Goal: Transaction & Acquisition: Purchase product/service

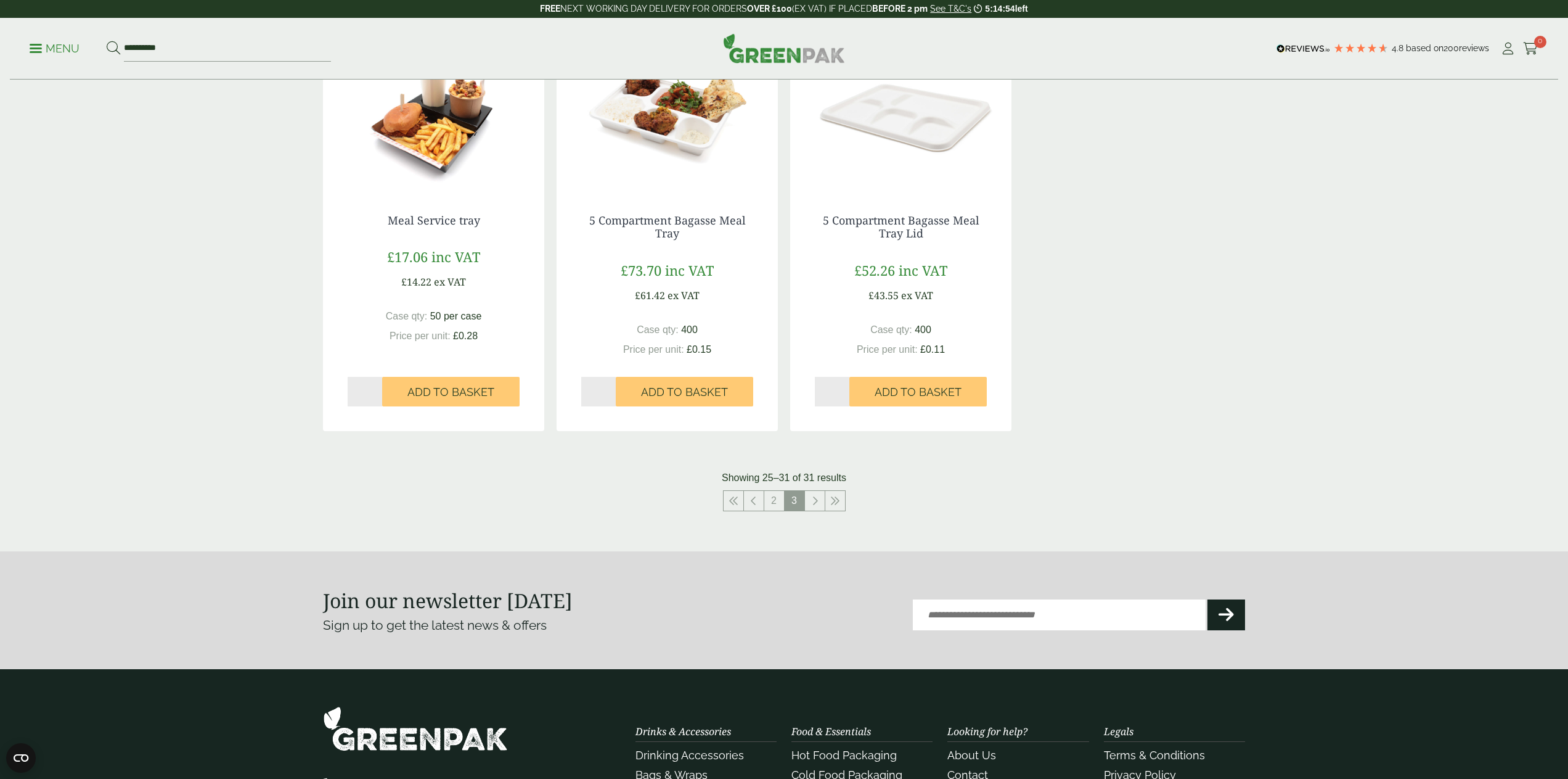
scroll to position [725, 0]
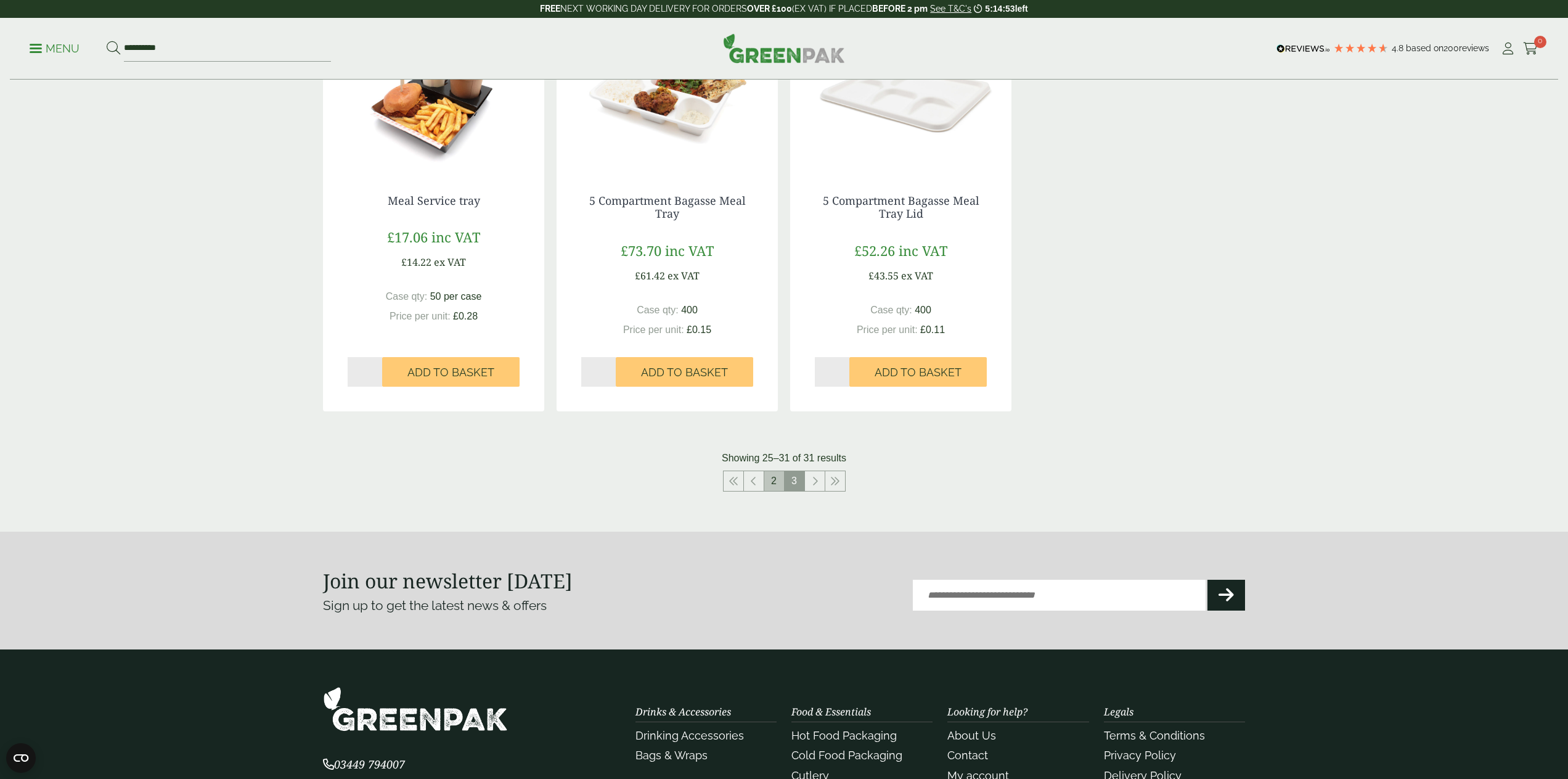
click at [774, 475] on link "2" at bounding box center [774, 480] width 19 height 19
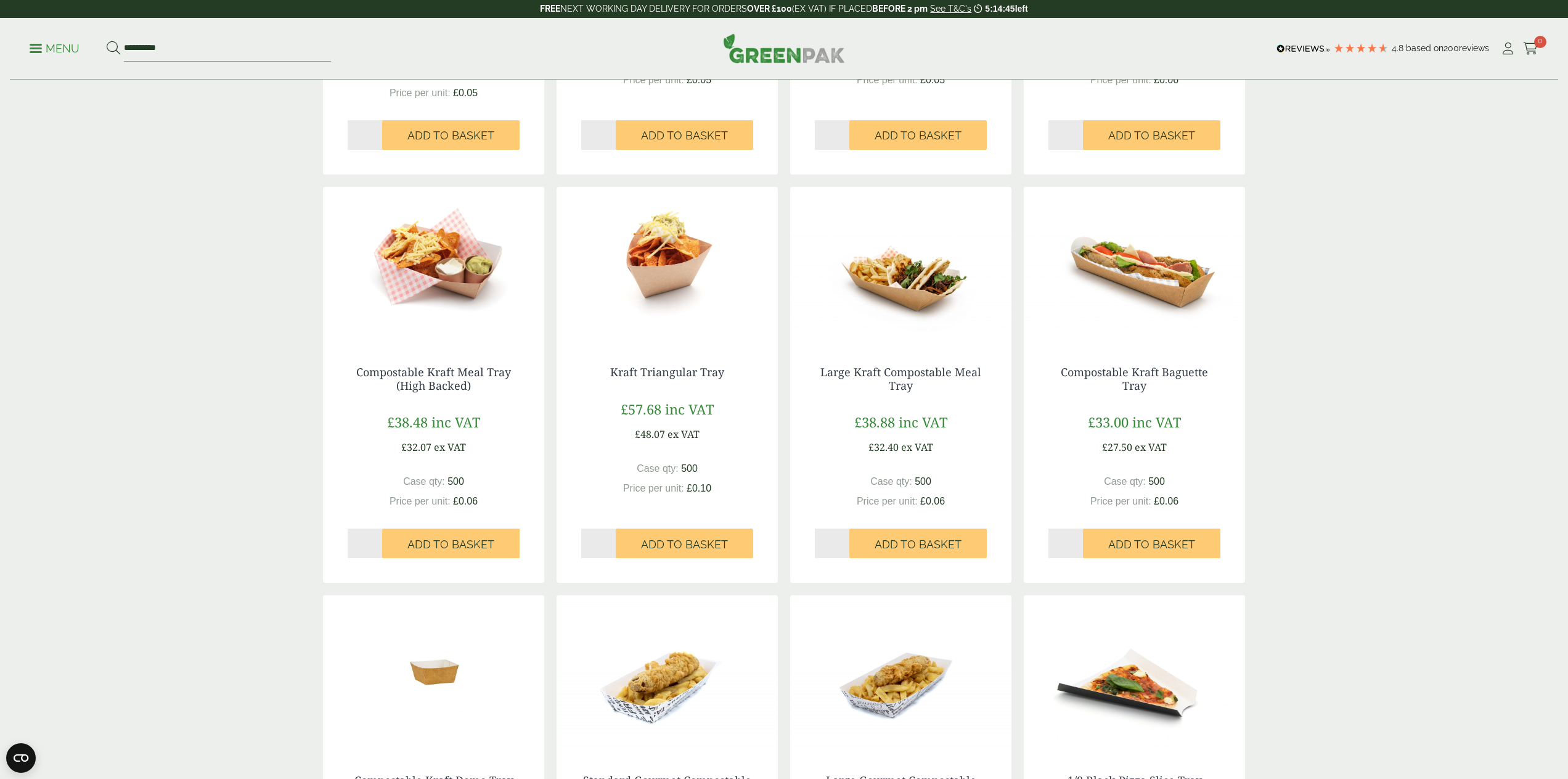
scroll to position [552, 0]
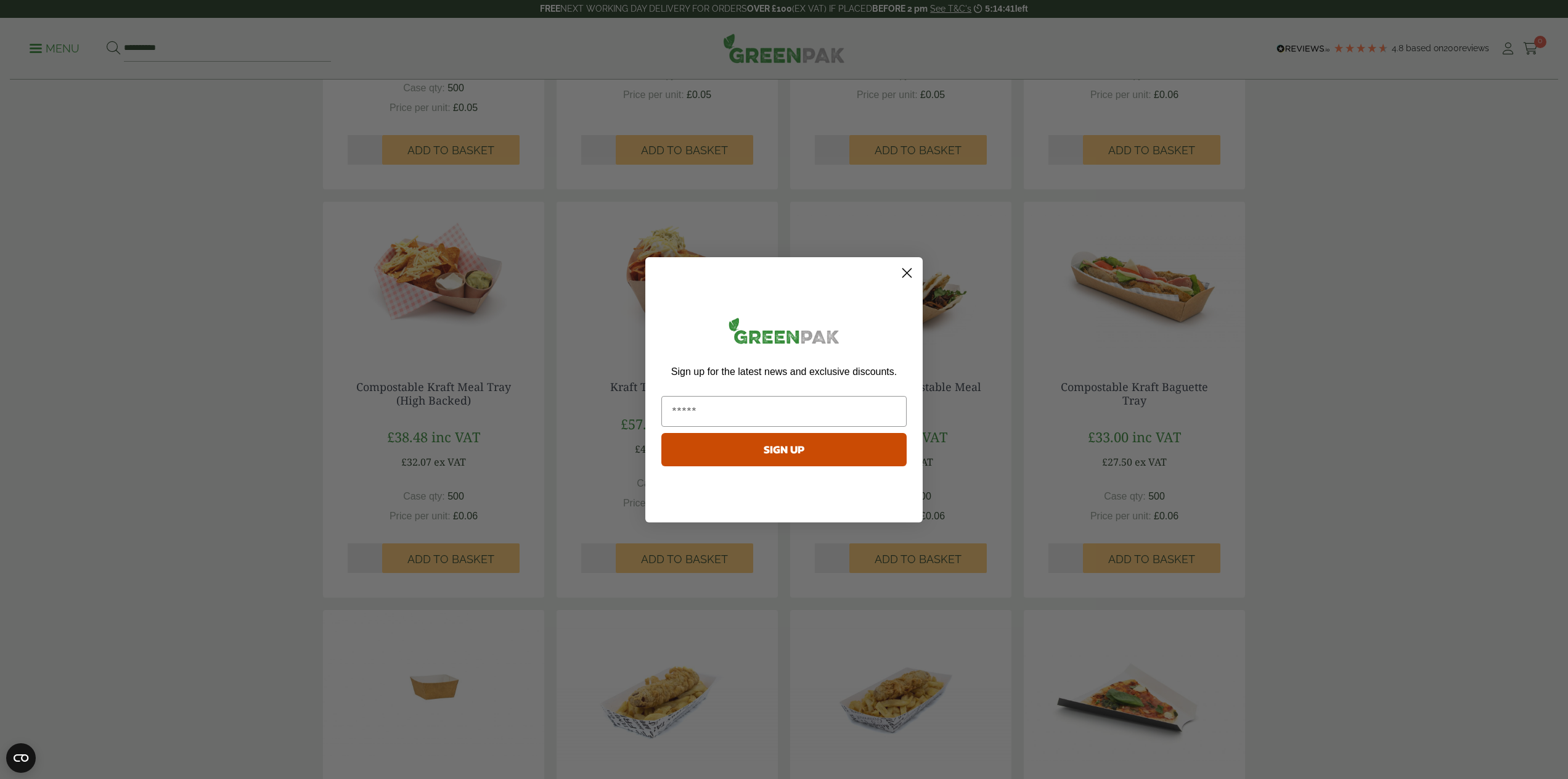
click at [981, 500] on div "Close dialog Sign up for the latest news and exclusive discounts. SIGN UP ******" at bounding box center [784, 390] width 1568 height 779
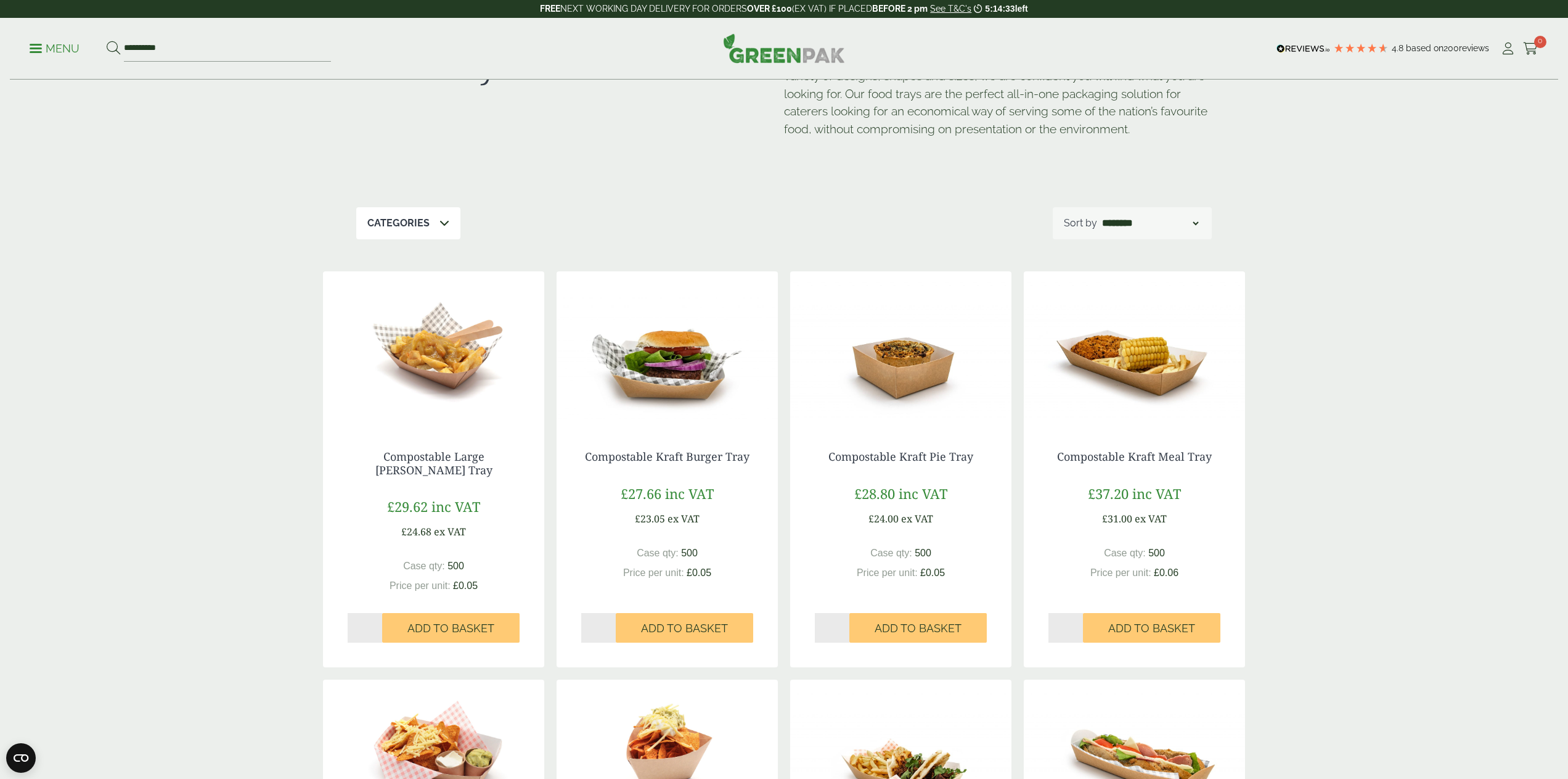
scroll to position [71, 0]
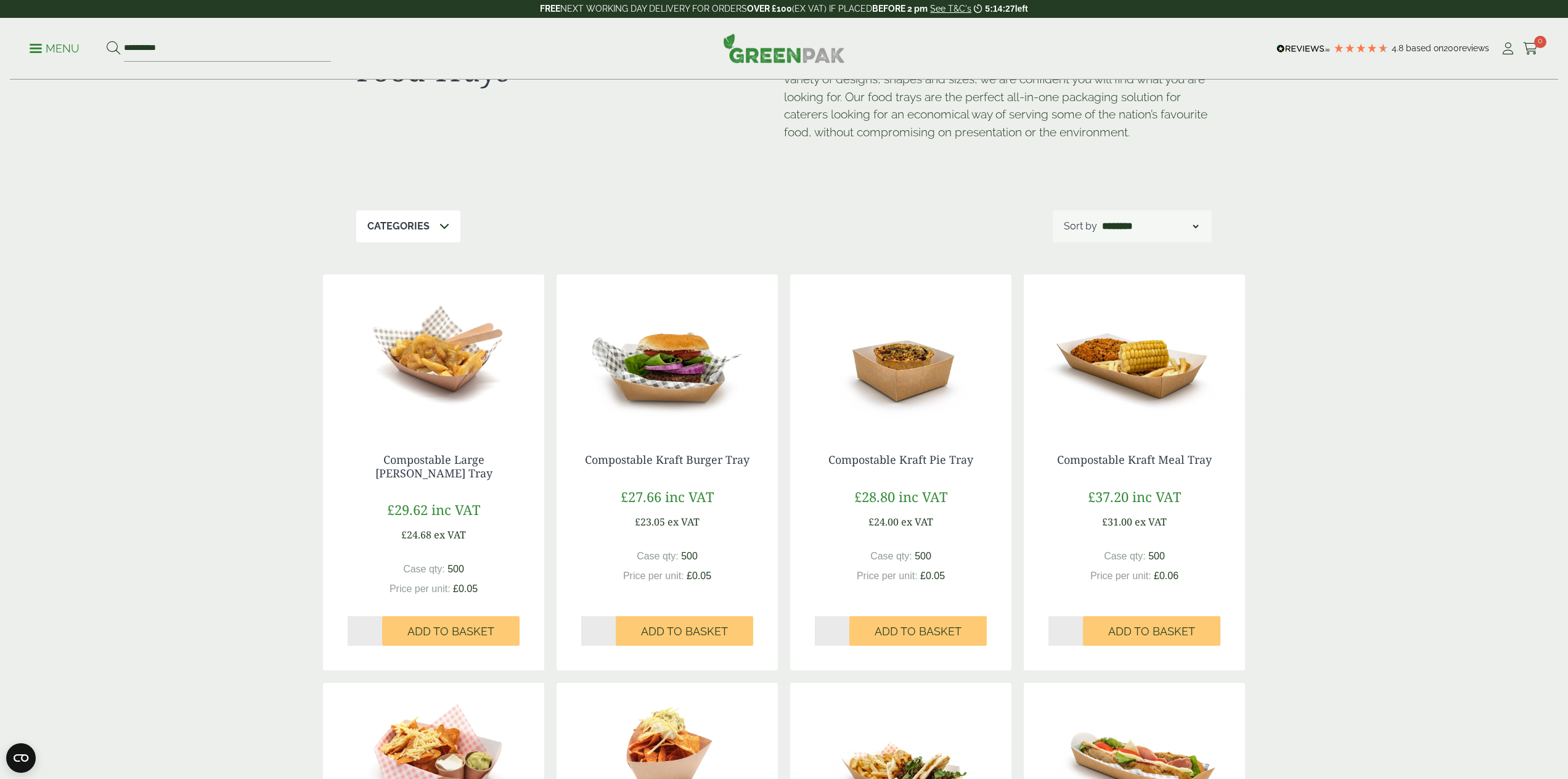
click at [463, 374] on img at bounding box center [434, 351] width 221 height 154
click at [665, 453] on link "Compostable Kraft Burger Tray" at bounding box center [667, 459] width 164 height 15
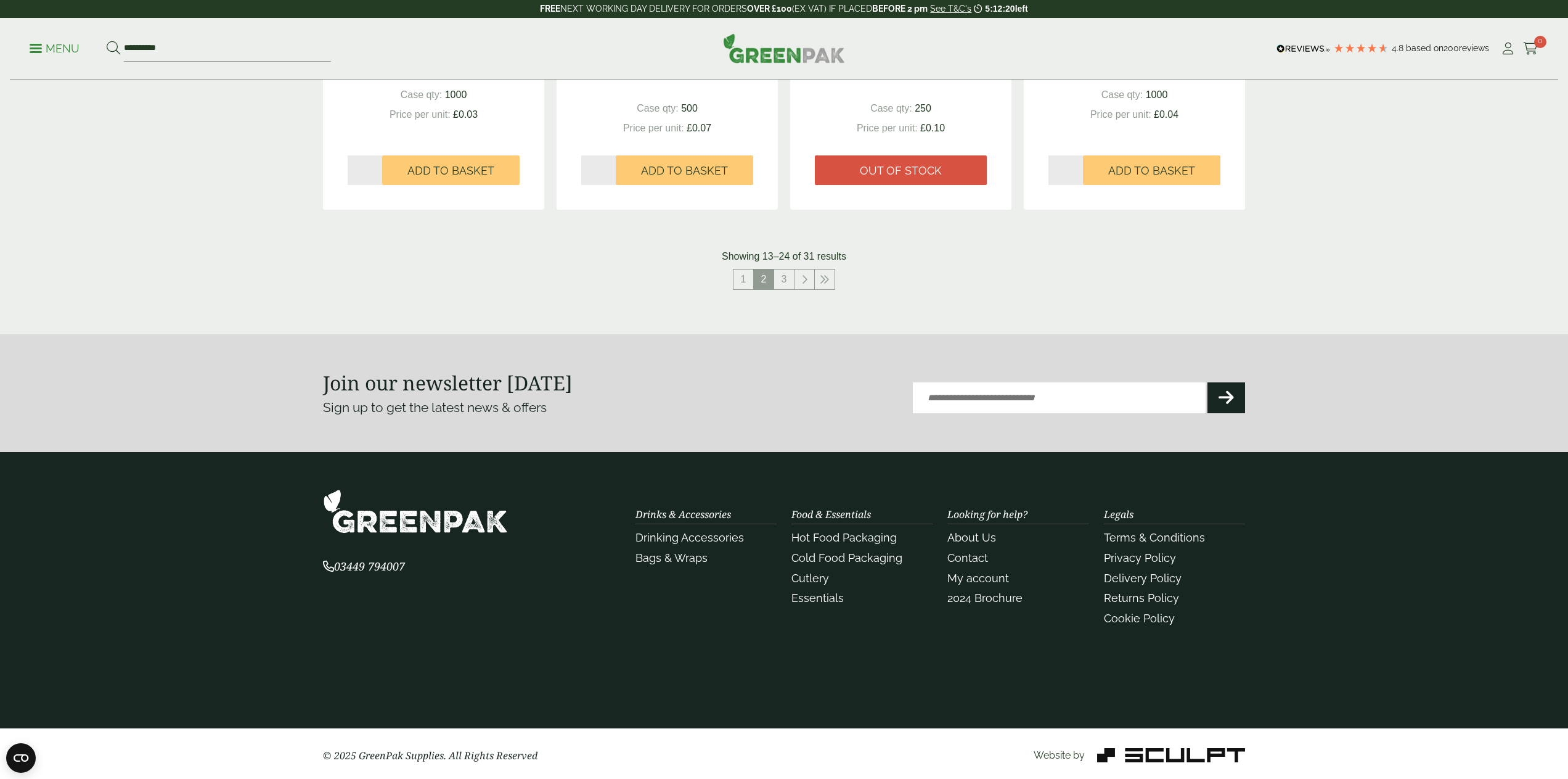
scroll to position [1347, 0]
click at [744, 276] on link "1" at bounding box center [743, 280] width 19 height 19
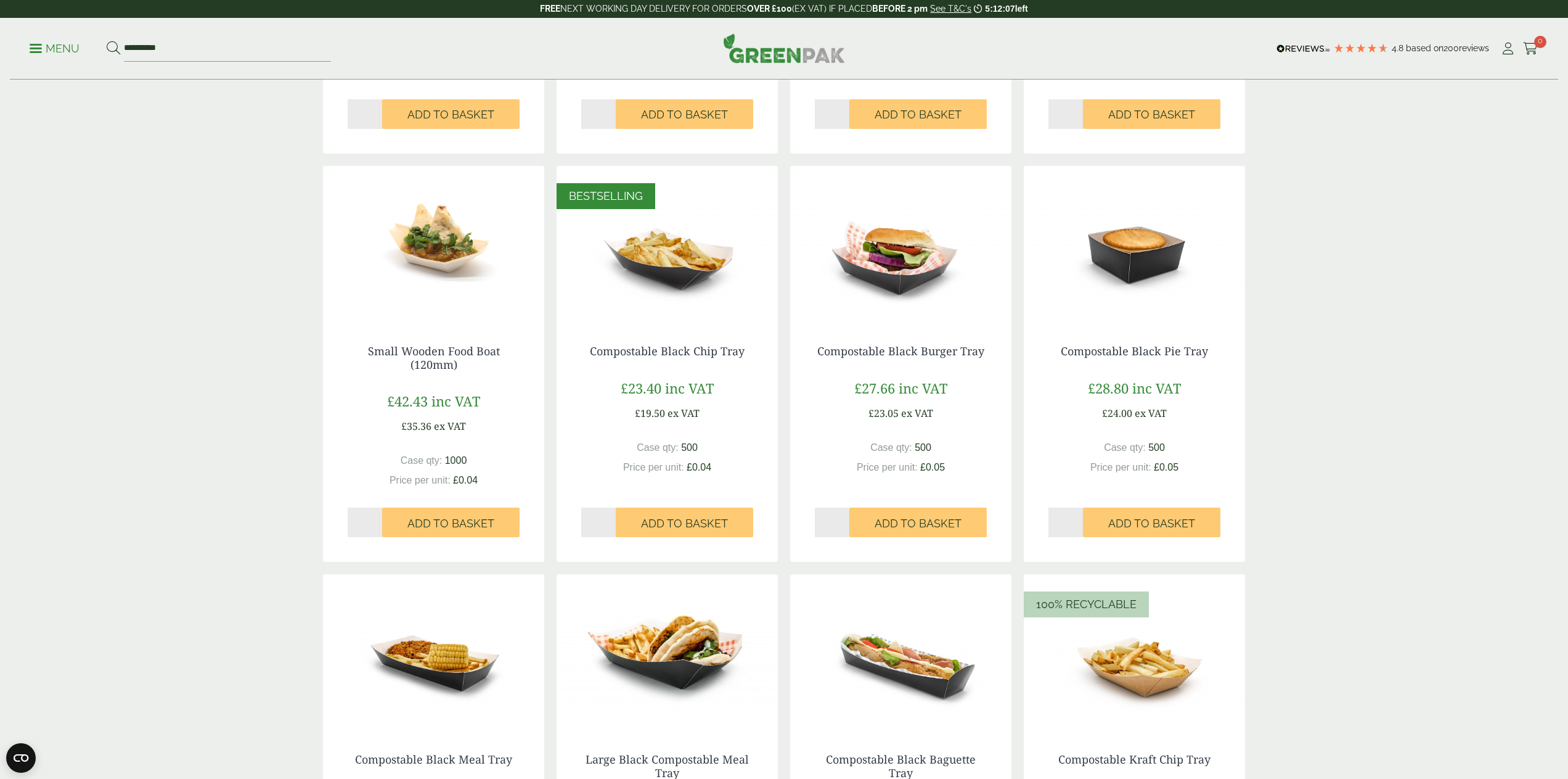
scroll to position [591, 0]
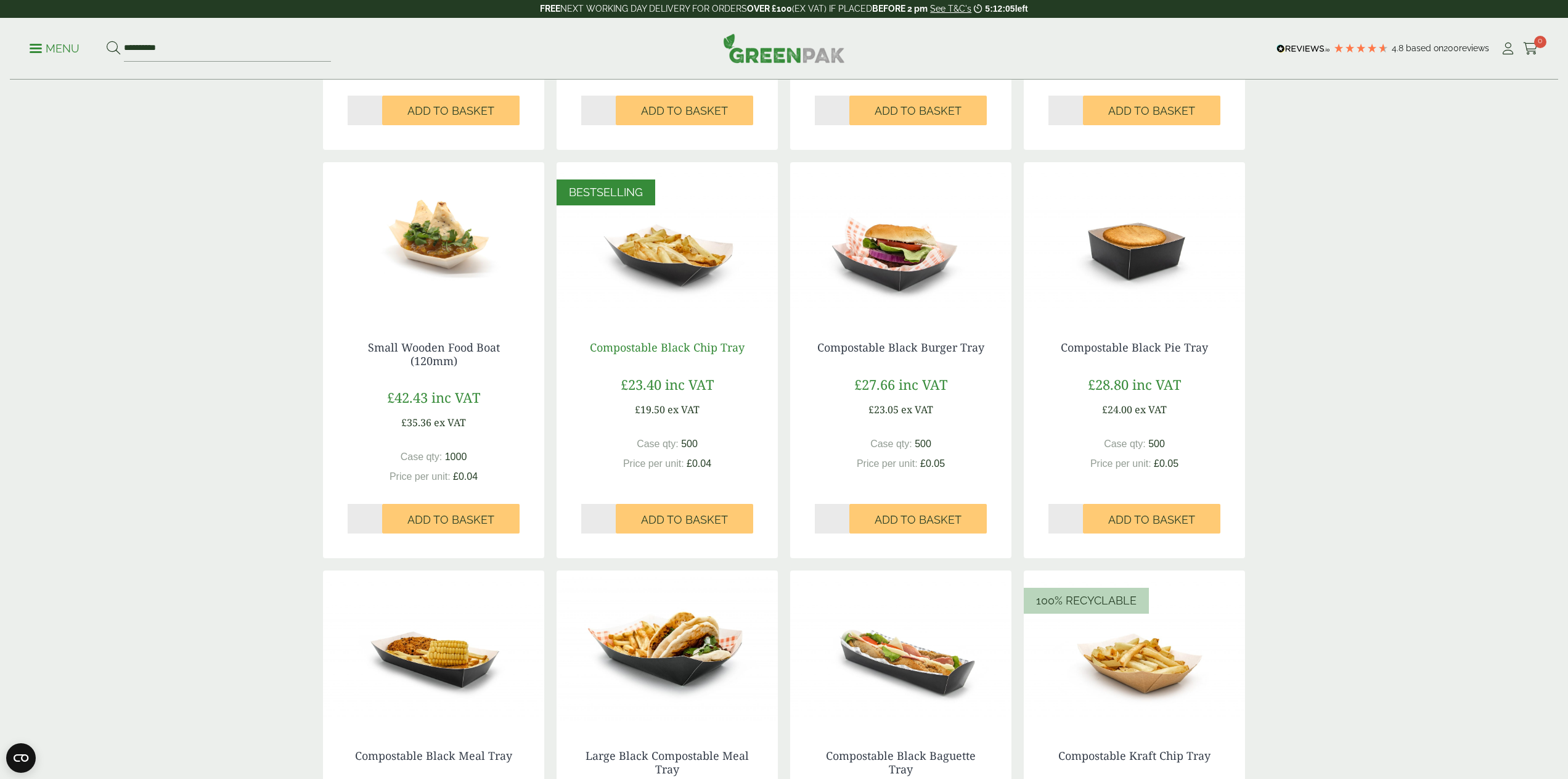
click at [662, 341] on link "Compostable Black Chip Tray" at bounding box center [667, 347] width 154 height 15
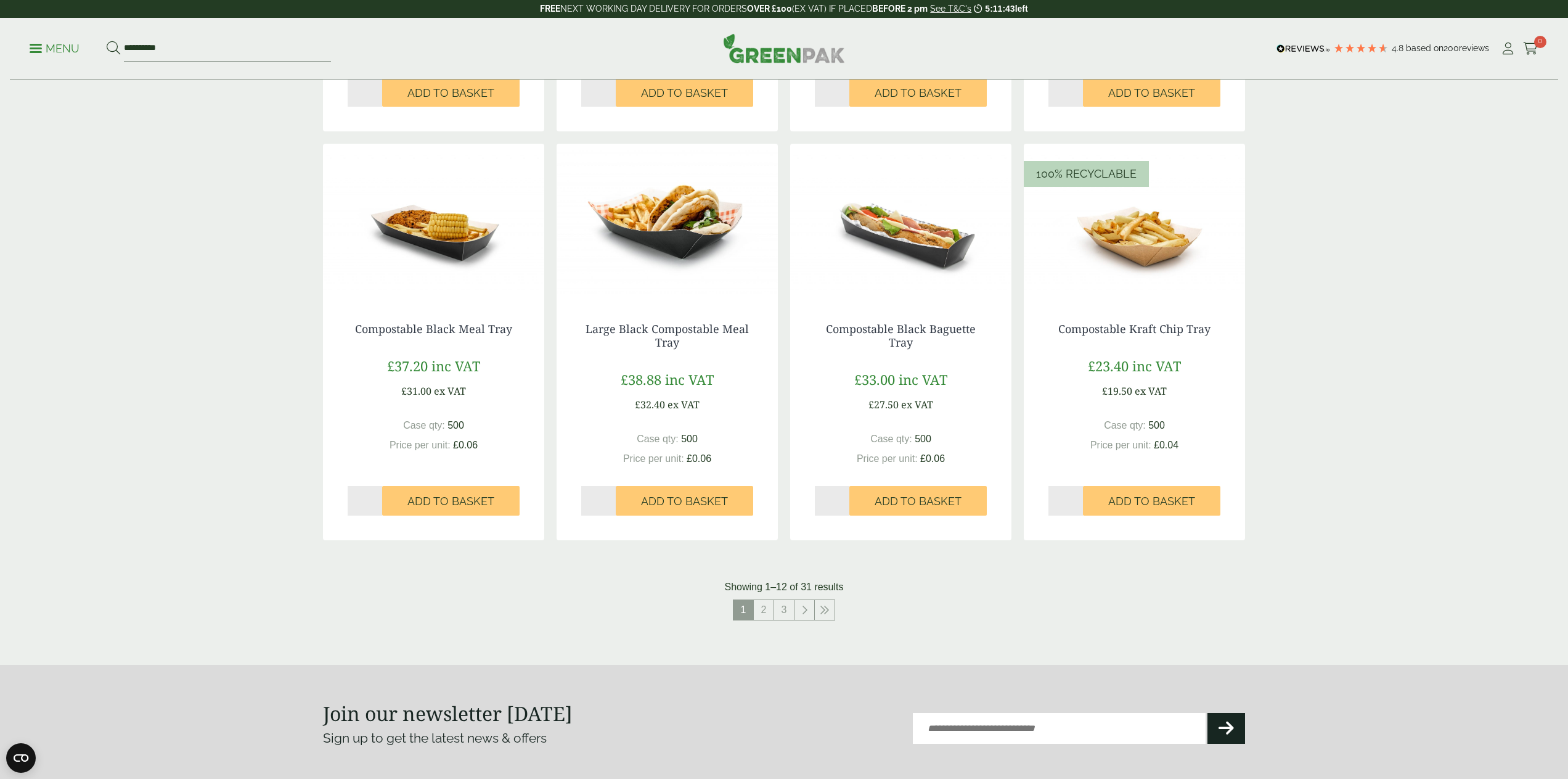
scroll to position [1019, 0]
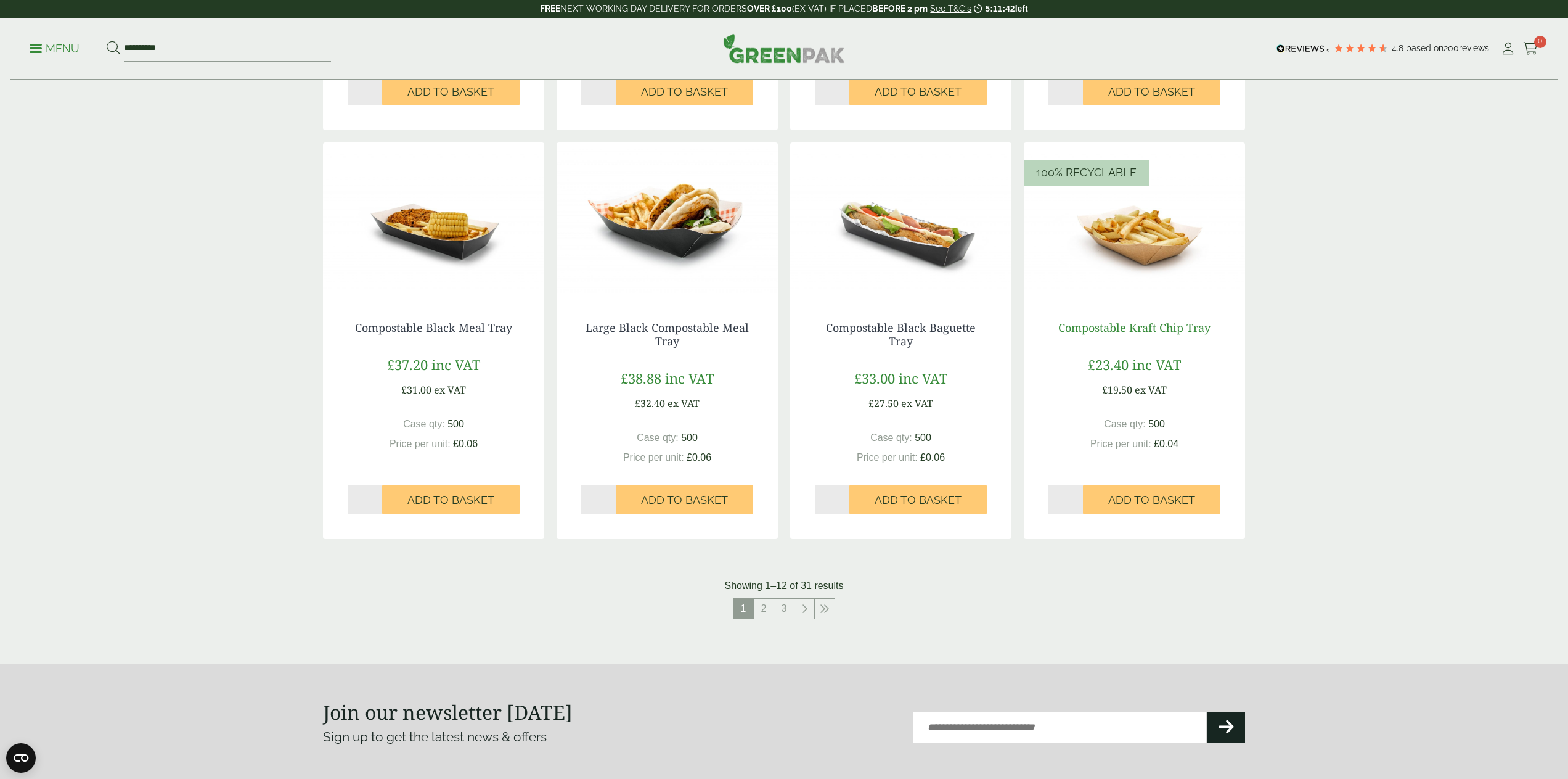
click at [1125, 323] on link "Compostable Kraft Chip Tray" at bounding box center [1134, 327] width 152 height 15
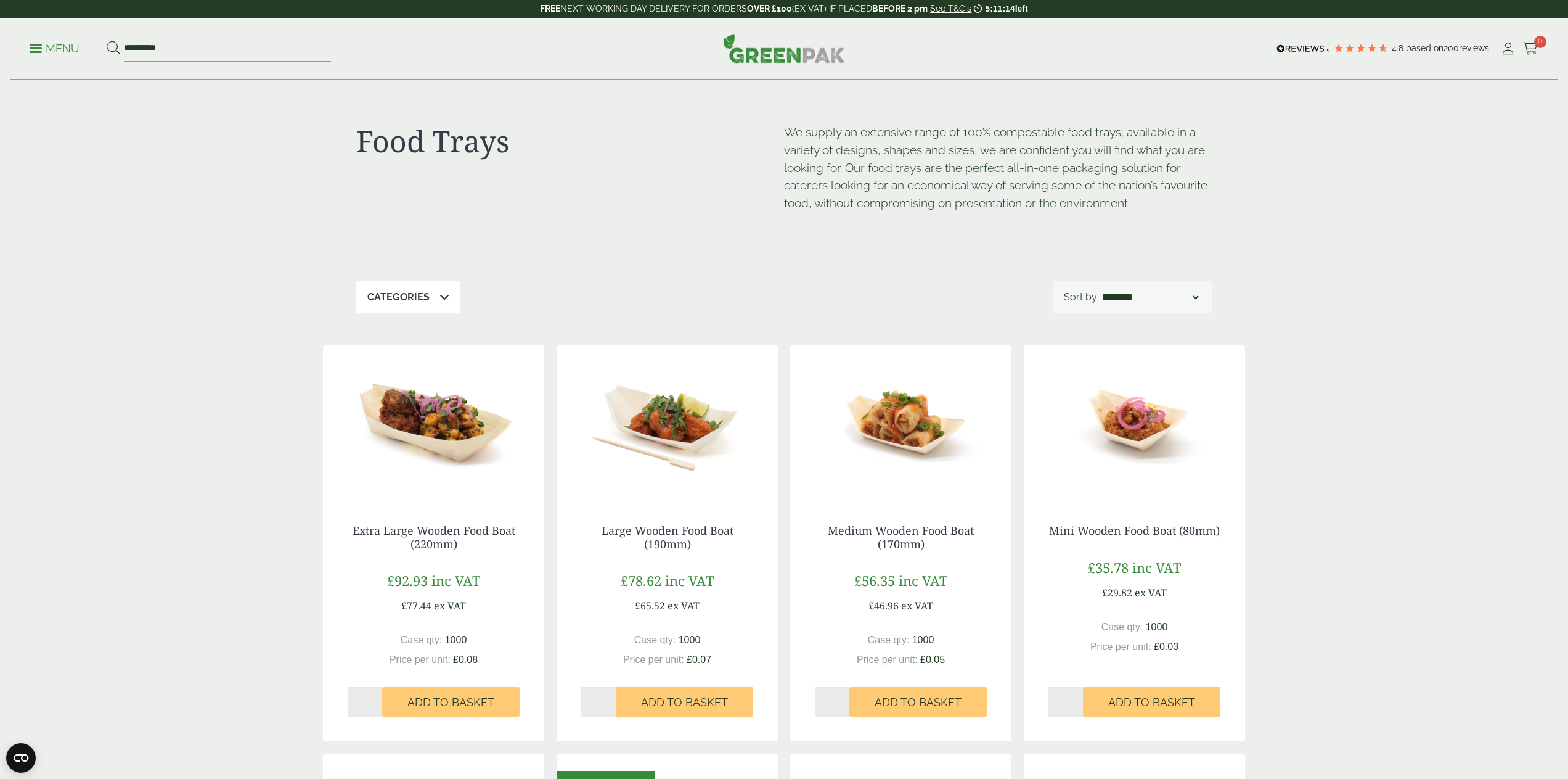
scroll to position [0, 0]
click at [1537, 48] on icon at bounding box center [1530, 48] width 15 height 12
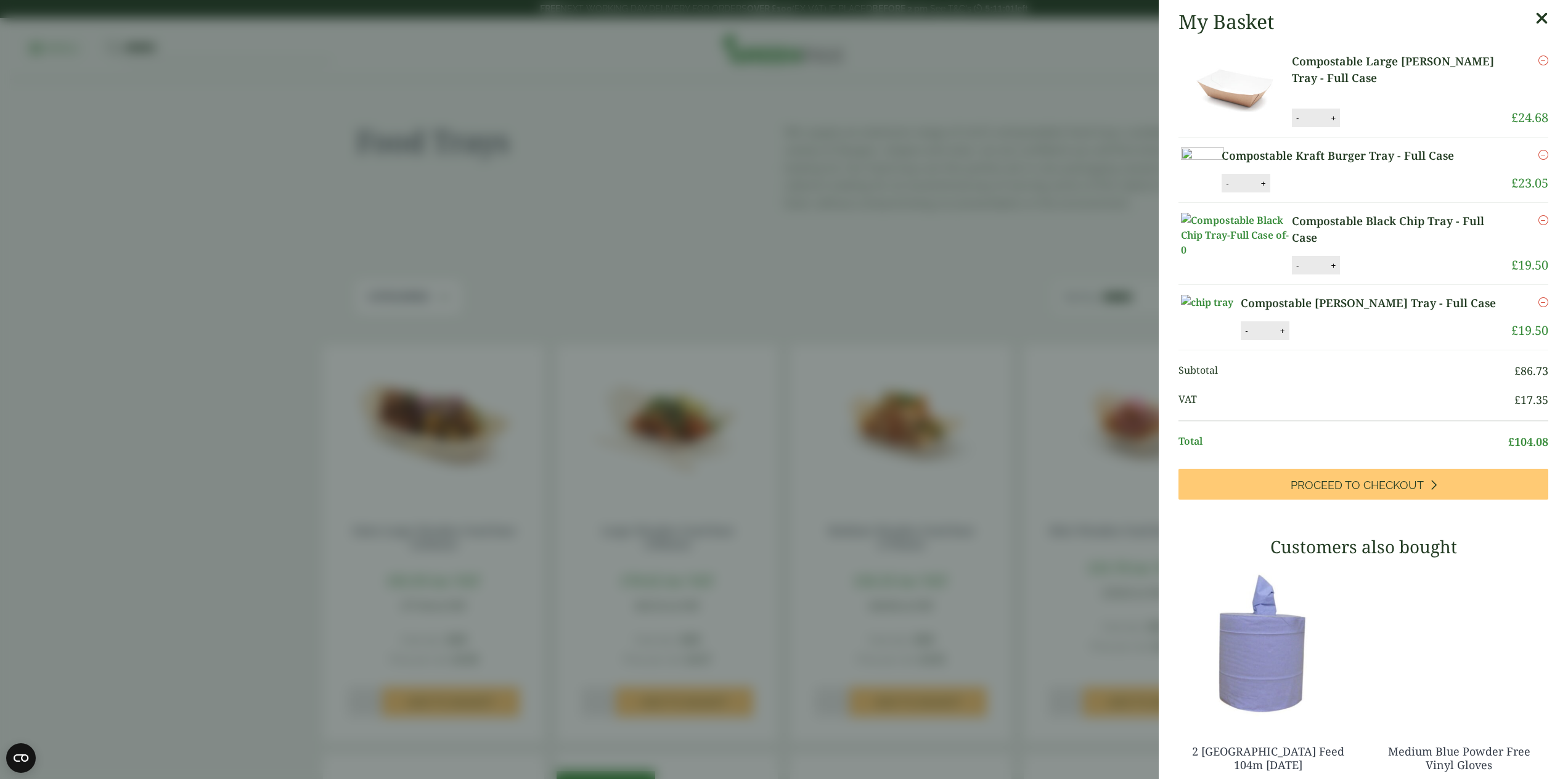
click at [1377, 246] on link "Compostable Black Chip Tray - Full Case" at bounding box center [1401, 229] width 219 height 33
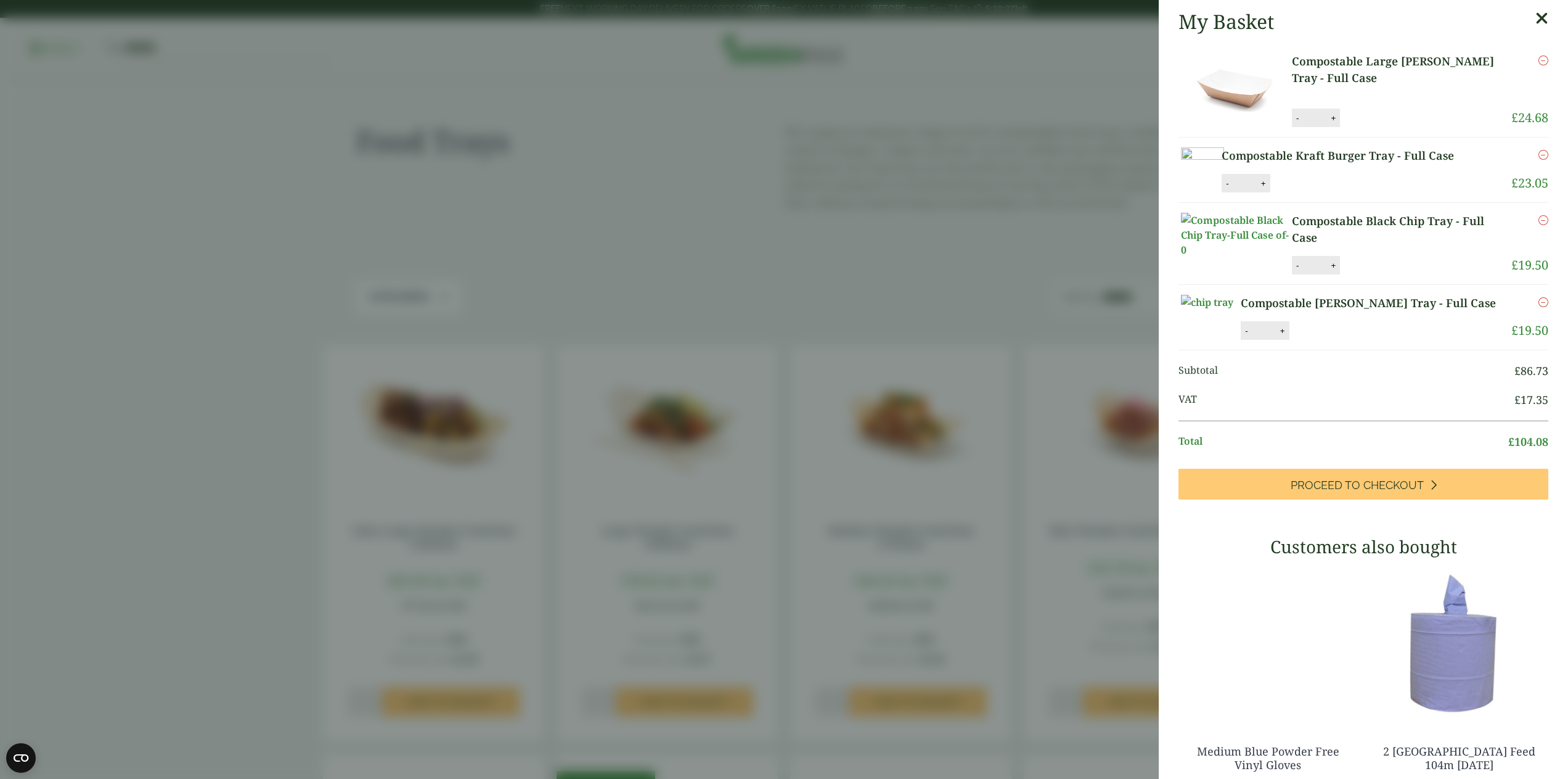
click at [462, 163] on aside "My Basket Compostable Large Kraft Chip Tray - Full Case Compostable Large Kraft…" at bounding box center [784, 390] width 1568 height 779
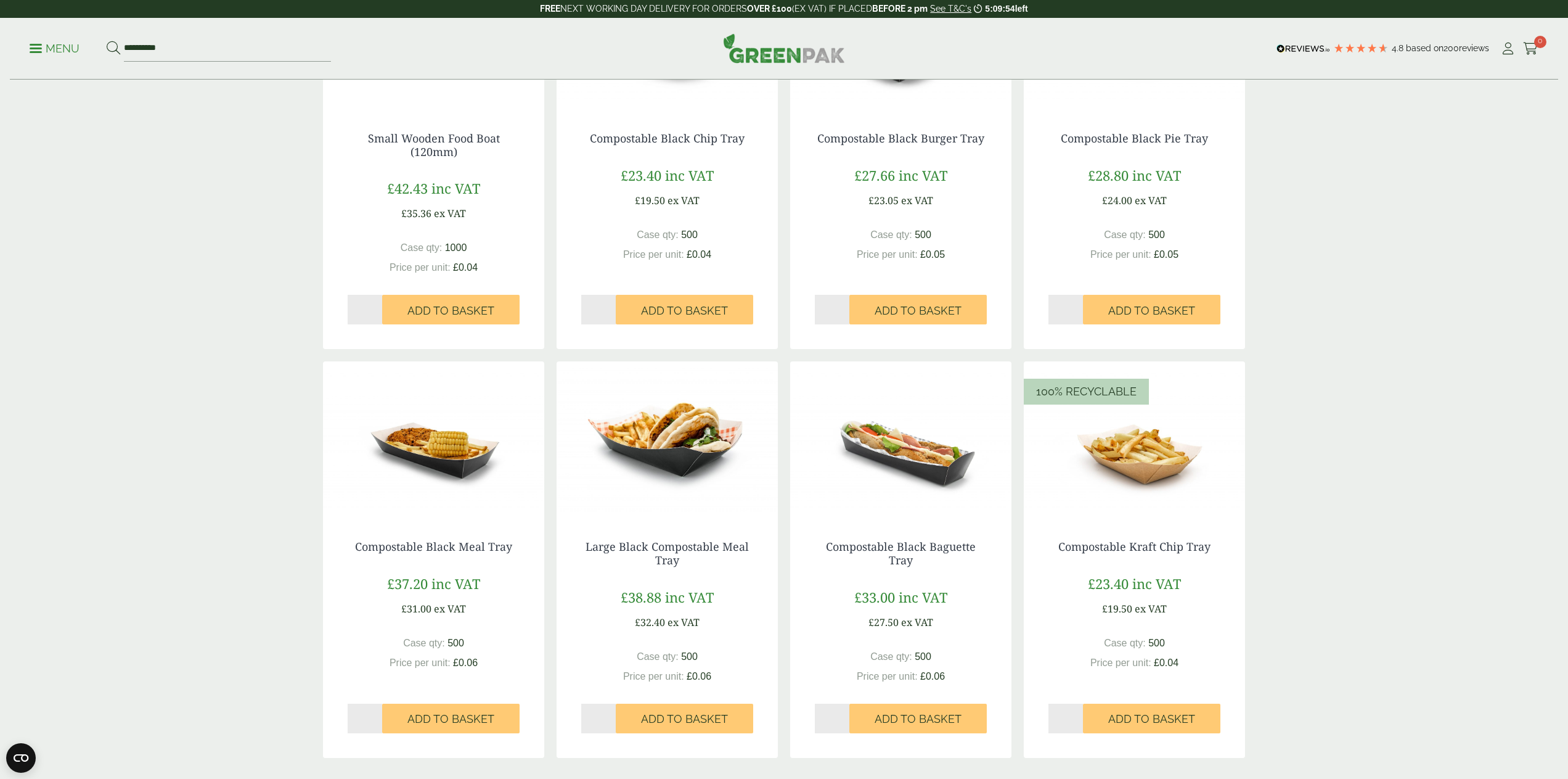
scroll to position [801, 0]
click at [908, 546] on link "Compostable Black Baguette Tray" at bounding box center [901, 551] width 149 height 28
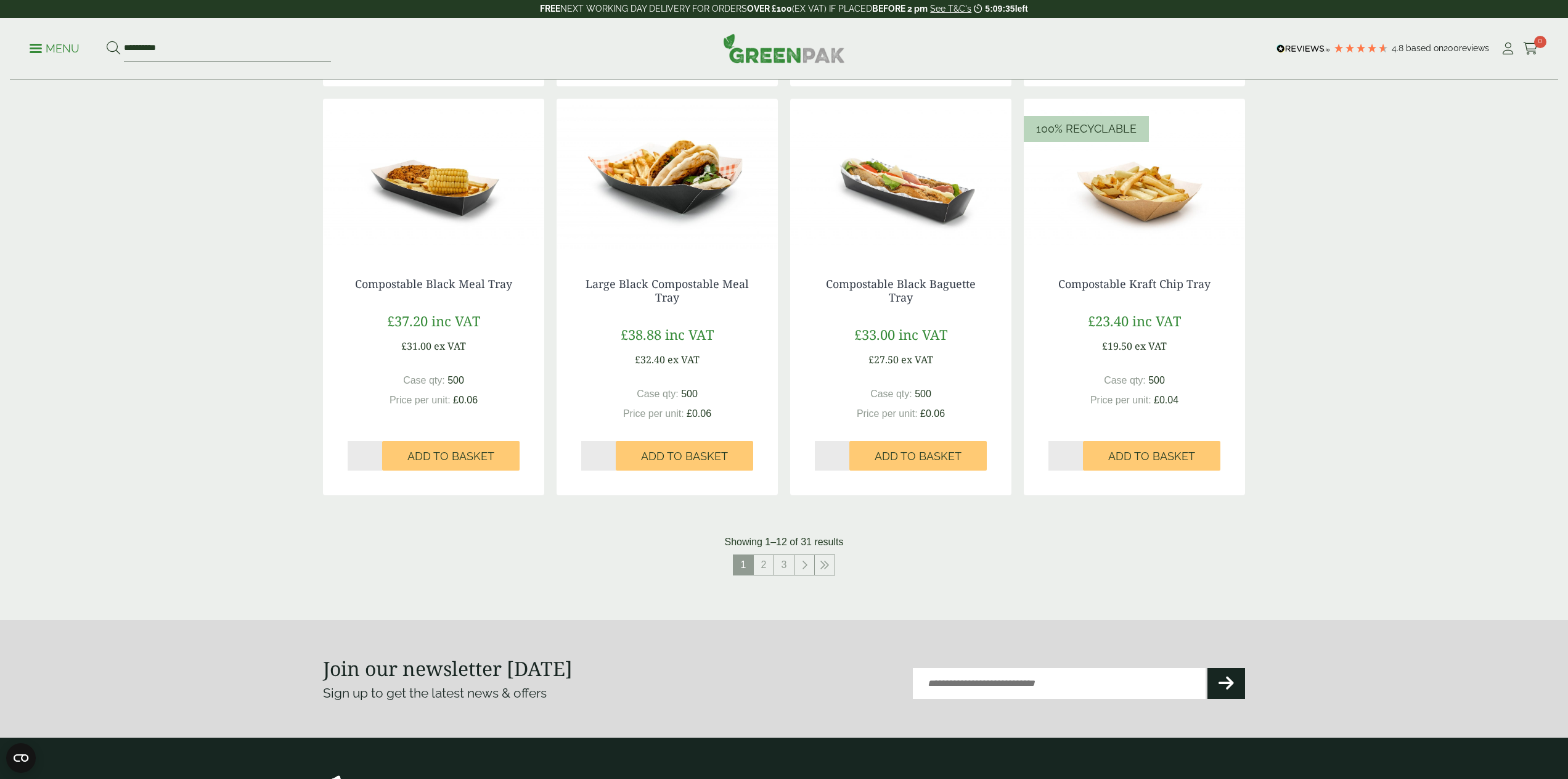
scroll to position [1068, 0]
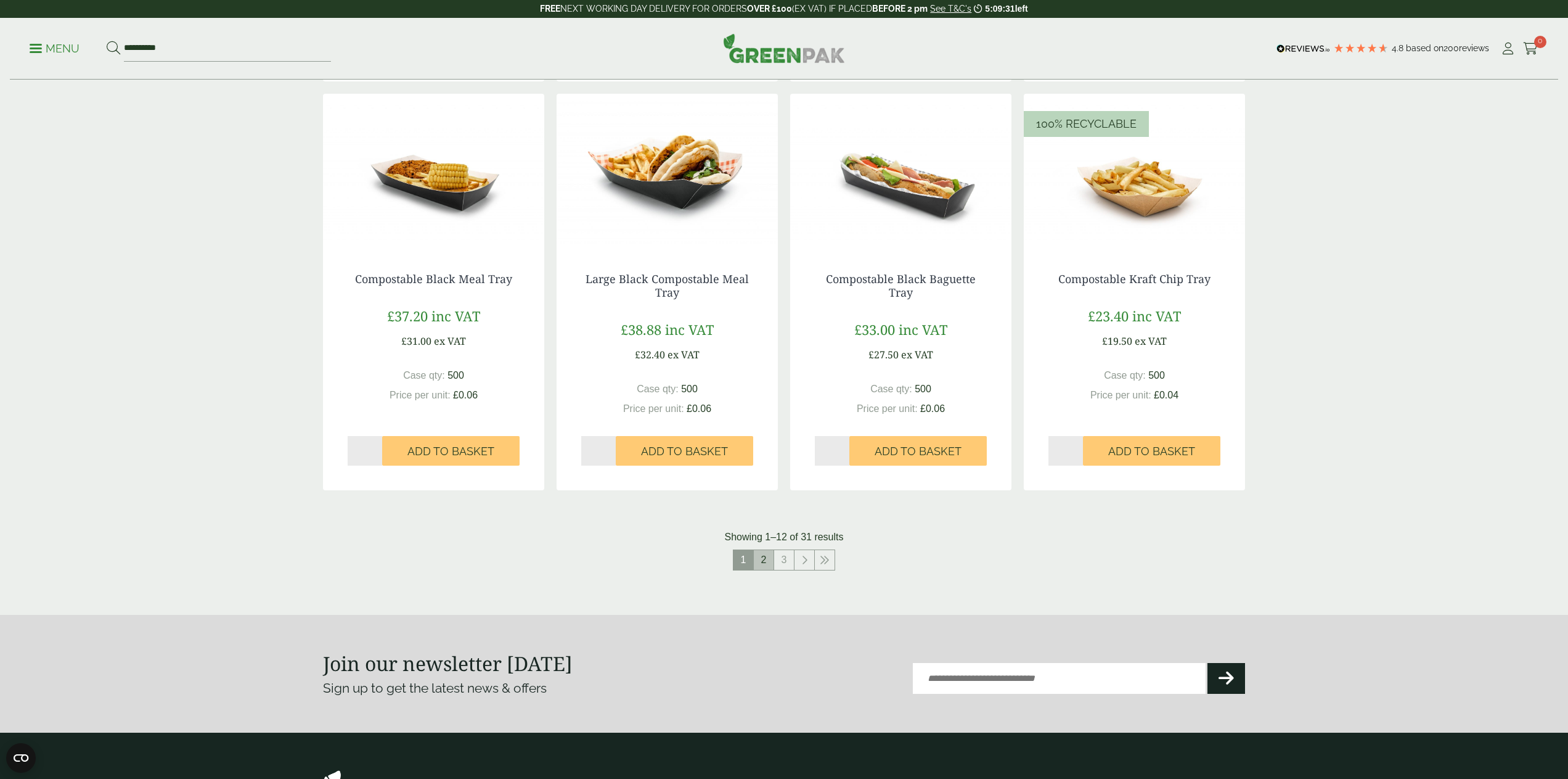
click at [767, 556] on link "2" at bounding box center [763, 559] width 19 height 19
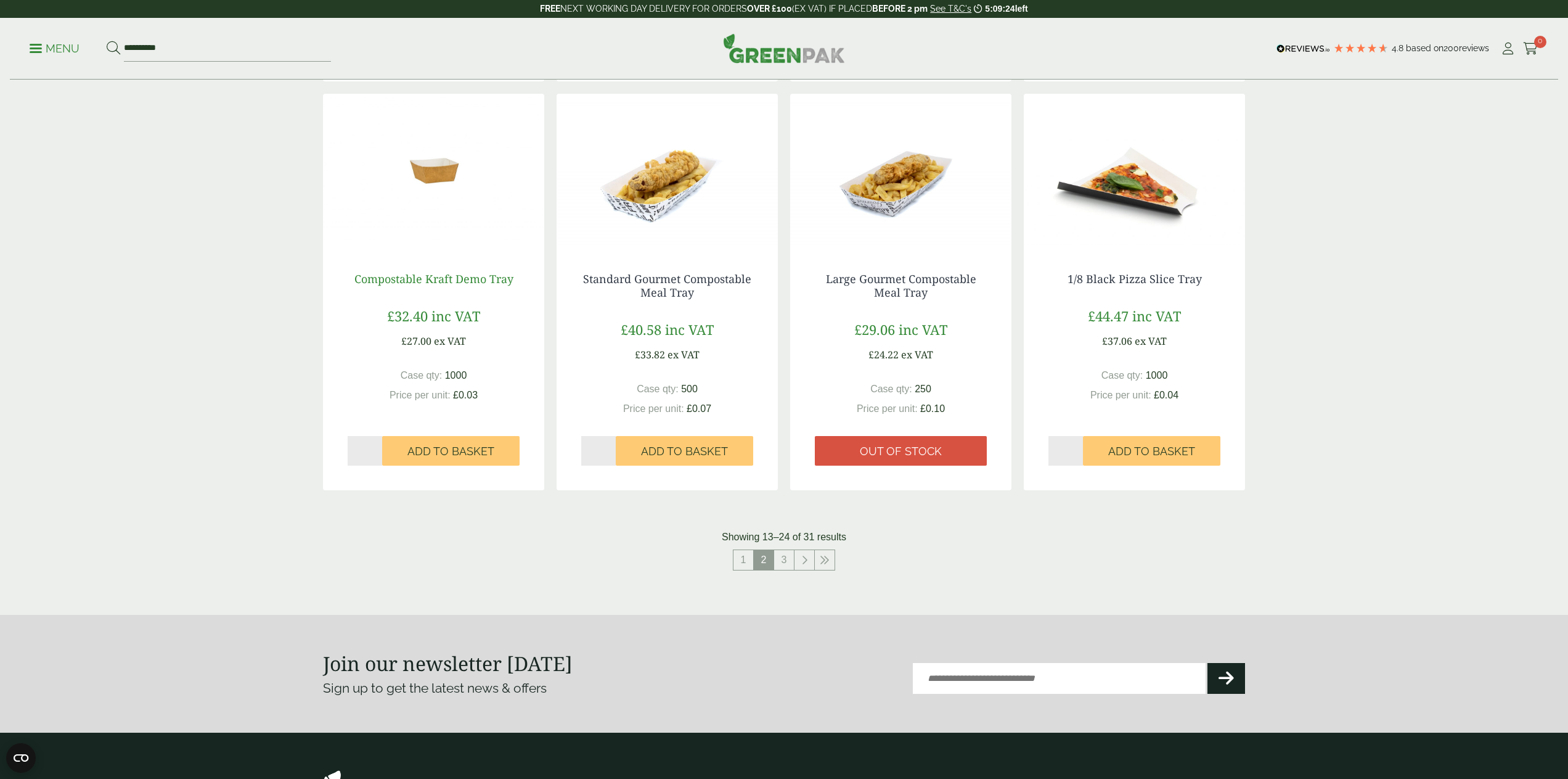
click at [463, 274] on link "Compostable Kraft Demo Tray" at bounding box center [433, 278] width 159 height 15
click at [470, 445] on span "Add to Basket" at bounding box center [450, 451] width 87 height 14
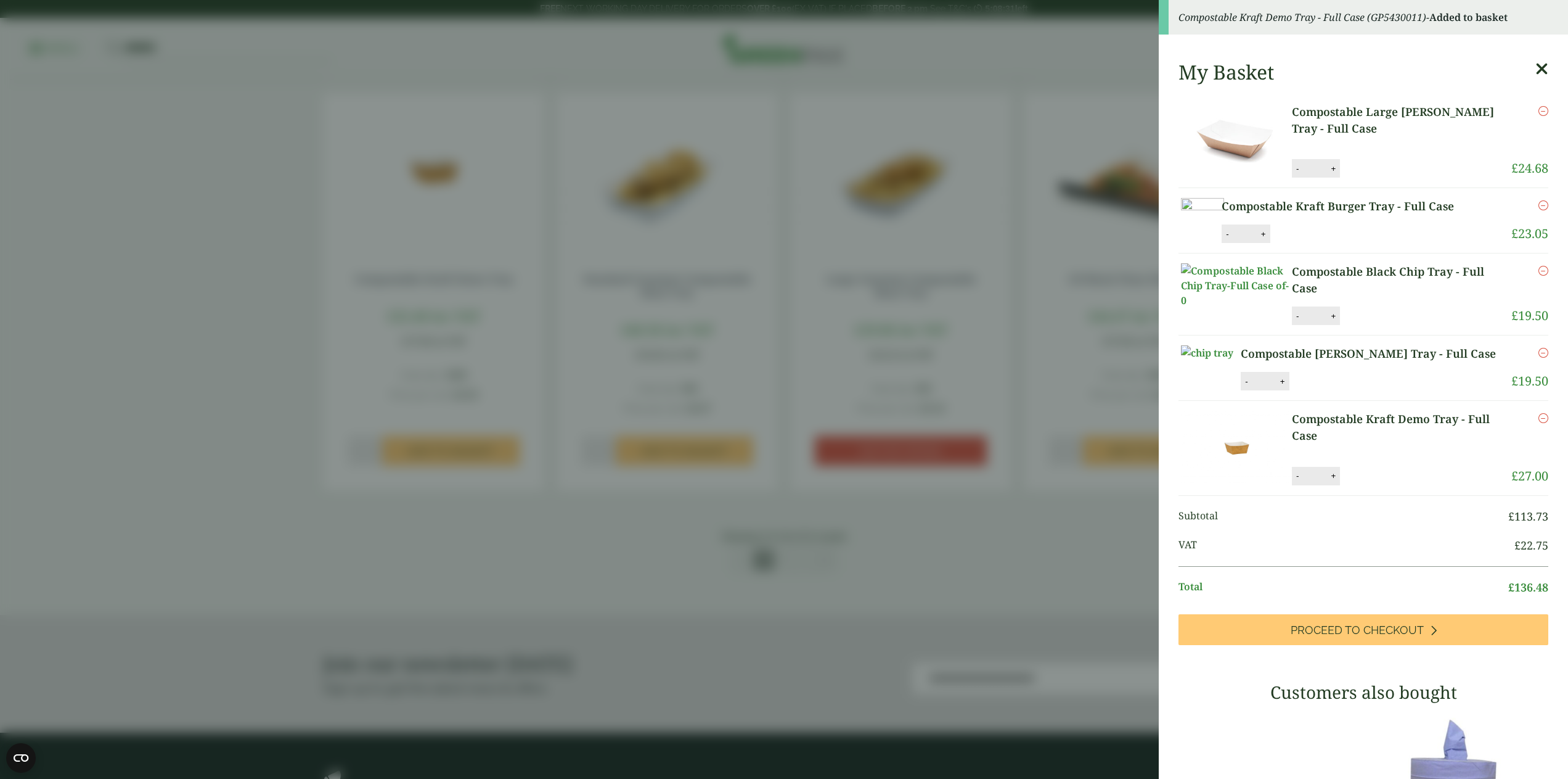
click at [983, 573] on aside "Compostable Kraft Demo Tray - Full Case (GP5430011) - Added to basket My Basket…" at bounding box center [784, 390] width 1568 height 779
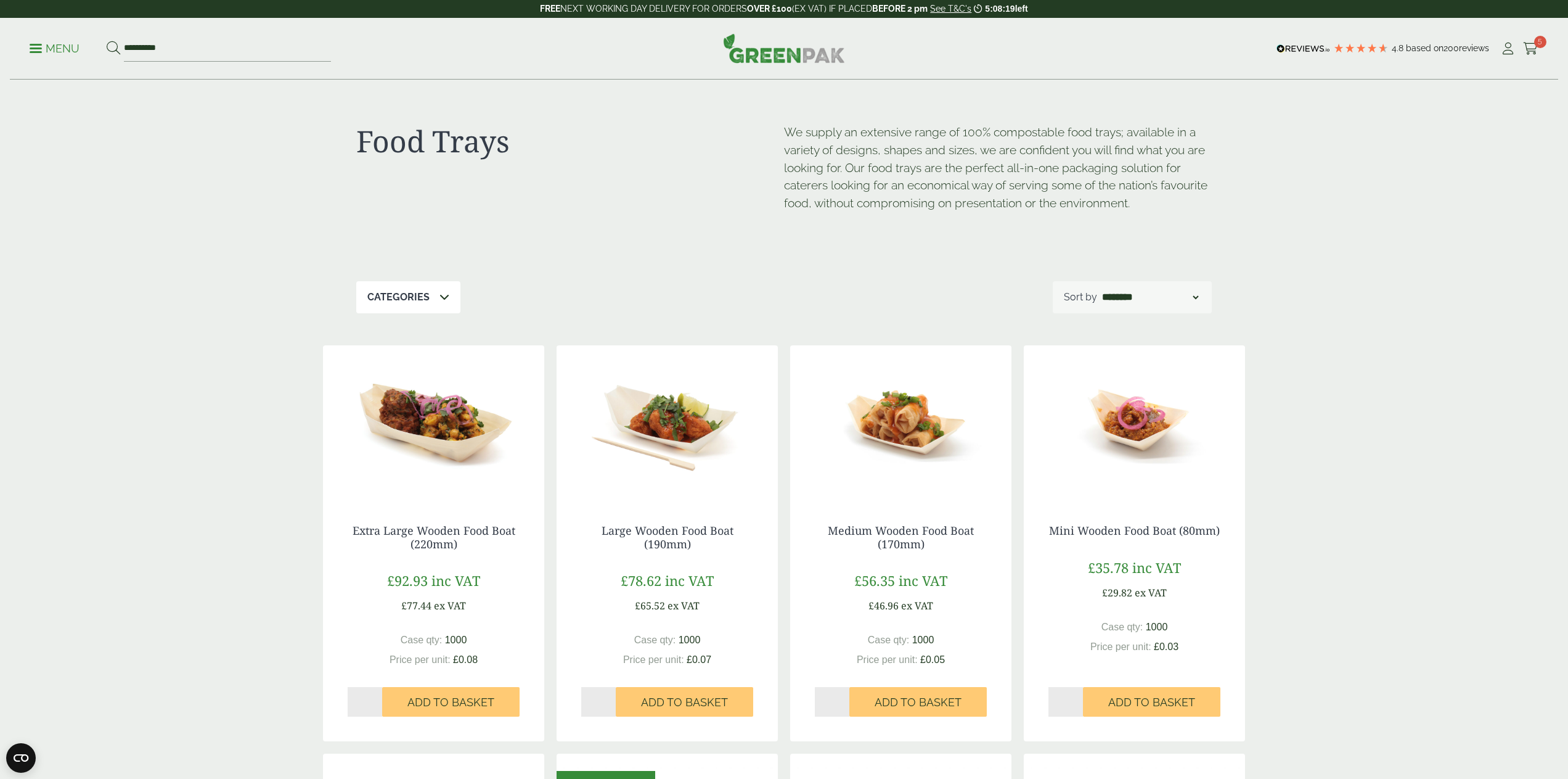
click at [440, 298] on icon at bounding box center [445, 297] width 10 height 10
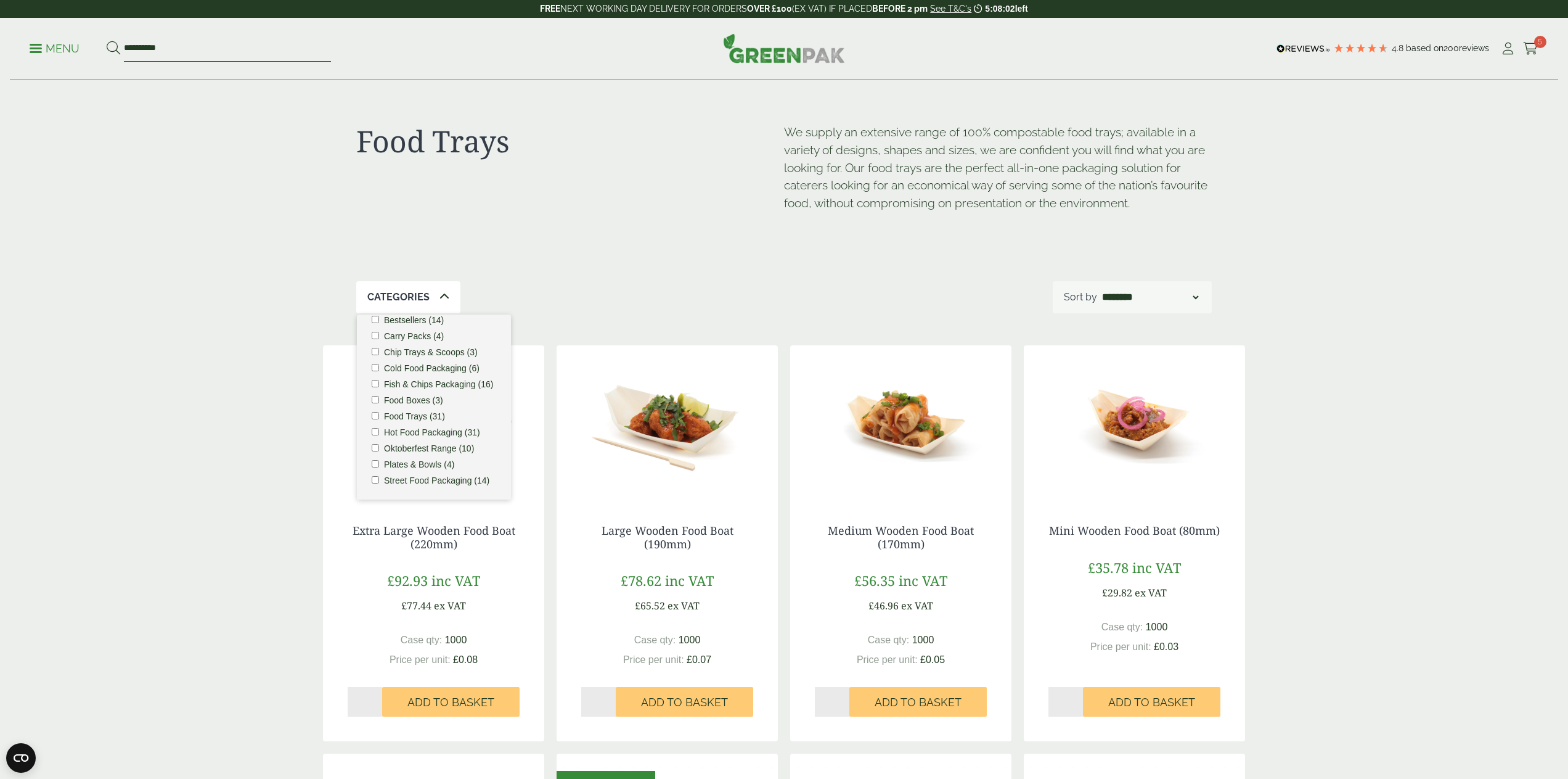
click at [226, 38] on input "**********" at bounding box center [227, 49] width 207 height 26
drag, startPoint x: 219, startPoint y: 42, endPoint x: 69, endPoint y: 27, distance: 150.7
click at [69, 27] on div "**********" at bounding box center [784, 49] width 1548 height 62
click at [62, 47] on p "Menu" at bounding box center [54, 48] width 50 height 15
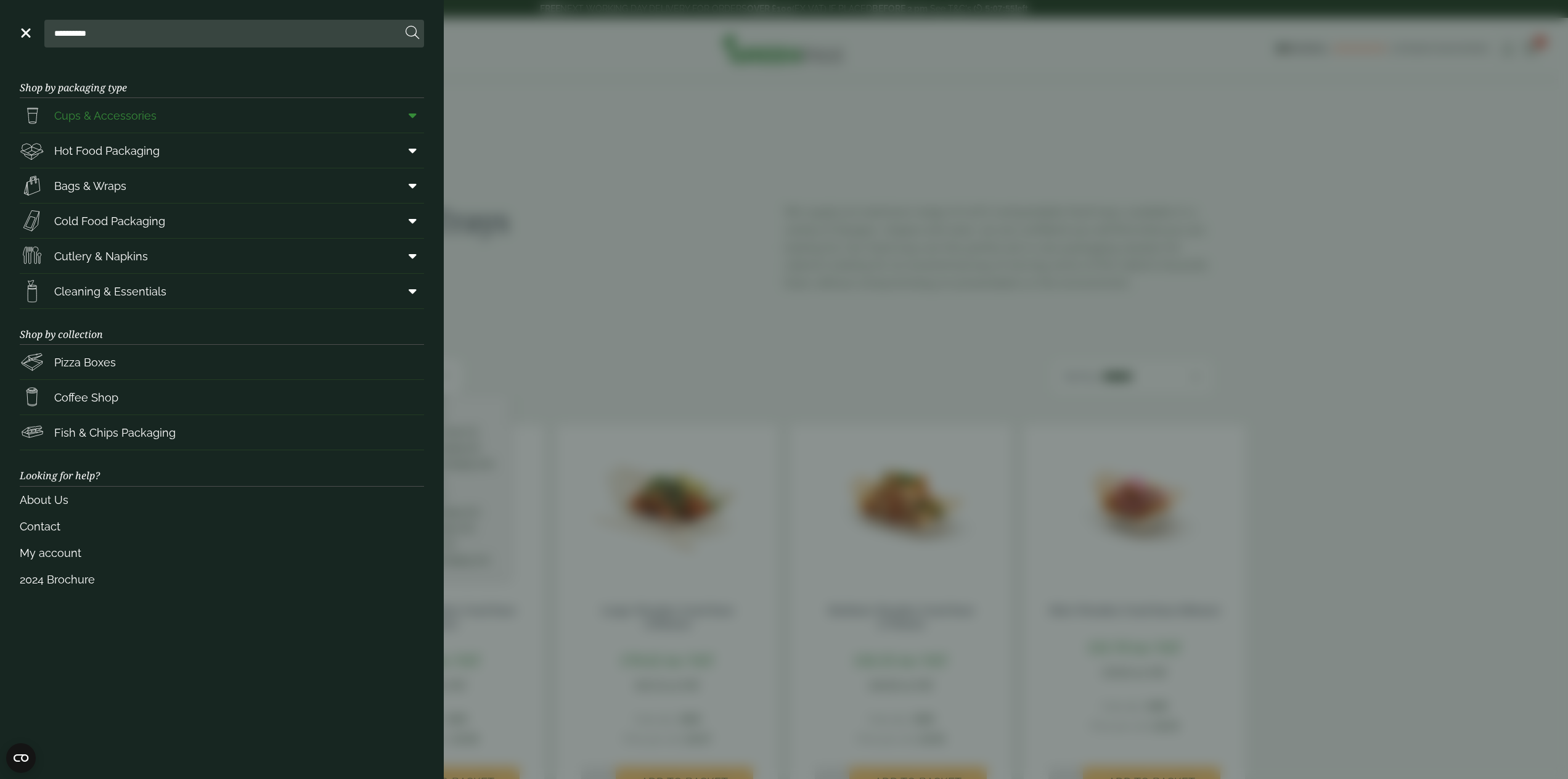
click at [81, 117] on span "Cups & Accessories" at bounding box center [105, 115] width 102 height 17
click at [236, 180] on link "Bags & Wraps" at bounding box center [221, 185] width 404 height 34
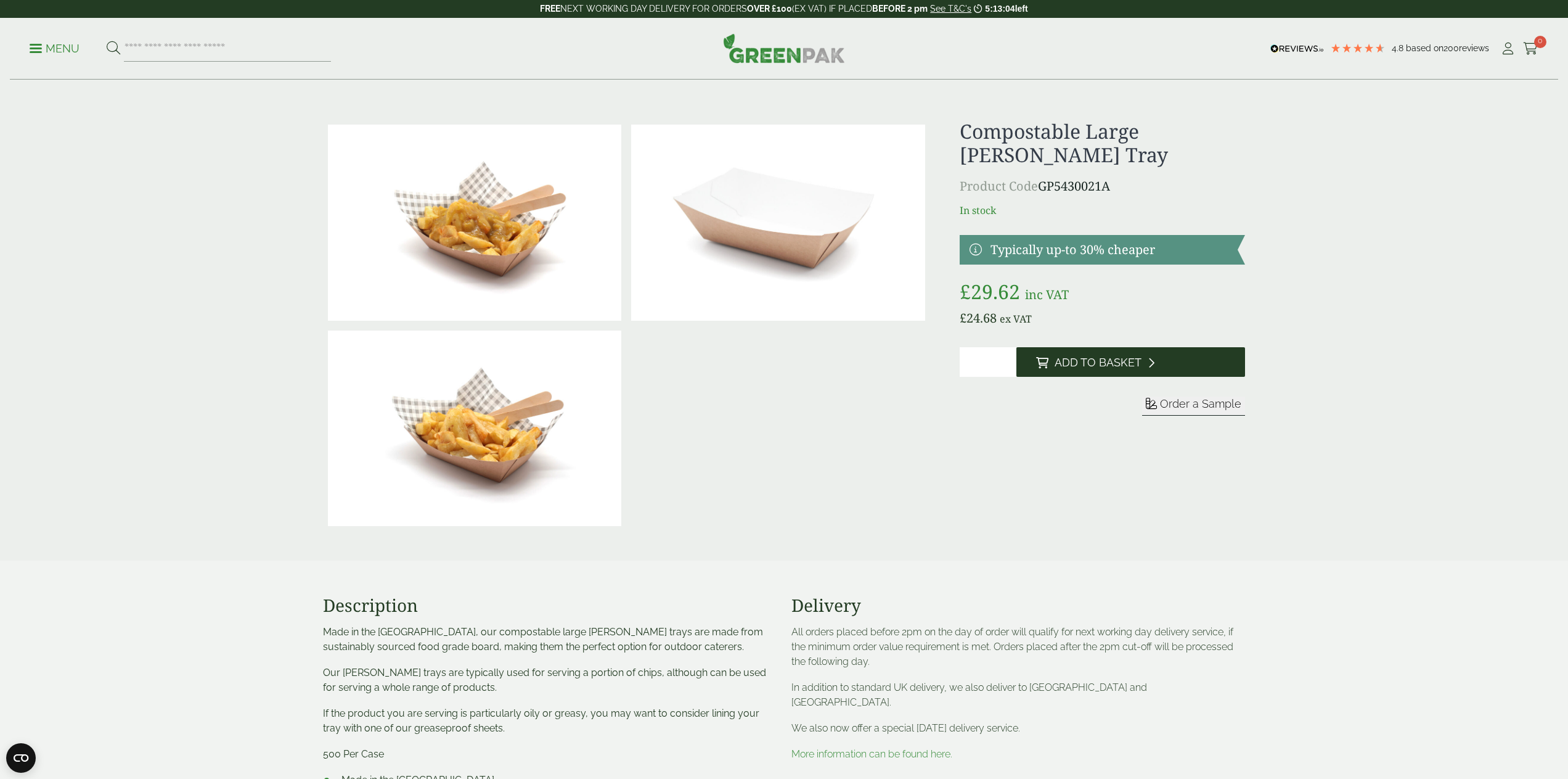
click at [1095, 367] on span "Add to Basket" at bounding box center [1098, 362] width 87 height 14
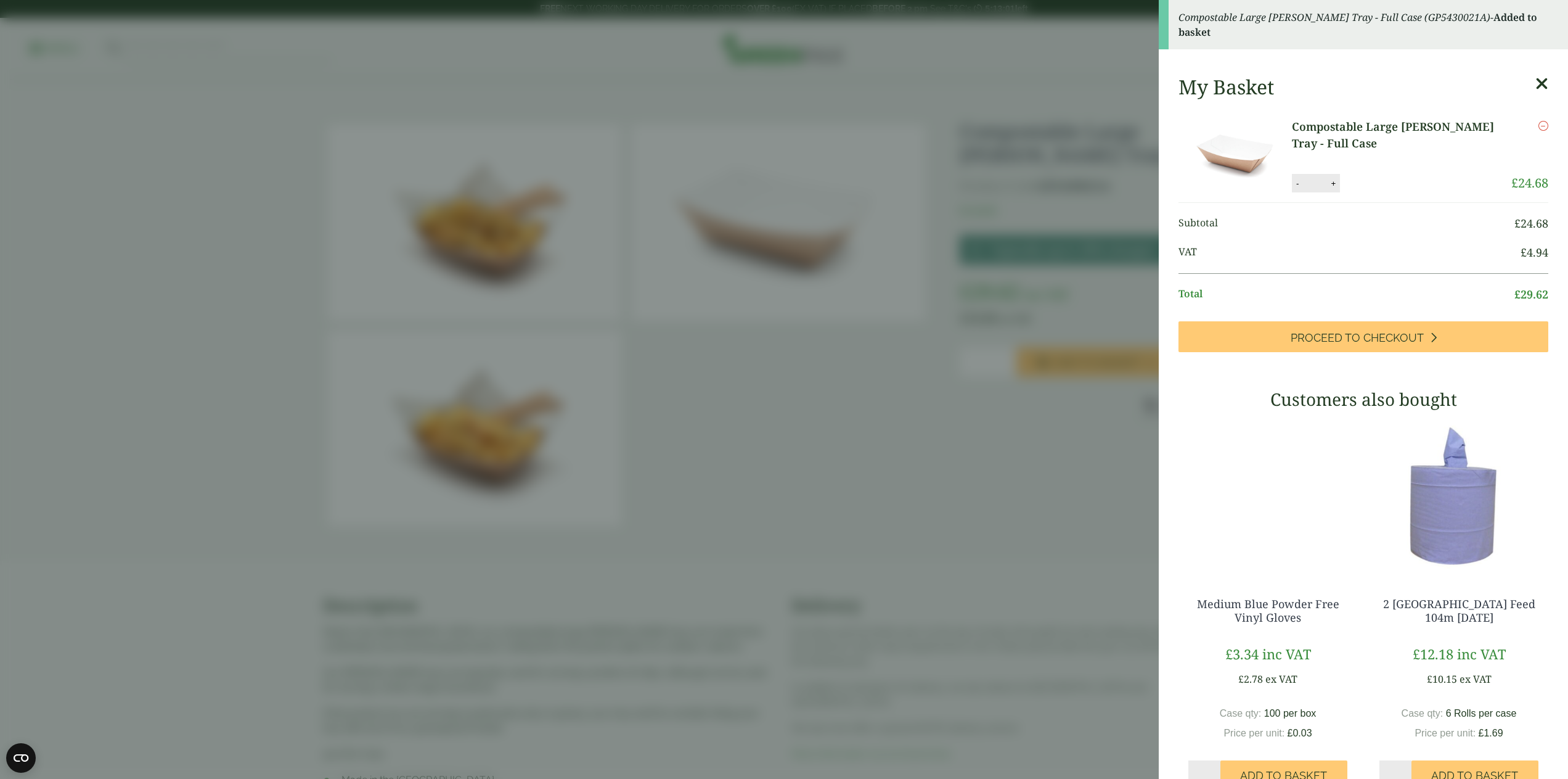
click at [806, 384] on aside "Compostable Large Kraft Chip Tray - Full Case (GP5430021A) - Added to basket My…" at bounding box center [784, 390] width 1568 height 779
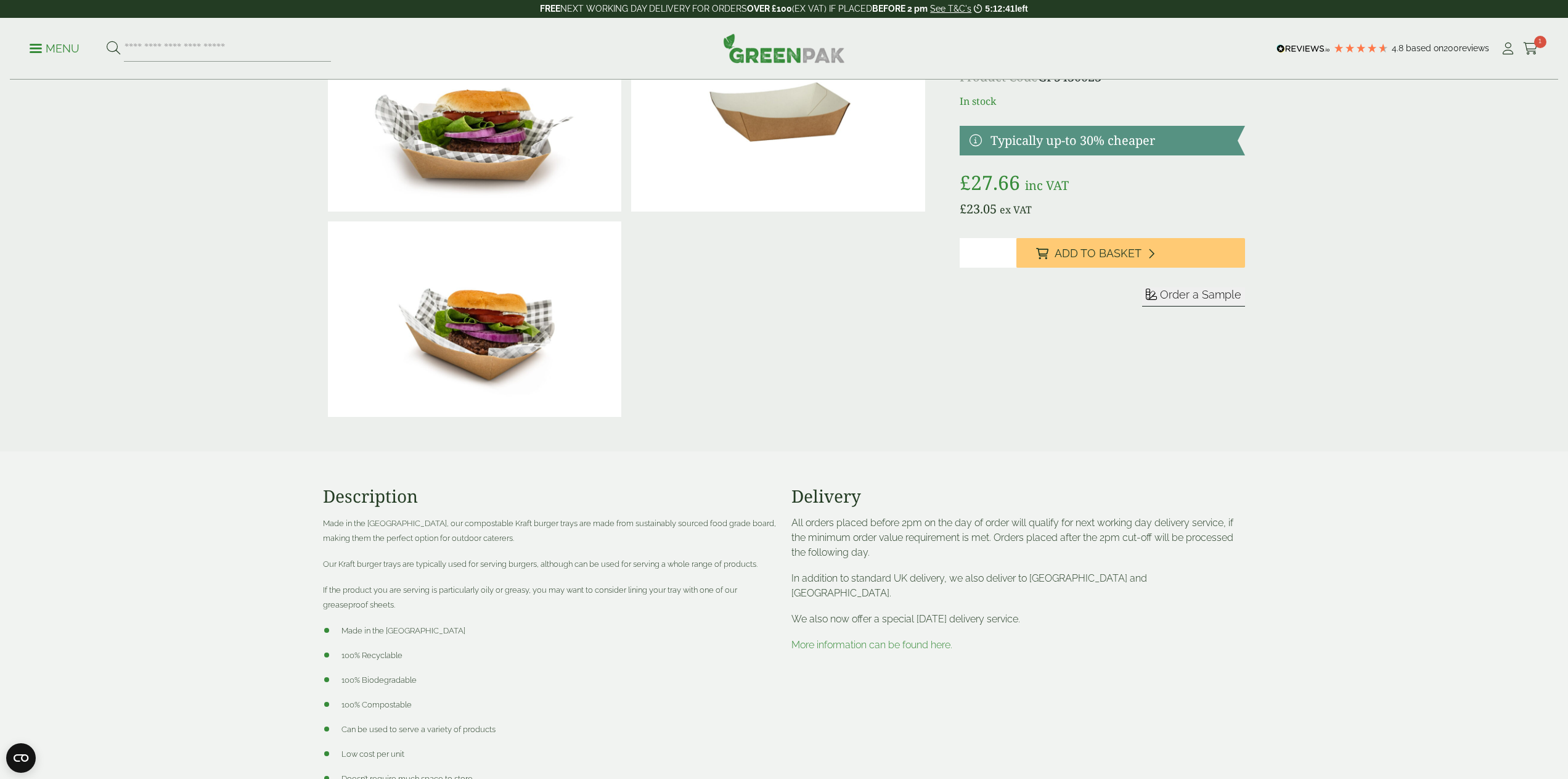
scroll to position [12, 0]
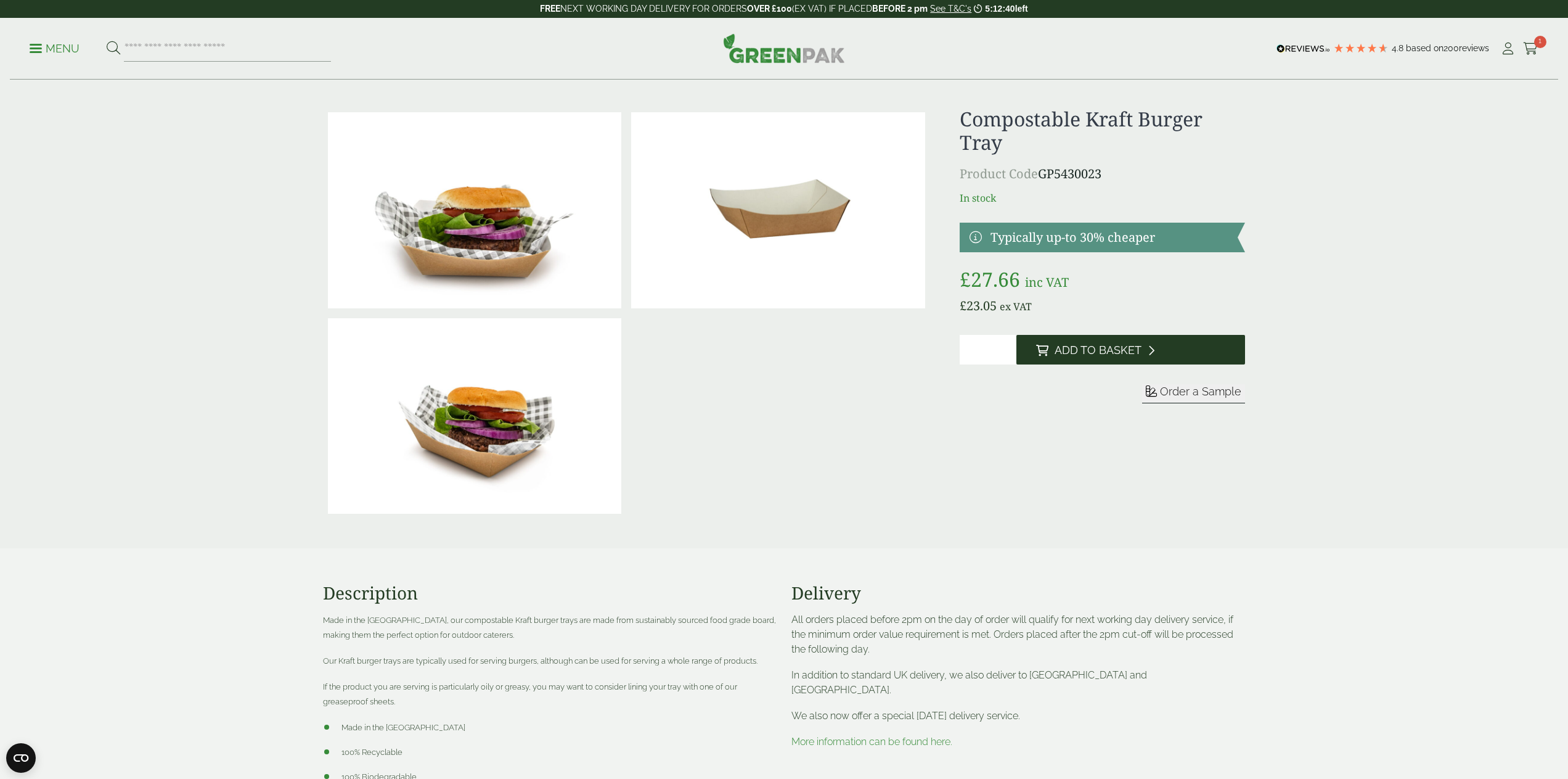
click at [1108, 341] on button "Add to Basket" at bounding box center [1131, 349] width 228 height 29
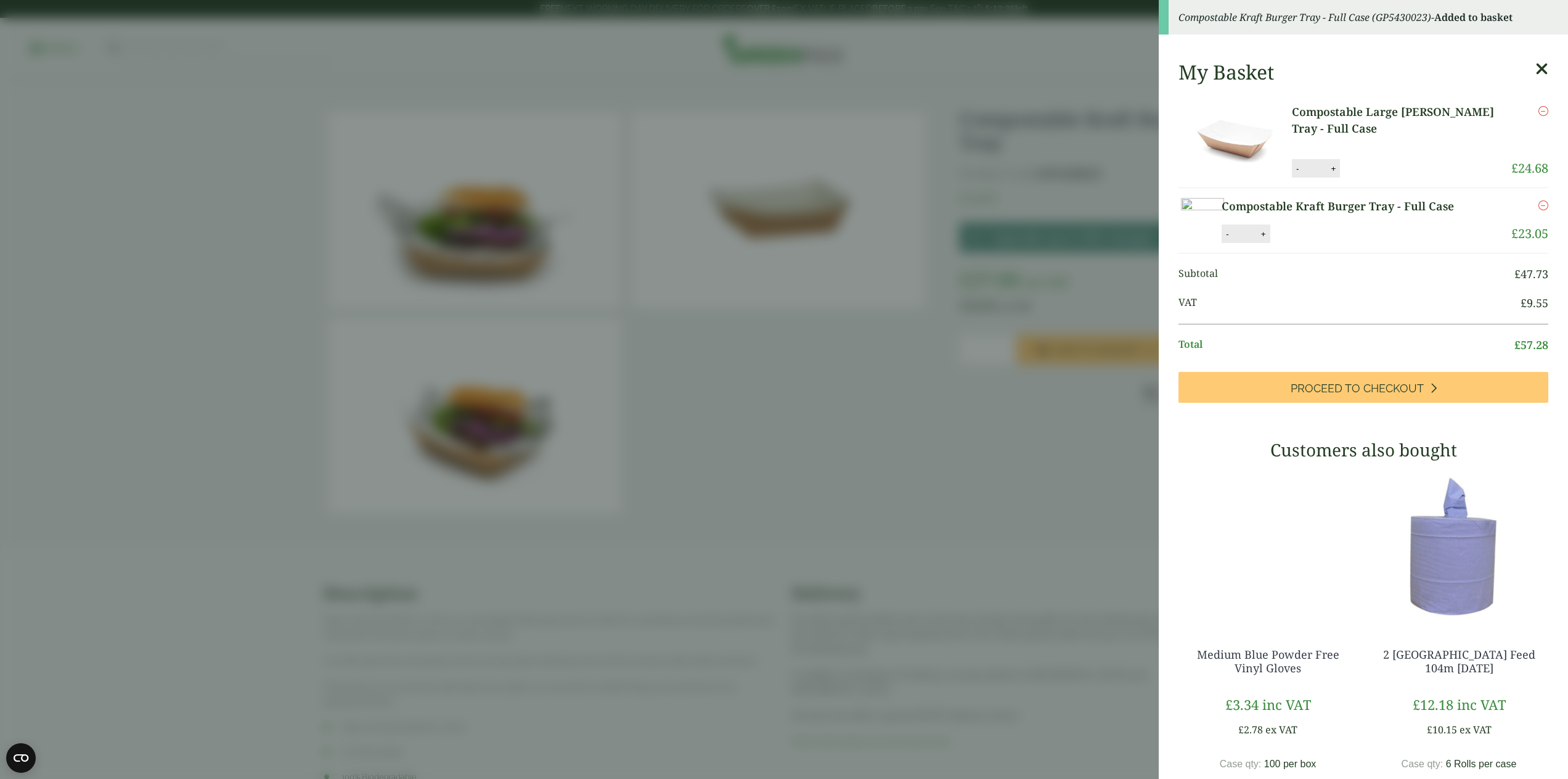
click at [992, 406] on aside "Compostable Kraft Burger Tray - Full Case (GP5430023) - Added to basket My Bask…" at bounding box center [784, 390] width 1568 height 779
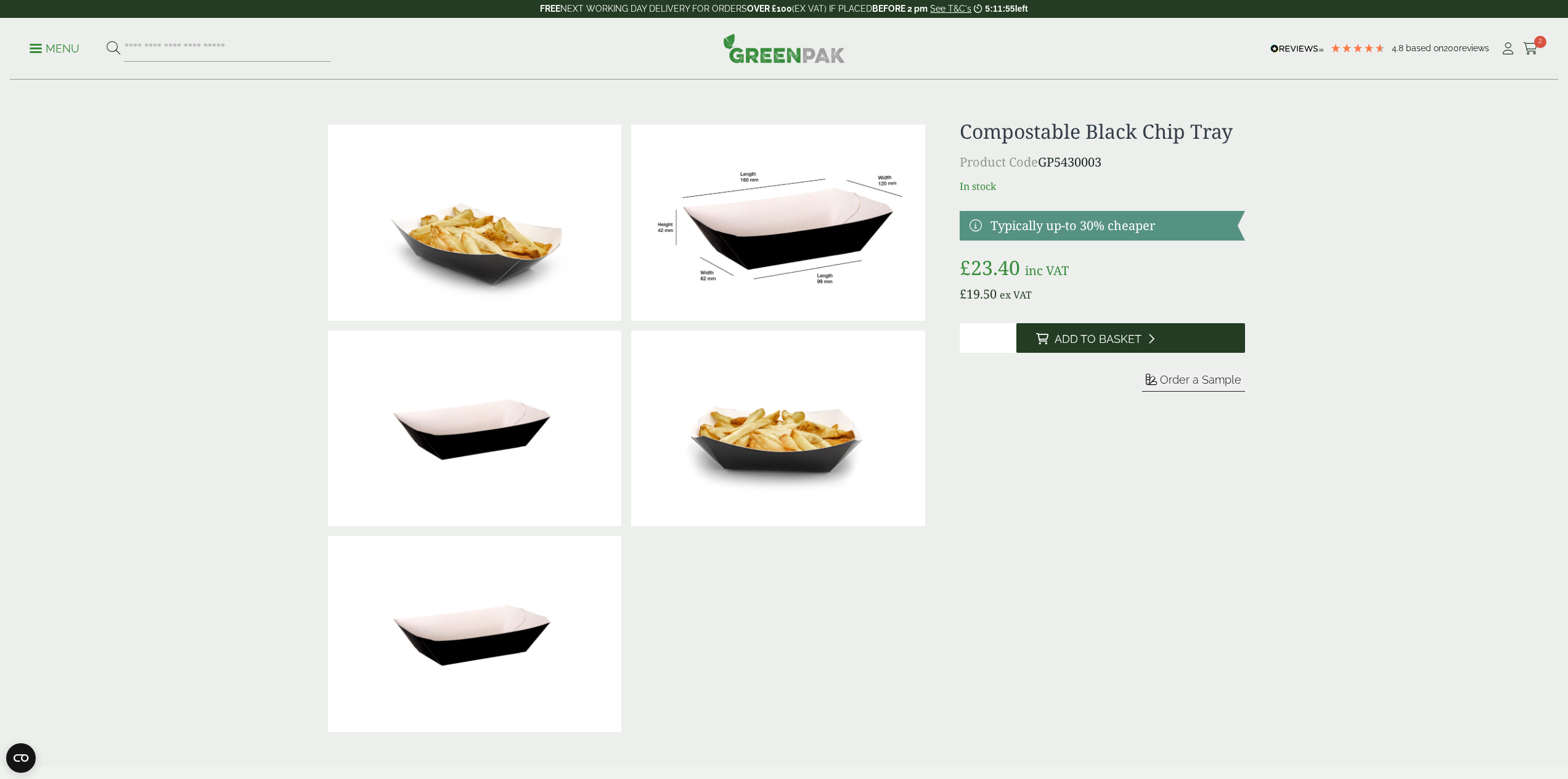
click at [1078, 344] on span "Add to Basket" at bounding box center [1098, 338] width 87 height 14
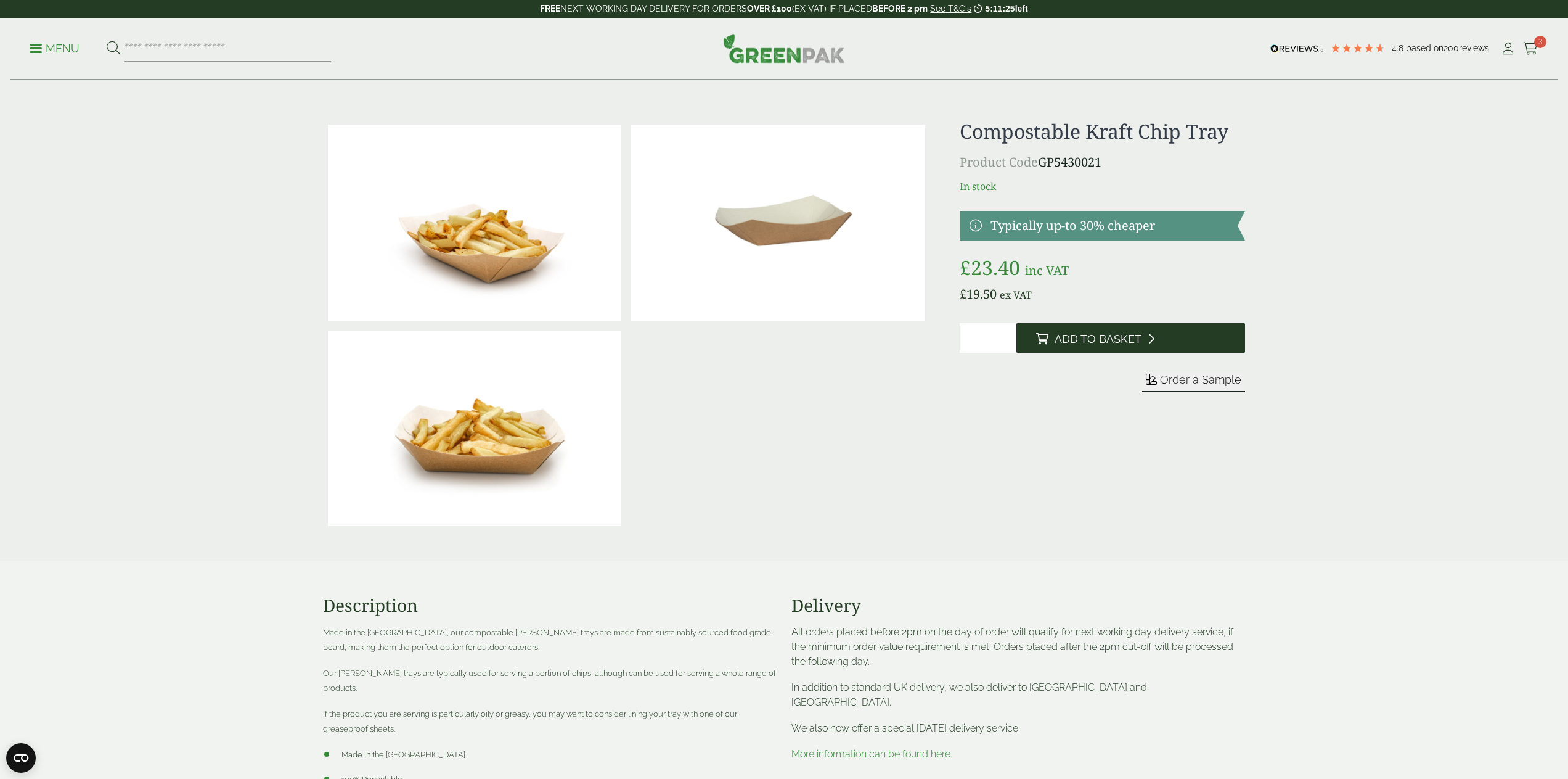
click at [1131, 347] on button "Add to Basket" at bounding box center [1131, 338] width 228 height 29
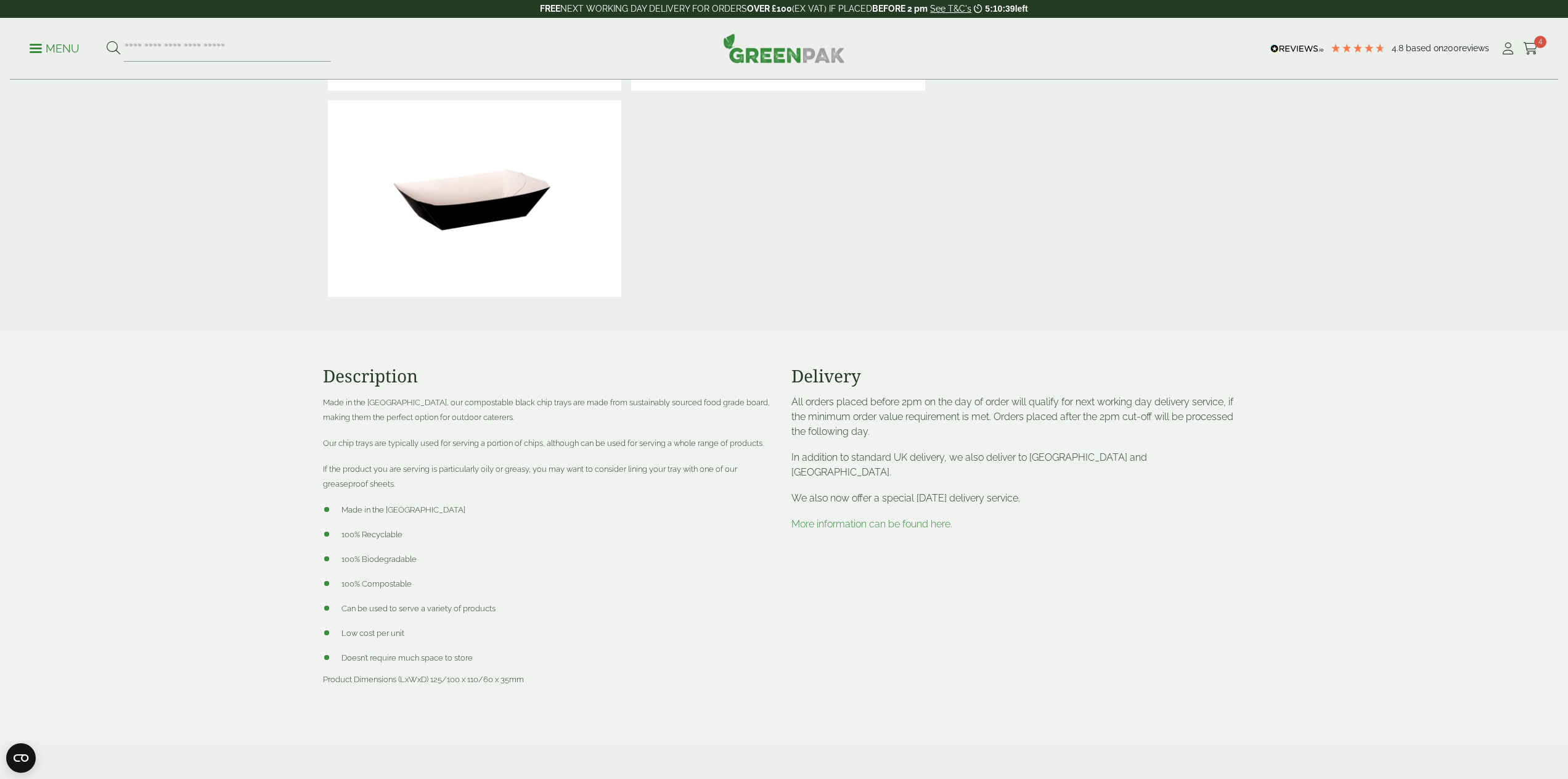
scroll to position [433, 0]
click at [922, 520] on link "More information can be found here." at bounding box center [872, 526] width 161 height 11
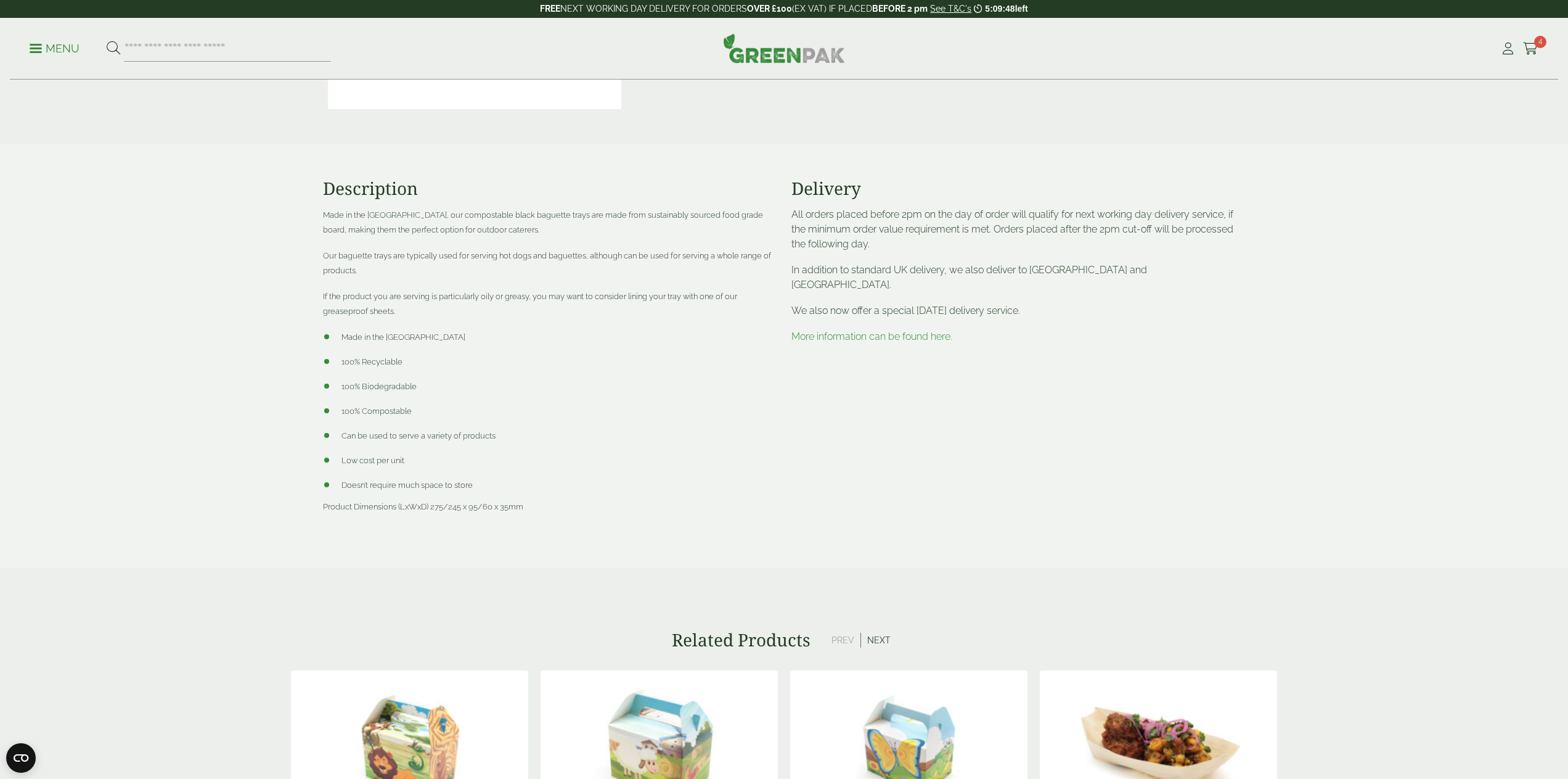
scroll to position [620, 0]
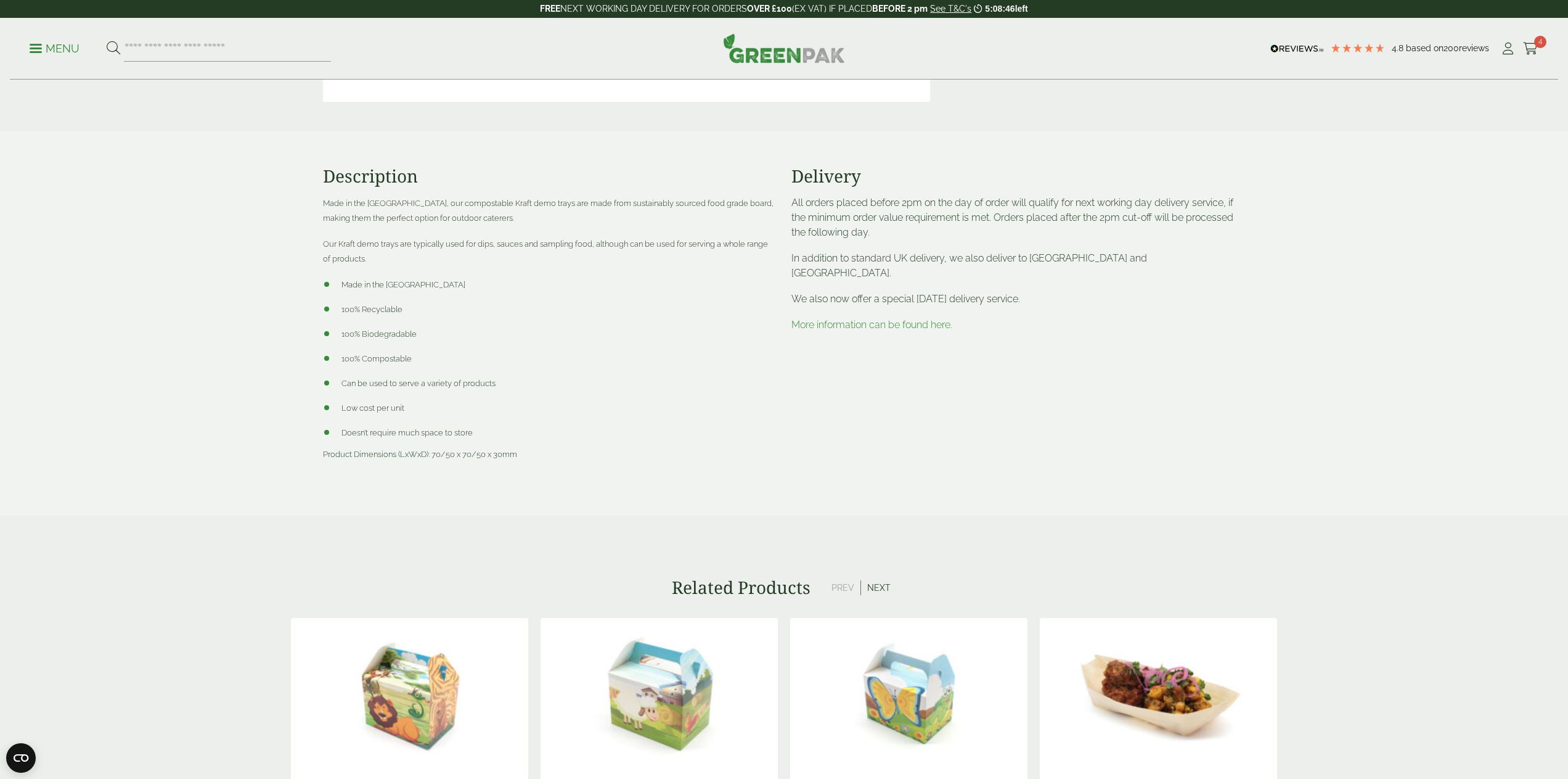
scroll to position [423, 0]
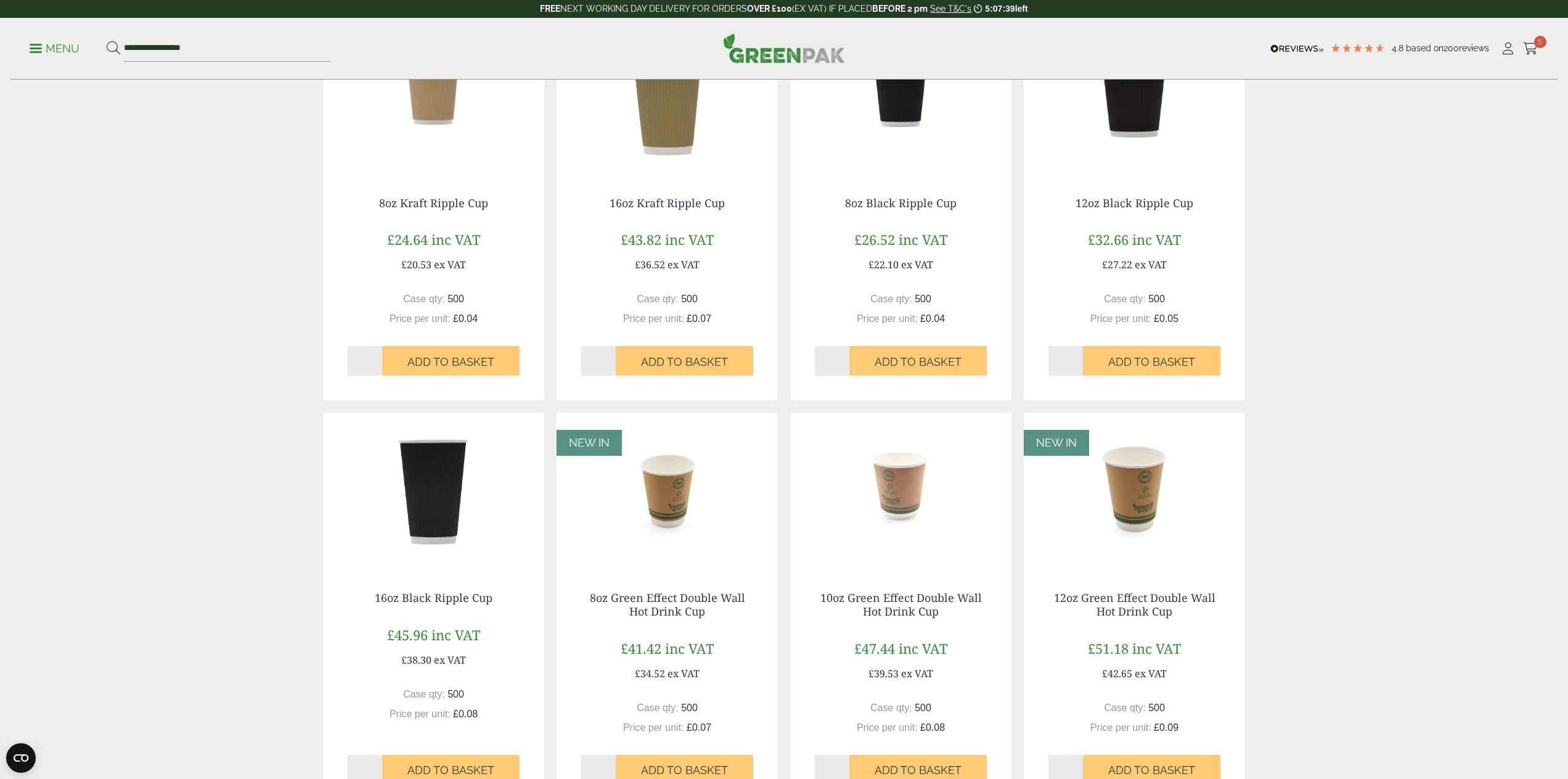
scroll to position [687, 0]
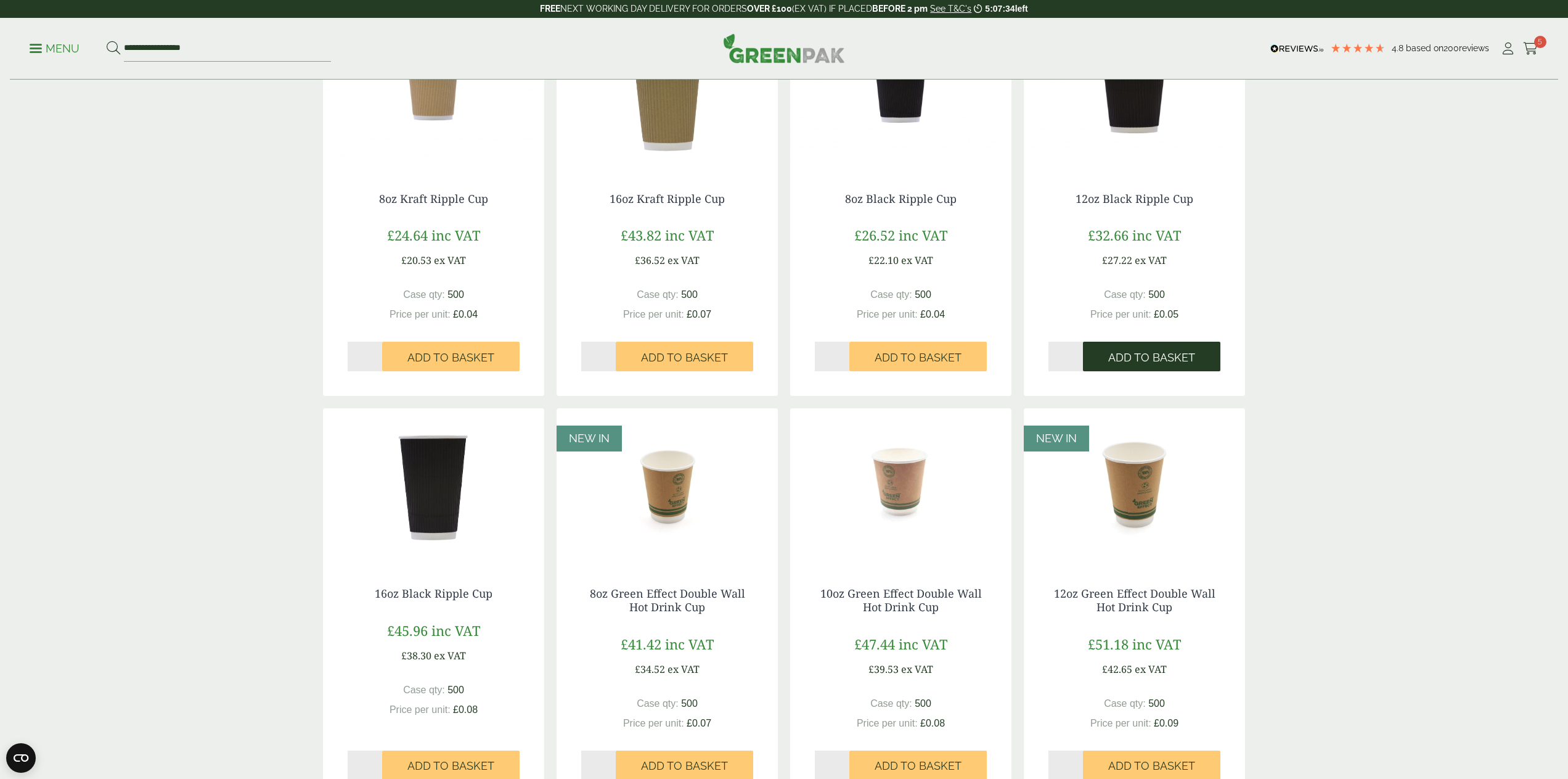
click at [1143, 359] on span "Add to Basket" at bounding box center [1151, 357] width 87 height 14
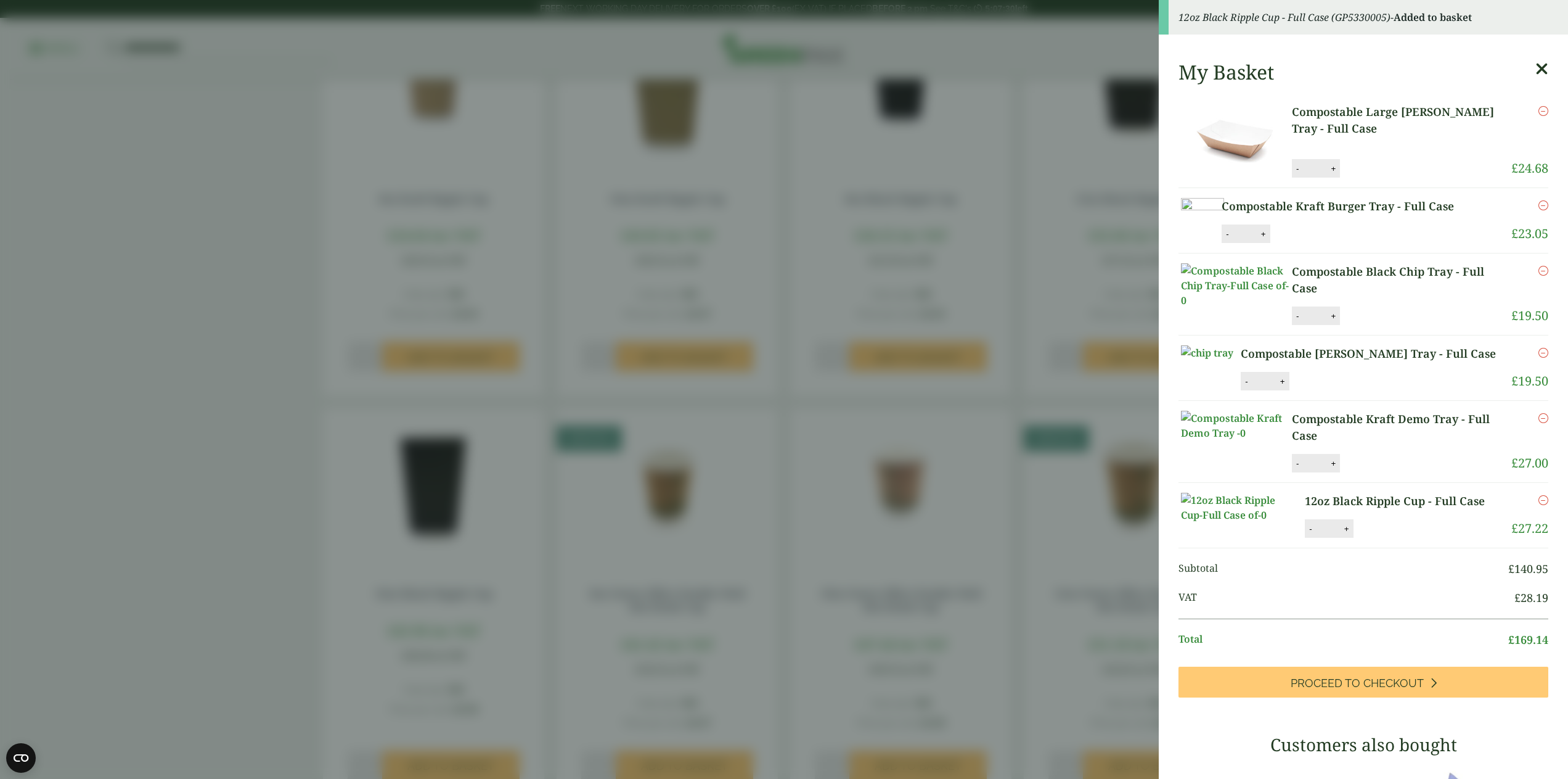
click at [983, 373] on aside "12oz Black Ripple Cup - Full Case (GP5330005) - Added to basket My Basket Compo…" at bounding box center [784, 390] width 1568 height 779
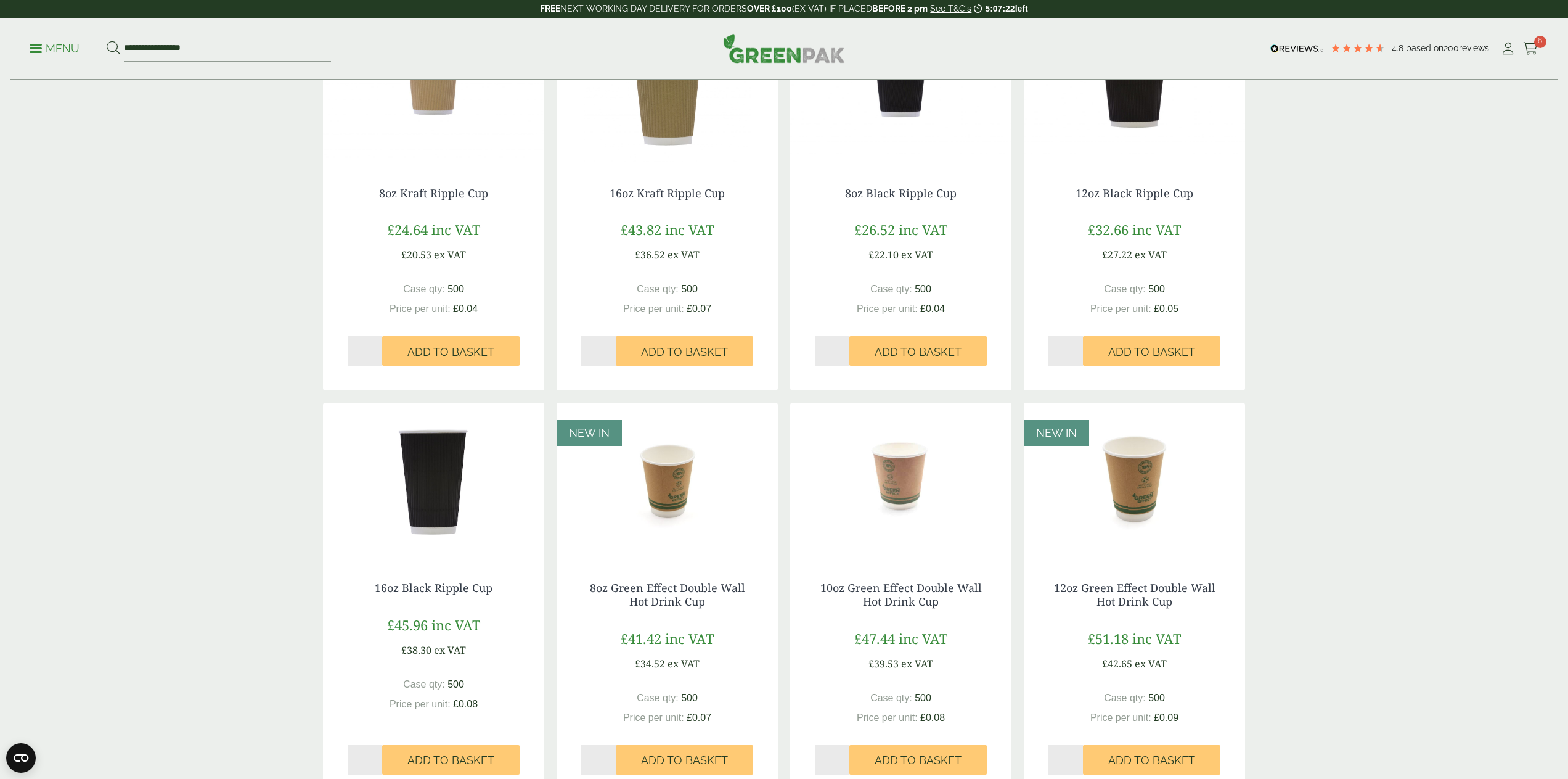
scroll to position [729, 0]
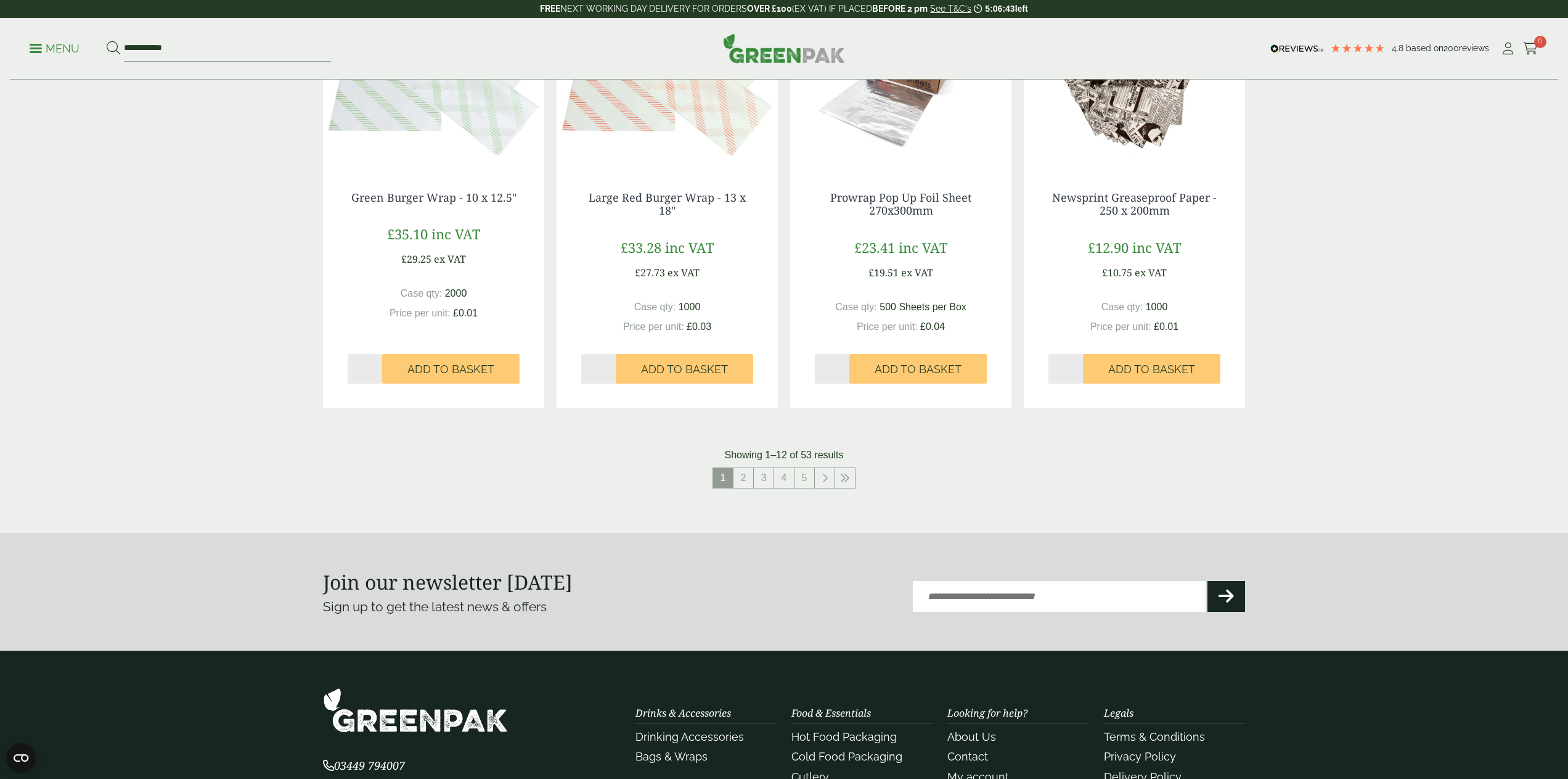
scroll to position [1115, 0]
click at [746, 473] on link "2" at bounding box center [743, 476] width 19 height 19
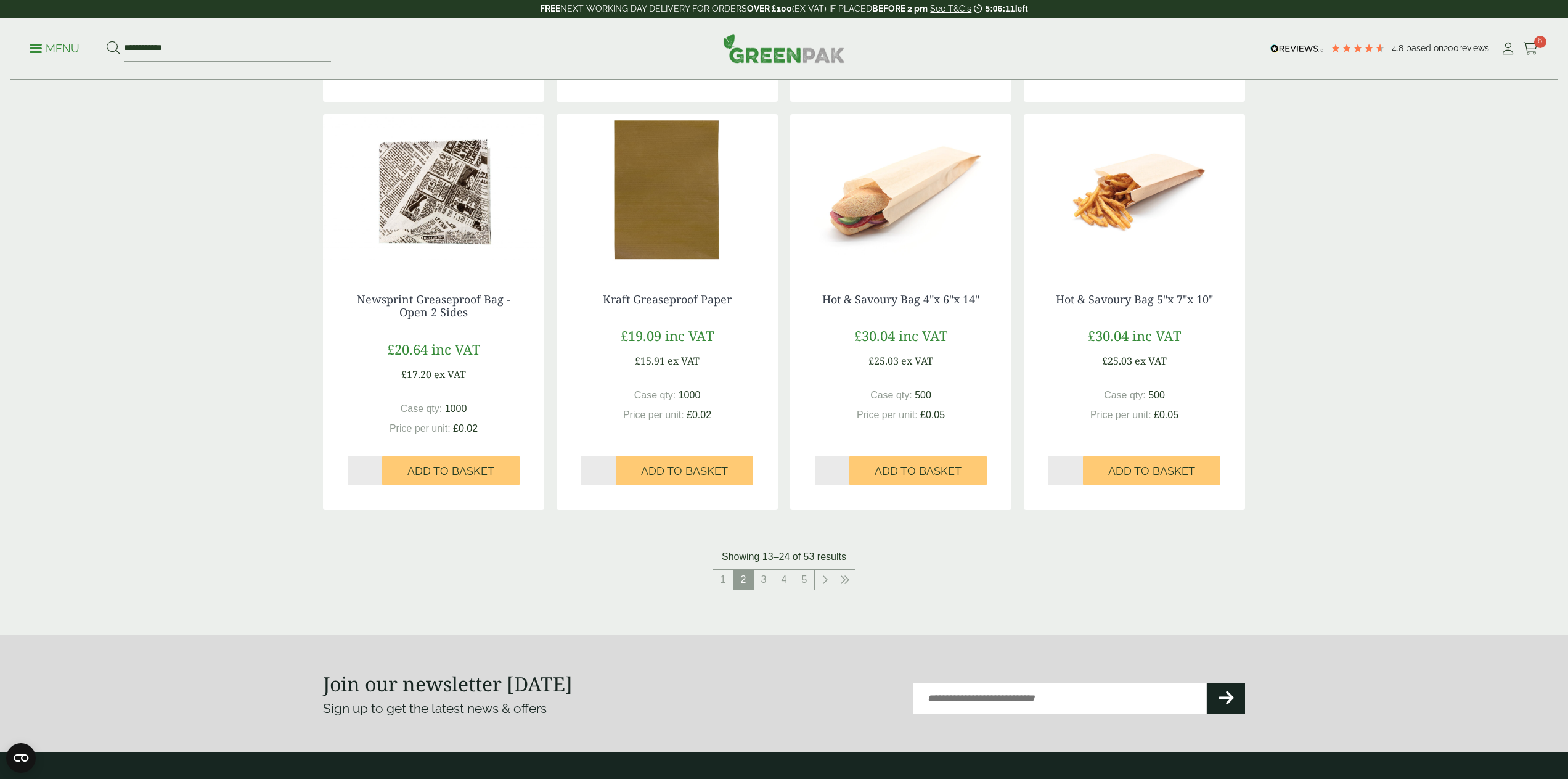
scroll to position [1043, 0]
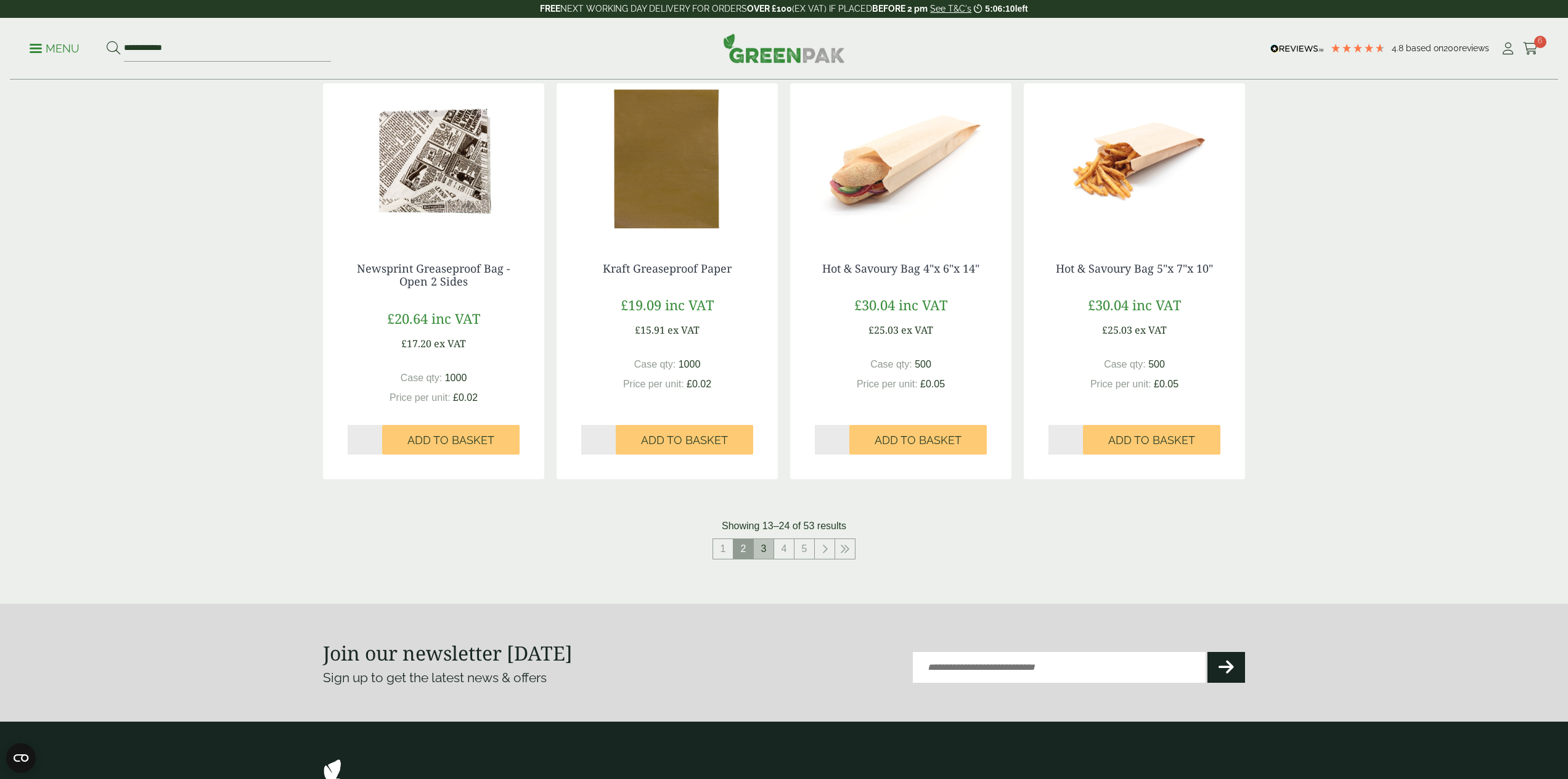
click at [762, 541] on link "3" at bounding box center [763, 548] width 19 height 19
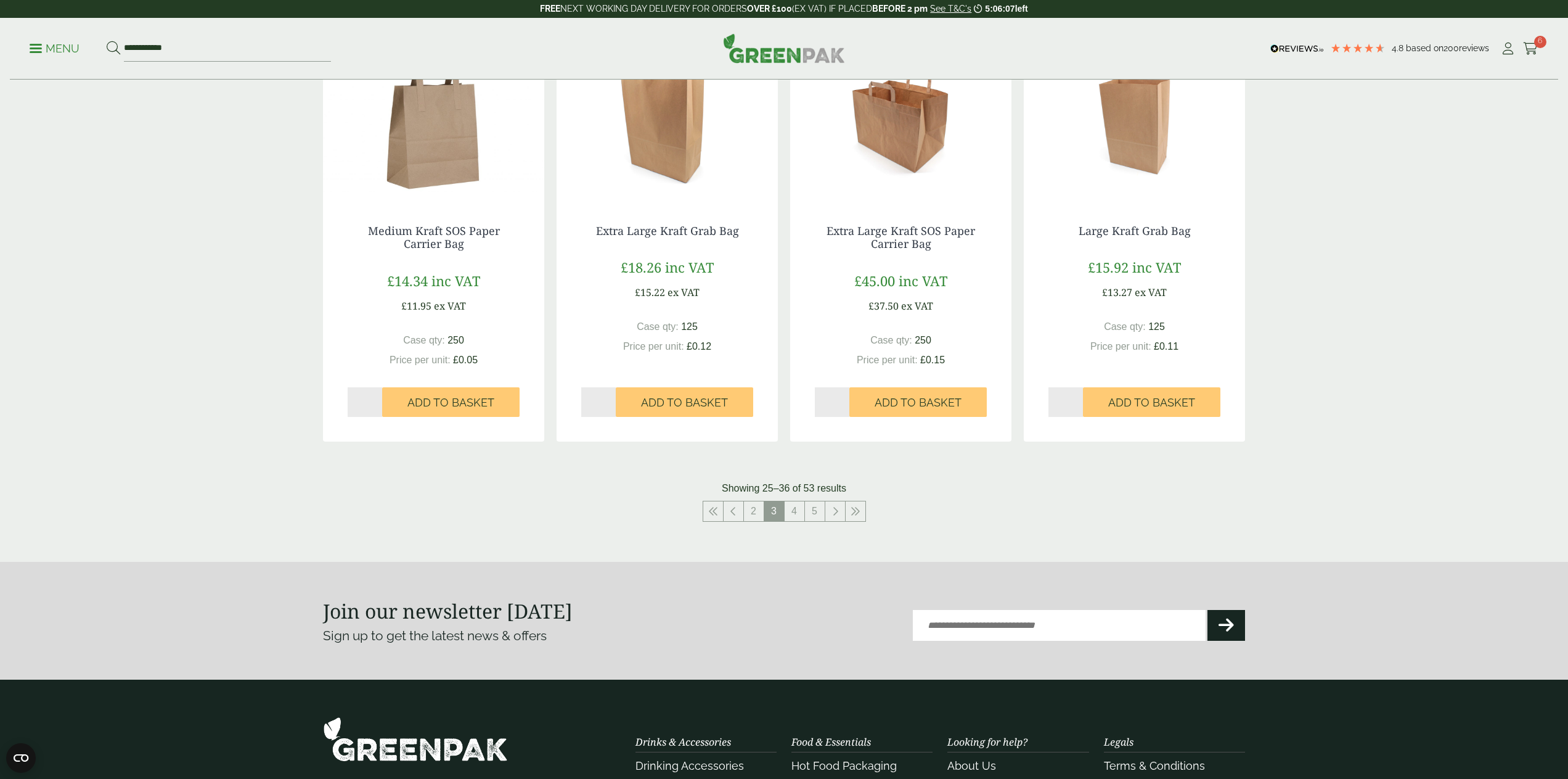
scroll to position [1087, 0]
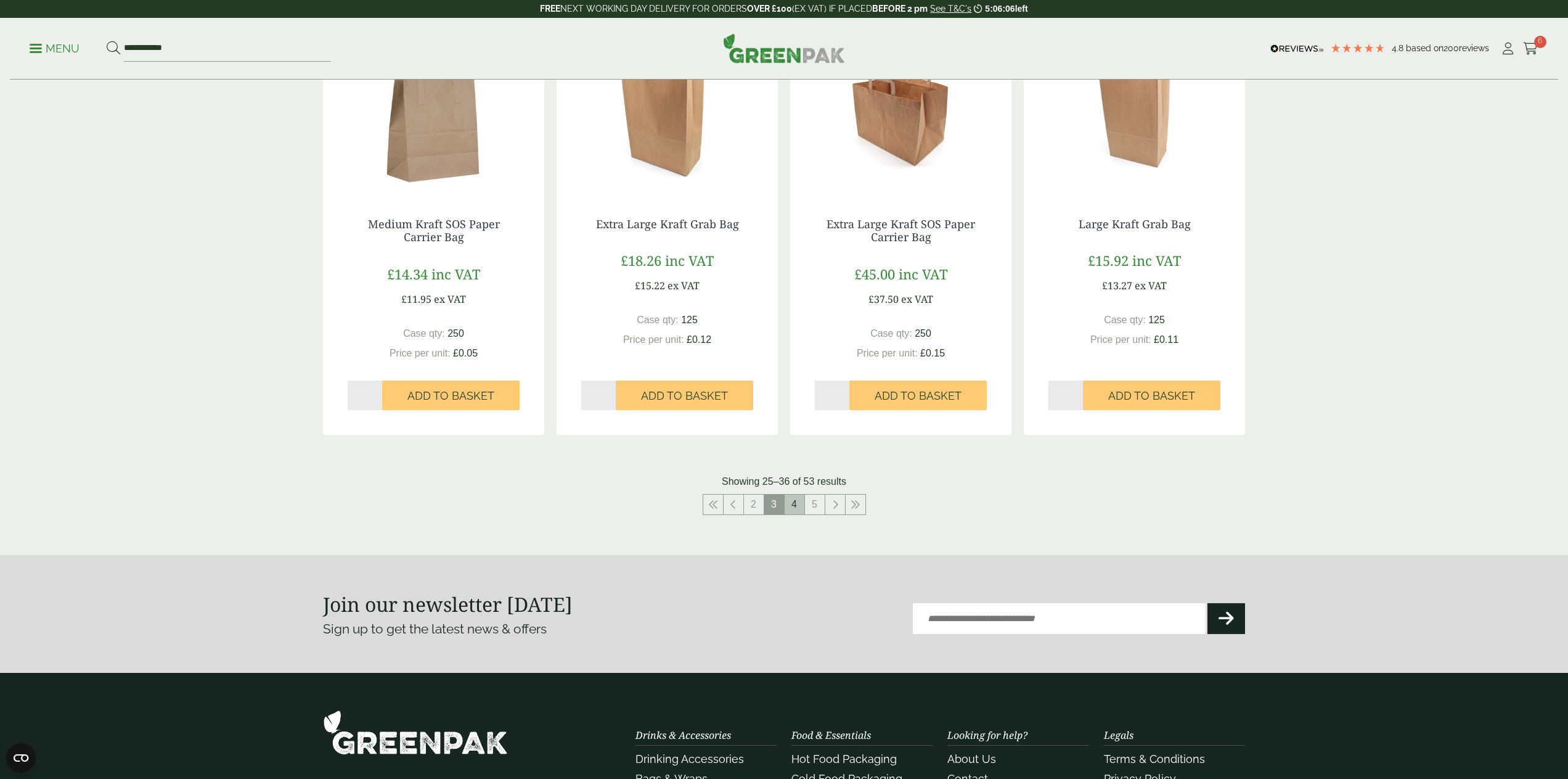
click at [799, 500] on link "4" at bounding box center [794, 504] width 19 height 19
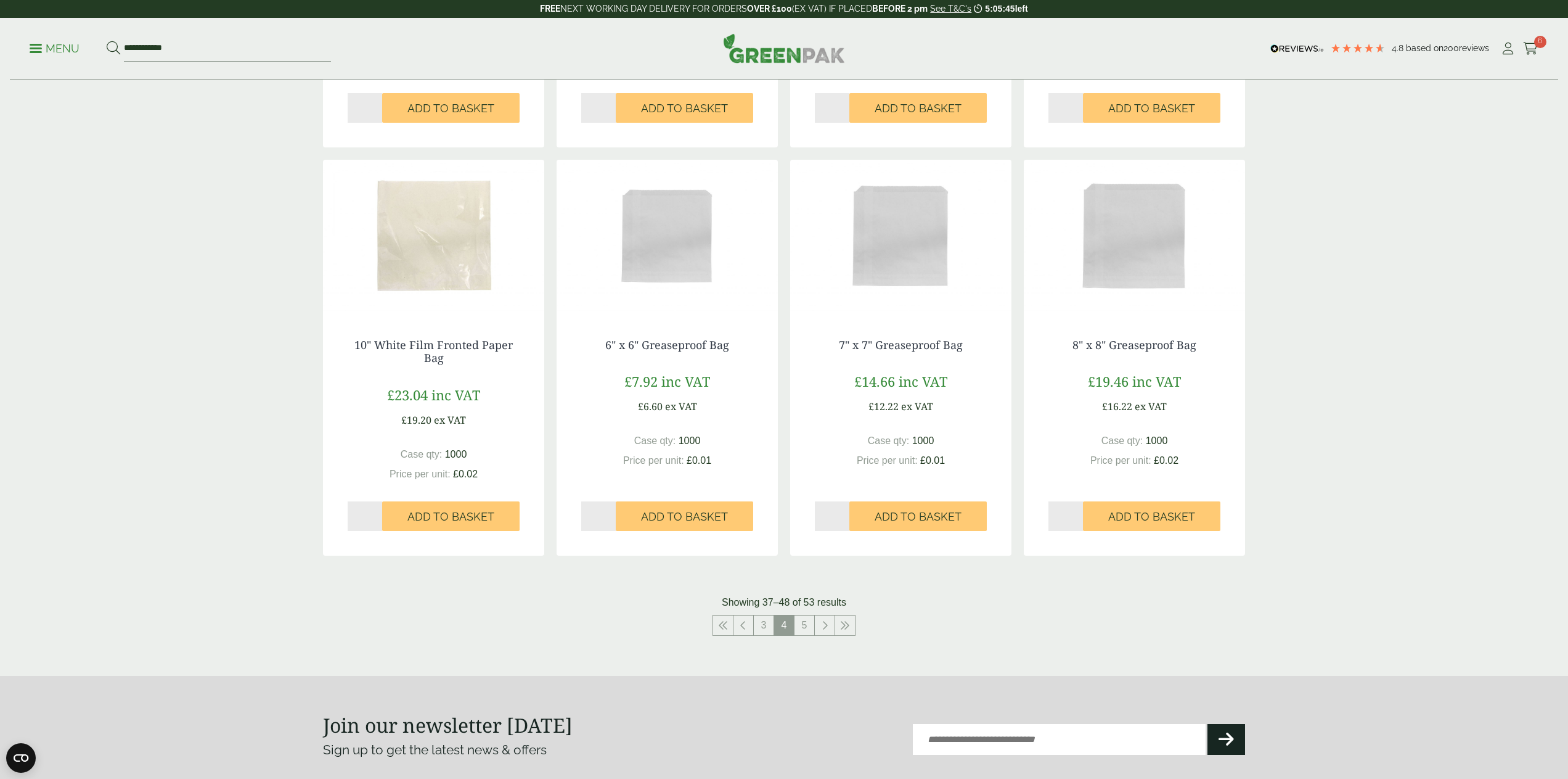
scroll to position [978, 0]
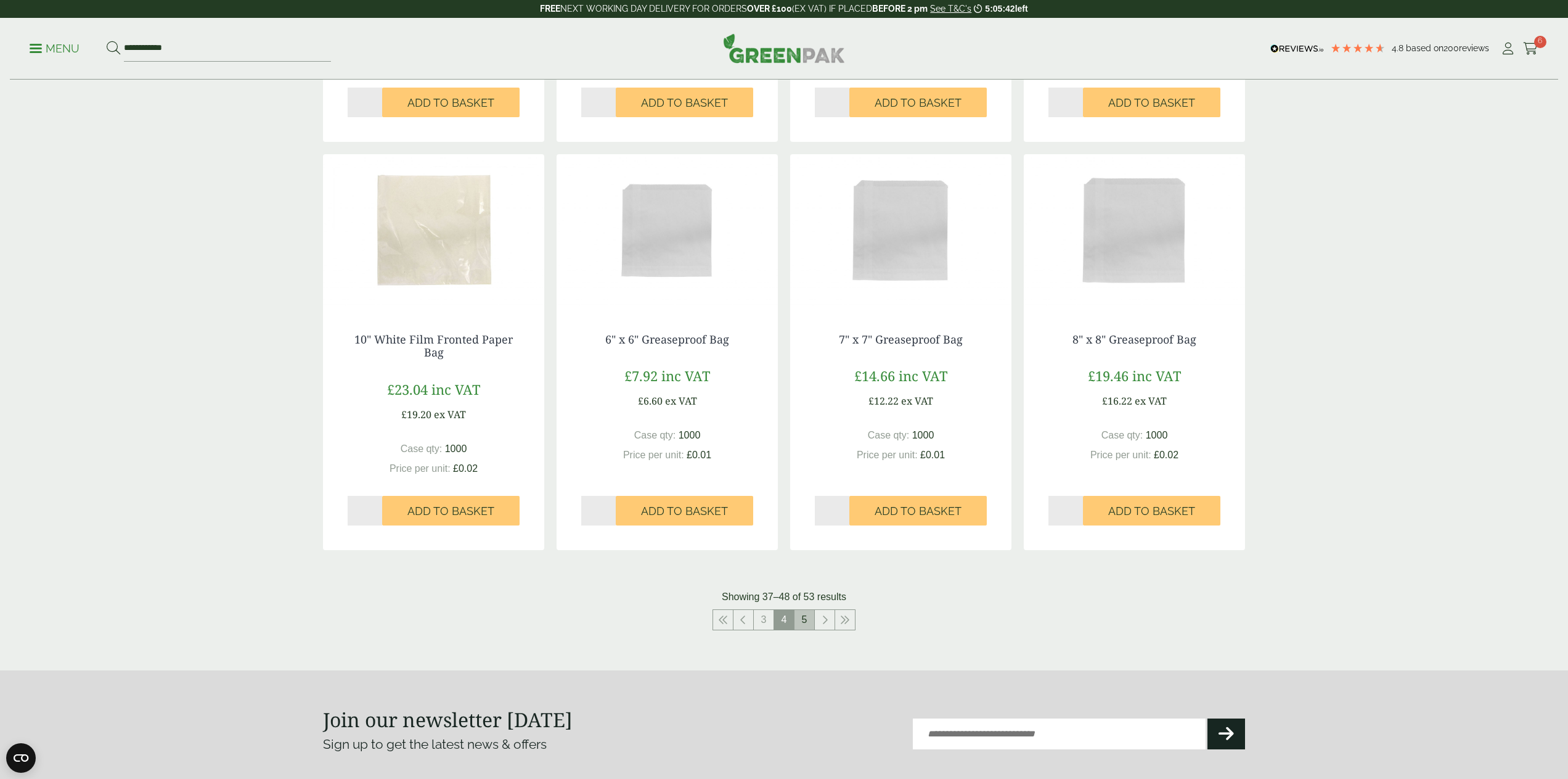
click at [803, 614] on link "5" at bounding box center [804, 619] width 19 height 19
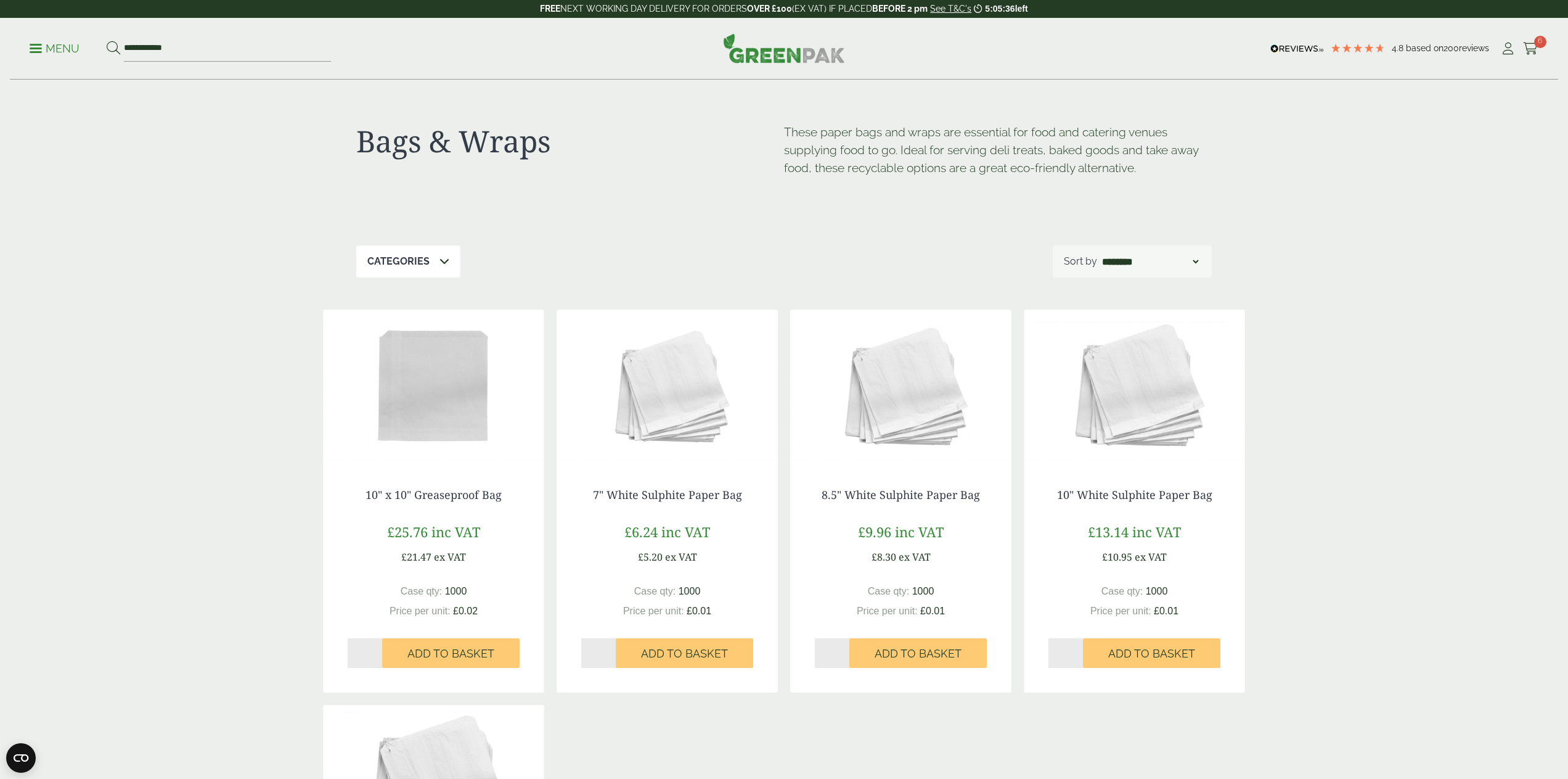
click at [70, 42] on p "Menu" at bounding box center [54, 48] width 50 height 15
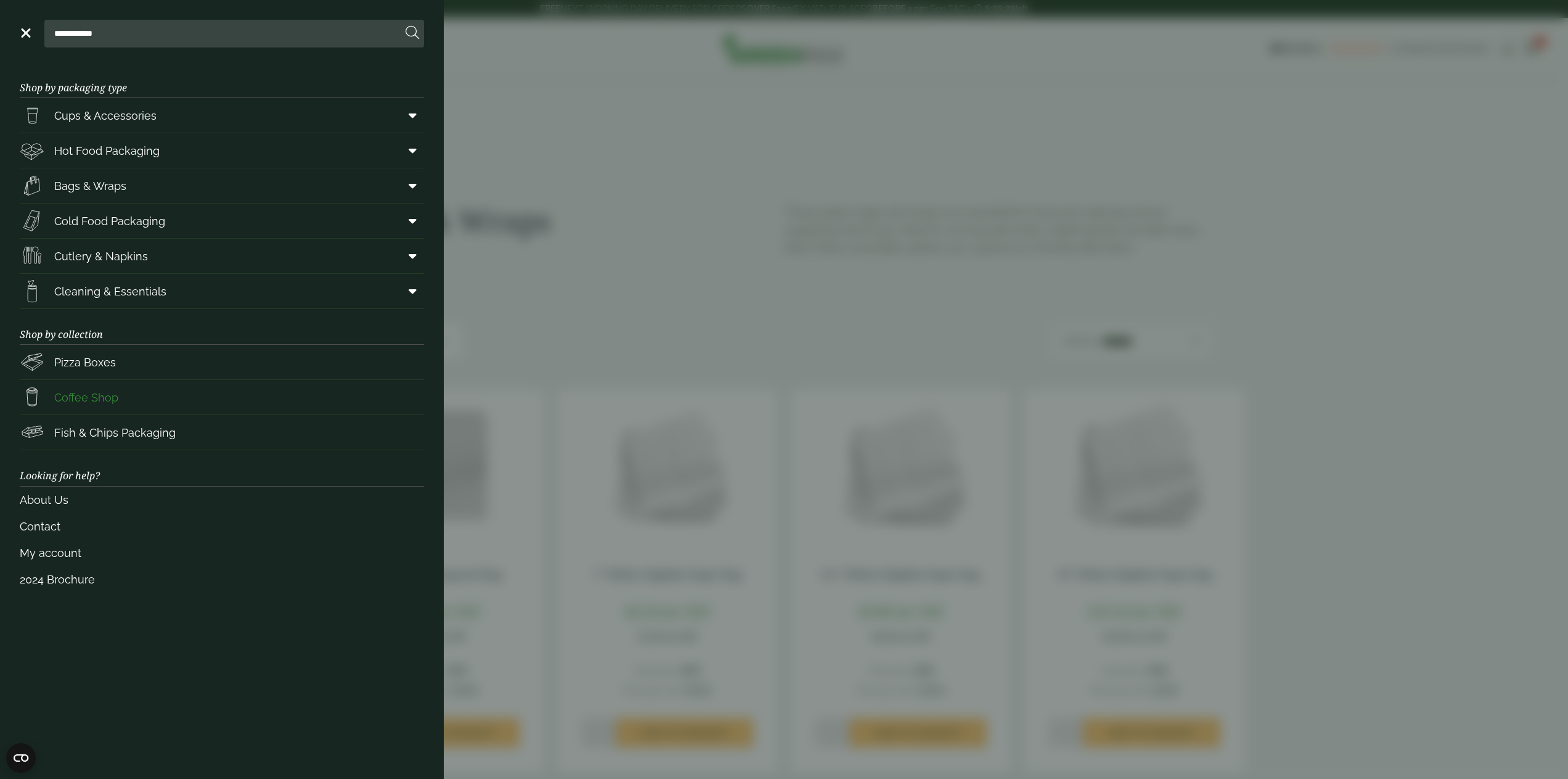
click at [113, 398] on span "Coffee Shop" at bounding box center [85, 397] width 64 height 17
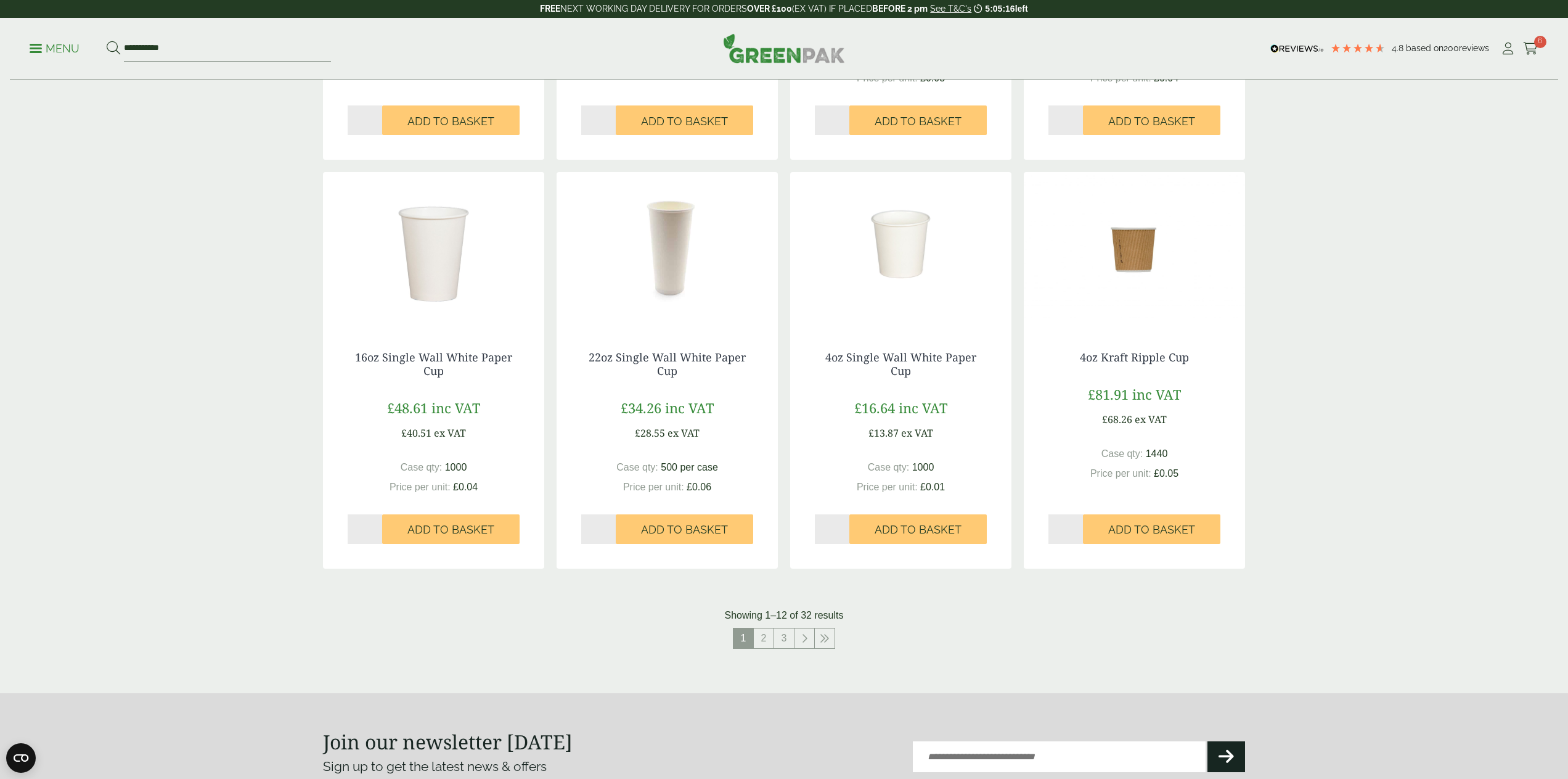
scroll to position [918, 0]
click at [765, 637] on link "2" at bounding box center [763, 637] width 19 height 19
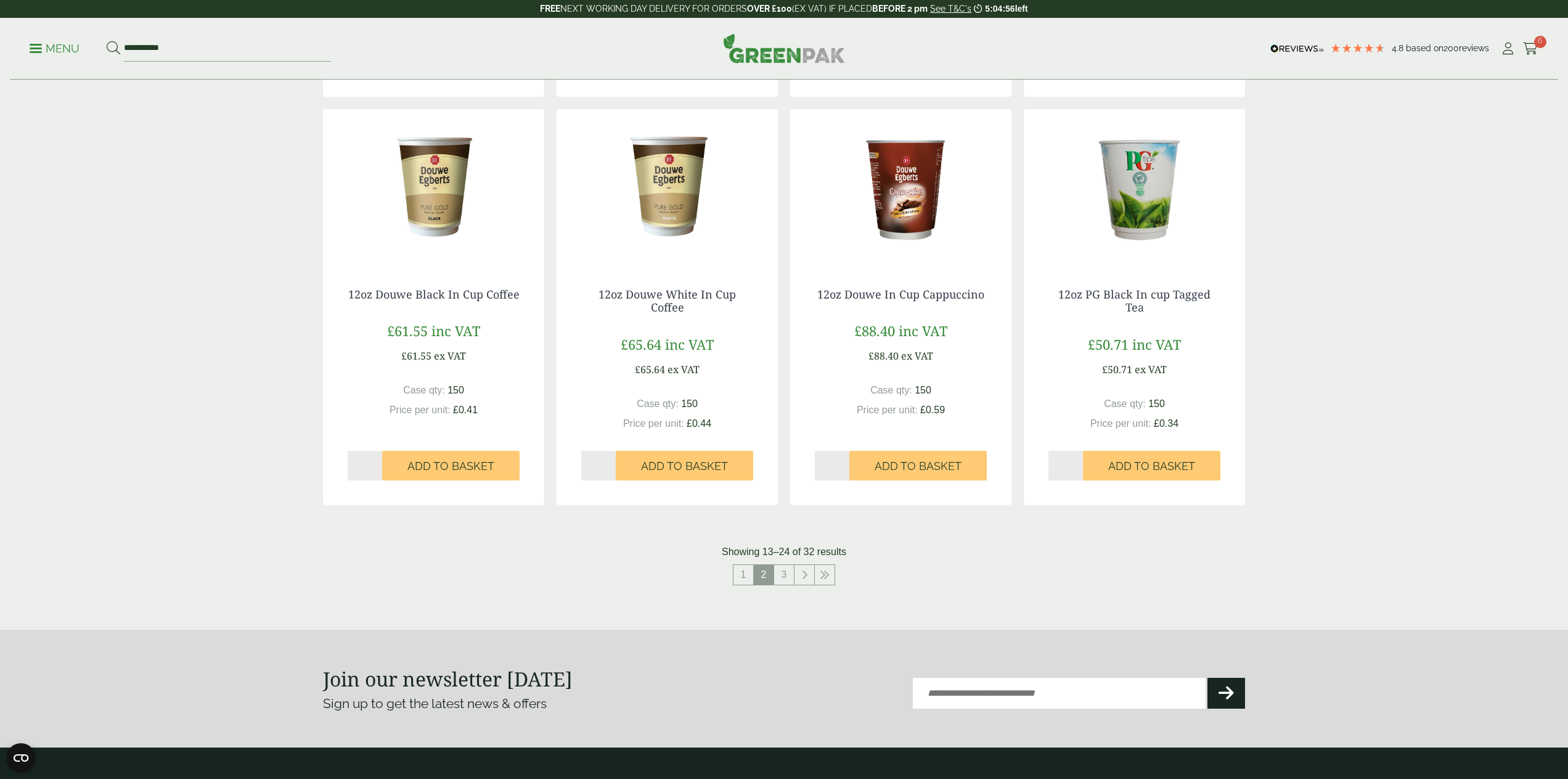
scroll to position [972, 0]
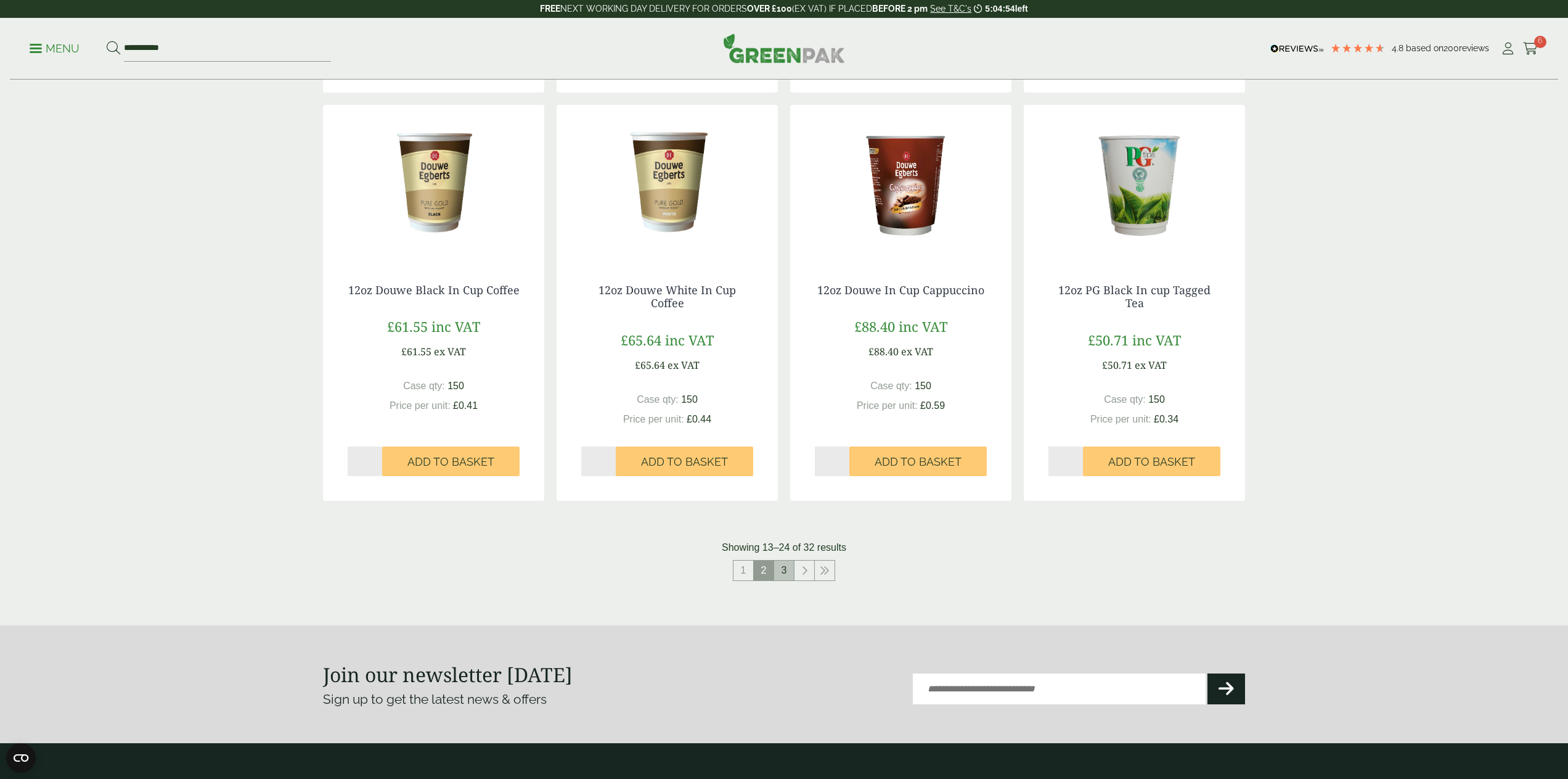
click at [780, 571] on link "3" at bounding box center [784, 570] width 19 height 19
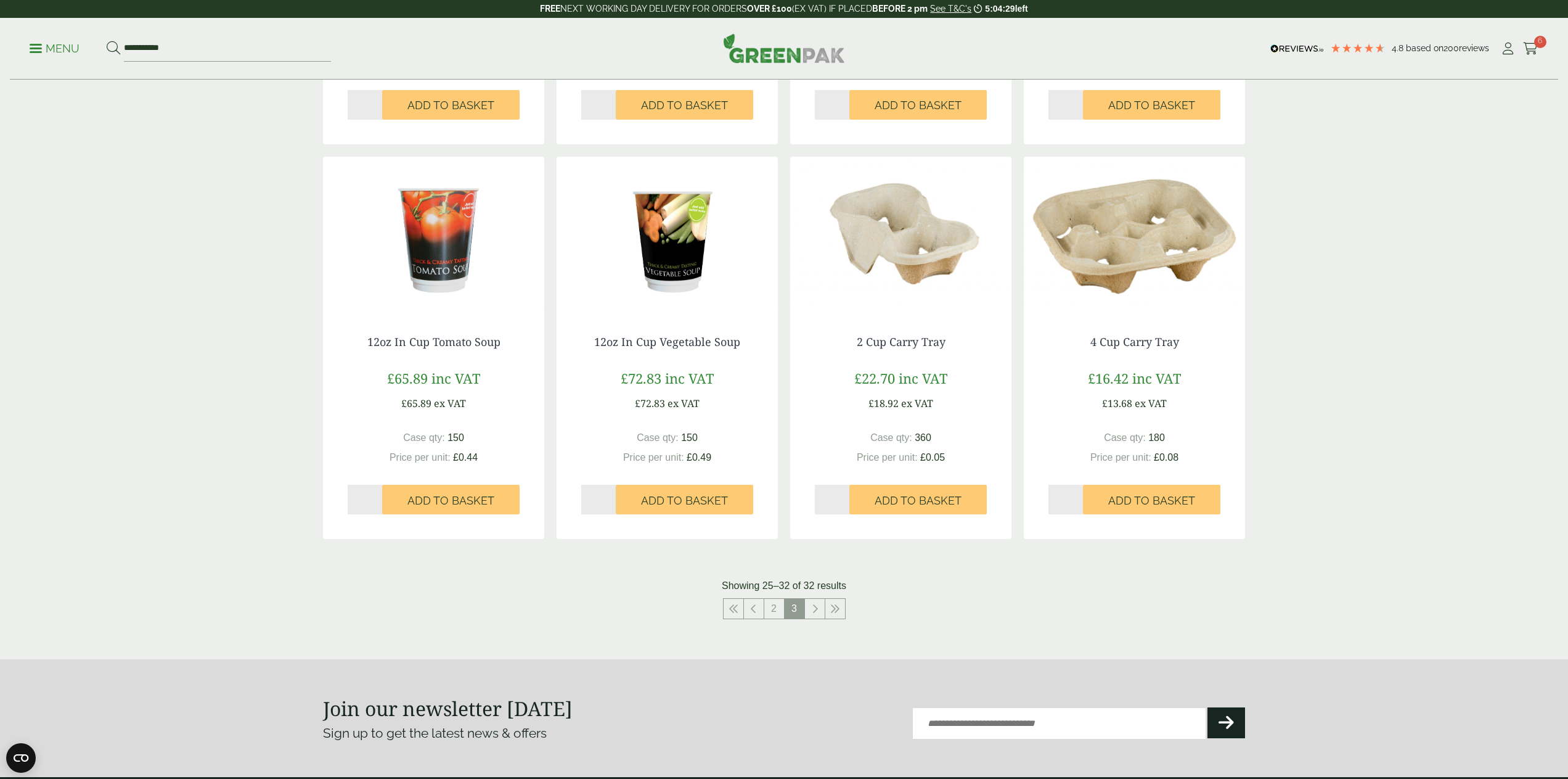
scroll to position [545, 0]
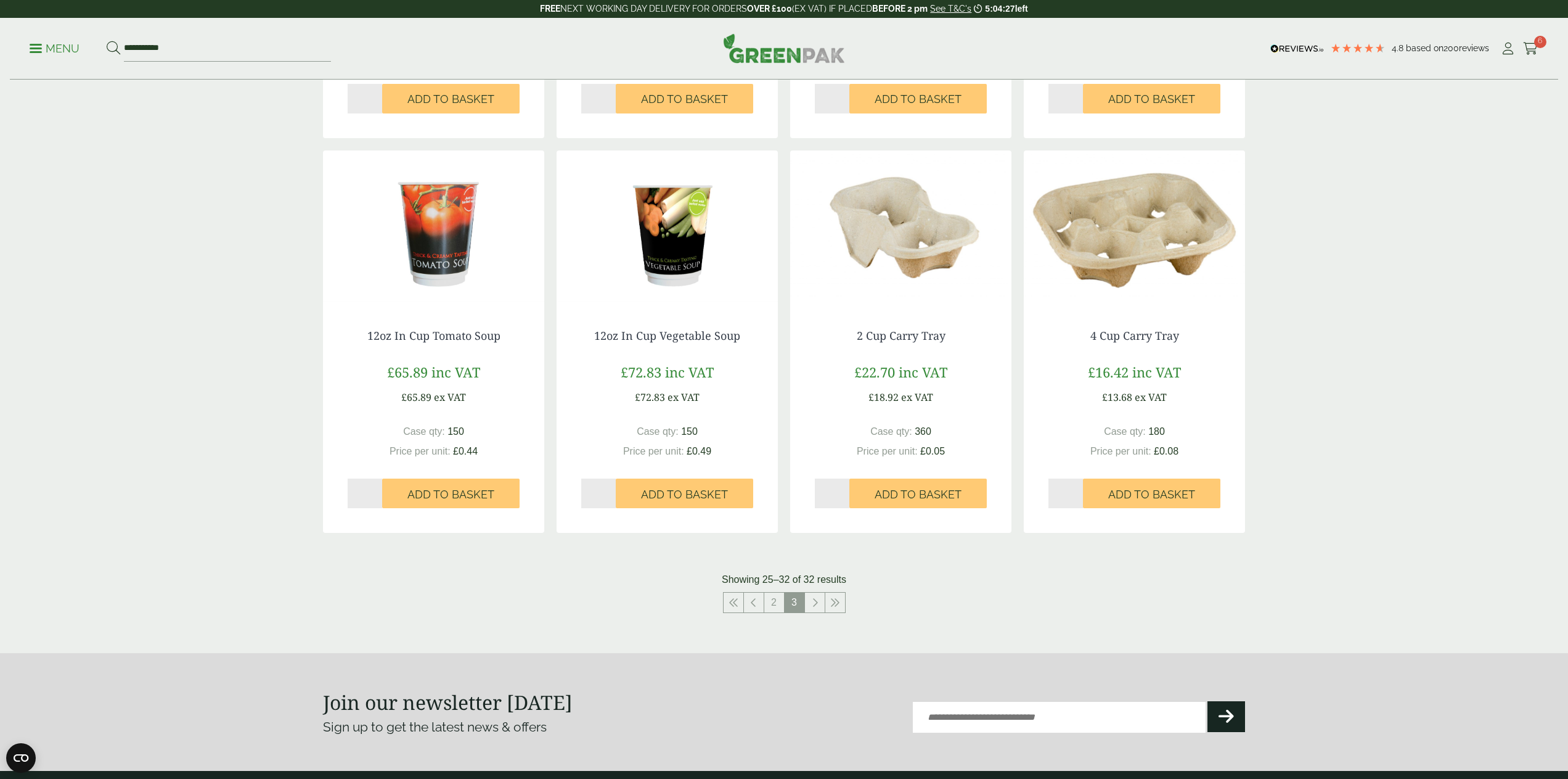
click at [65, 38] on ul "**********" at bounding box center [180, 49] width 302 height 26
click at [65, 45] on p "Menu" at bounding box center [54, 48] width 50 height 15
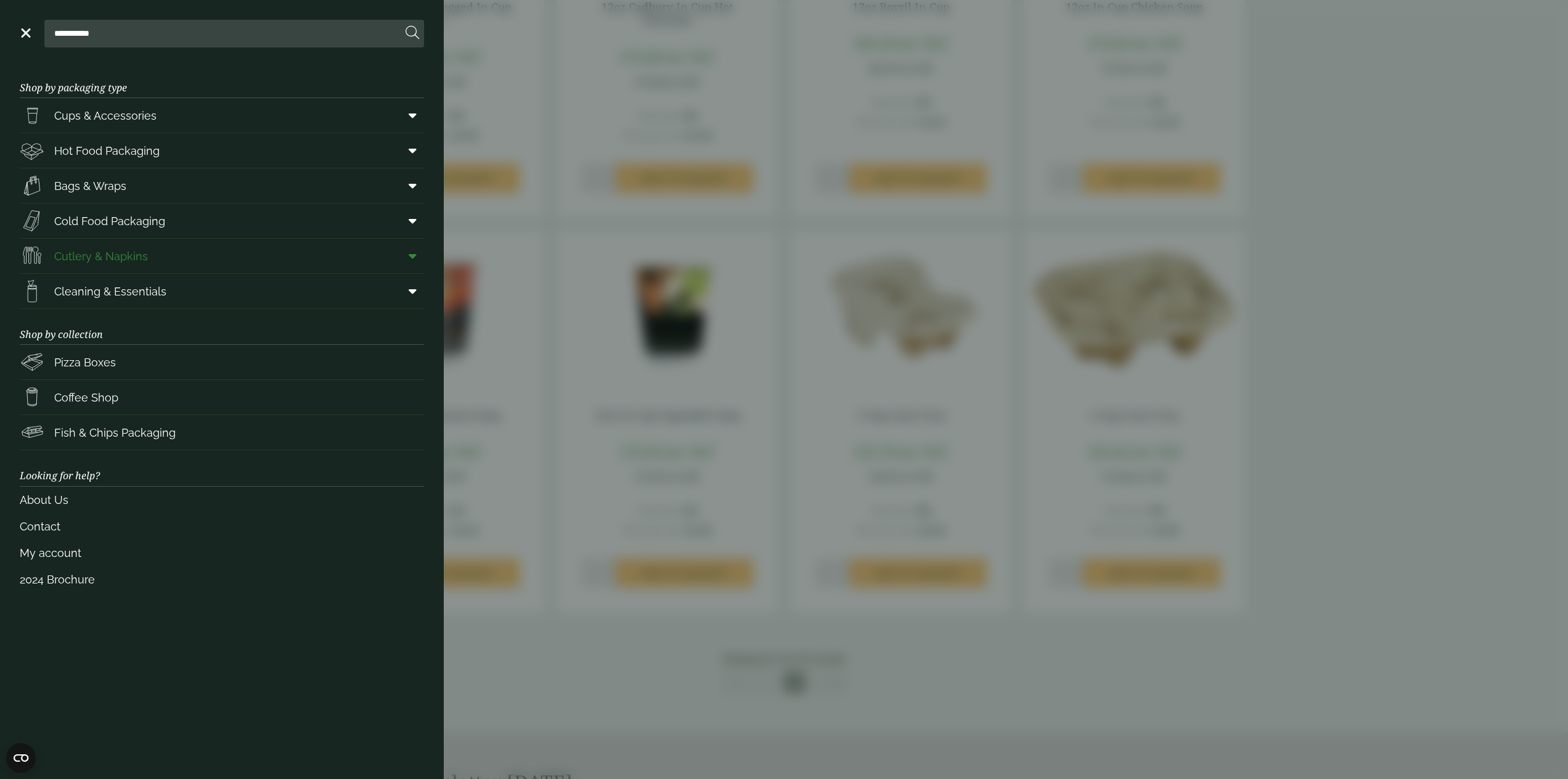
click at [106, 263] on span "Cutlery & Napkins" at bounding box center [101, 256] width 93 height 17
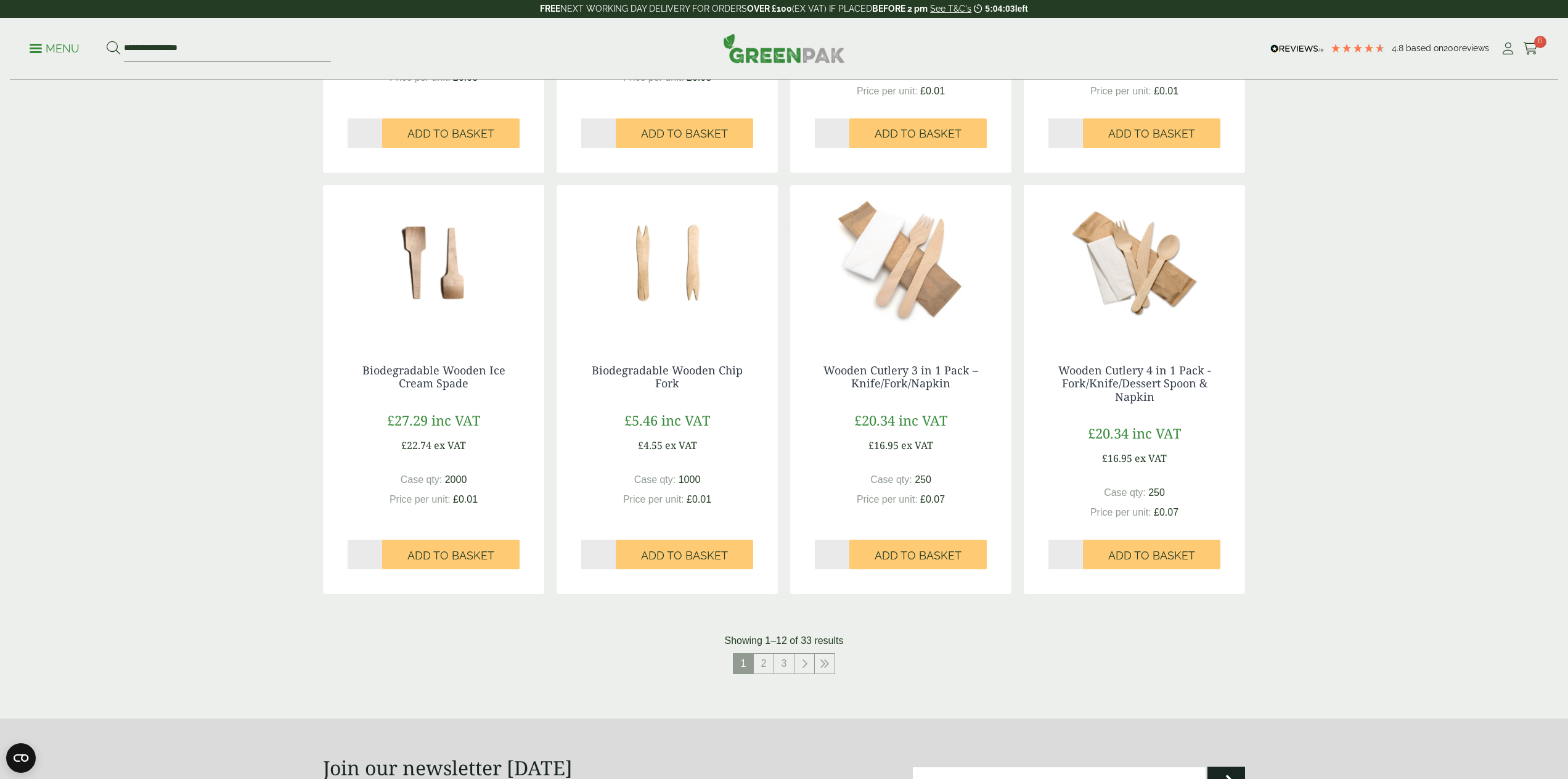
scroll to position [962, 0]
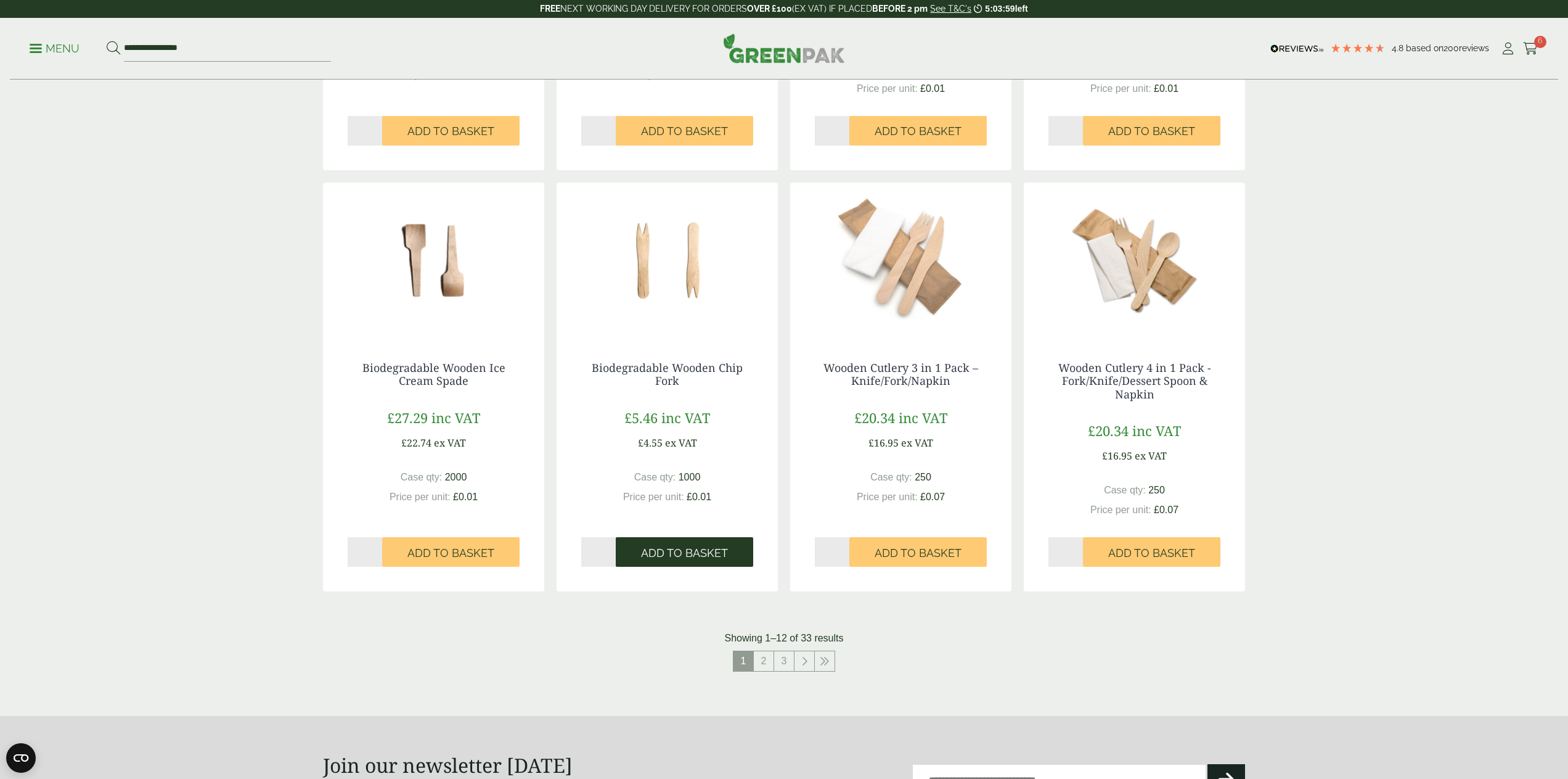
click at [685, 547] on span "Add to Basket" at bounding box center [684, 553] width 87 height 14
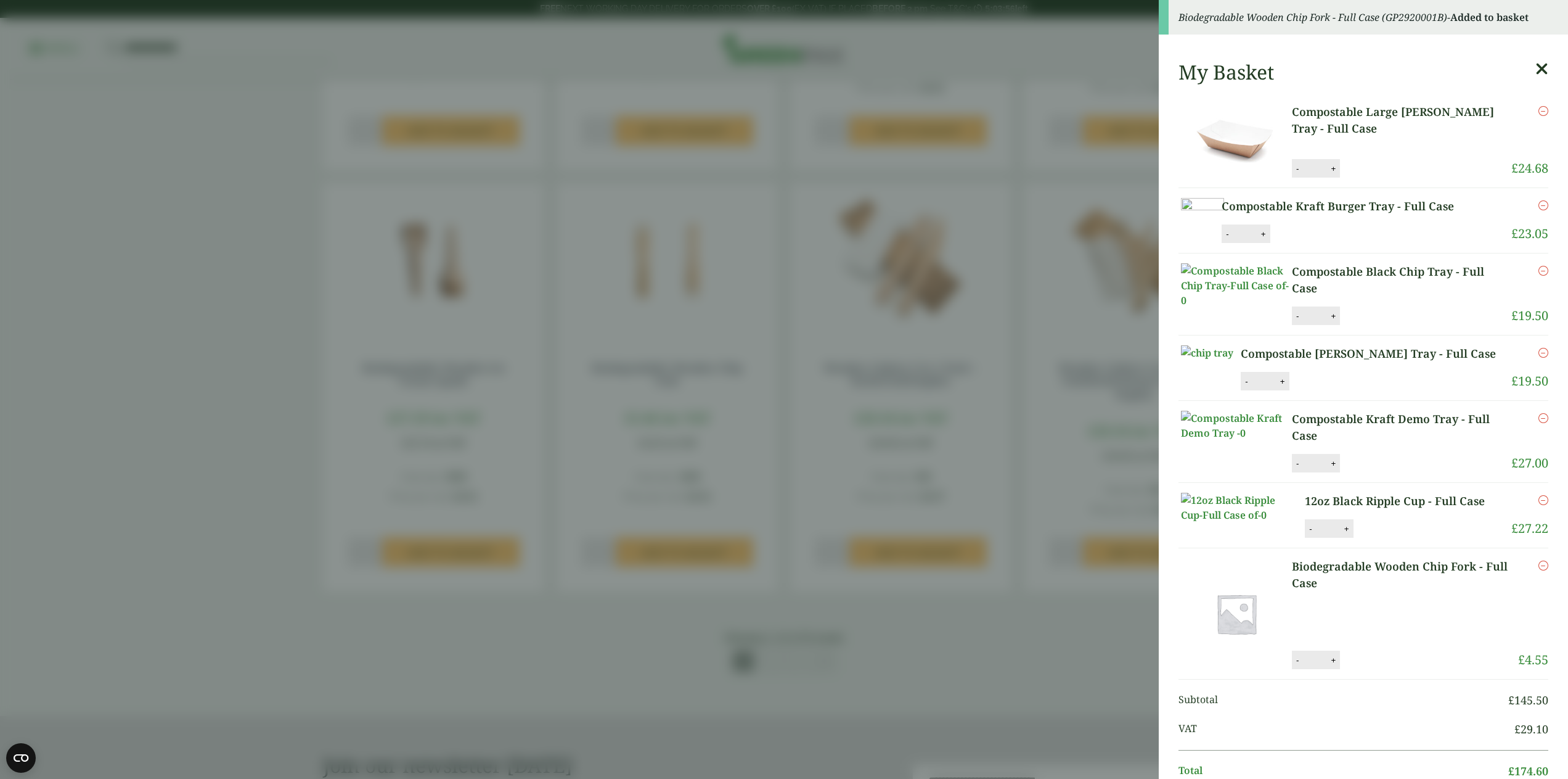
click at [275, 434] on aside "Biodegradable Wooden Chip Fork - Full Case (GP2920001B) - Added to basket My Ba…" at bounding box center [784, 390] width 1568 height 779
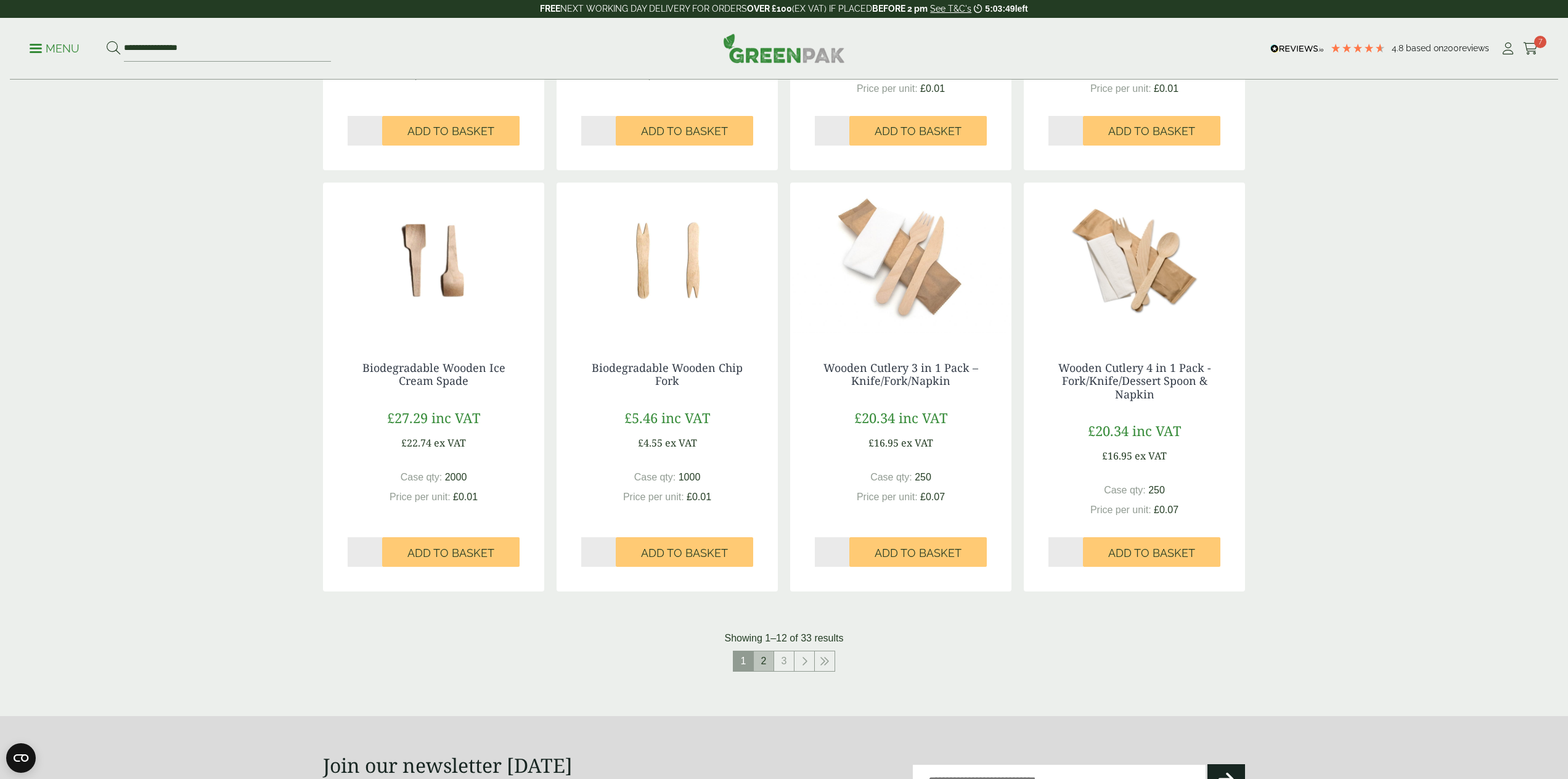
click at [762, 661] on link "2" at bounding box center [763, 660] width 19 height 19
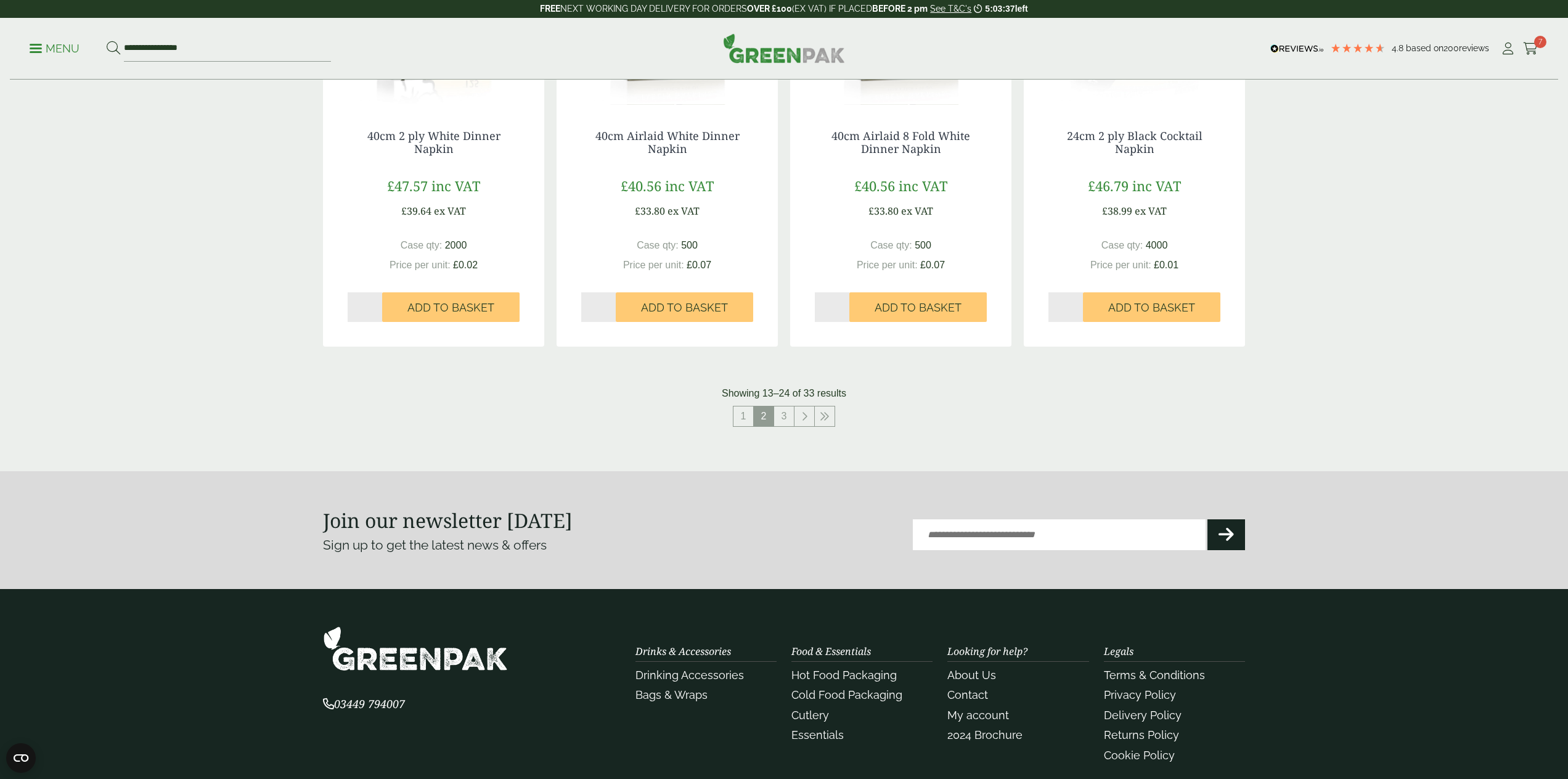
scroll to position [1244, 0]
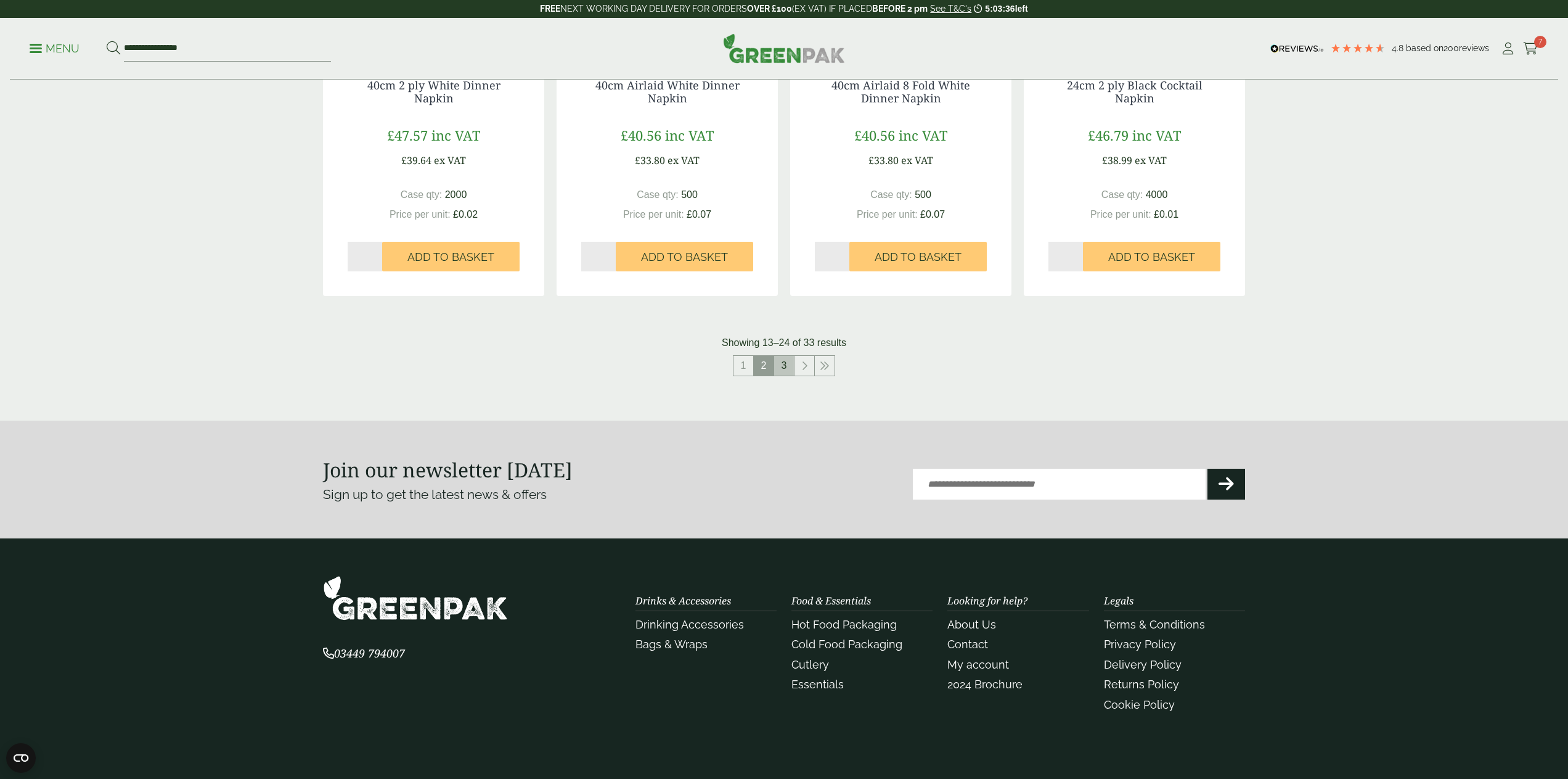
click at [784, 362] on link "3" at bounding box center [784, 365] width 19 height 19
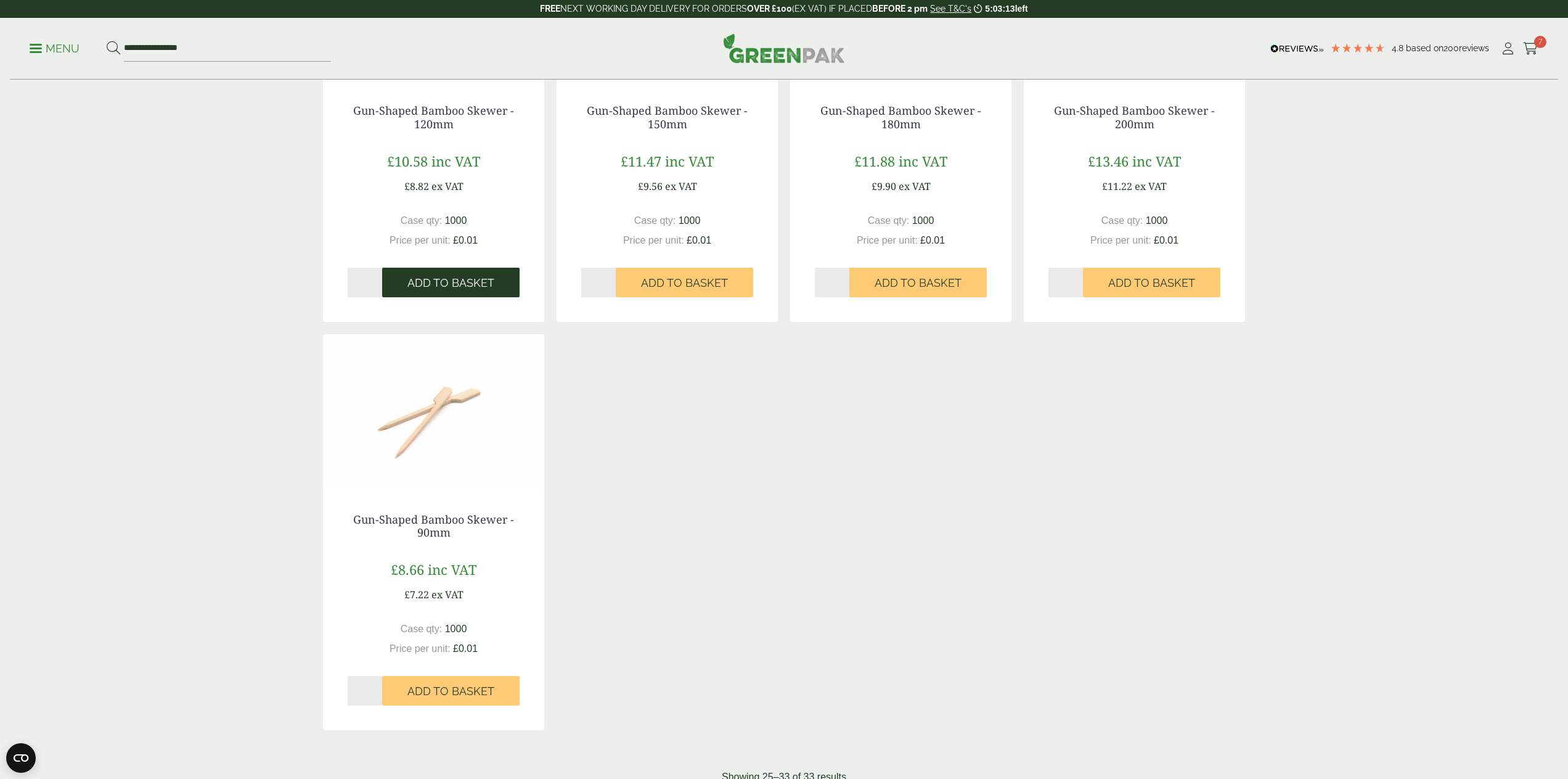
scroll to position [811, 0]
click at [445, 515] on link "Gun-Shaped Bamboo Skewer - 90mm" at bounding box center [434, 525] width 161 height 28
click at [446, 683] on span "Add to Basket" at bounding box center [450, 690] width 87 height 14
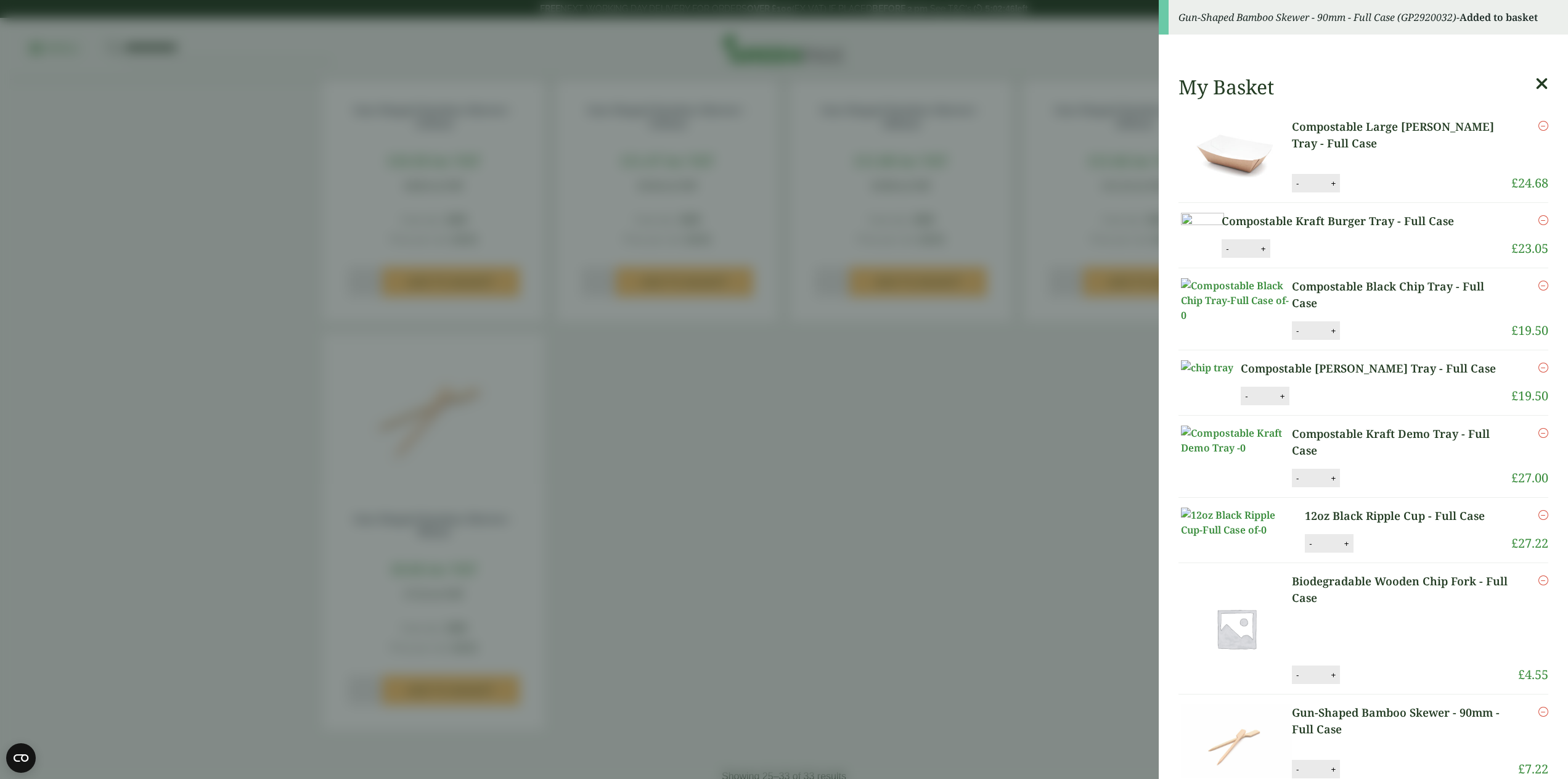
click at [945, 520] on aside "Gun-Shaped Bamboo Skewer - 90mm - Full Case (GP2920032) - Added to basket My Ba…" at bounding box center [784, 390] width 1568 height 779
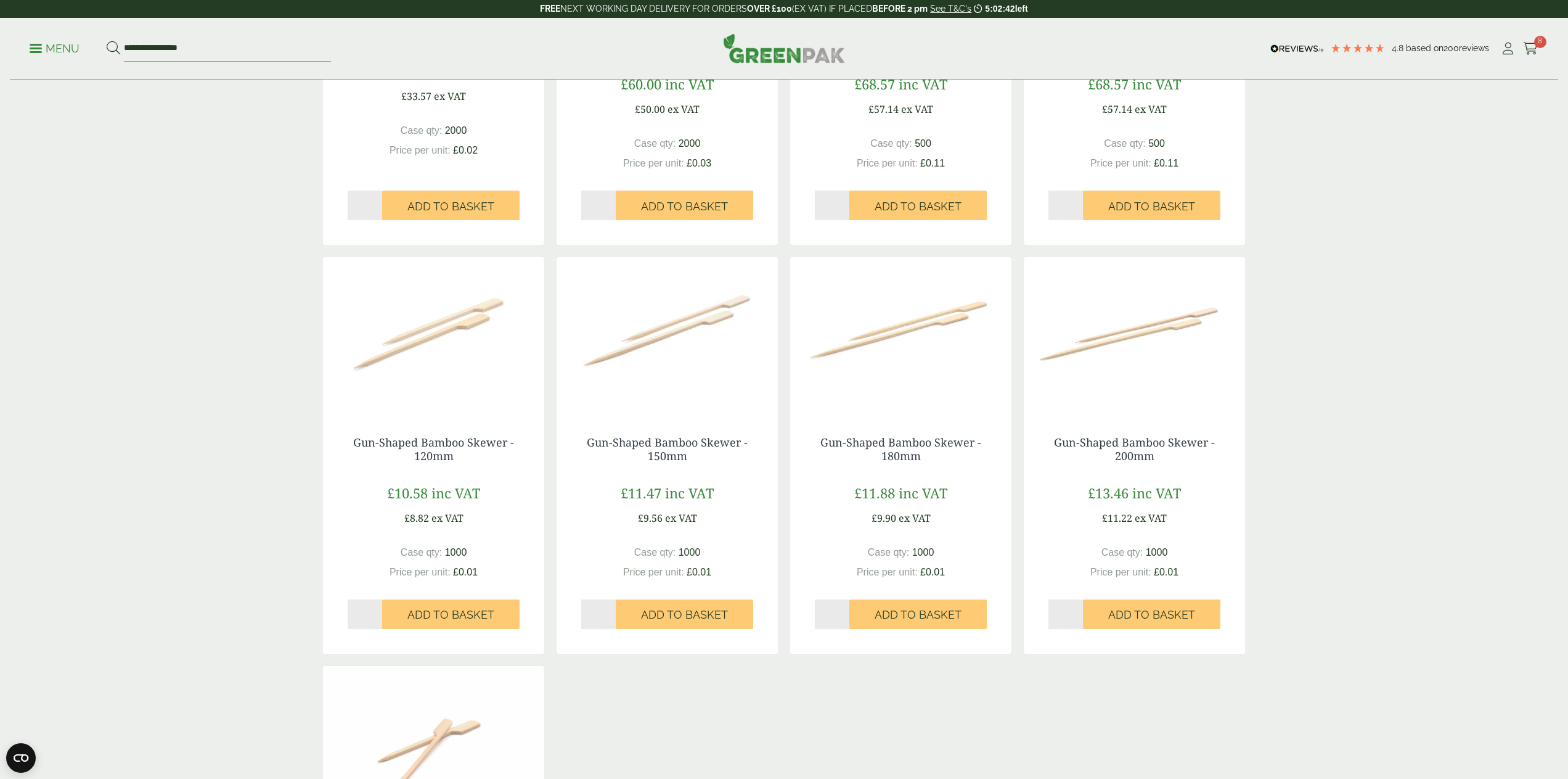
scroll to position [481, 0]
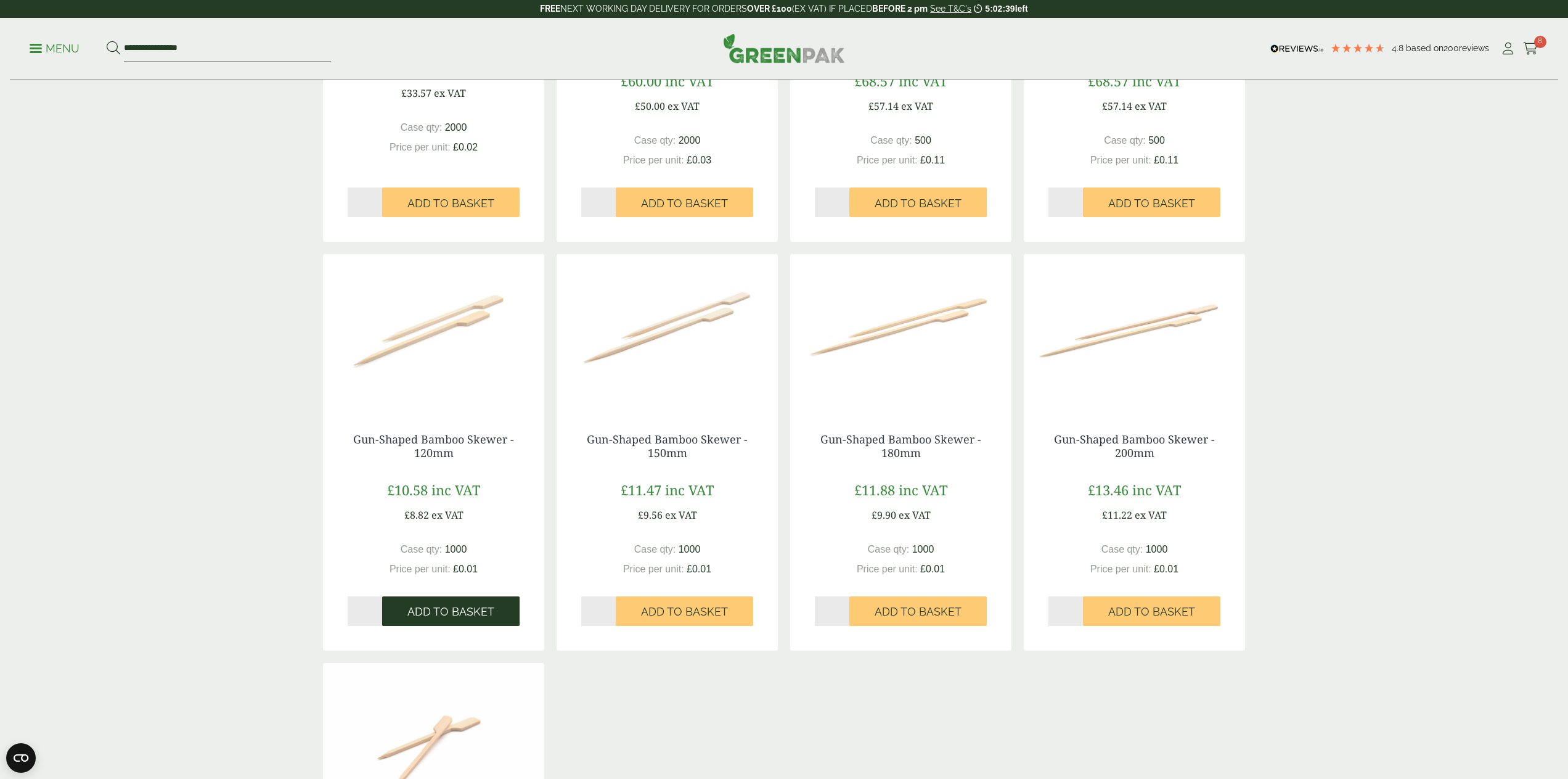
click at [462, 605] on span "Add to Basket" at bounding box center [450, 612] width 87 height 14
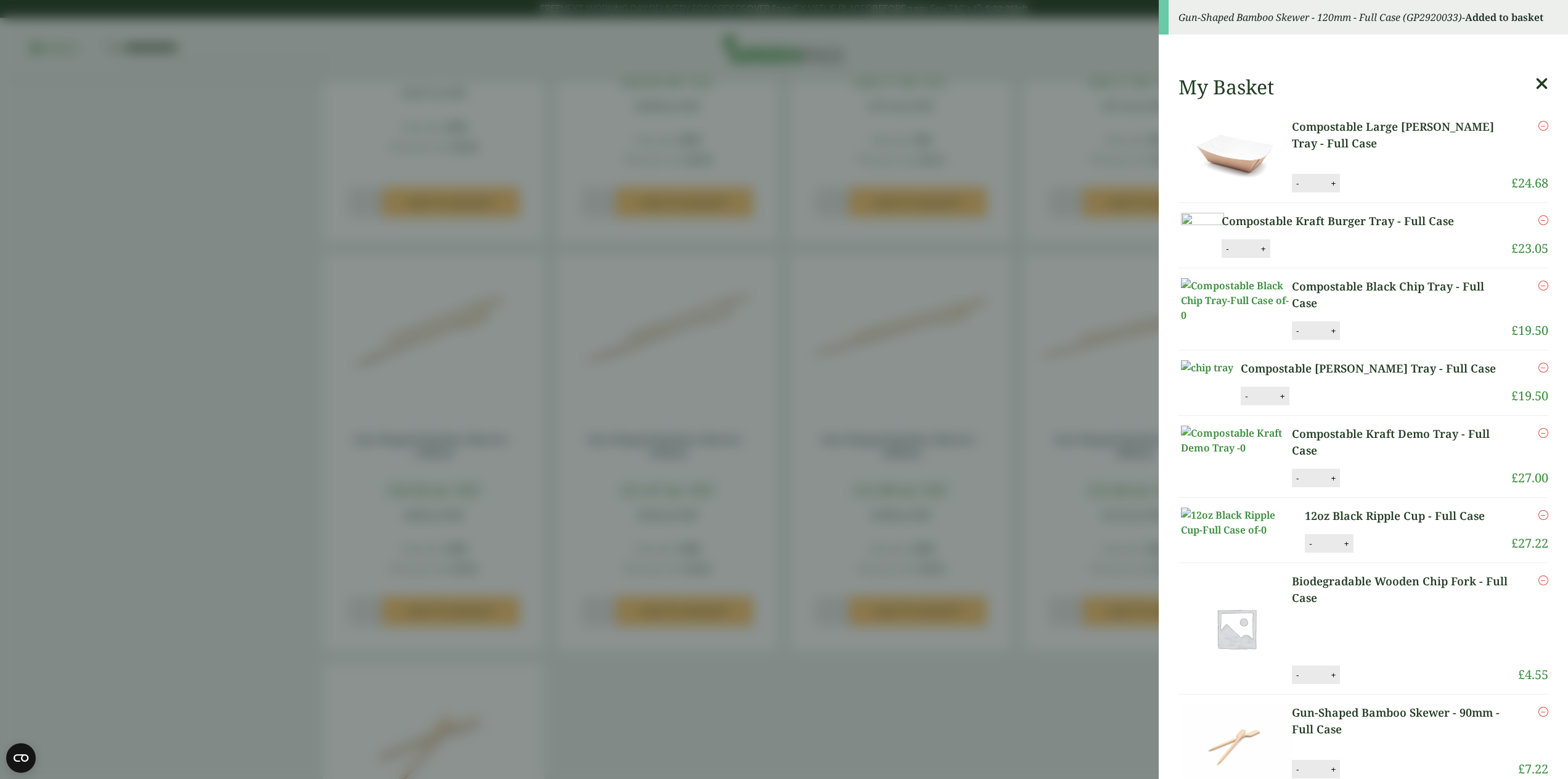
click at [785, 736] on aside "Gun-Shaped Bamboo Skewer - 120mm - Full Case (GP2920033) - Added to basket My B…" at bounding box center [784, 390] width 1568 height 779
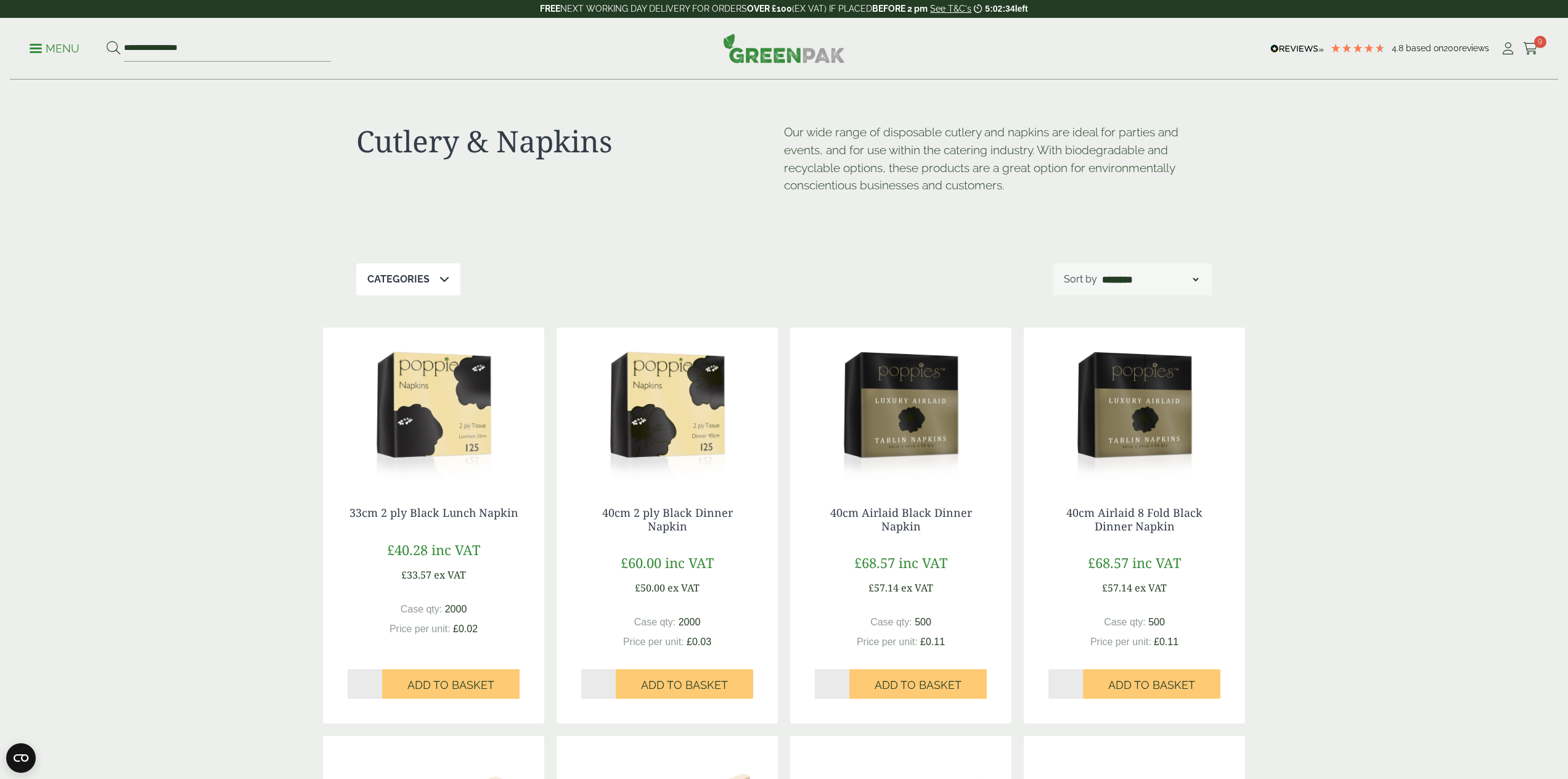
scroll to position [0, 0]
click at [67, 46] on p "Menu" at bounding box center [54, 48] width 50 height 15
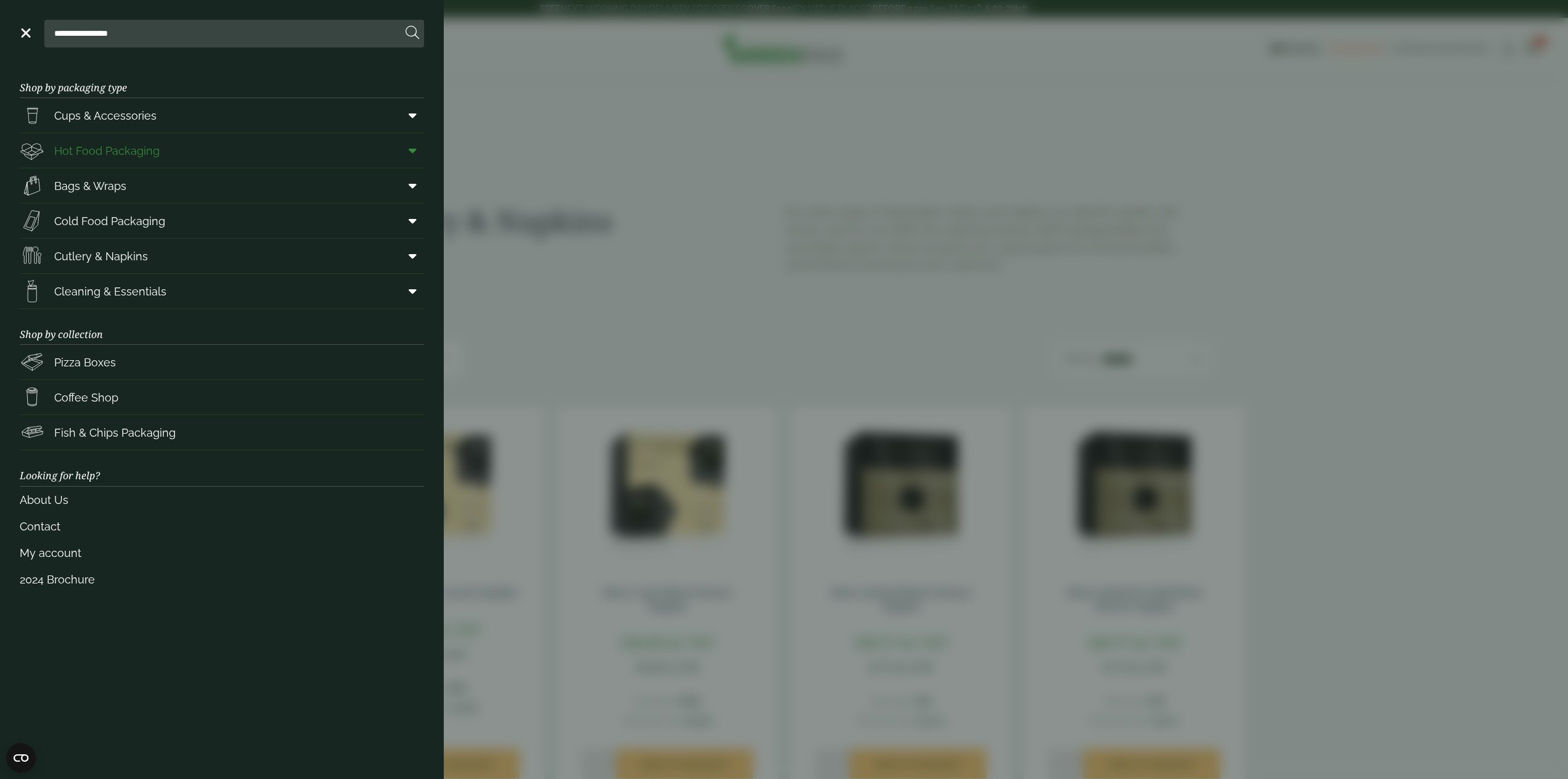
click at [138, 148] on span "Hot Food Packaging" at bounding box center [106, 150] width 106 height 17
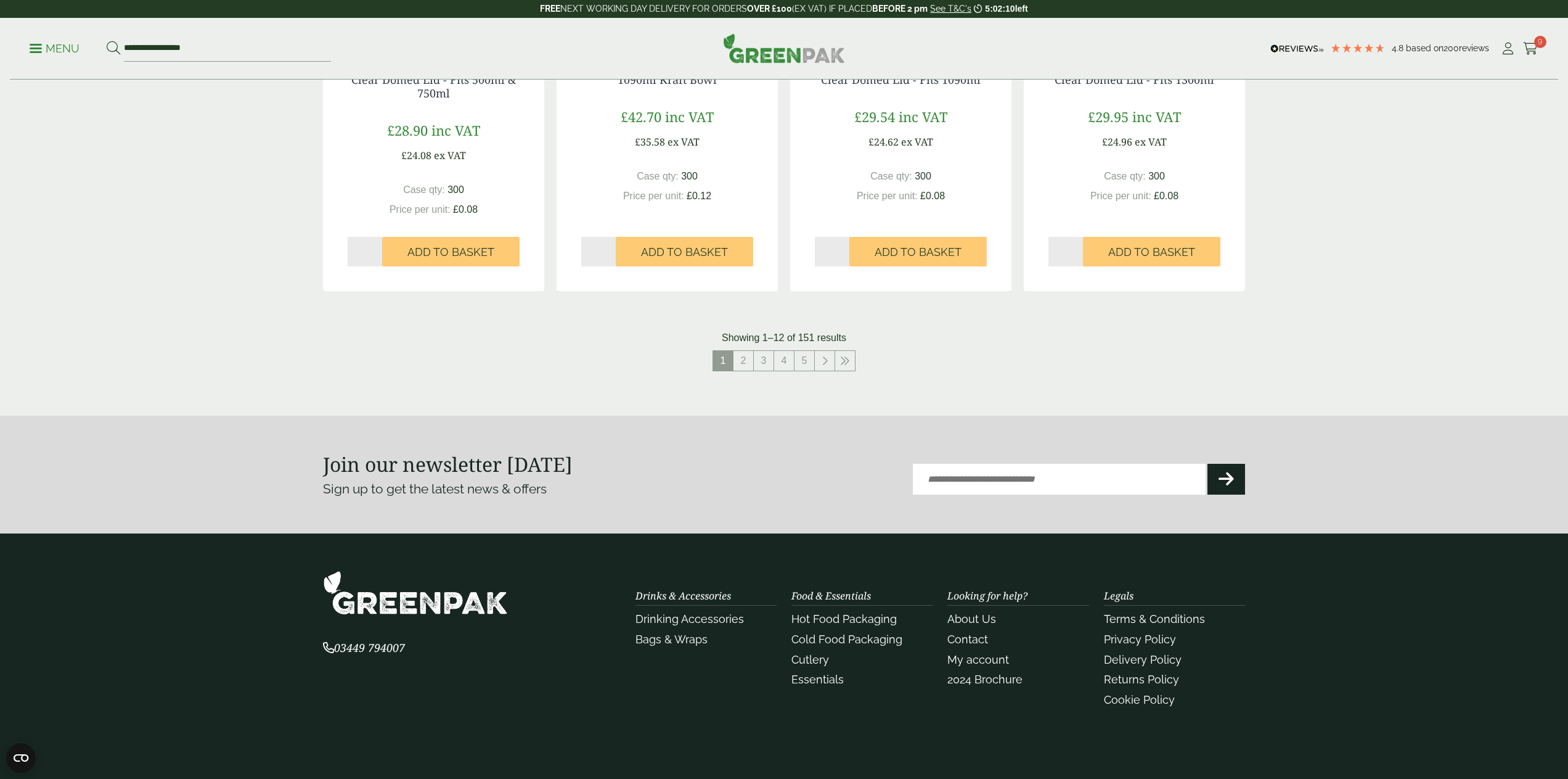
scroll to position [1281, 0]
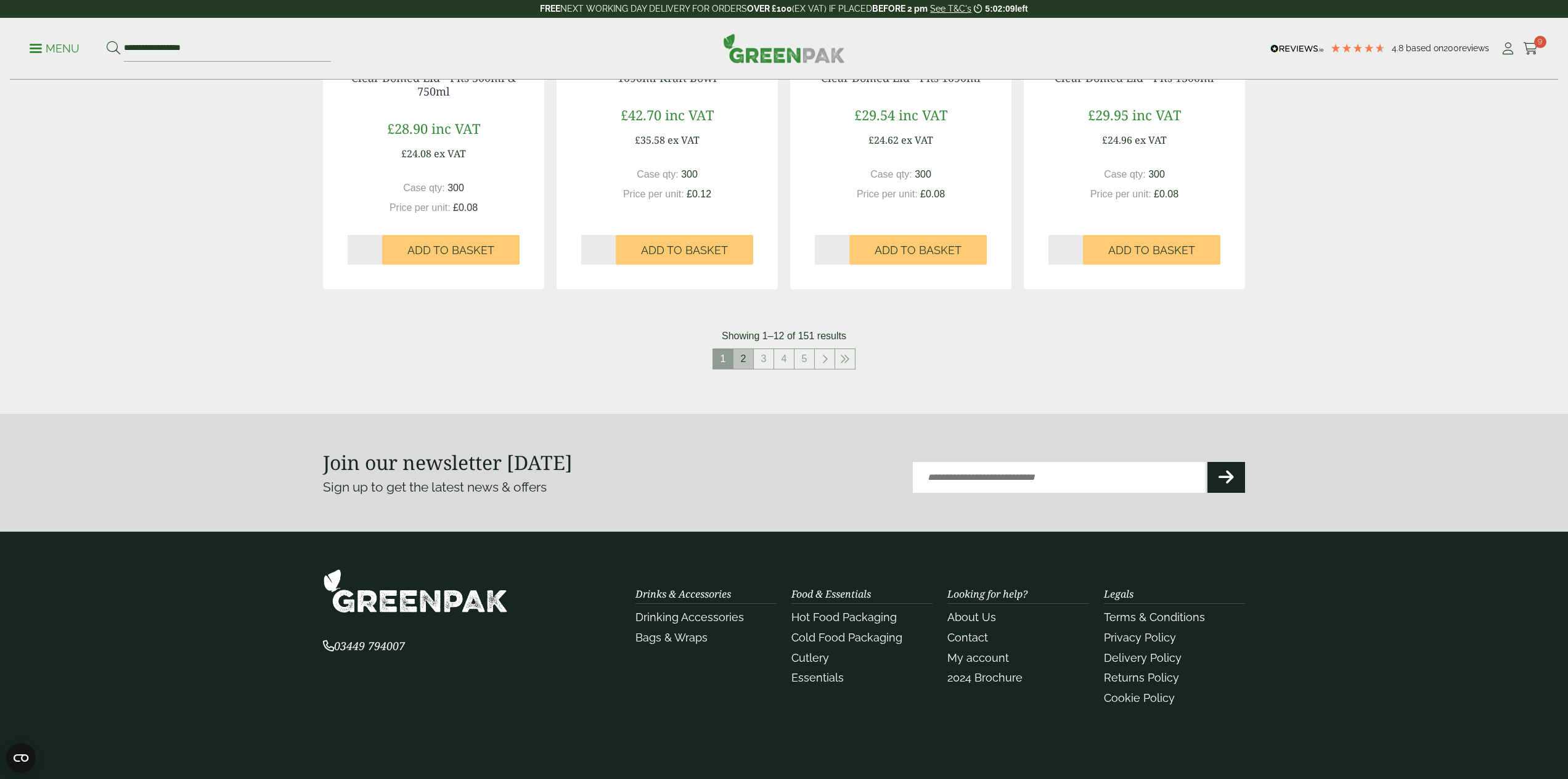
click at [747, 362] on link "2" at bounding box center [743, 359] width 19 height 19
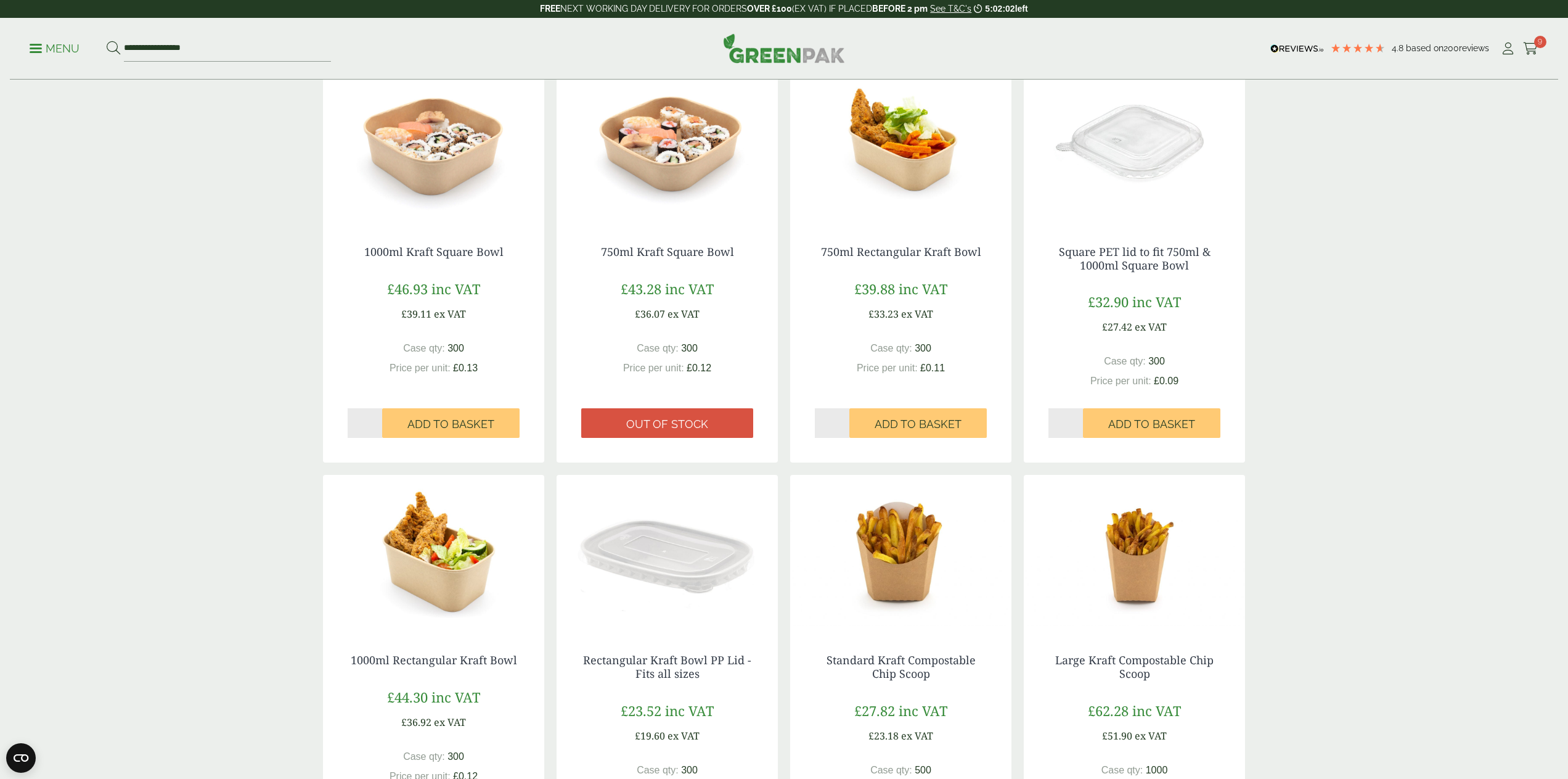
scroll to position [777, 0]
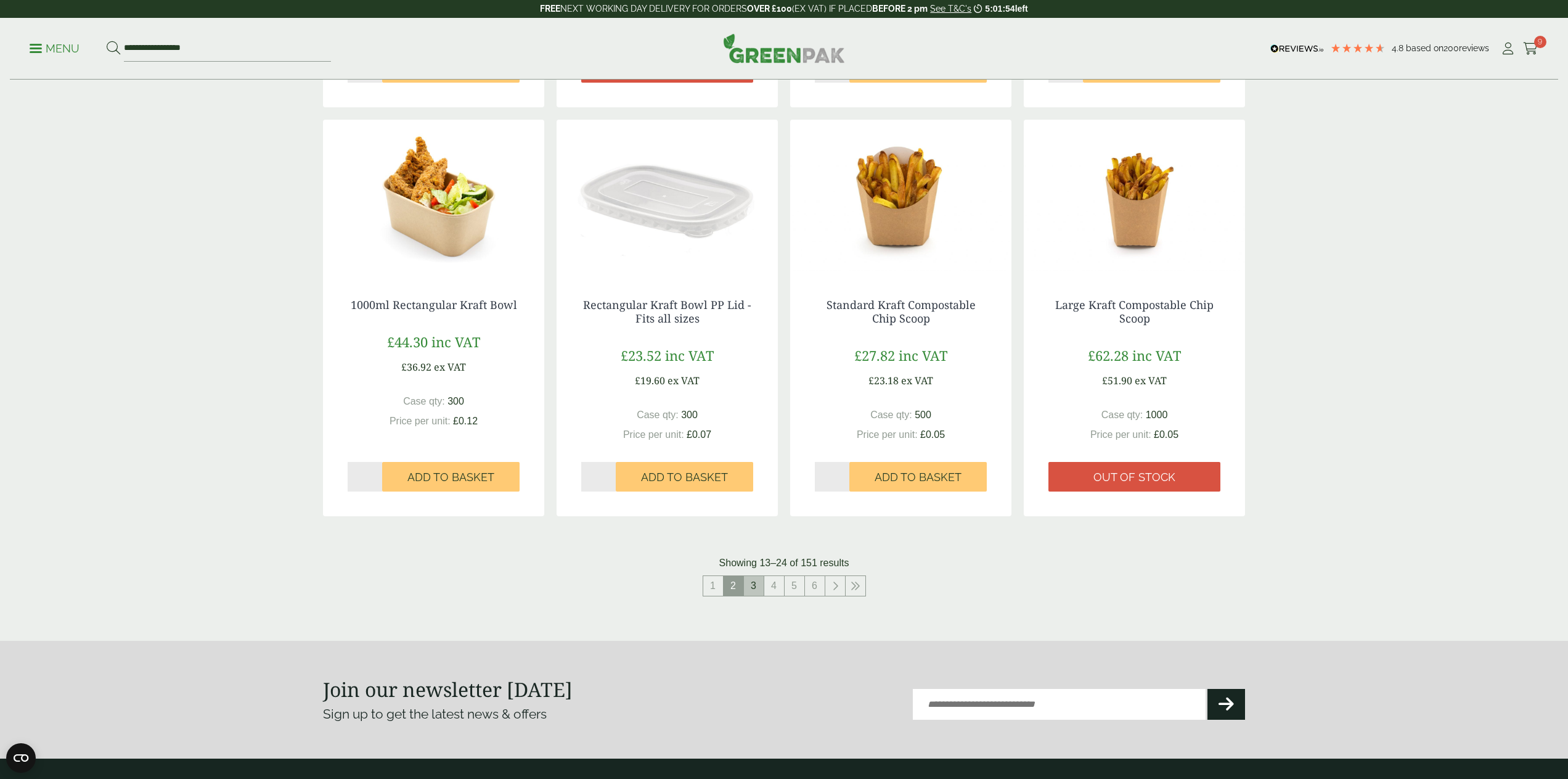
click at [756, 590] on li "3" at bounding box center [753, 585] width 20 height 21
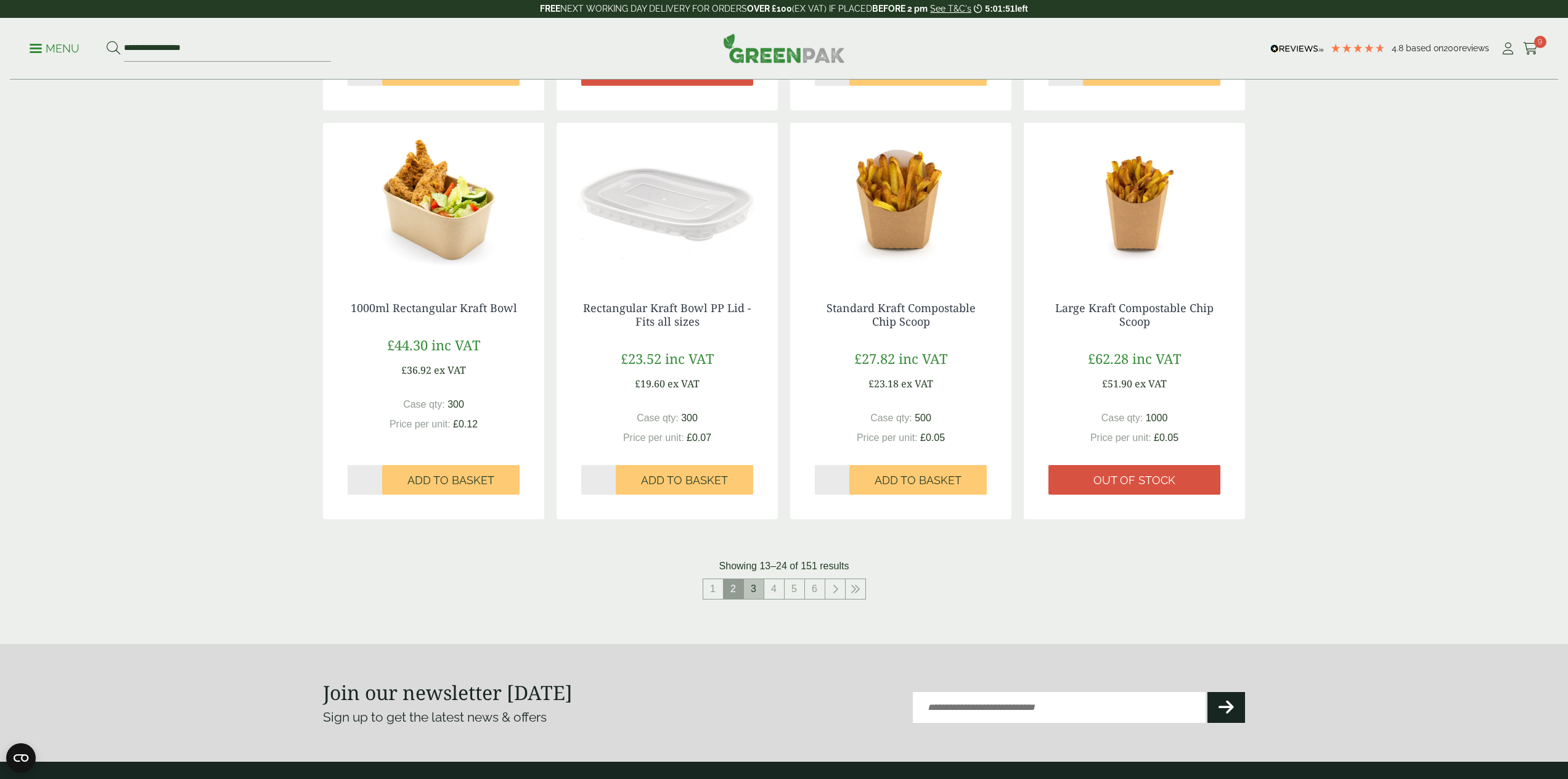
click at [753, 586] on link "3" at bounding box center [753, 589] width 19 height 19
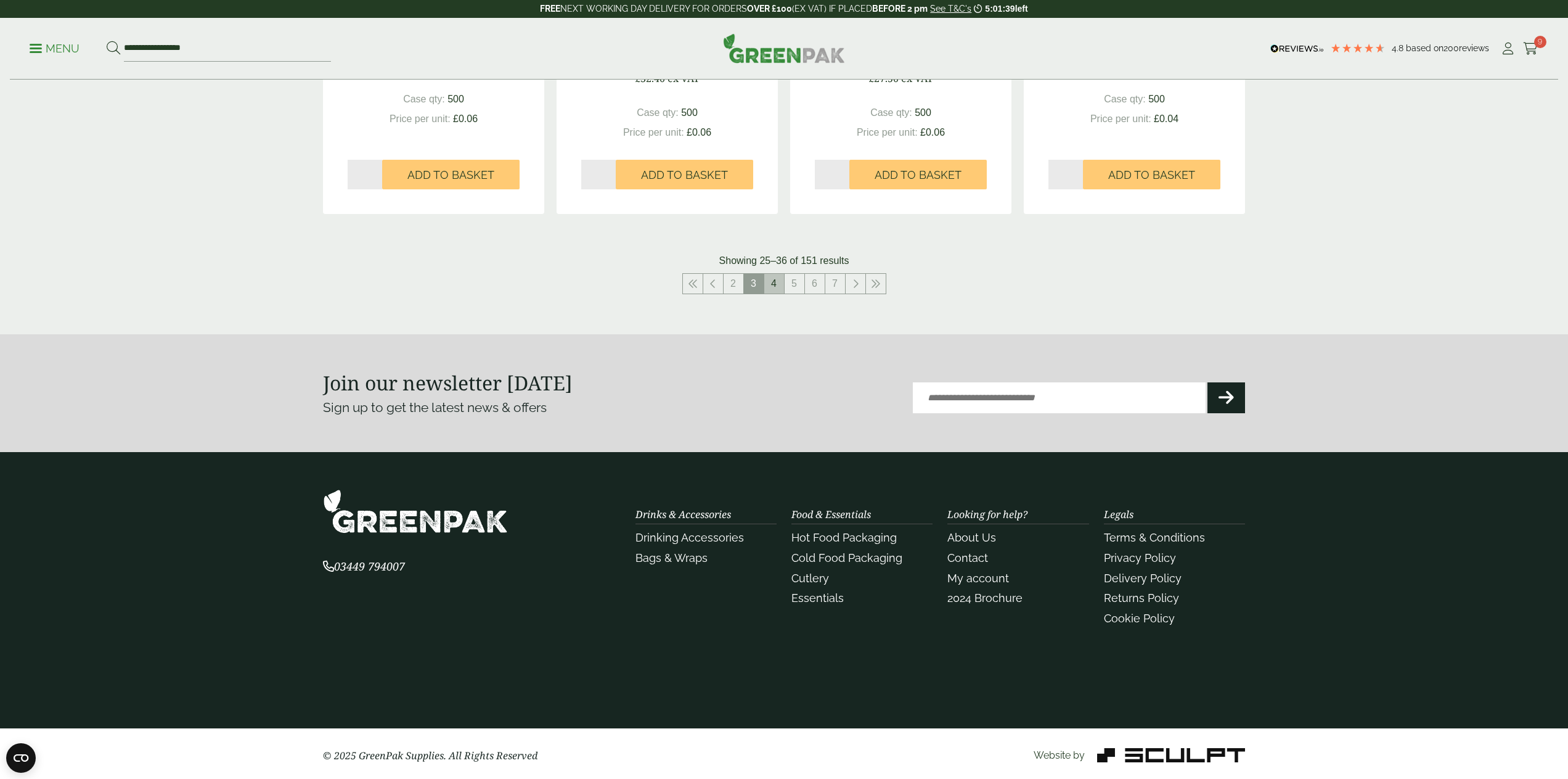
scroll to position [1356, 0]
click at [769, 280] on link "4" at bounding box center [774, 284] width 19 height 19
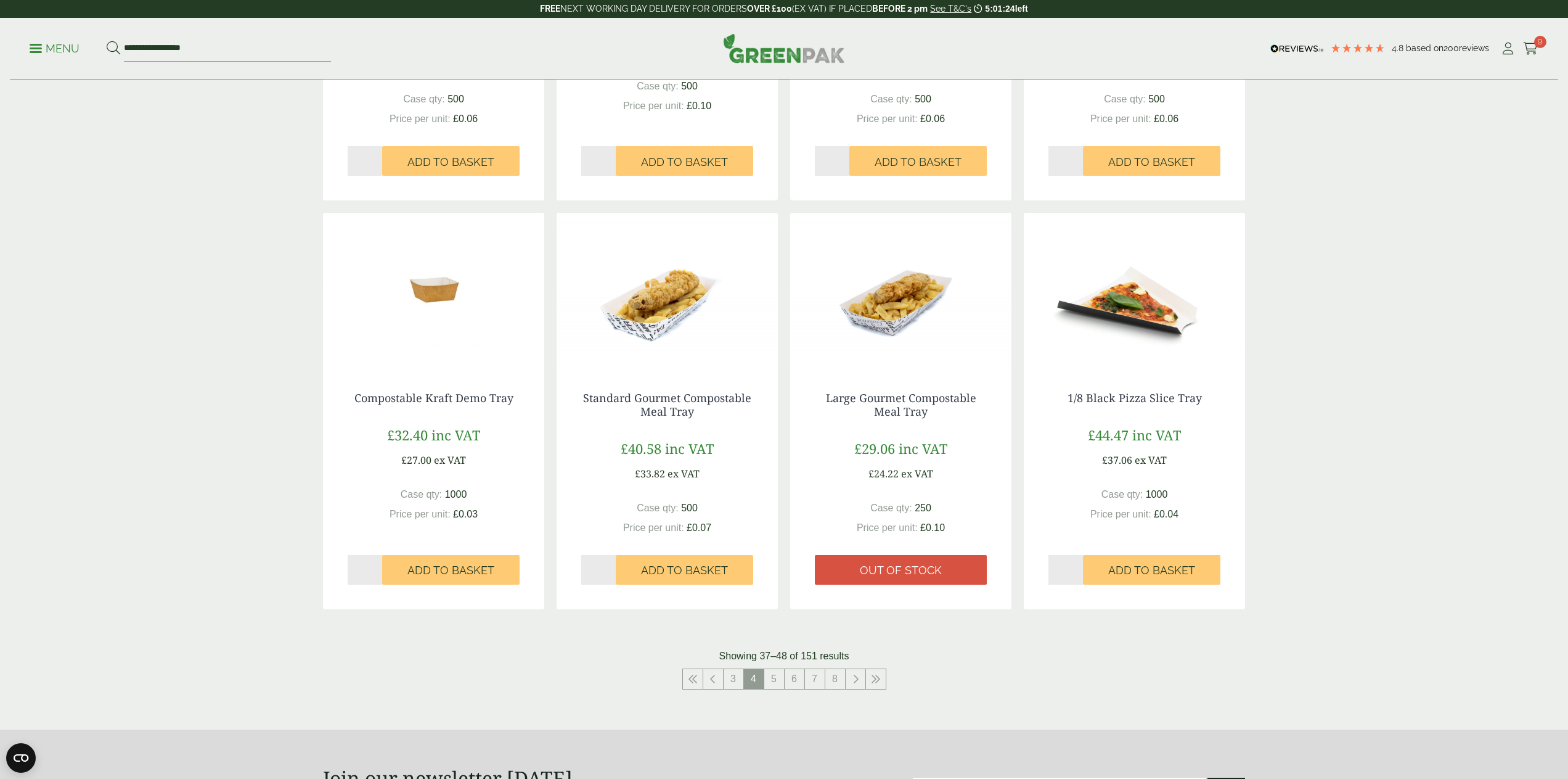
scroll to position [962, 0]
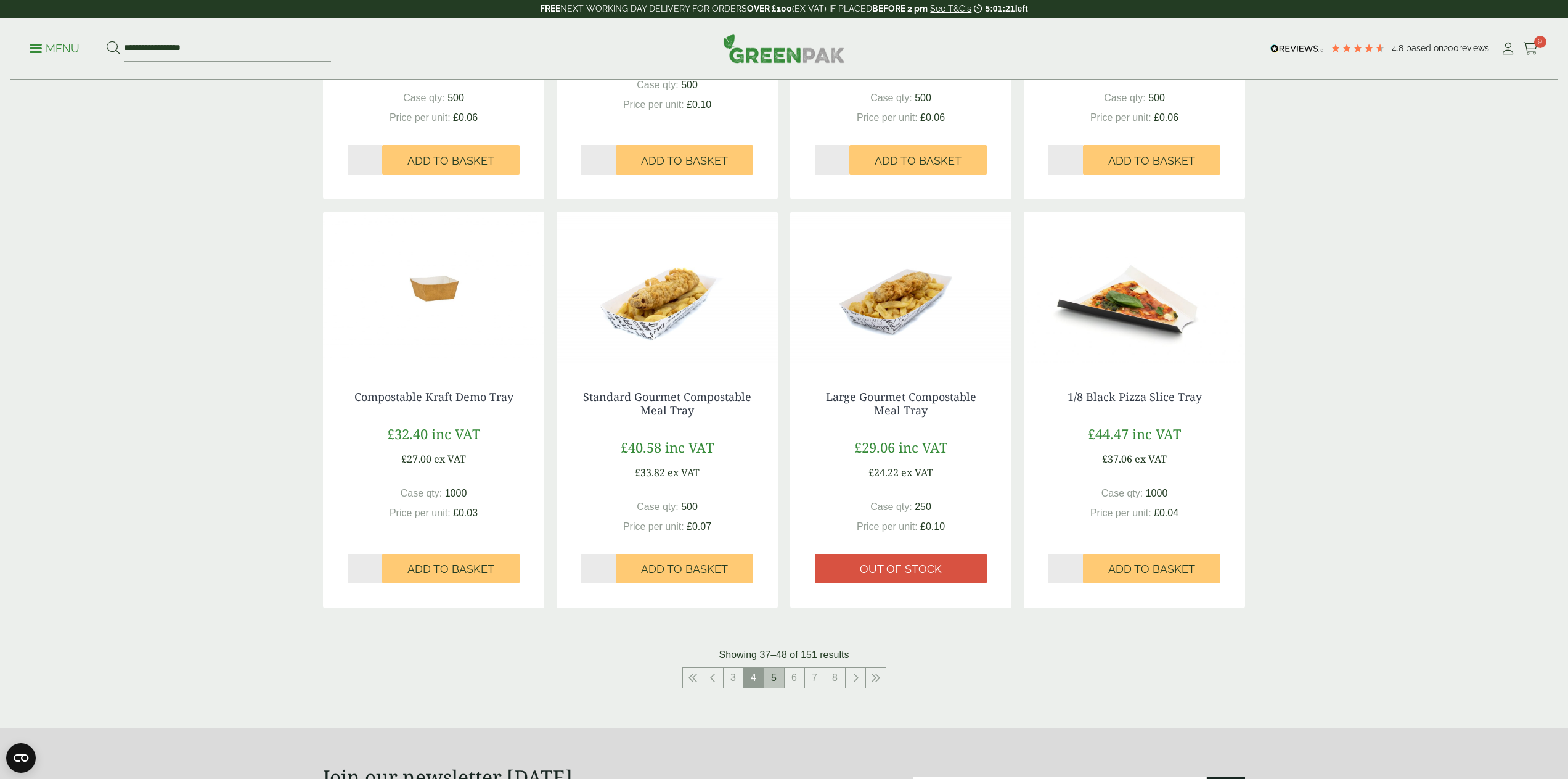
click at [779, 676] on link "5" at bounding box center [774, 677] width 19 height 19
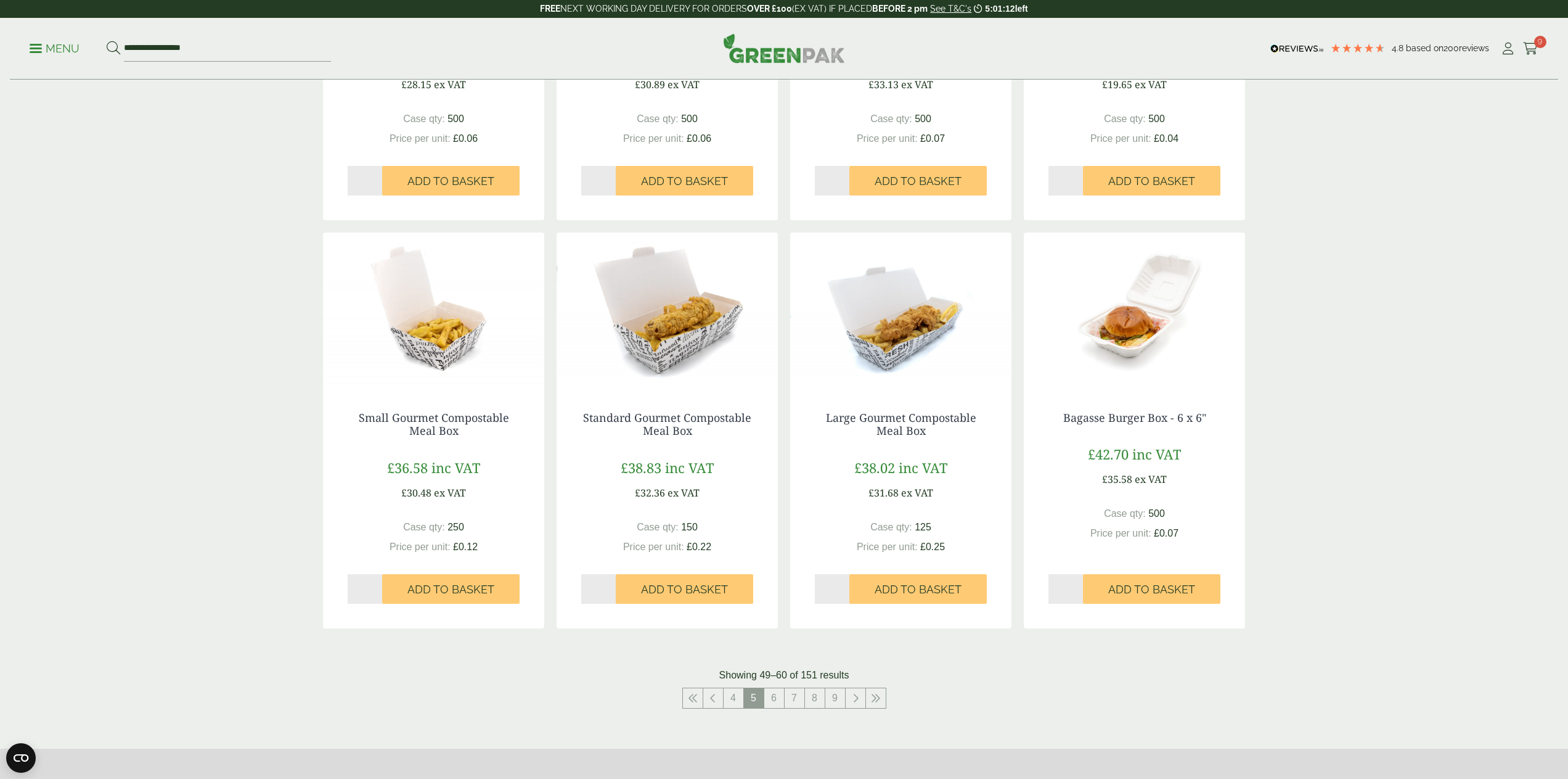
scroll to position [929, 0]
click at [772, 691] on link "6" at bounding box center [774, 697] width 19 height 19
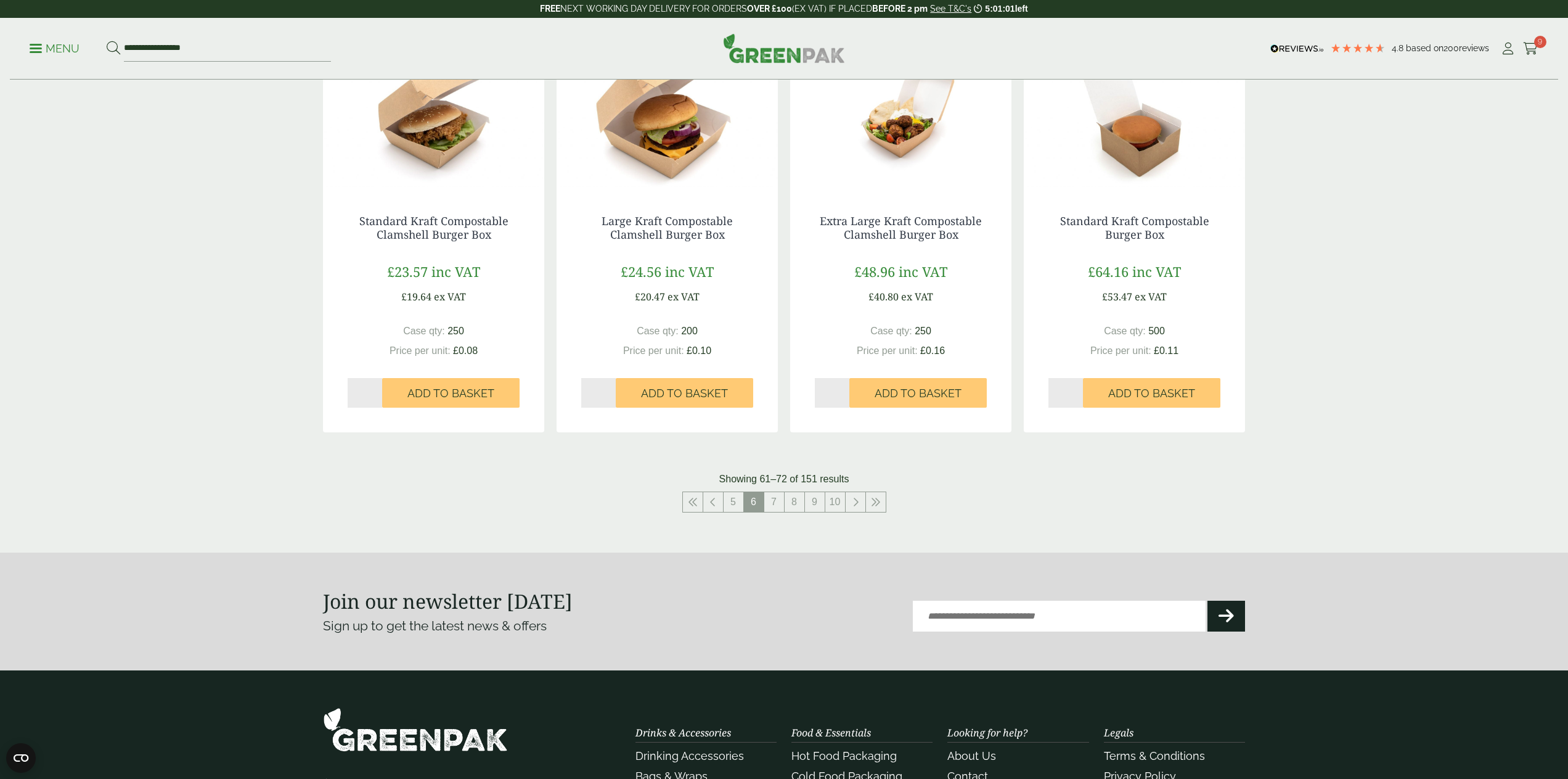
scroll to position [1159, 0]
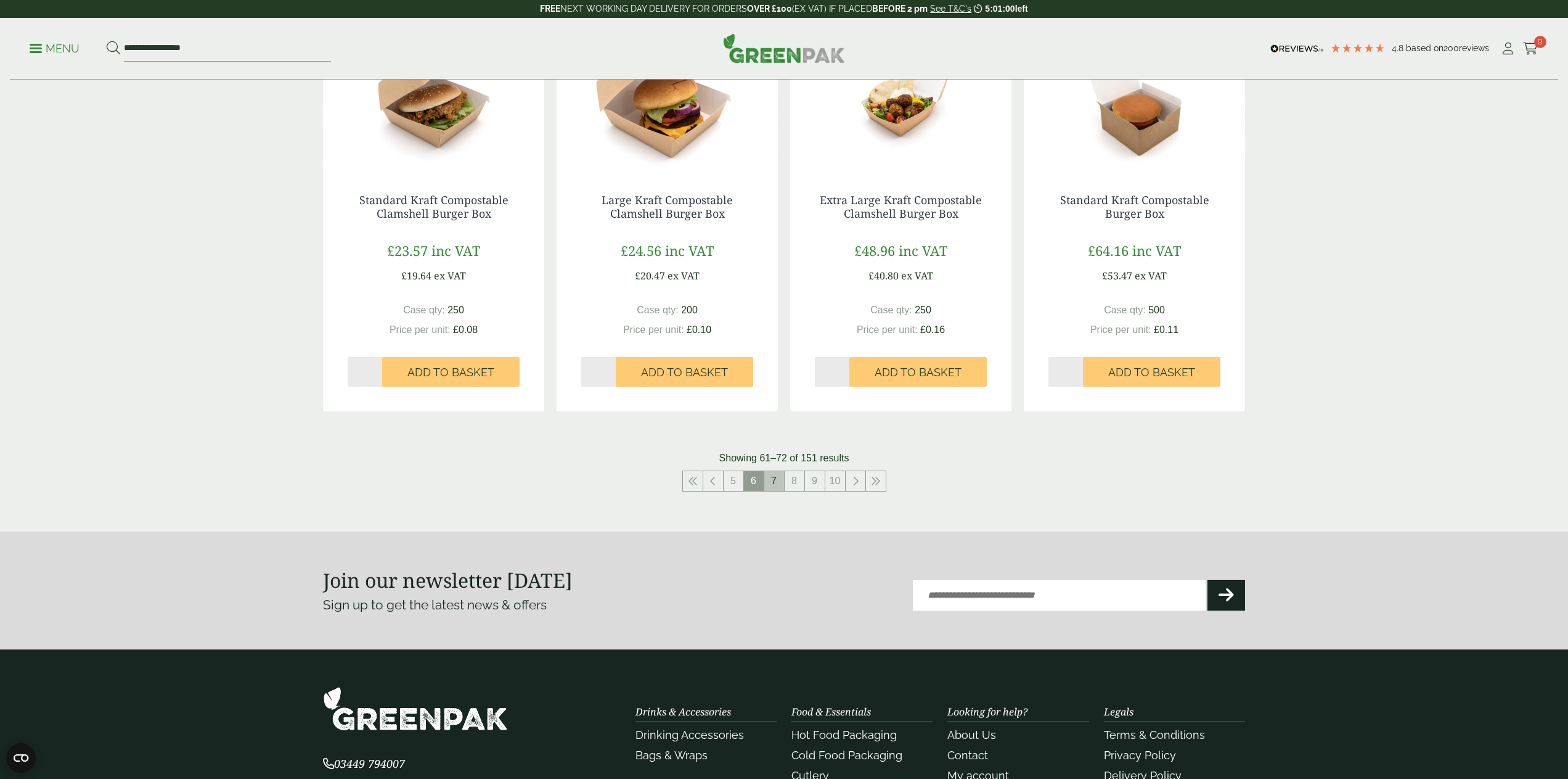
click at [778, 479] on link "7" at bounding box center [774, 480] width 19 height 19
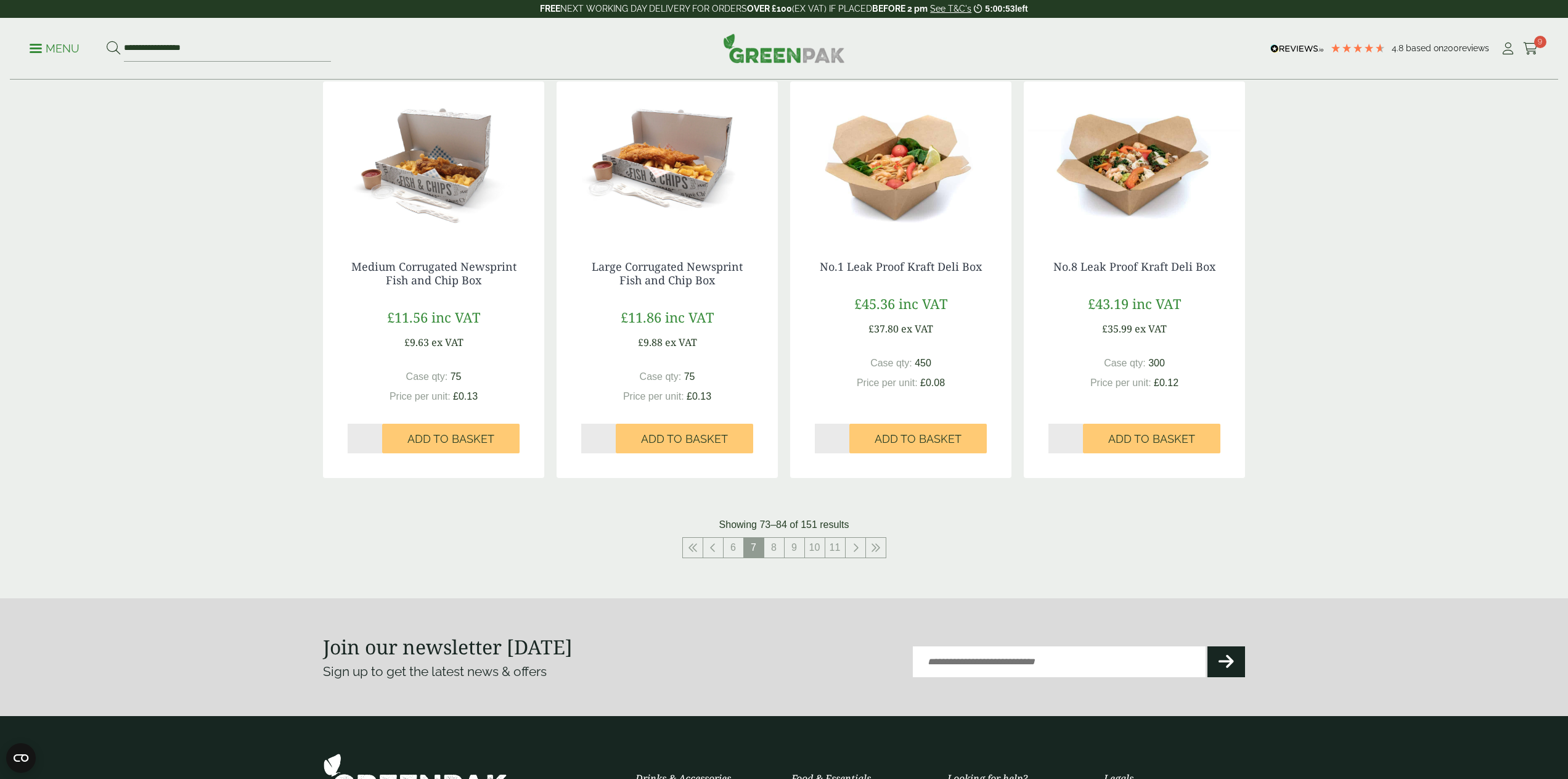
scroll to position [1102, 0]
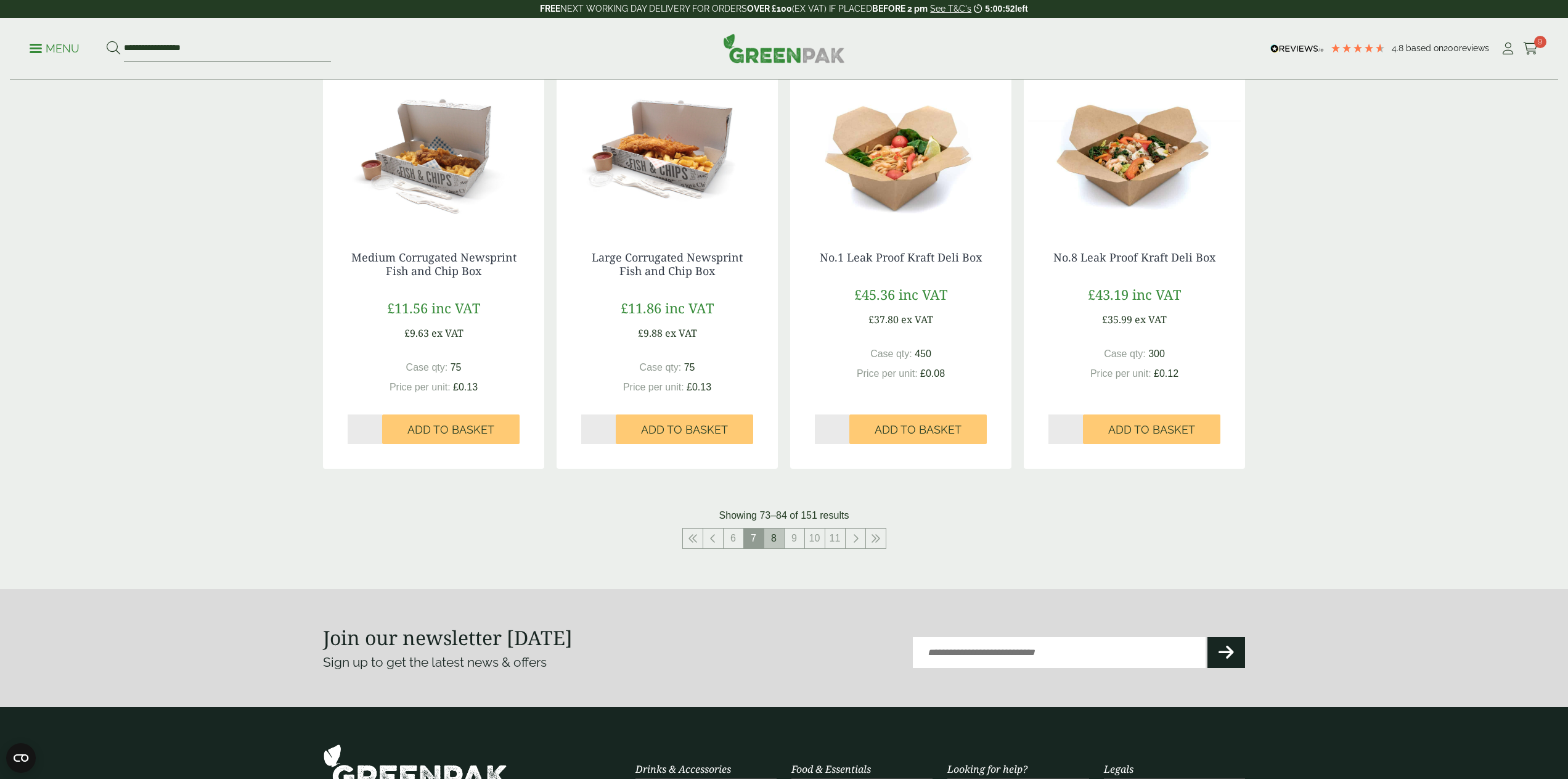
click at [773, 540] on link "8" at bounding box center [774, 538] width 19 height 19
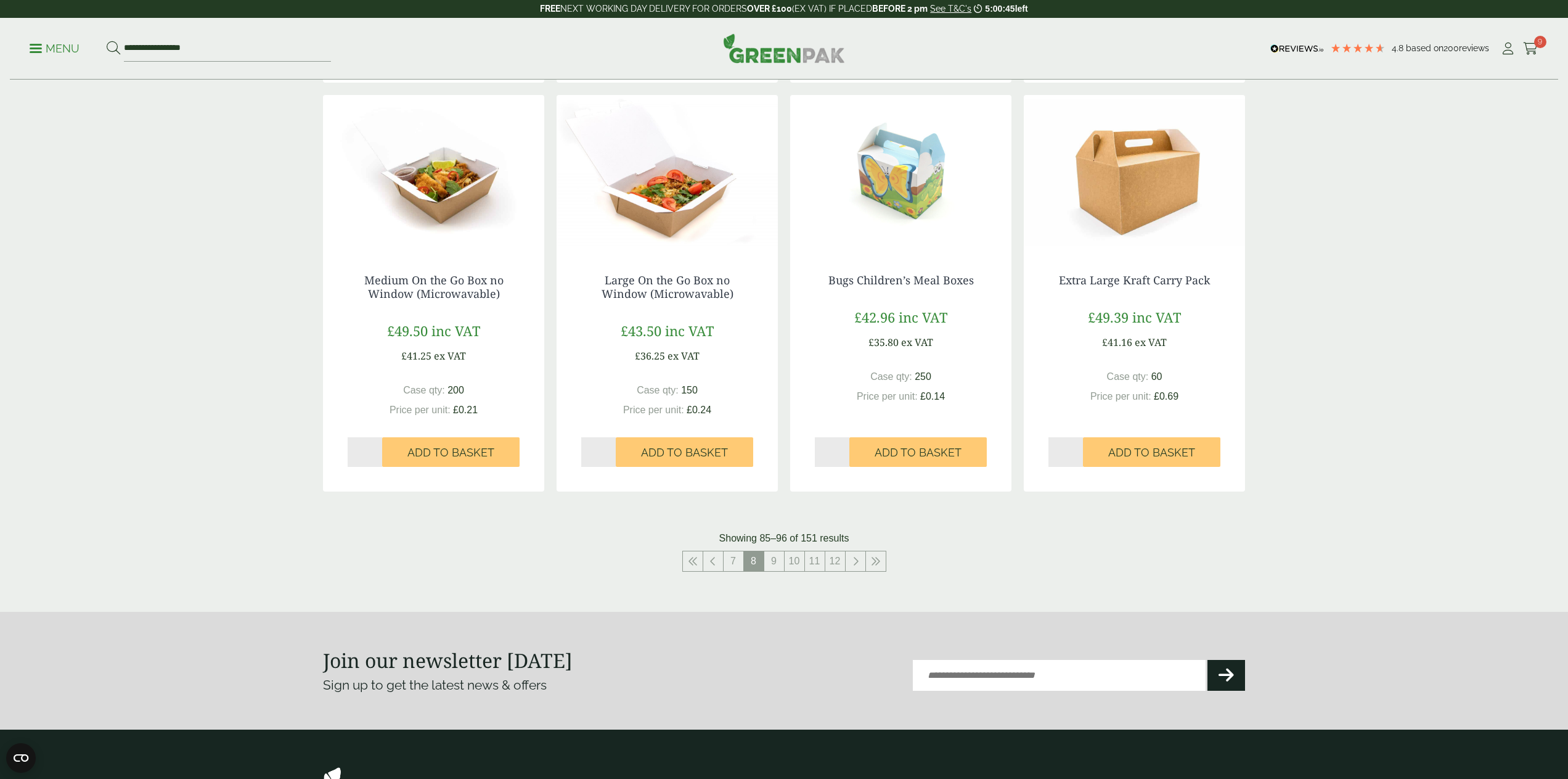
scroll to position [1086, 0]
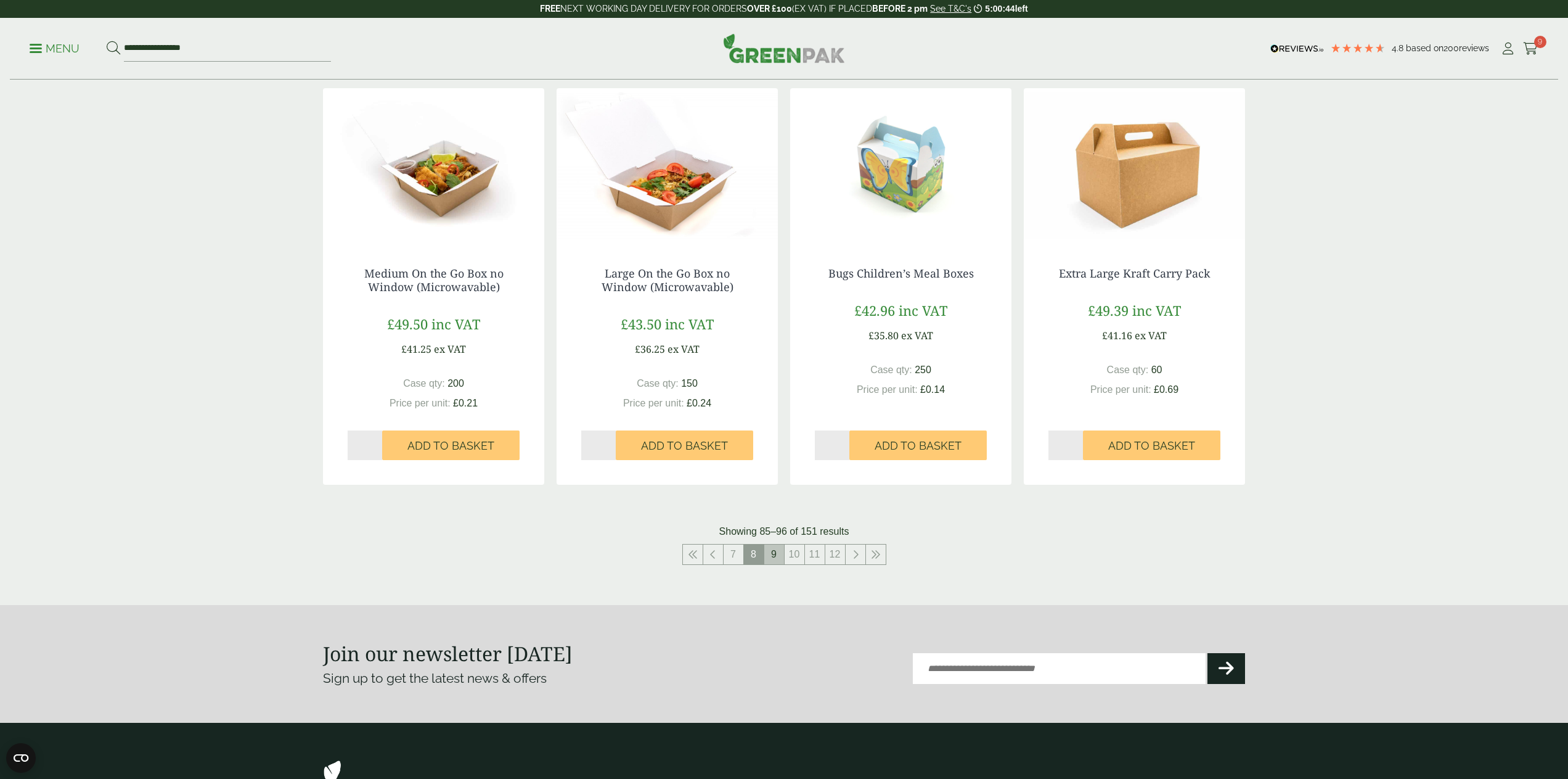
click at [771, 546] on link "9" at bounding box center [774, 554] width 19 height 19
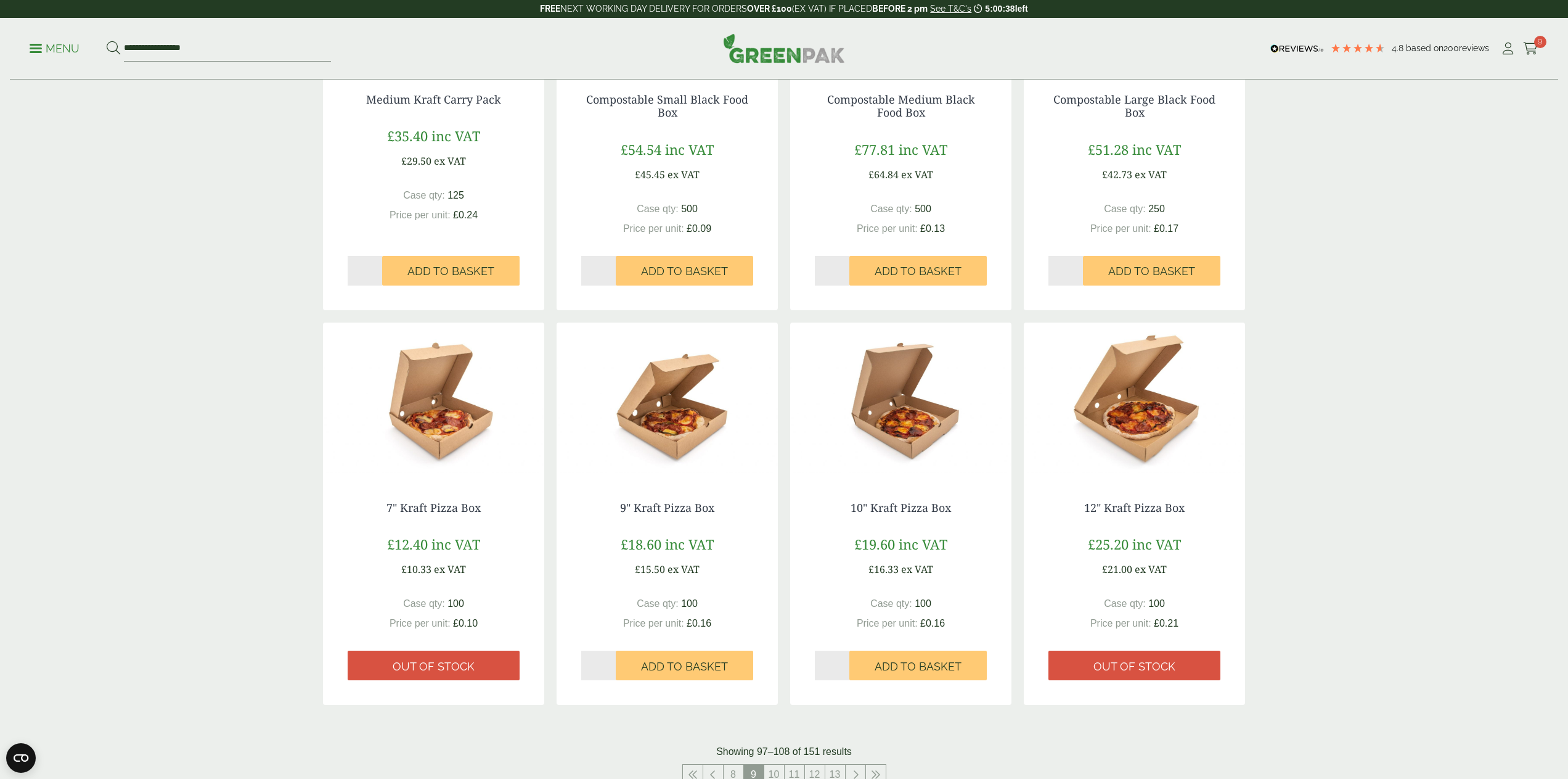
scroll to position [866, 0]
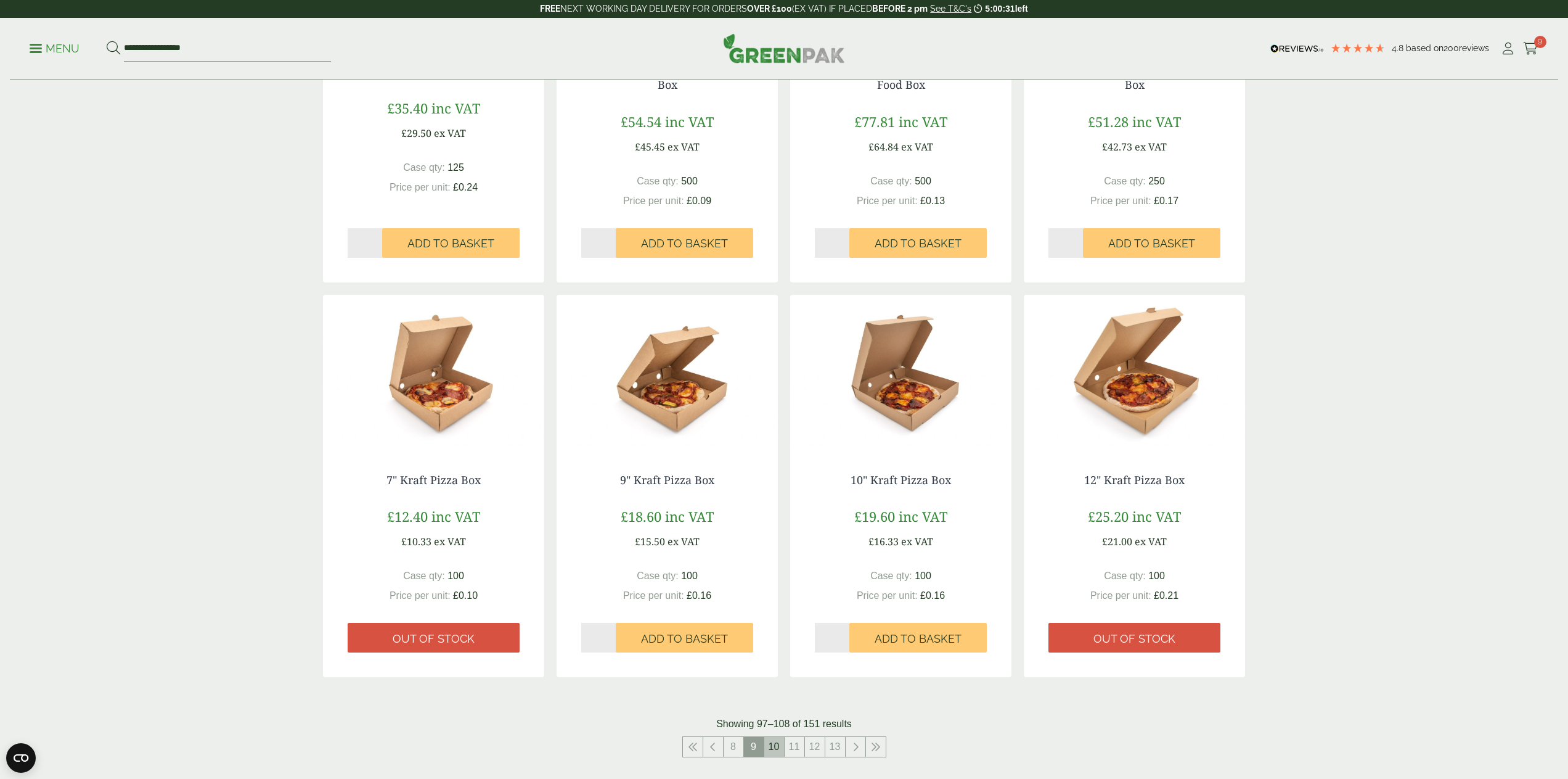
click at [777, 747] on link "10" at bounding box center [774, 746] width 19 height 19
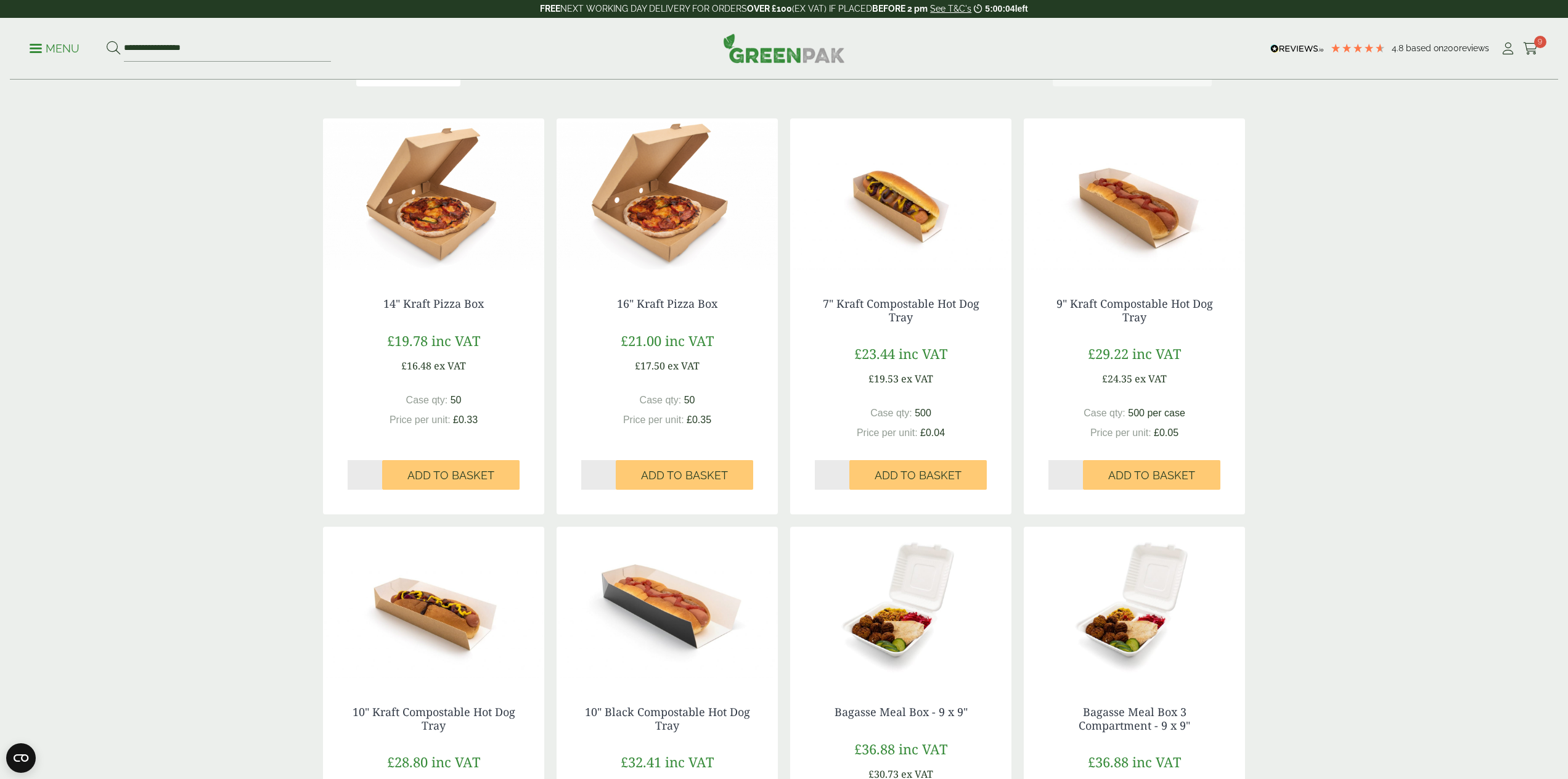
scroll to position [229, 0]
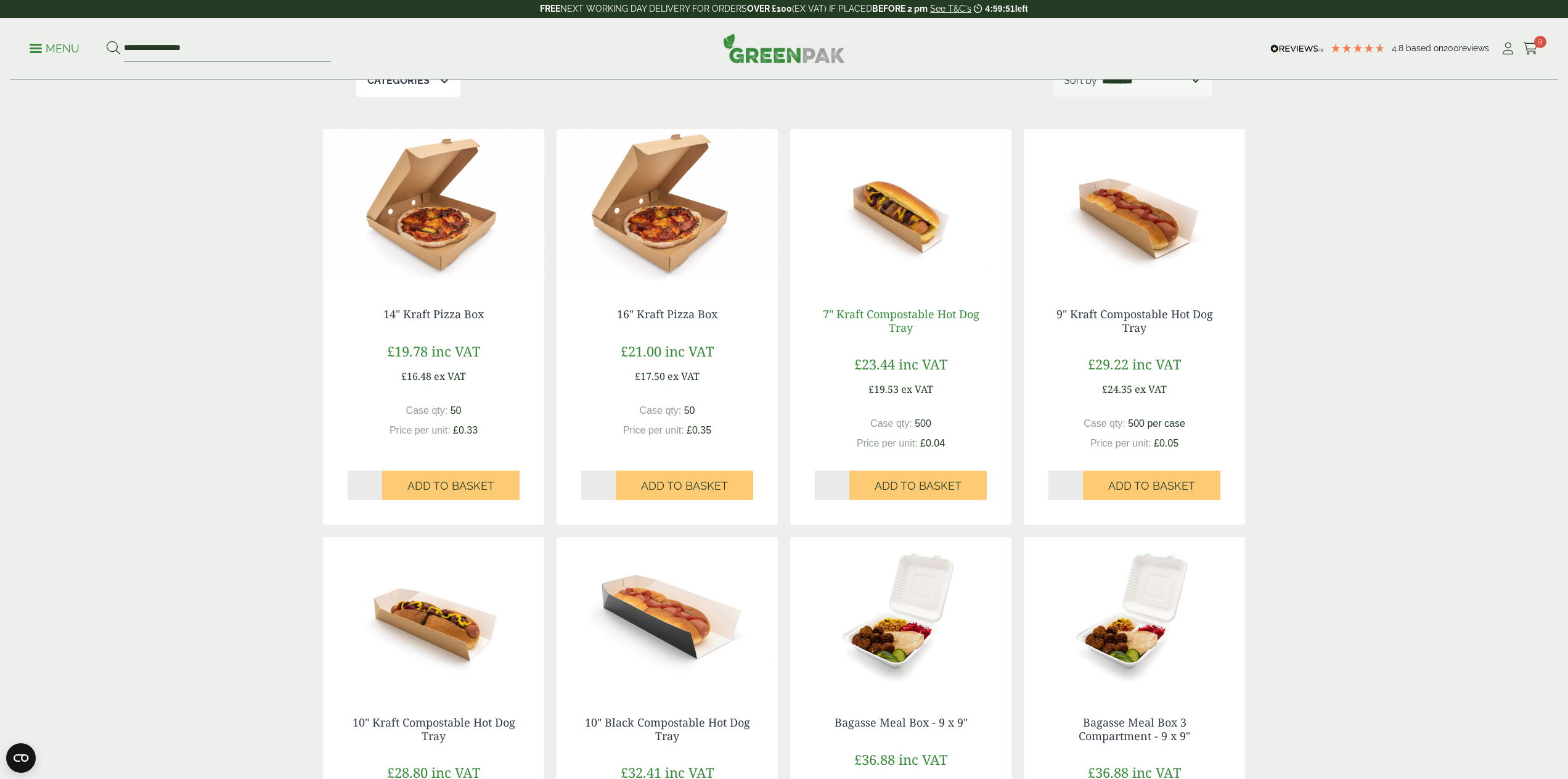
click at [902, 318] on link "7" Kraft Compostable Hot Dog Tray" at bounding box center [901, 320] width 157 height 28
click at [1143, 315] on link "9" Kraft Compostable Hot Dog Tray" at bounding box center [1134, 320] width 157 height 28
click at [886, 310] on link "7" Kraft Compostable Hot Dog Tray" at bounding box center [901, 320] width 157 height 28
click at [1172, 475] on button "Add to Basket" at bounding box center [1151, 485] width 137 height 29
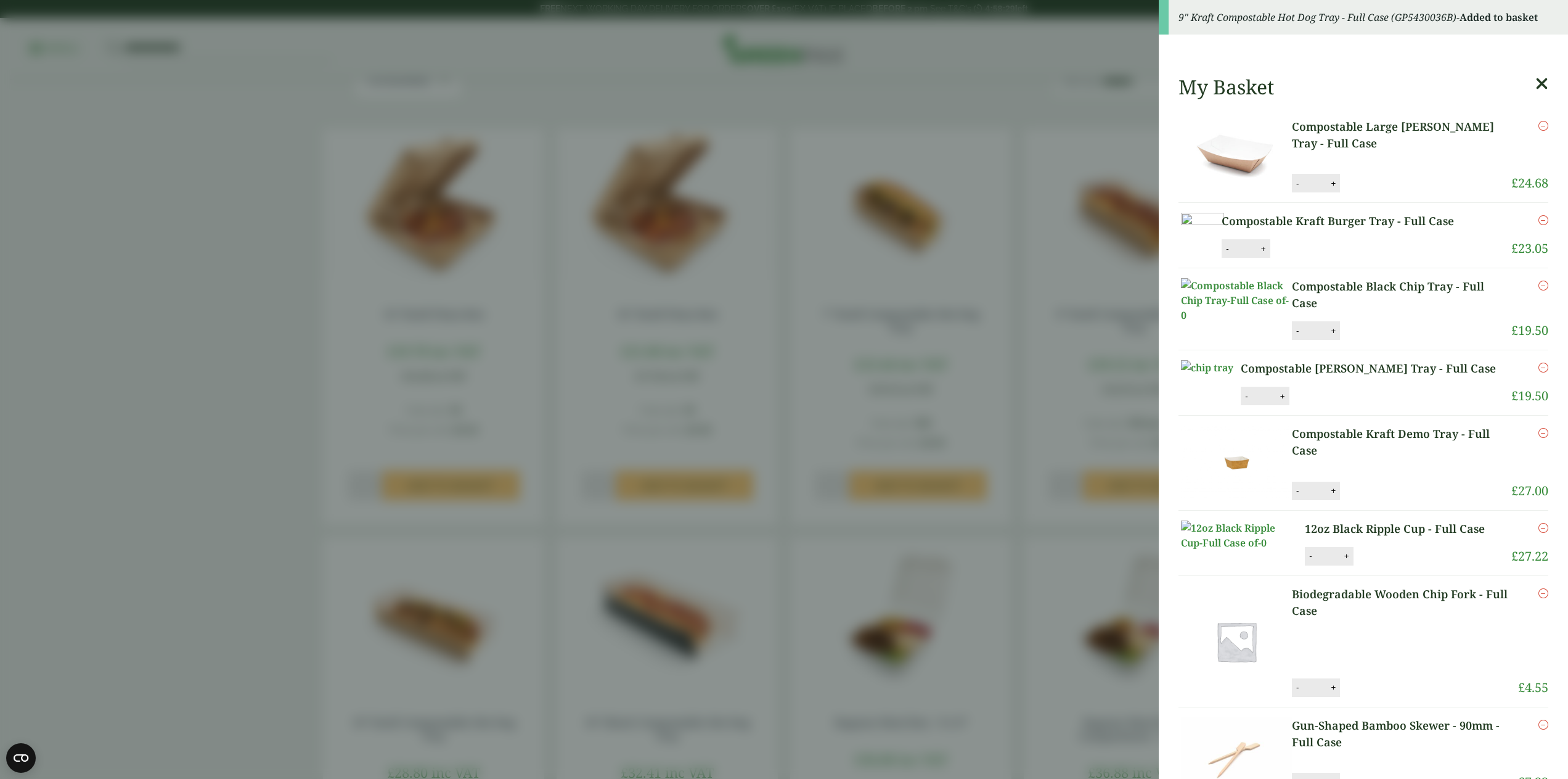
click at [947, 380] on aside "9" Kraft Compostable Hot Dog Tray - Full Case (GP5430036B) - Added to basket My…" at bounding box center [784, 390] width 1568 height 779
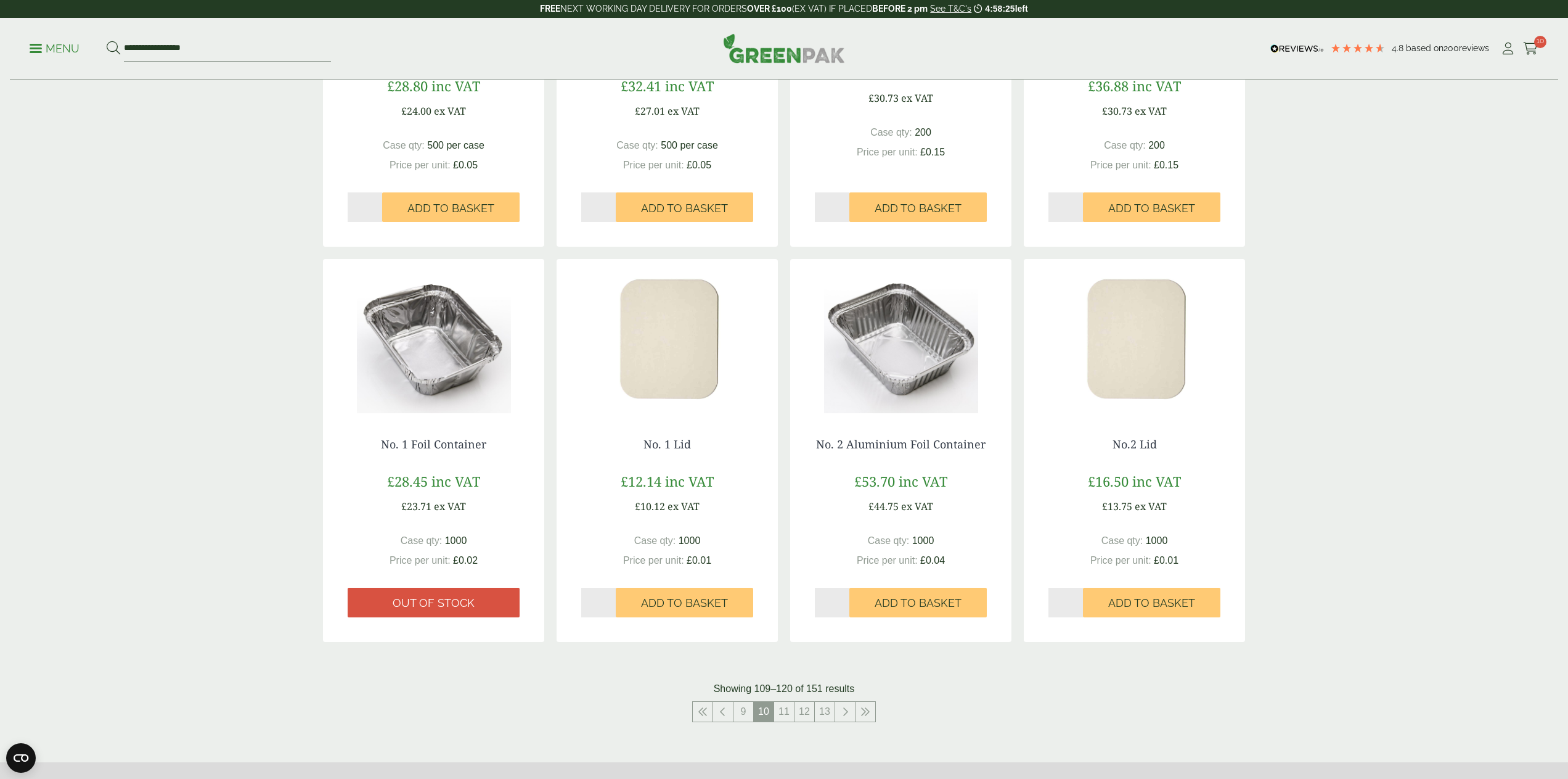
scroll to position [916, 0]
click at [784, 709] on link "11" at bounding box center [784, 710] width 19 height 19
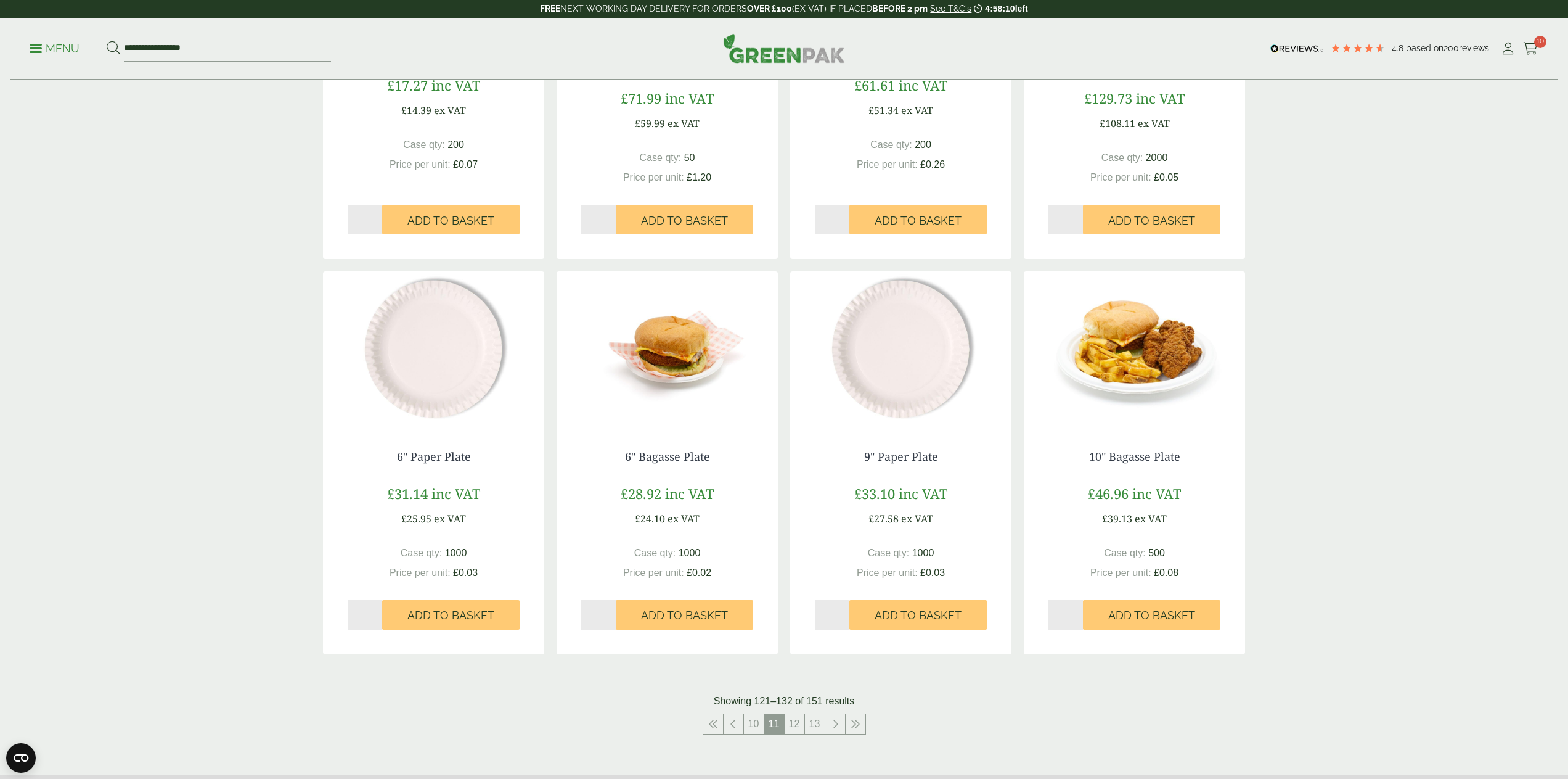
scroll to position [903, 0]
click at [797, 718] on link "12" at bounding box center [794, 723] width 19 height 19
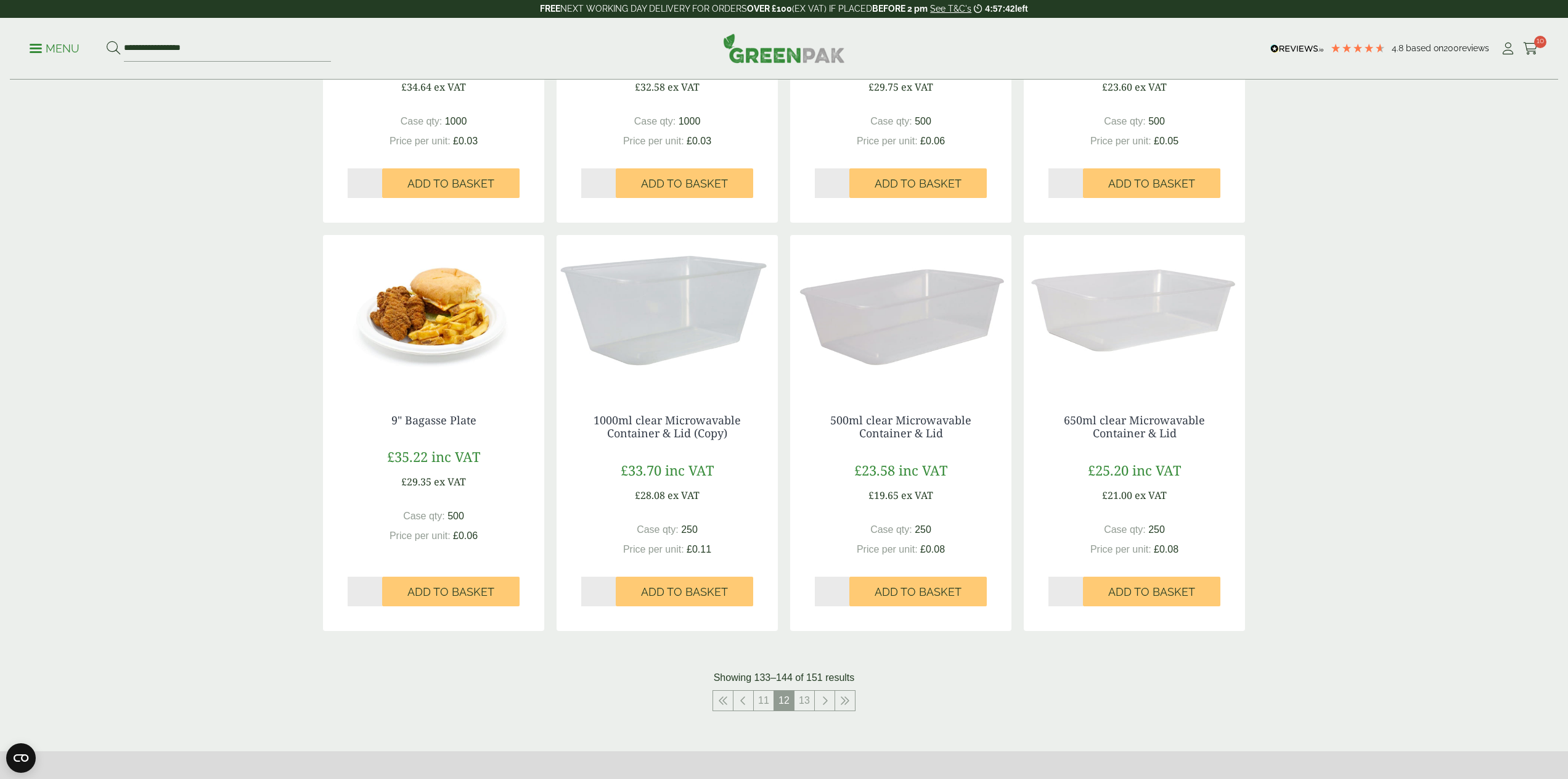
scroll to position [926, 0]
click at [802, 695] on link "13" at bounding box center [804, 699] width 19 height 19
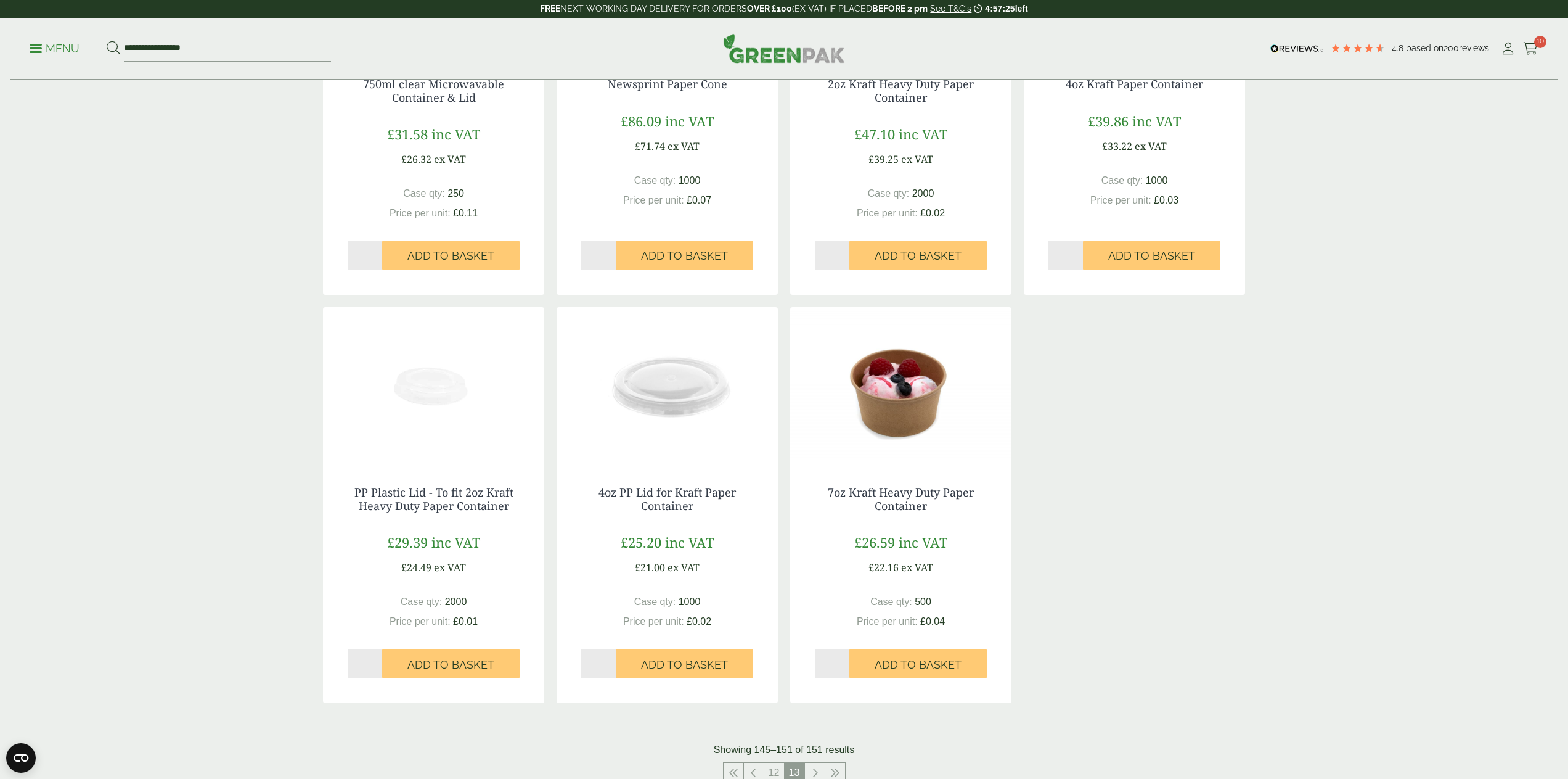
scroll to position [460, 0]
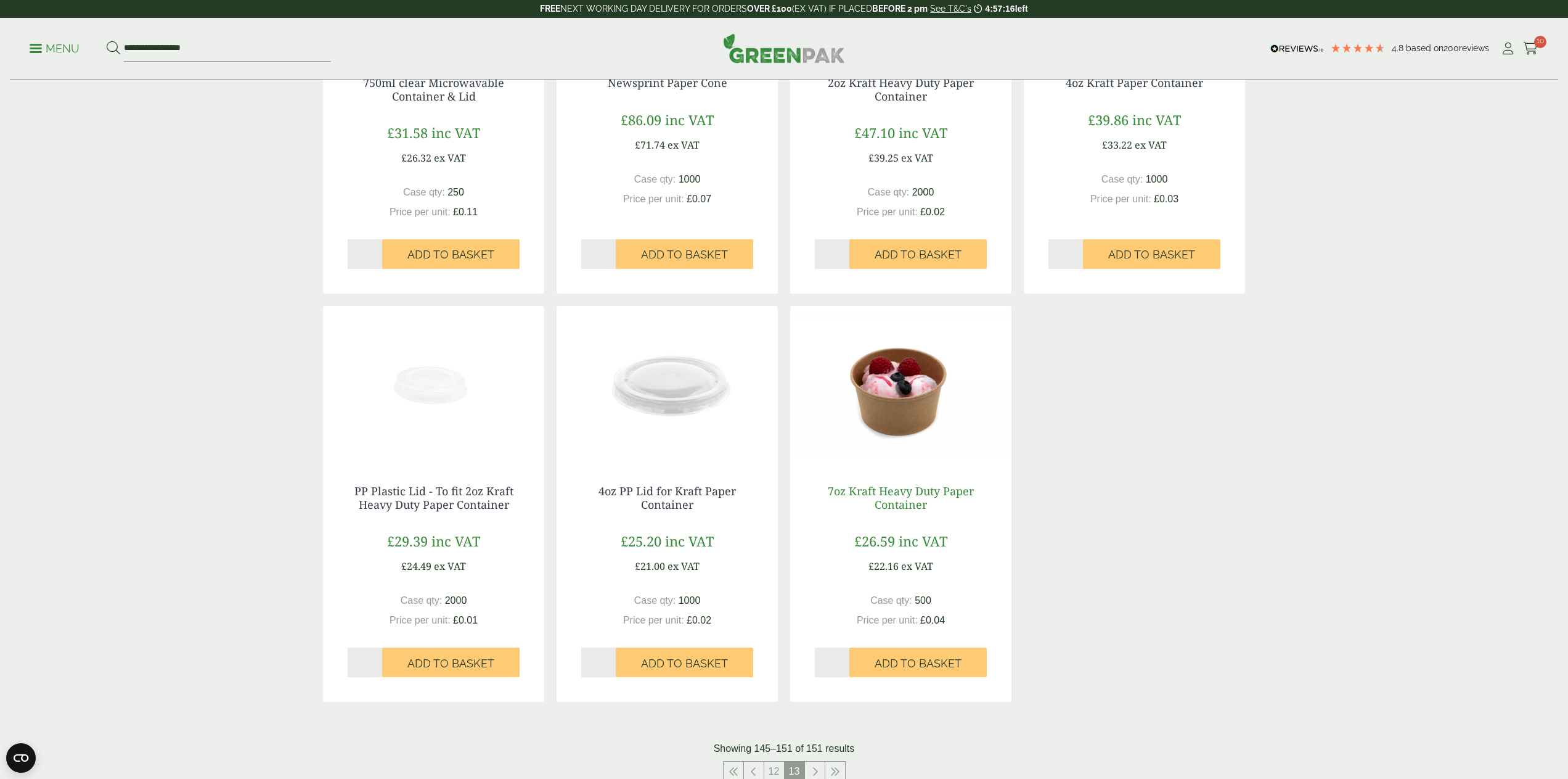
click at [908, 489] on link "7oz Kraft Heavy Duty Paper Container" at bounding box center [900, 497] width 146 height 28
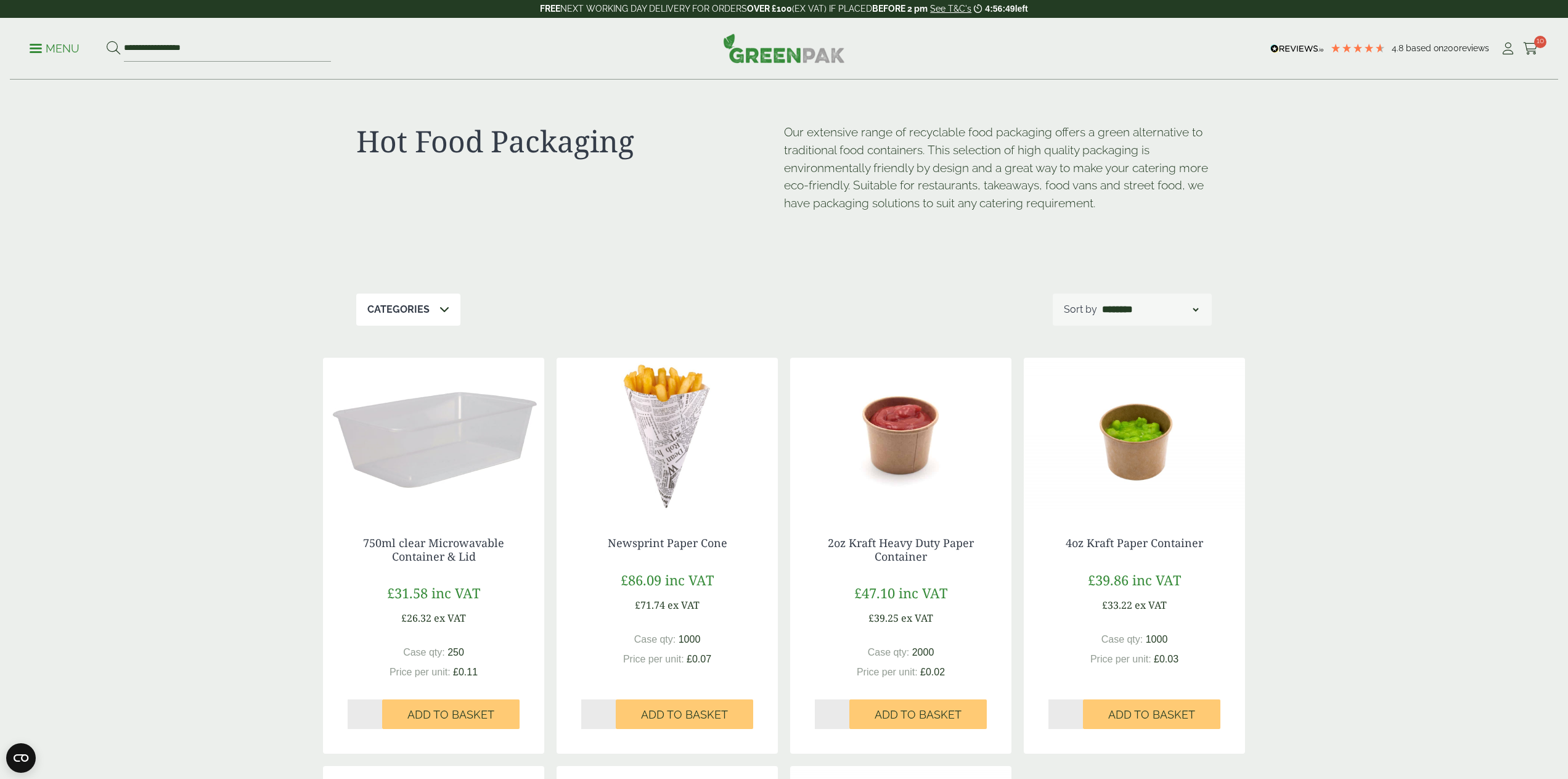
scroll to position [0, 0]
click at [70, 47] on p "Menu" at bounding box center [54, 48] width 50 height 15
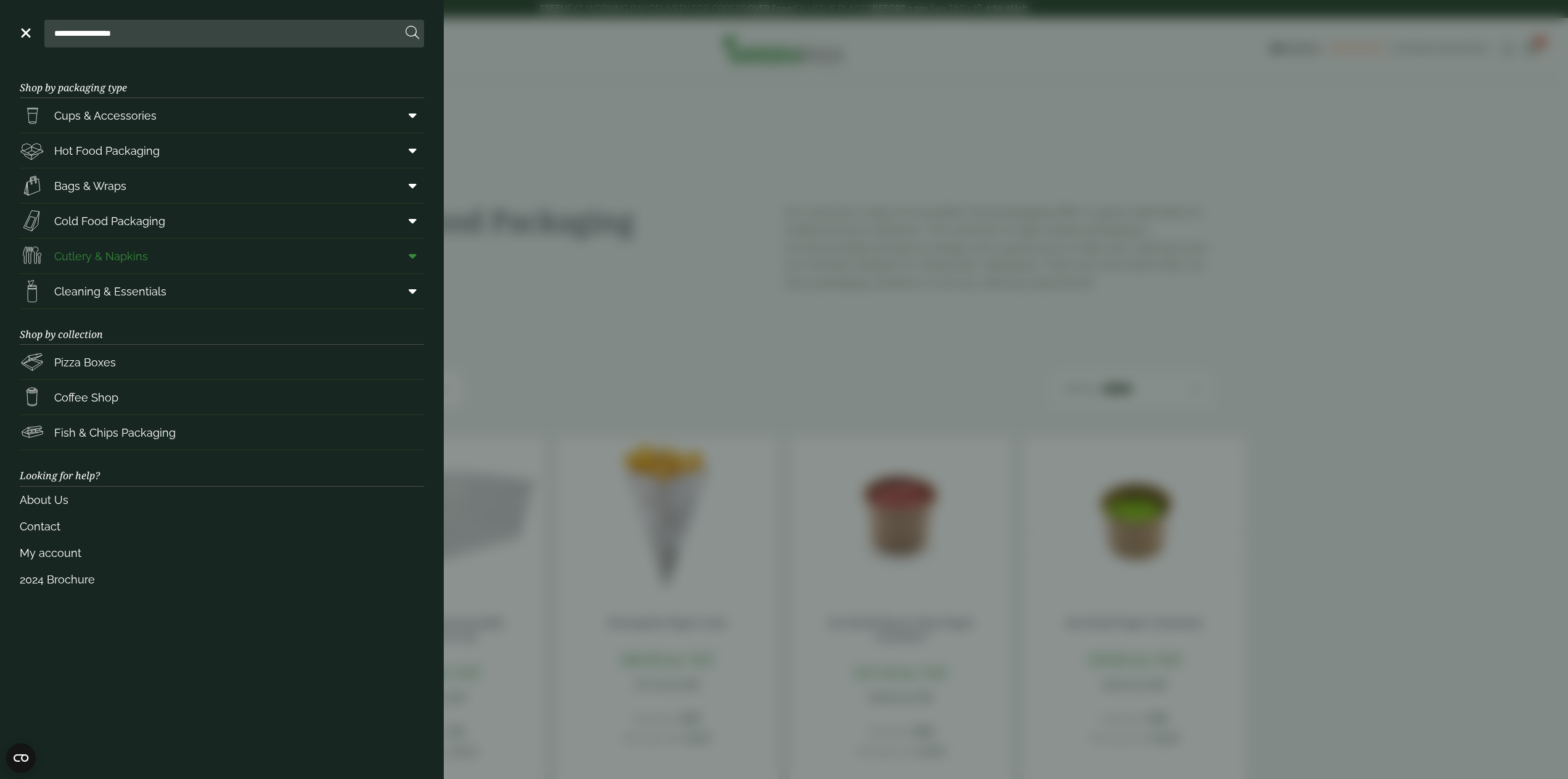
click at [128, 259] on span "Cutlery & Napkins" at bounding box center [101, 256] width 93 height 17
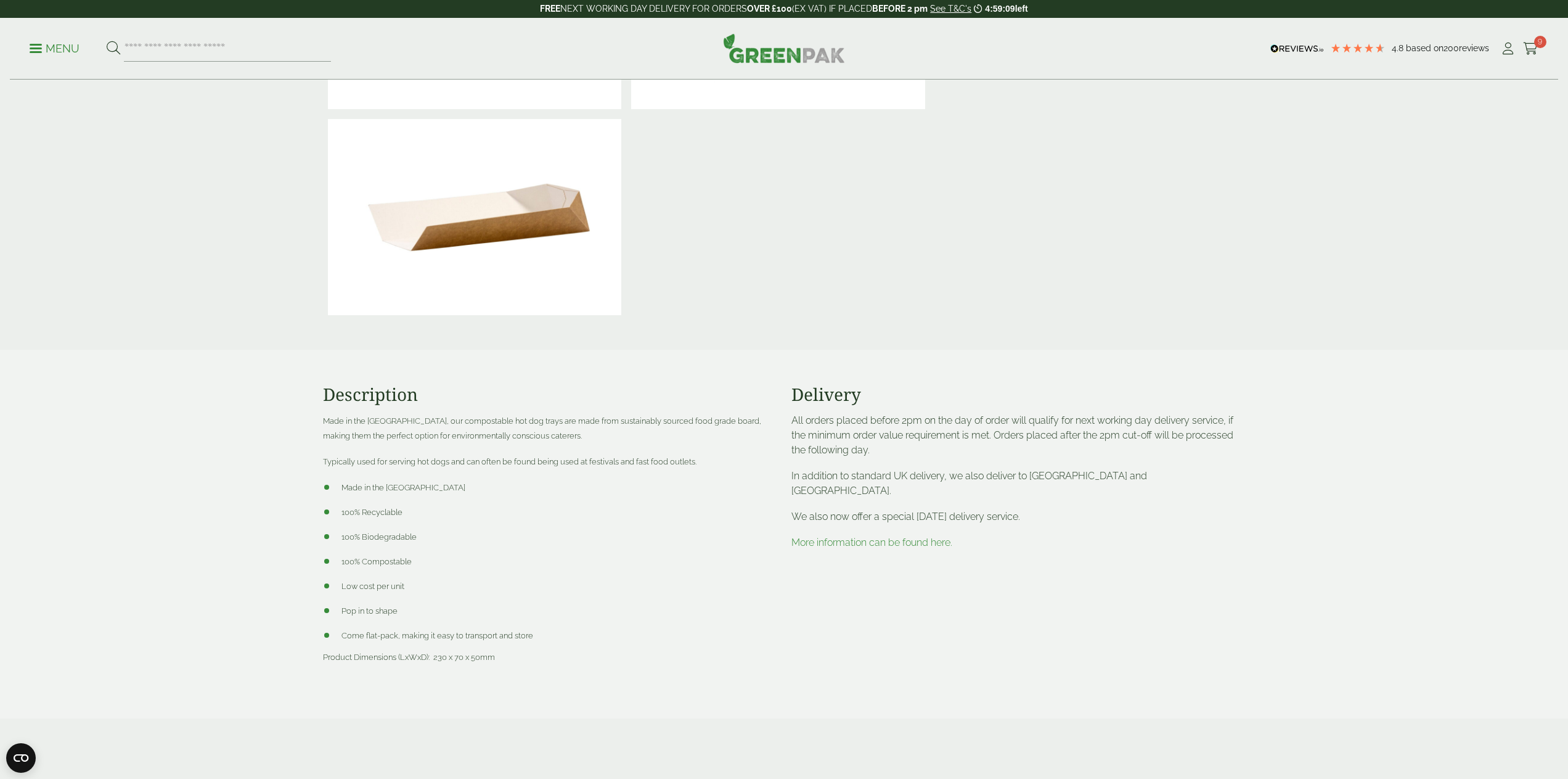
scroll to position [418, 0]
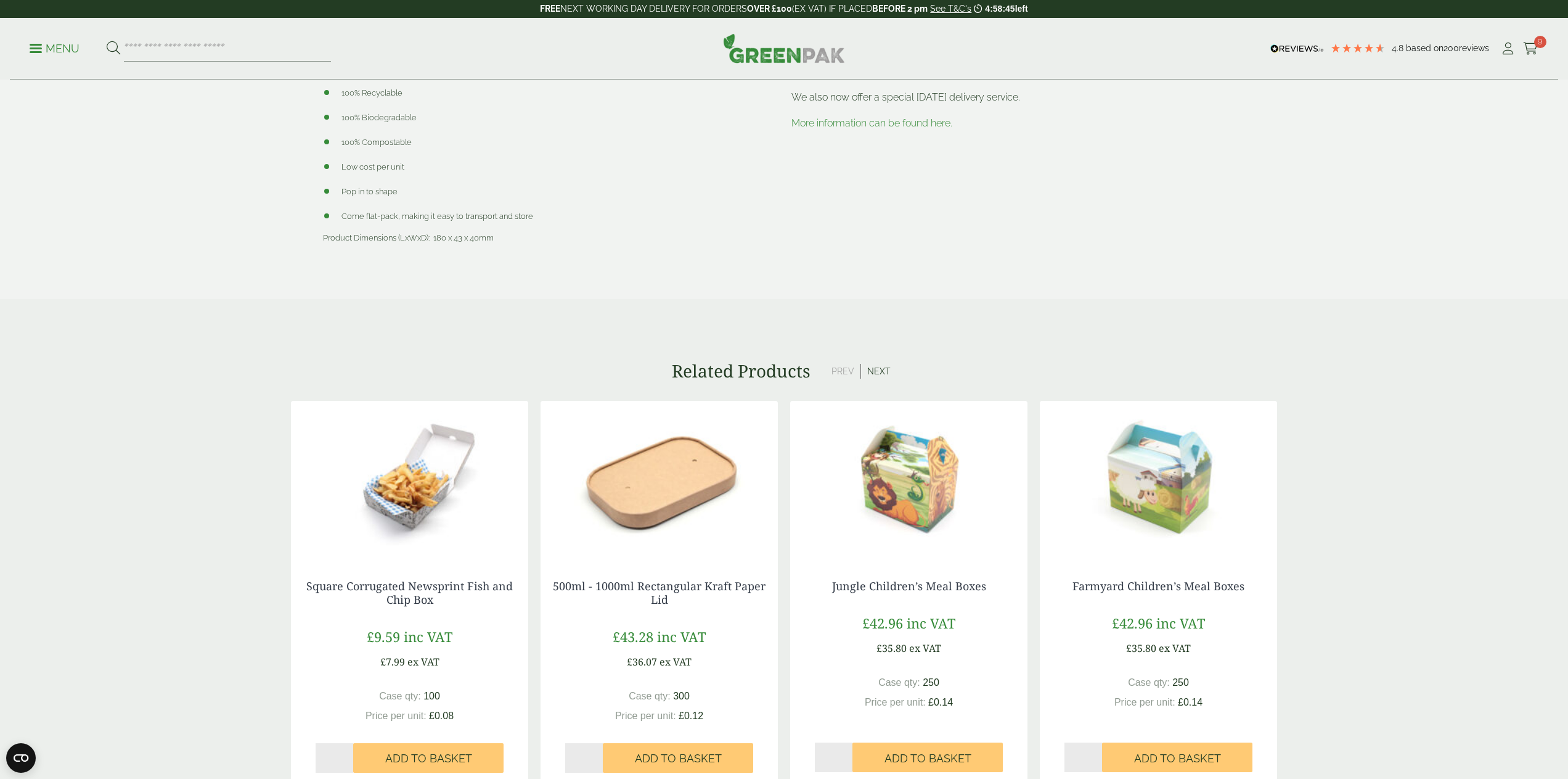
scroll to position [631, 0]
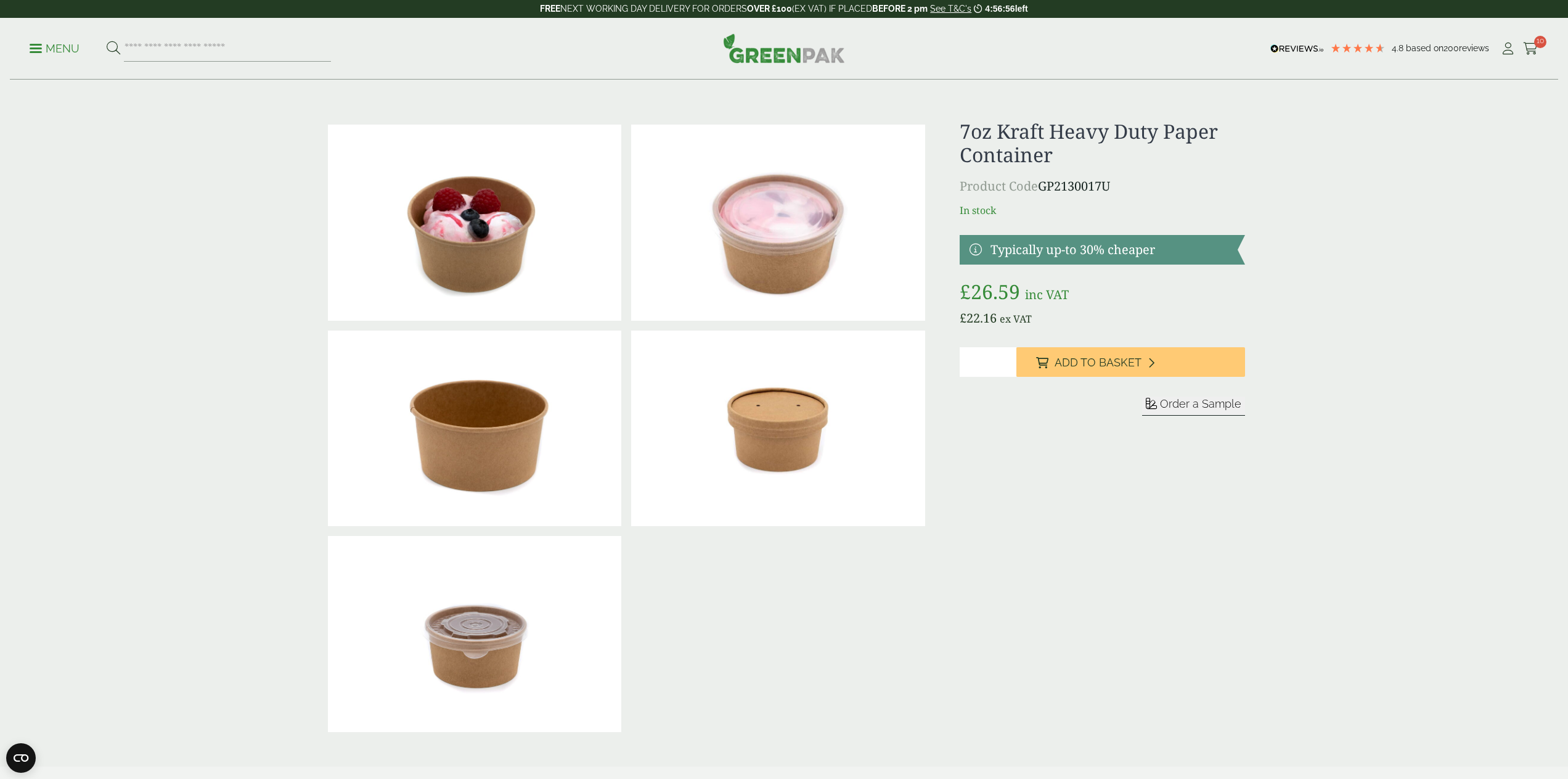
scroll to position [1, 0]
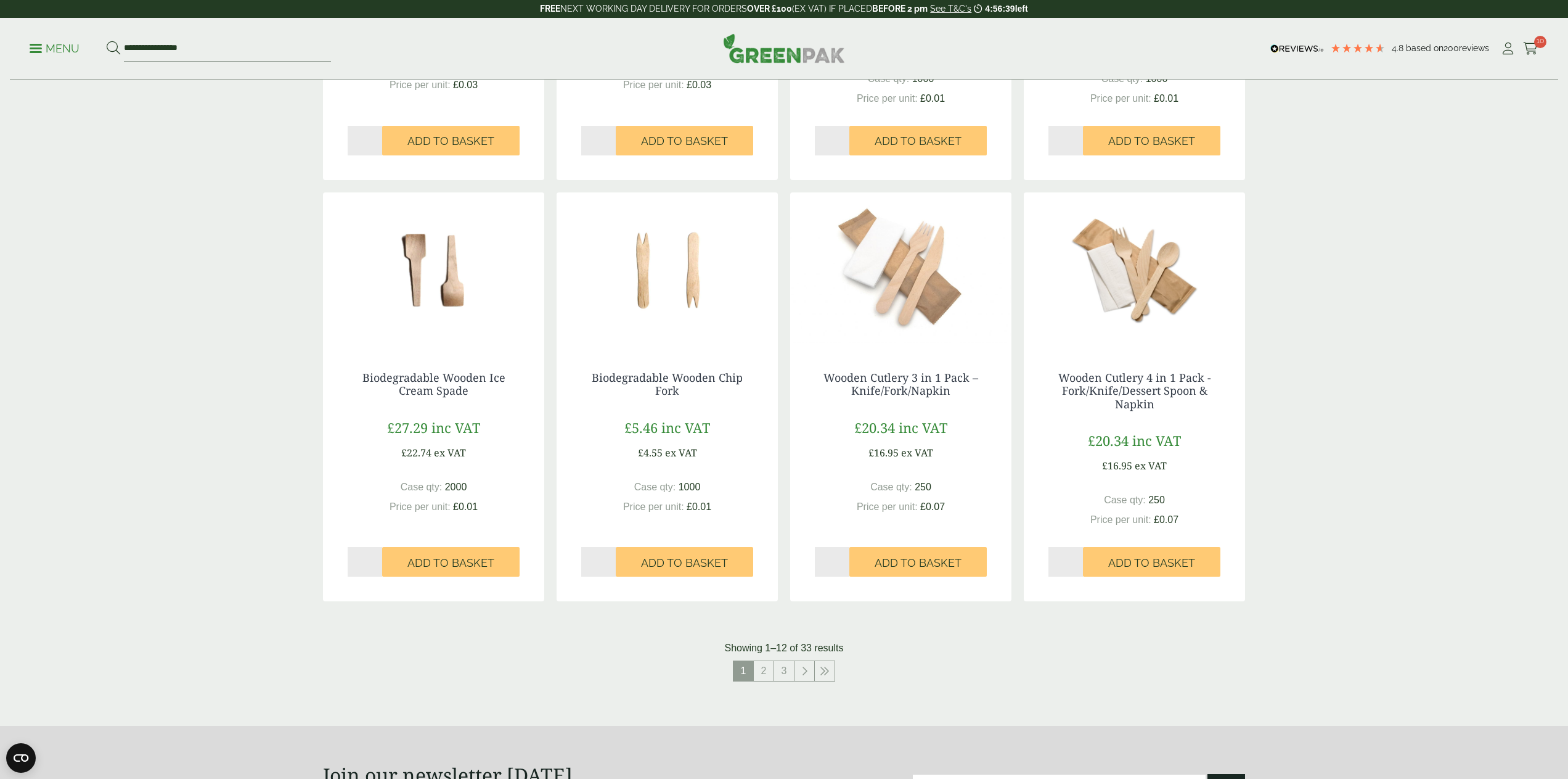
scroll to position [953, 0]
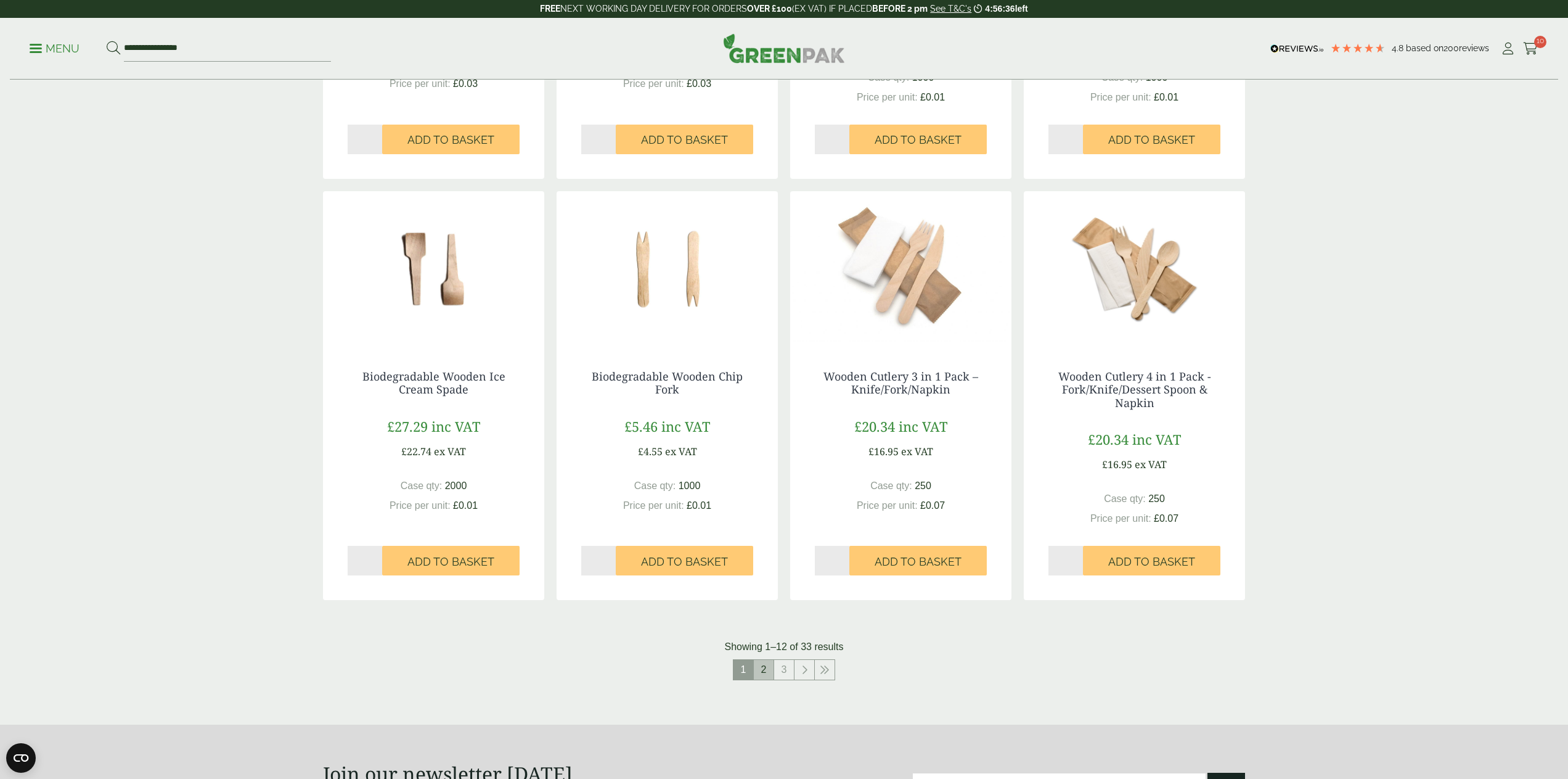
click at [759, 666] on link "2" at bounding box center [763, 669] width 19 height 19
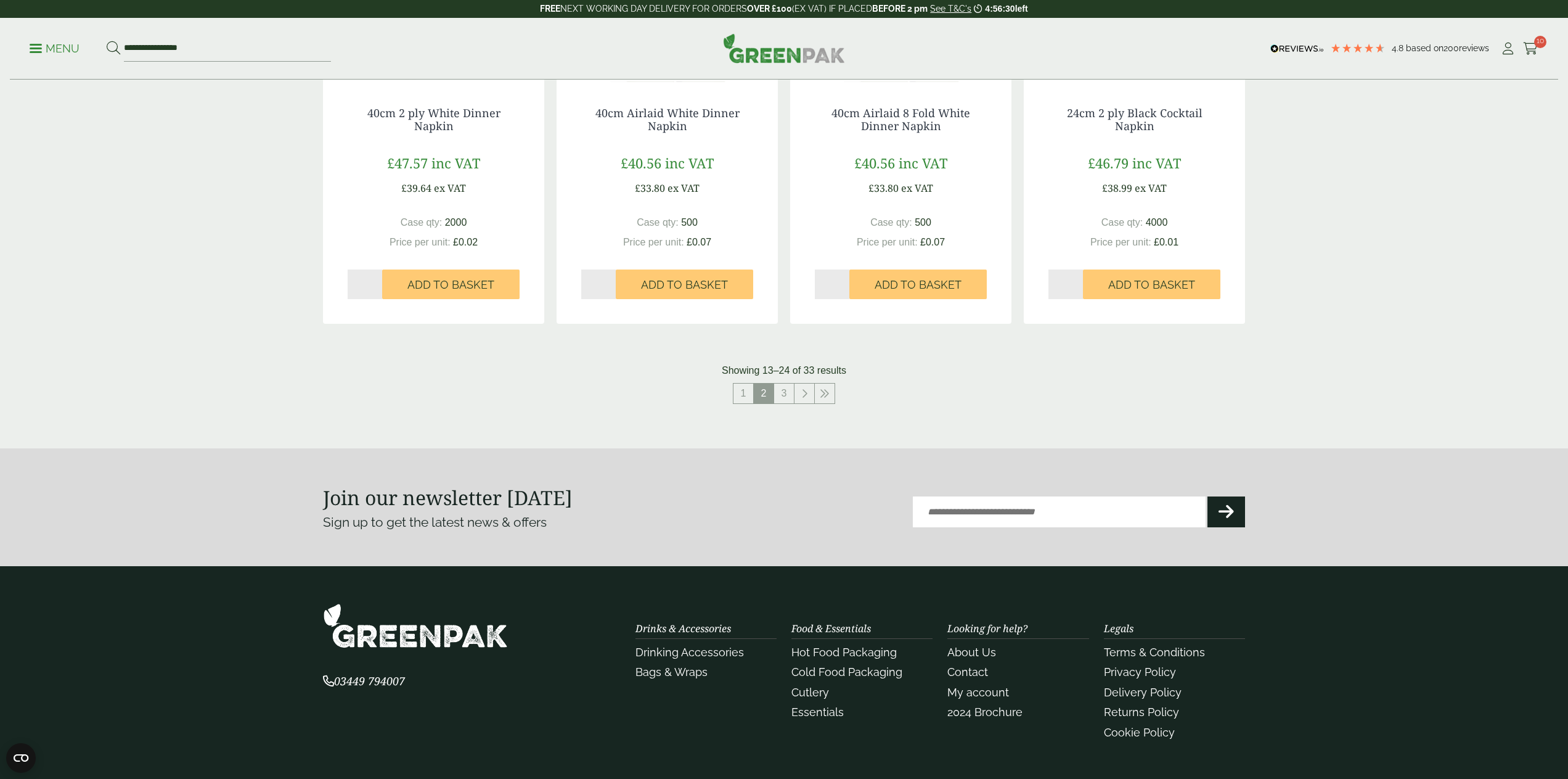
scroll to position [1237, 0]
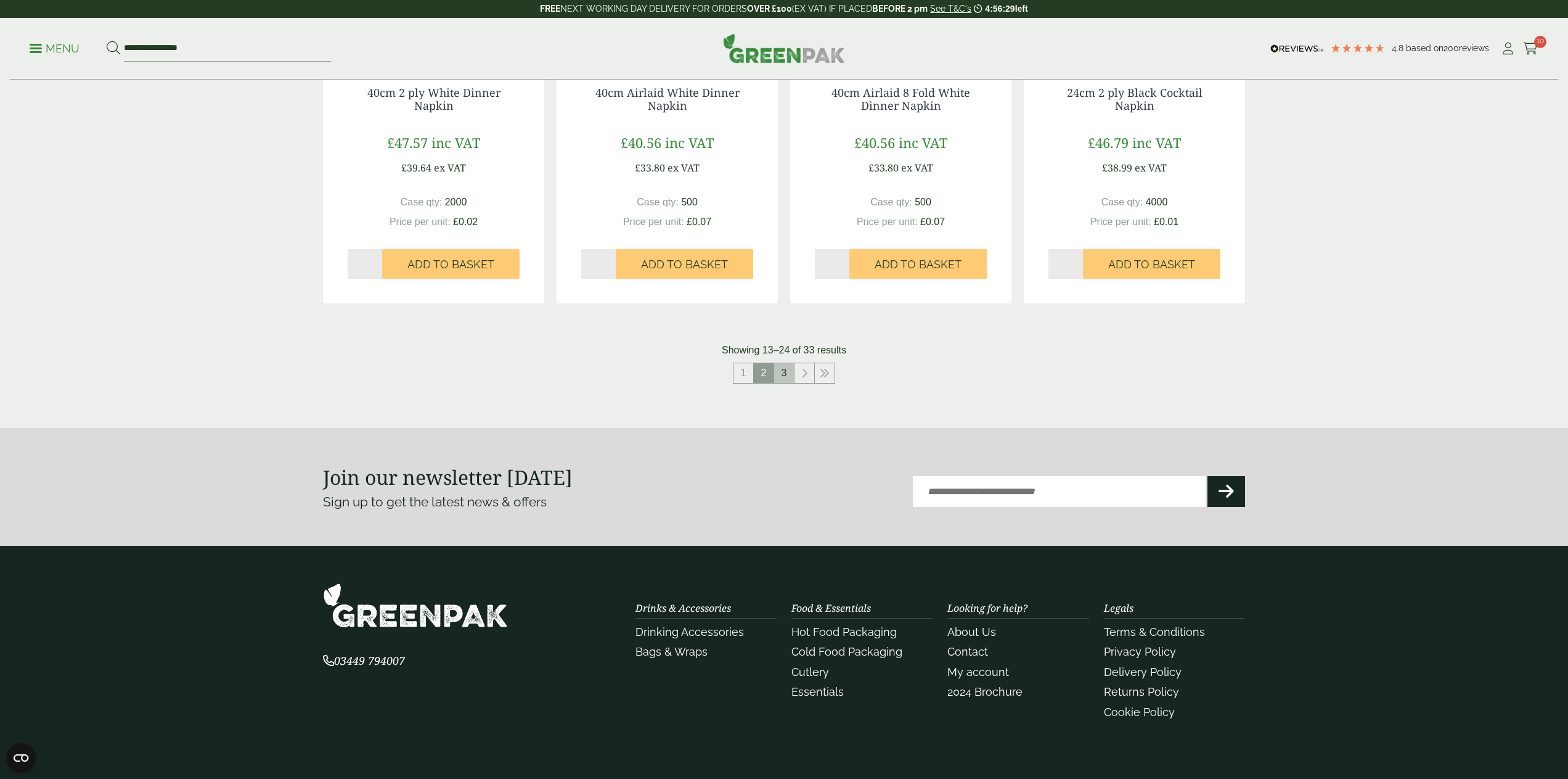
click at [784, 363] on link "3" at bounding box center [784, 372] width 19 height 19
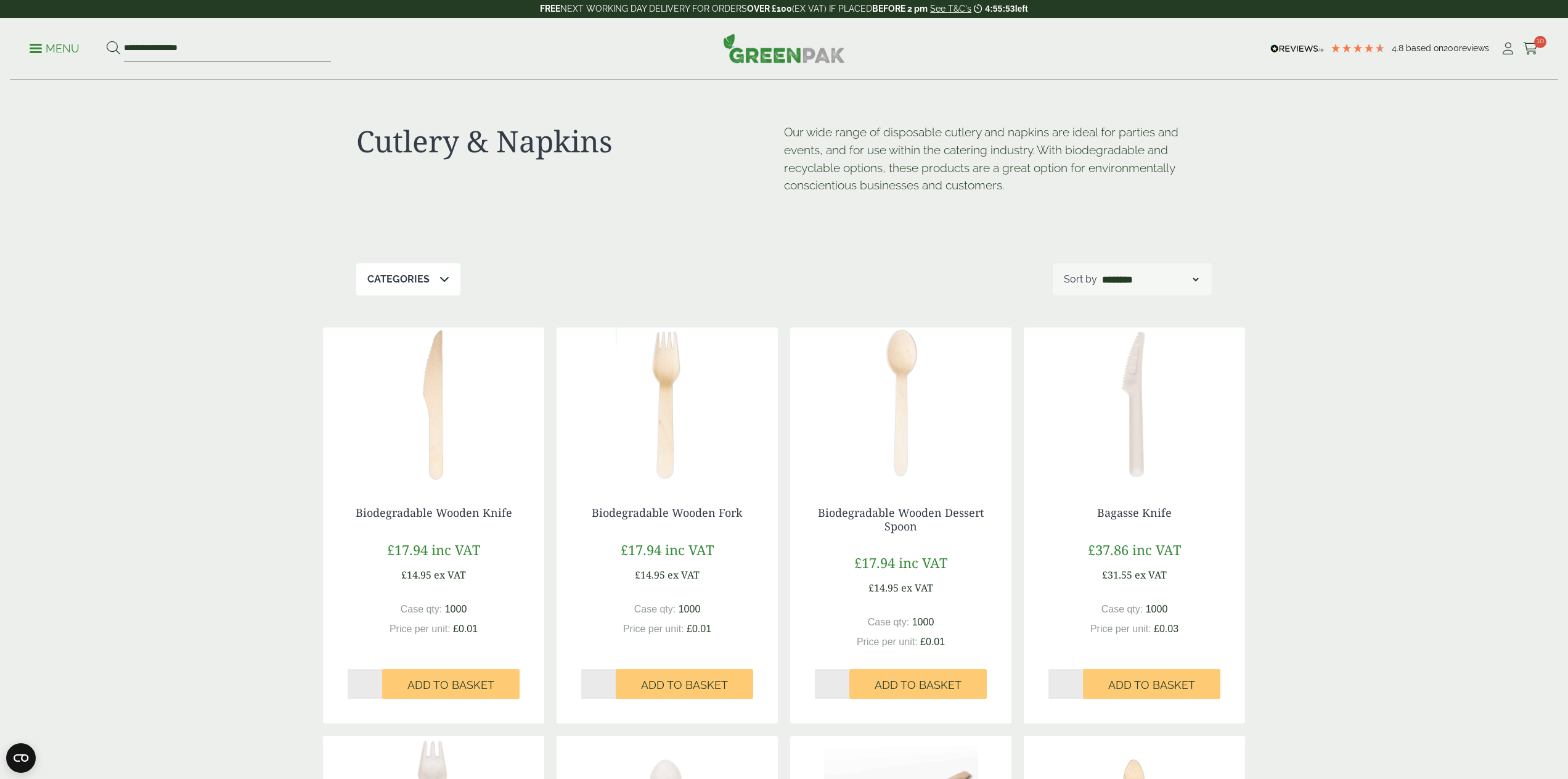
click at [1528, 46] on icon at bounding box center [1530, 48] width 15 height 12
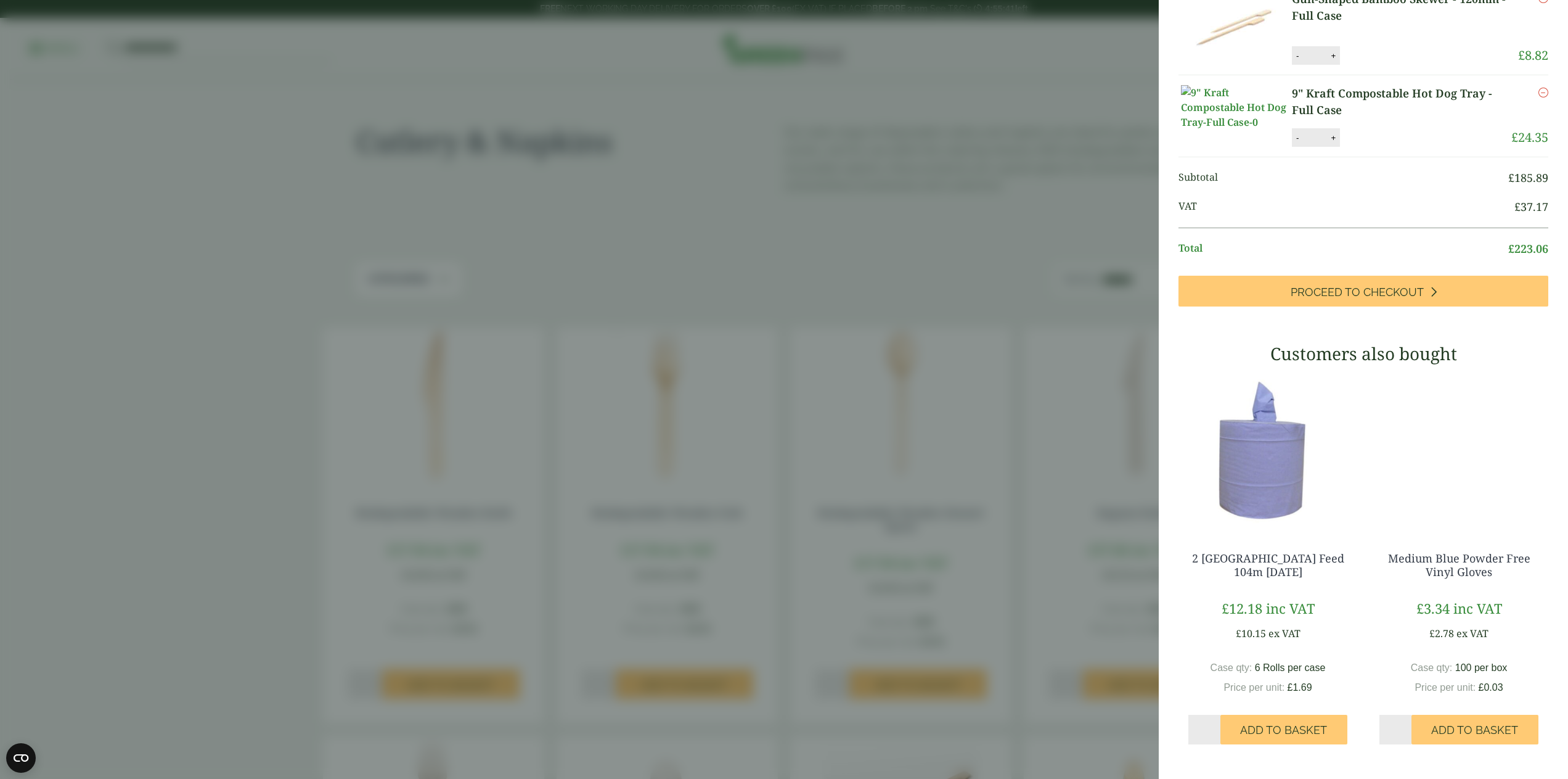
click at [1004, 370] on aside "My Basket Compostable Large [PERSON_NAME] Tray - Full Case Compostable Large [P…" at bounding box center [784, 390] width 1568 height 779
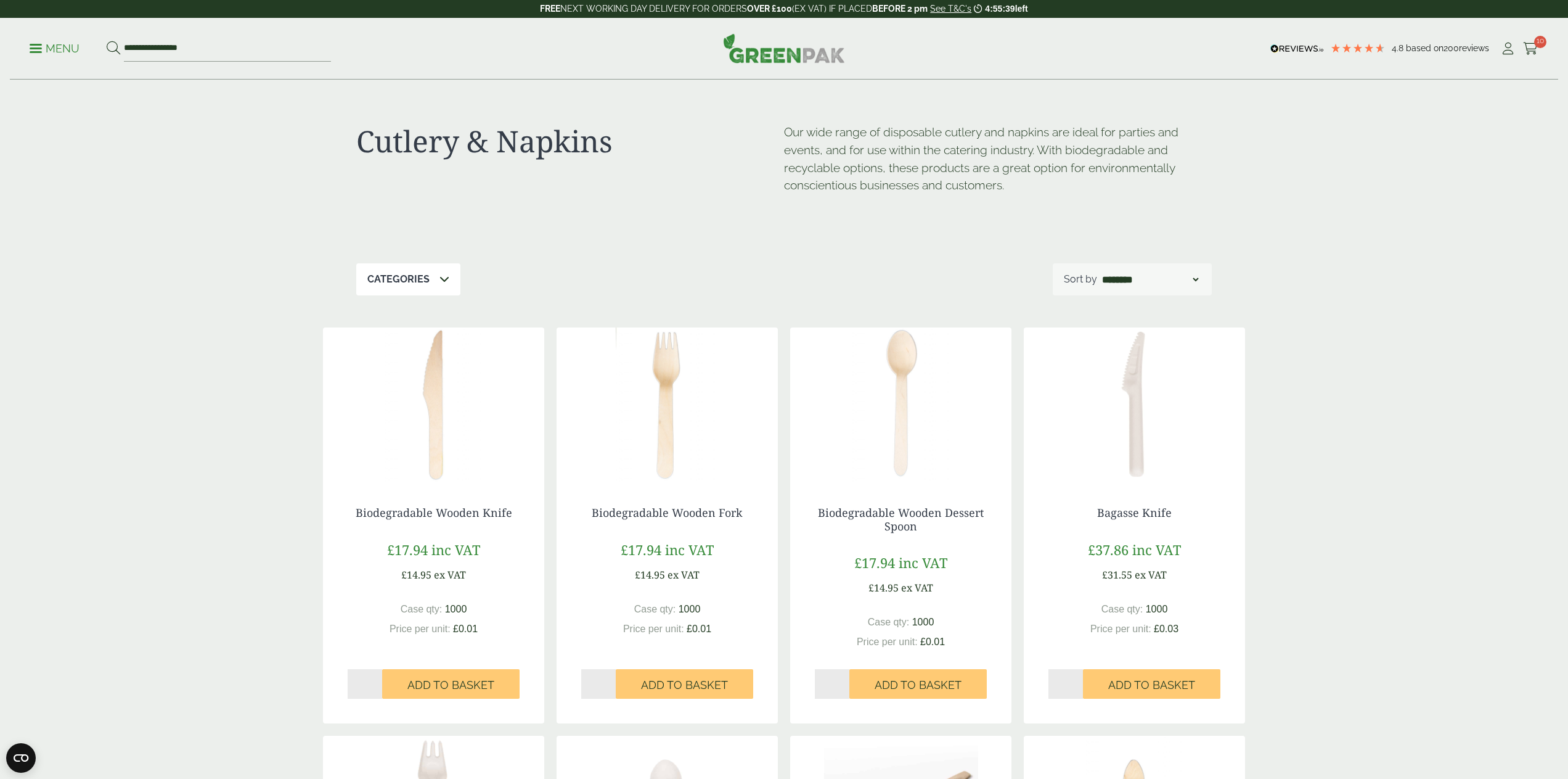
click at [46, 52] on p "Menu" at bounding box center [54, 48] width 50 height 15
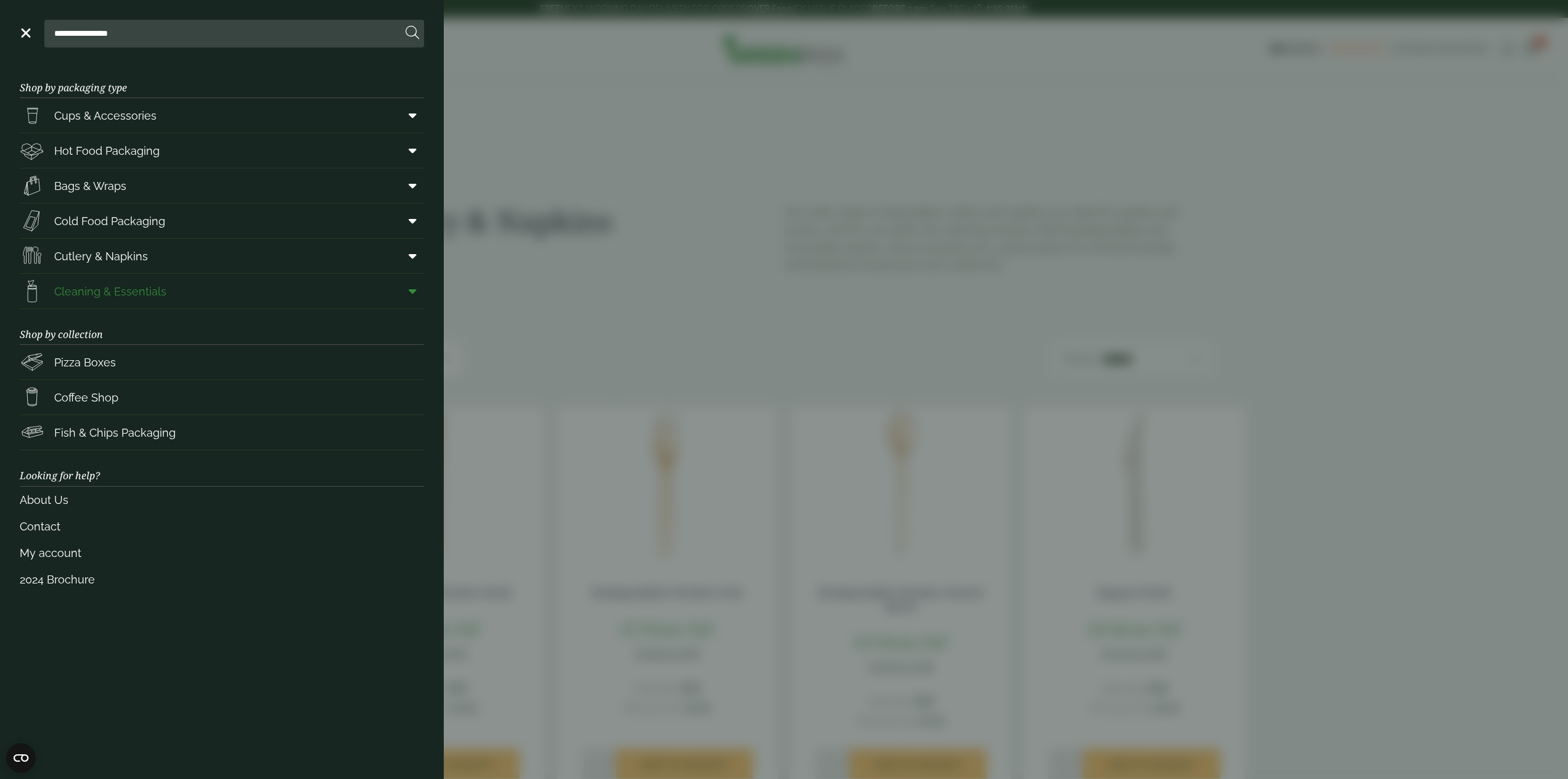
click at [135, 298] on span "Cleaning & Essentials" at bounding box center [110, 291] width 112 height 17
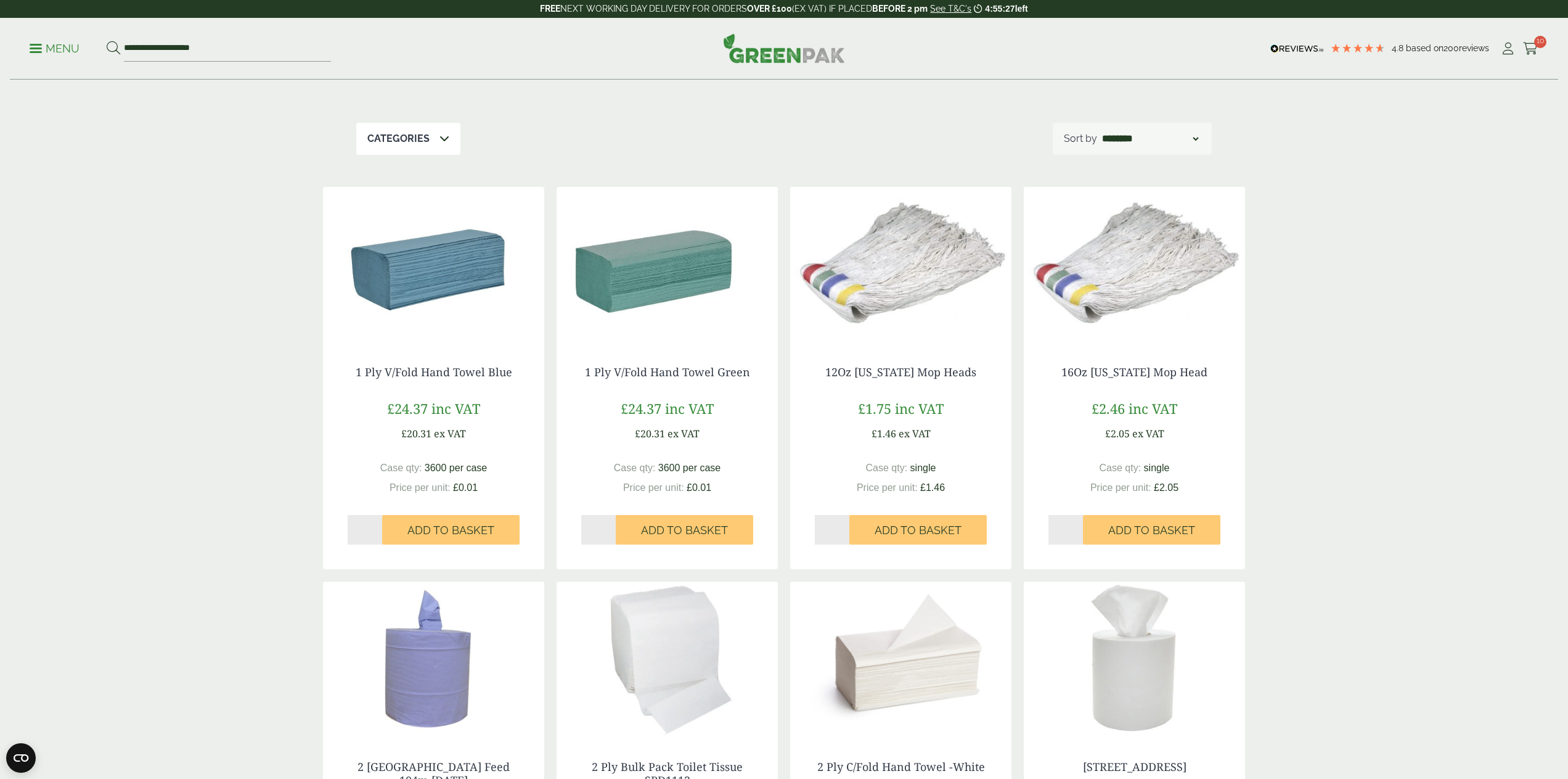
scroll to position [107, 0]
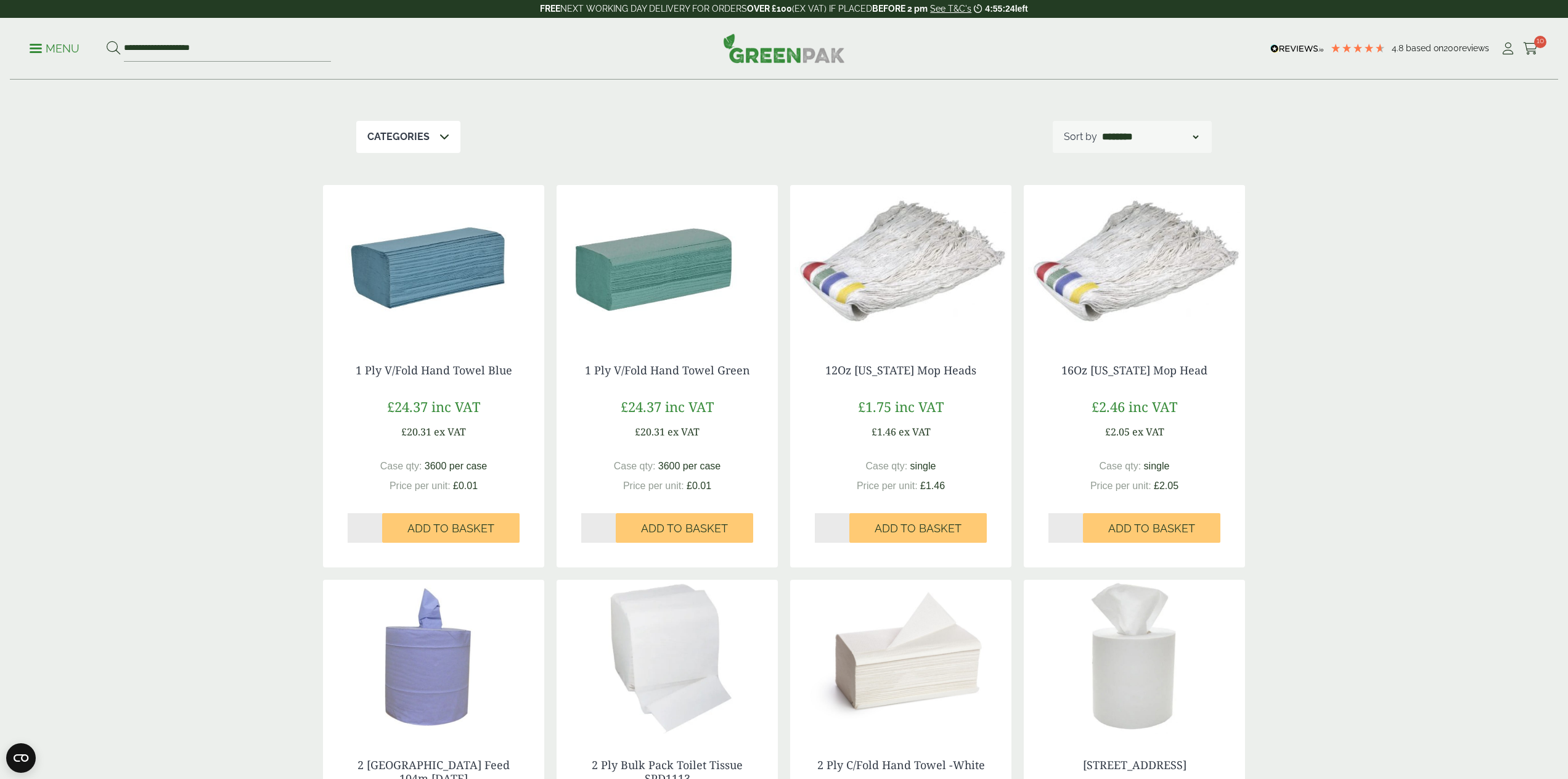
click at [1077, 525] on input "*" at bounding box center [1065, 527] width 34 height 29
type input "*"
click at [1077, 525] on input "*" at bounding box center [1065, 527] width 34 height 29
click at [1136, 525] on span "Add to Basket" at bounding box center [1151, 528] width 87 height 14
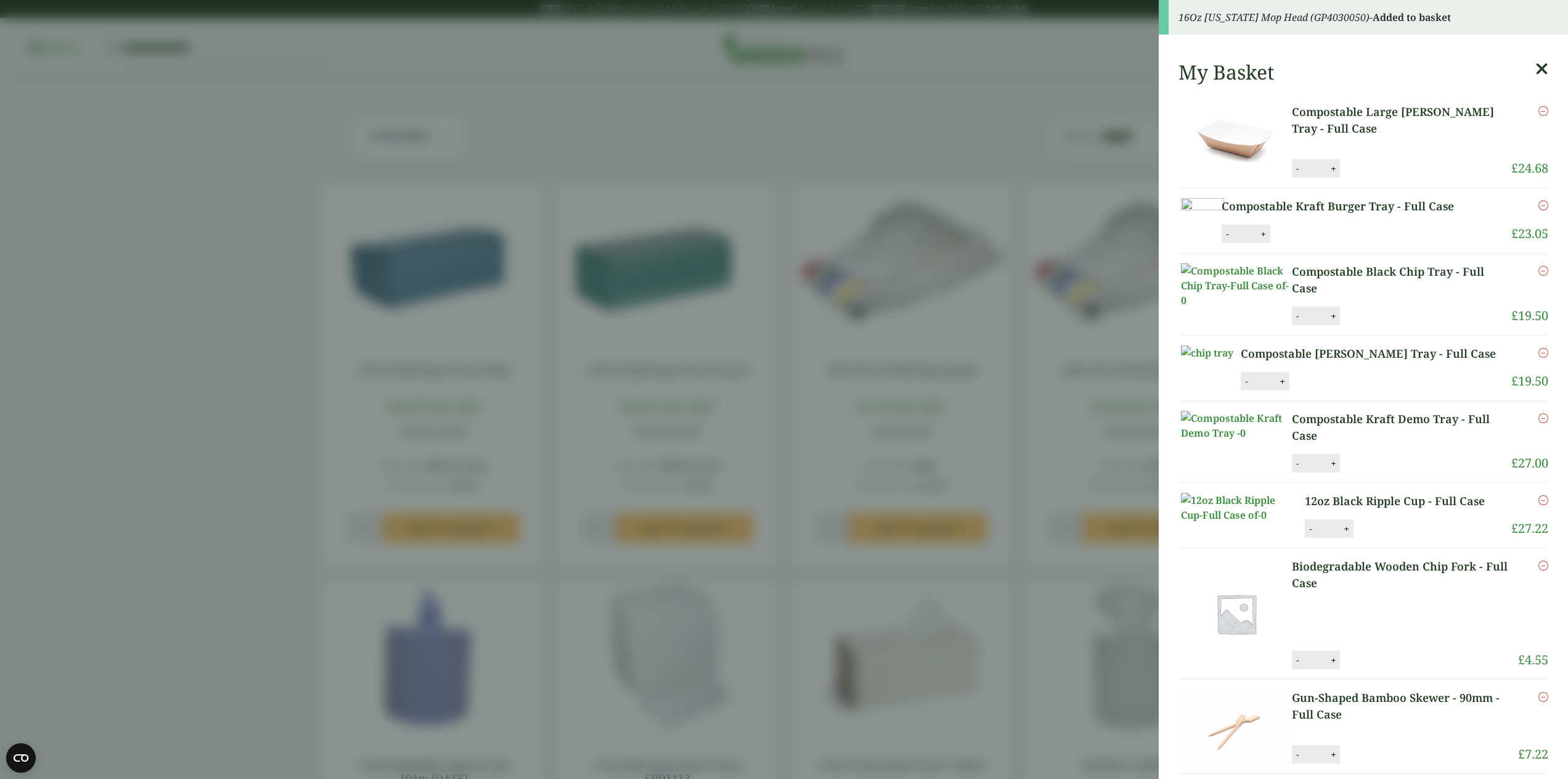
click at [814, 403] on aside "16Oz Kentucky Mop Head (GP4030050) - Added to basket My Basket Compostable Larg…" at bounding box center [784, 390] width 1568 height 779
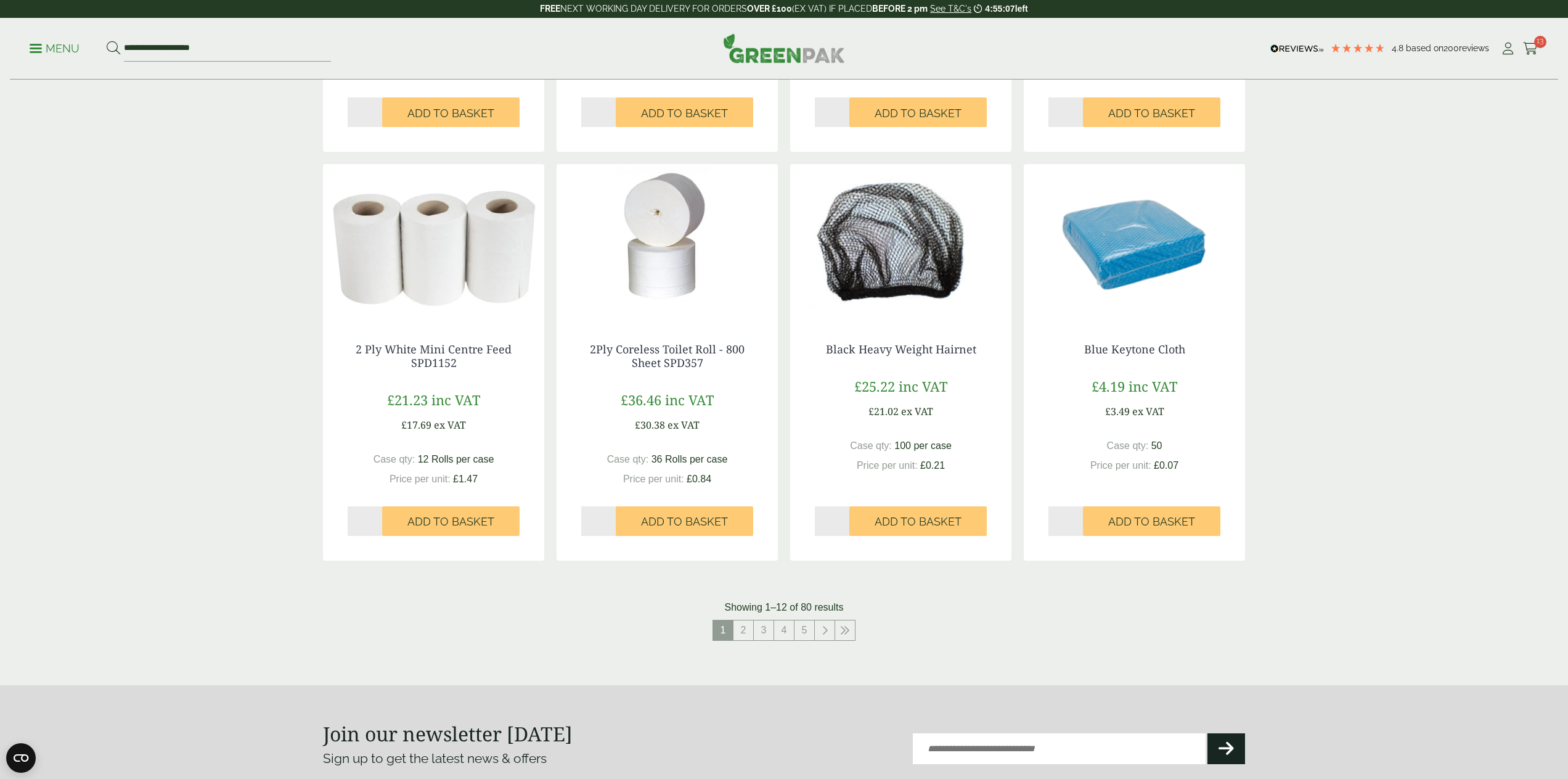
scroll to position [933, 0]
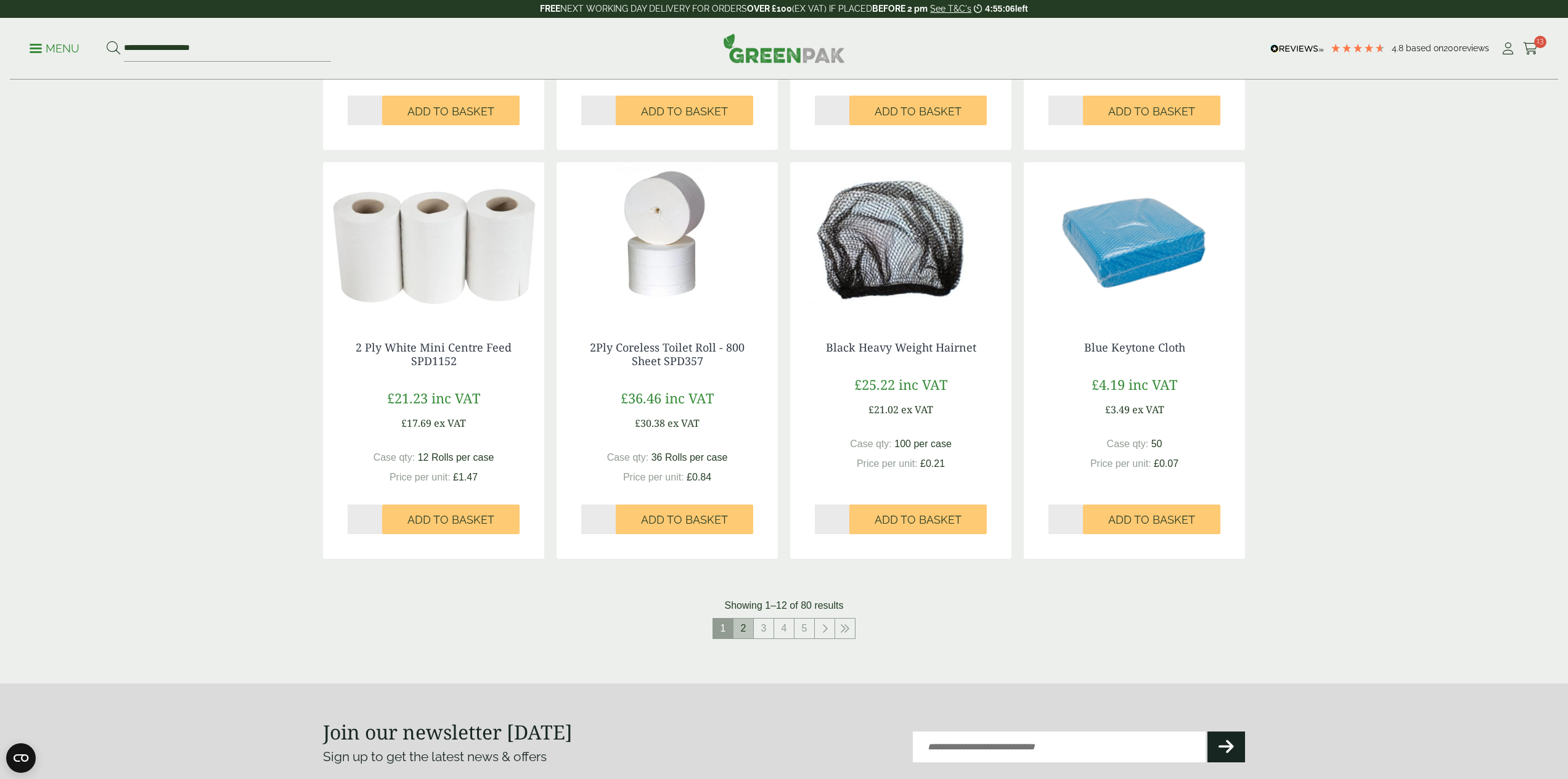
click at [746, 628] on link "2" at bounding box center [743, 627] width 19 height 19
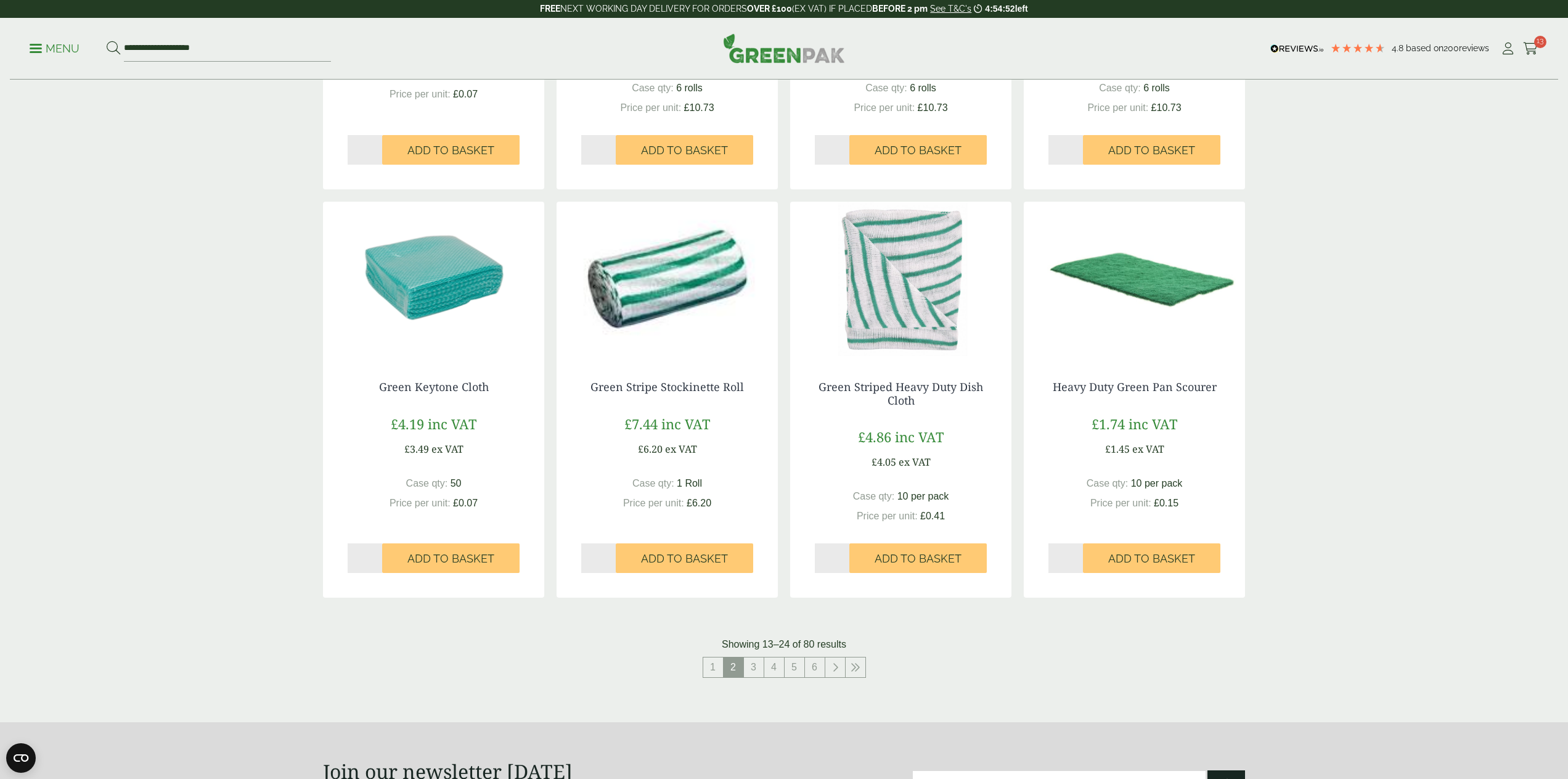
scroll to position [916, 0]
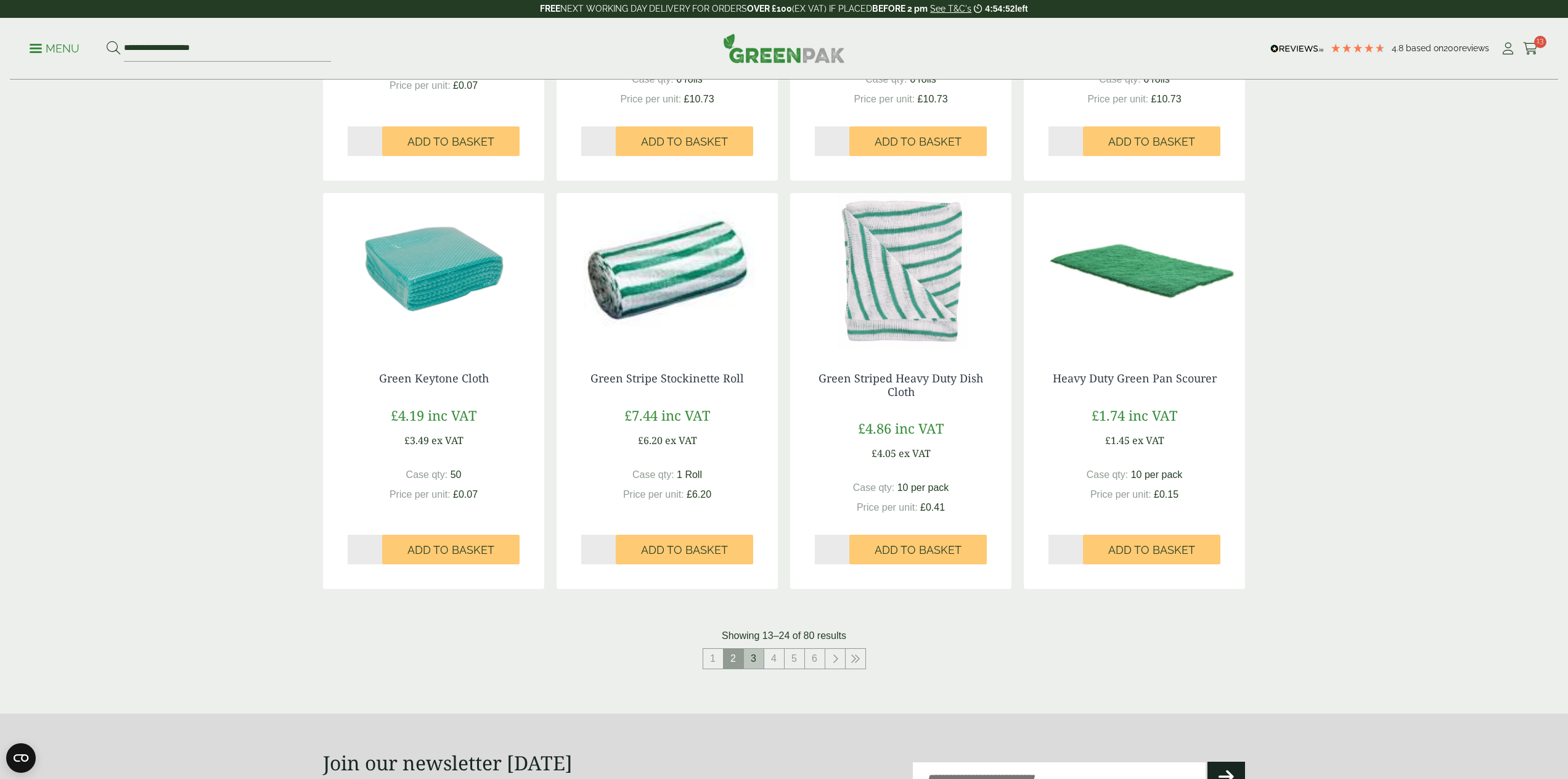
click at [754, 654] on link "3" at bounding box center [753, 658] width 19 height 19
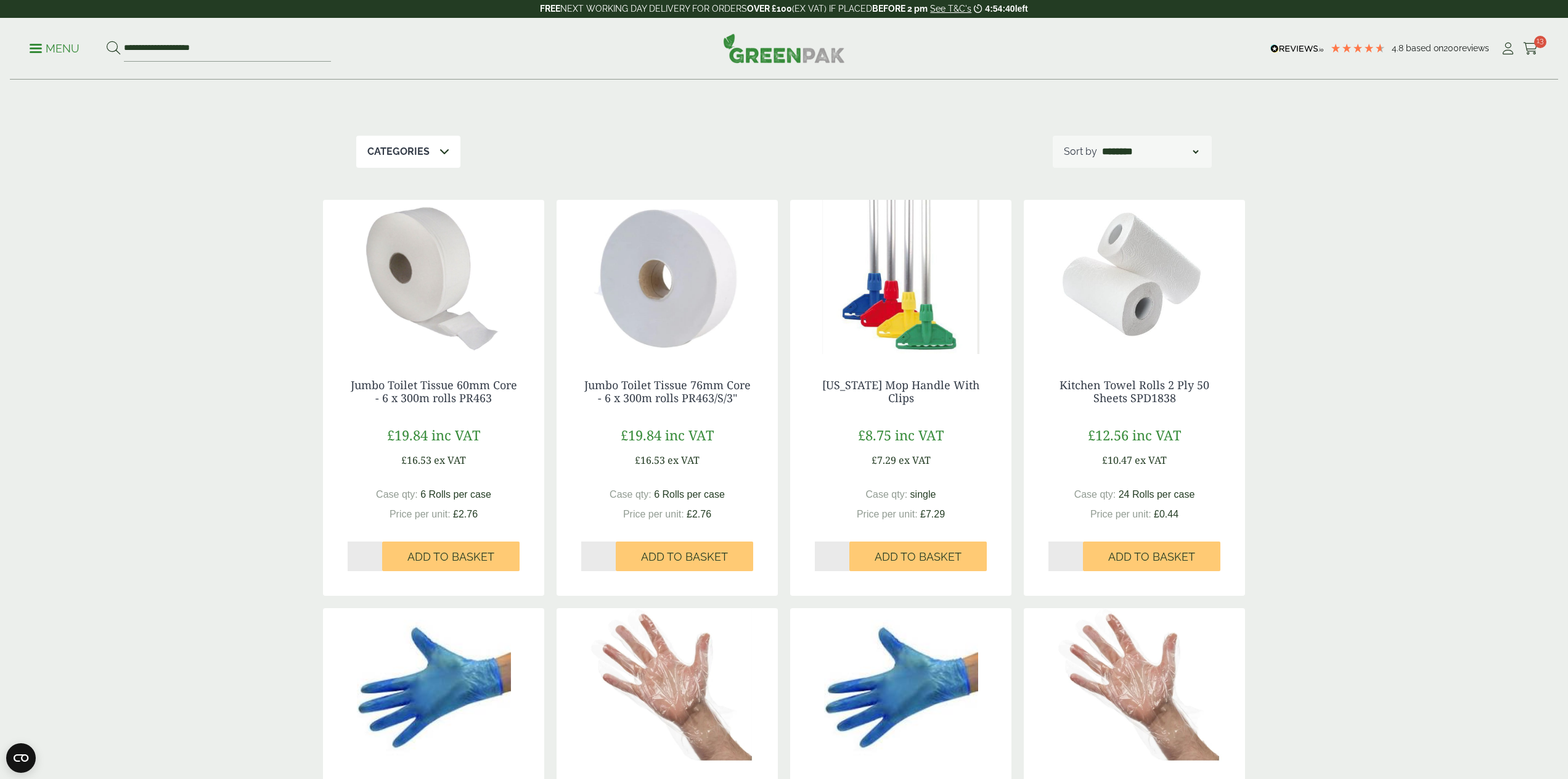
scroll to position [91, 0]
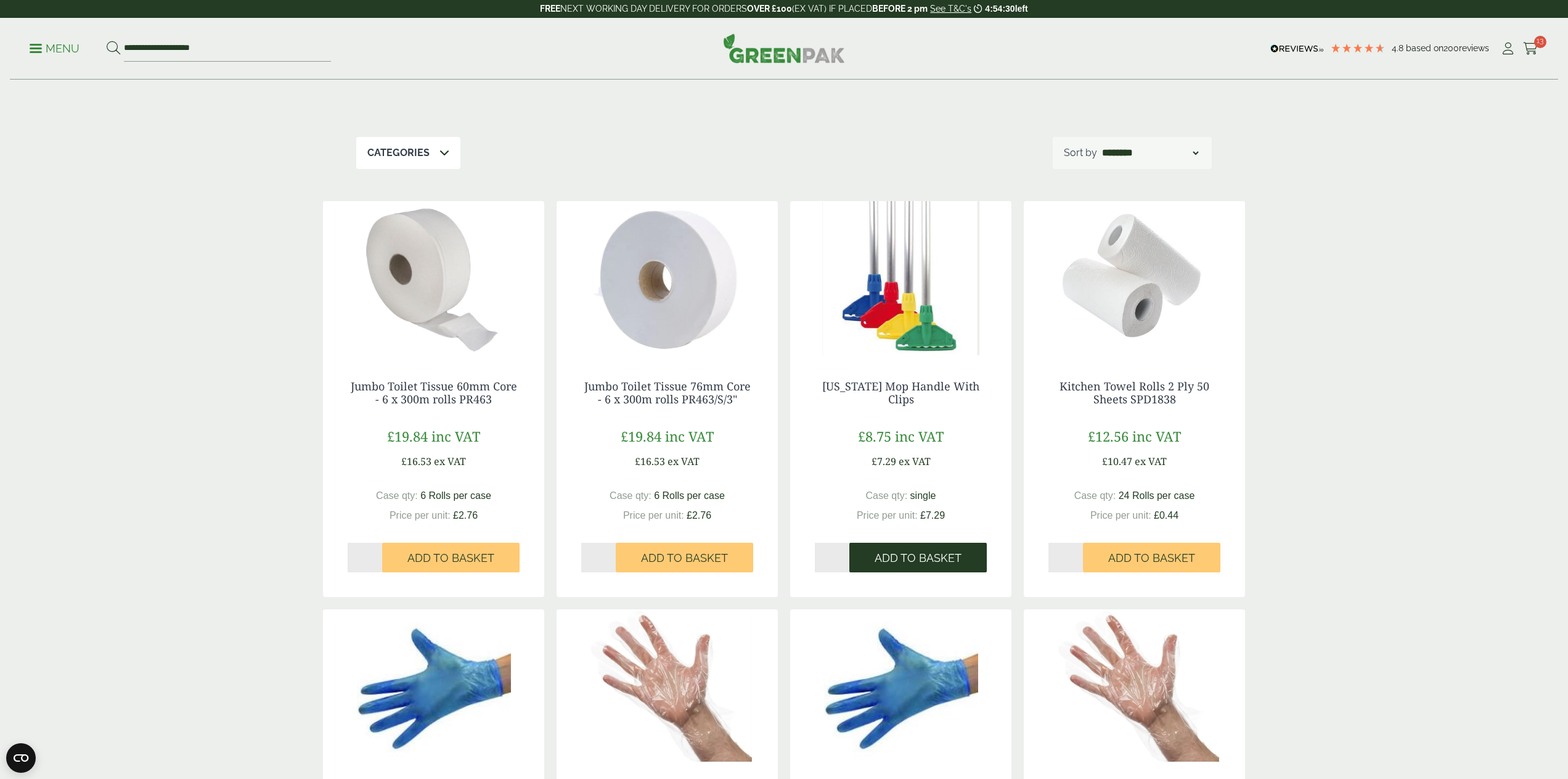
click at [919, 558] on span "Add to Basket" at bounding box center [917, 558] width 87 height 14
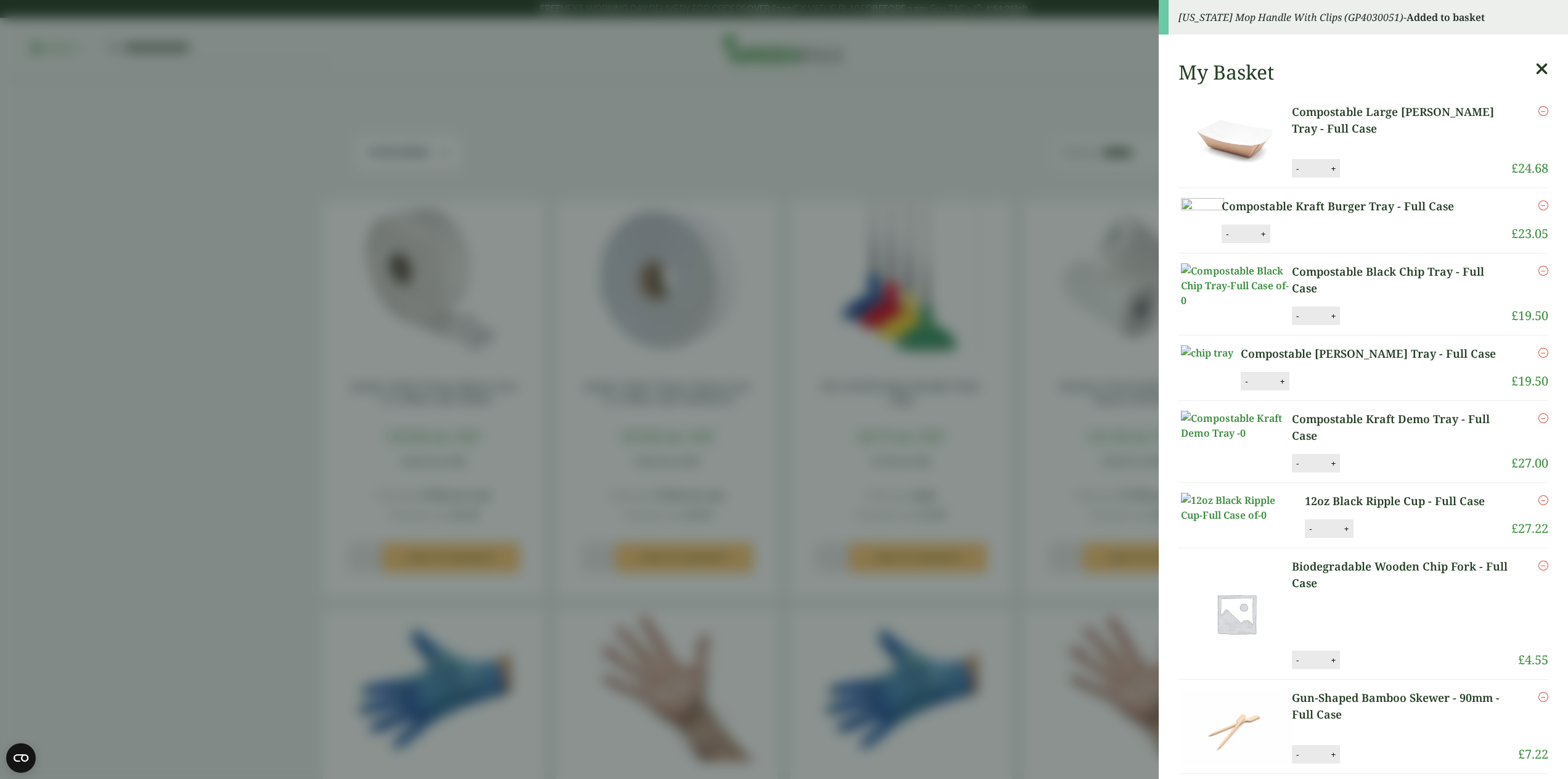
click at [822, 568] on aside "Kentucky Mop Handle With Clips (GP4030051) - Added to basket My Basket Composta…" at bounding box center [784, 390] width 1568 height 779
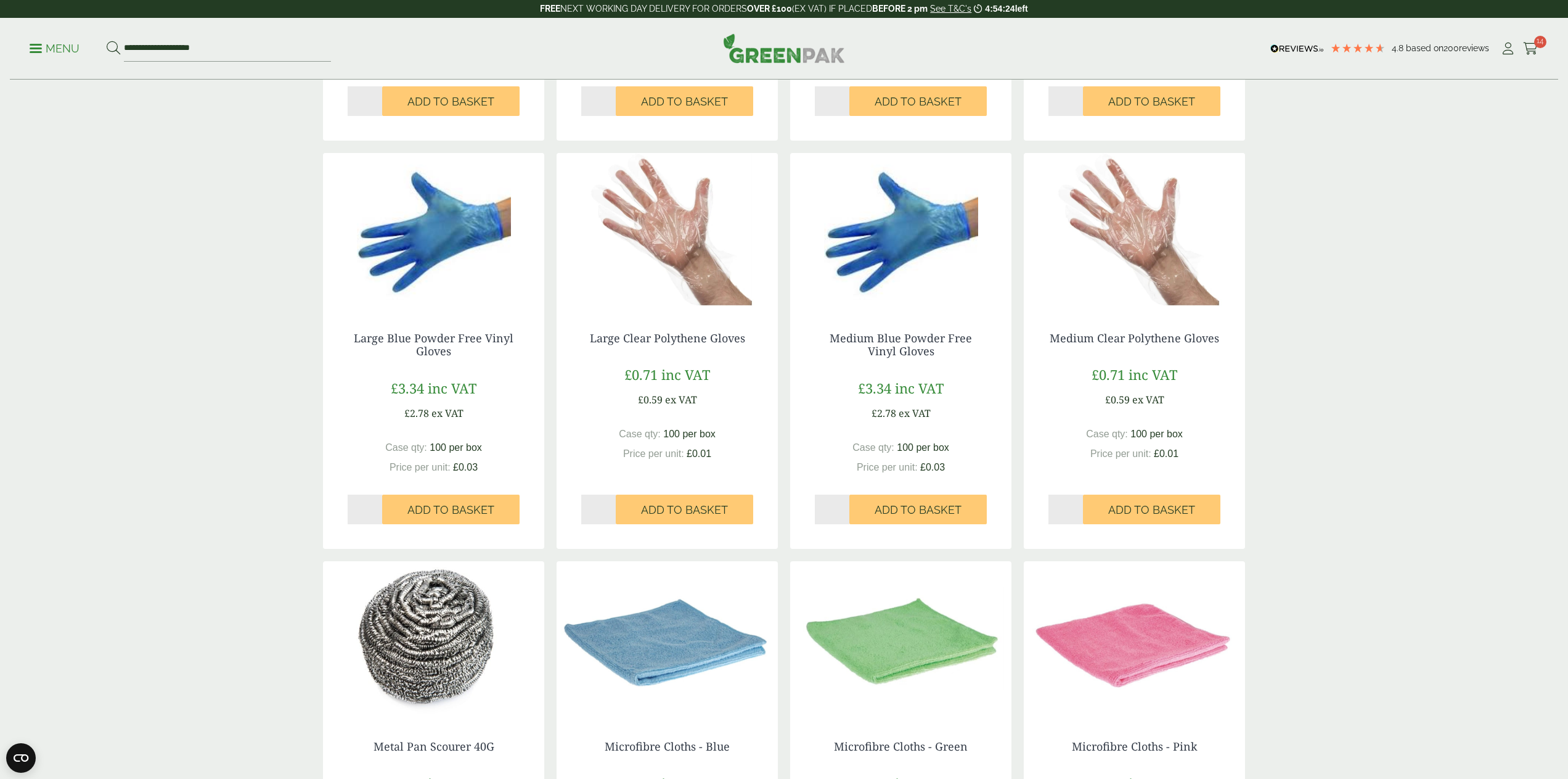
scroll to position [552, 0]
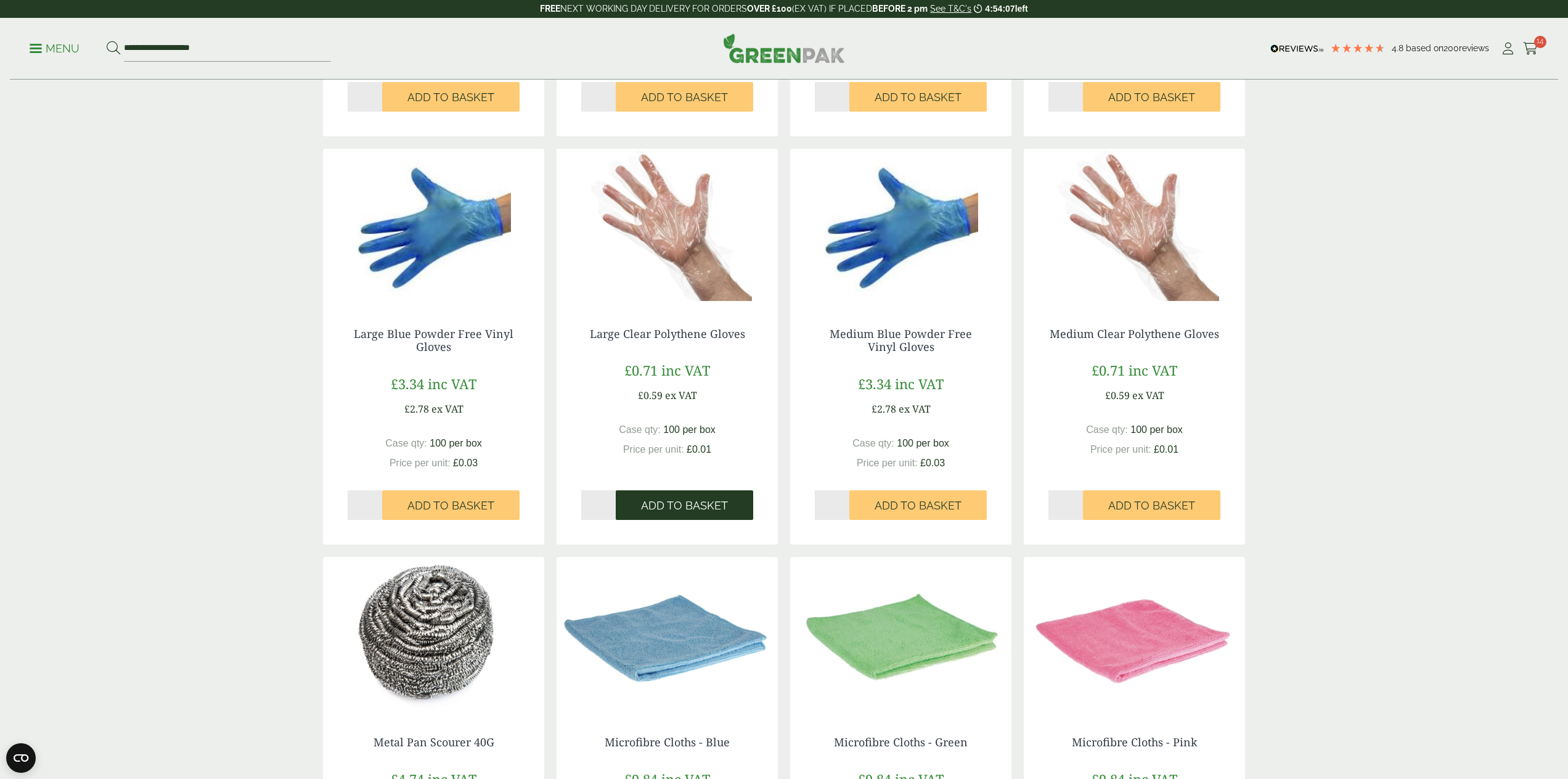
click at [697, 502] on span "Add to Basket" at bounding box center [684, 505] width 87 height 14
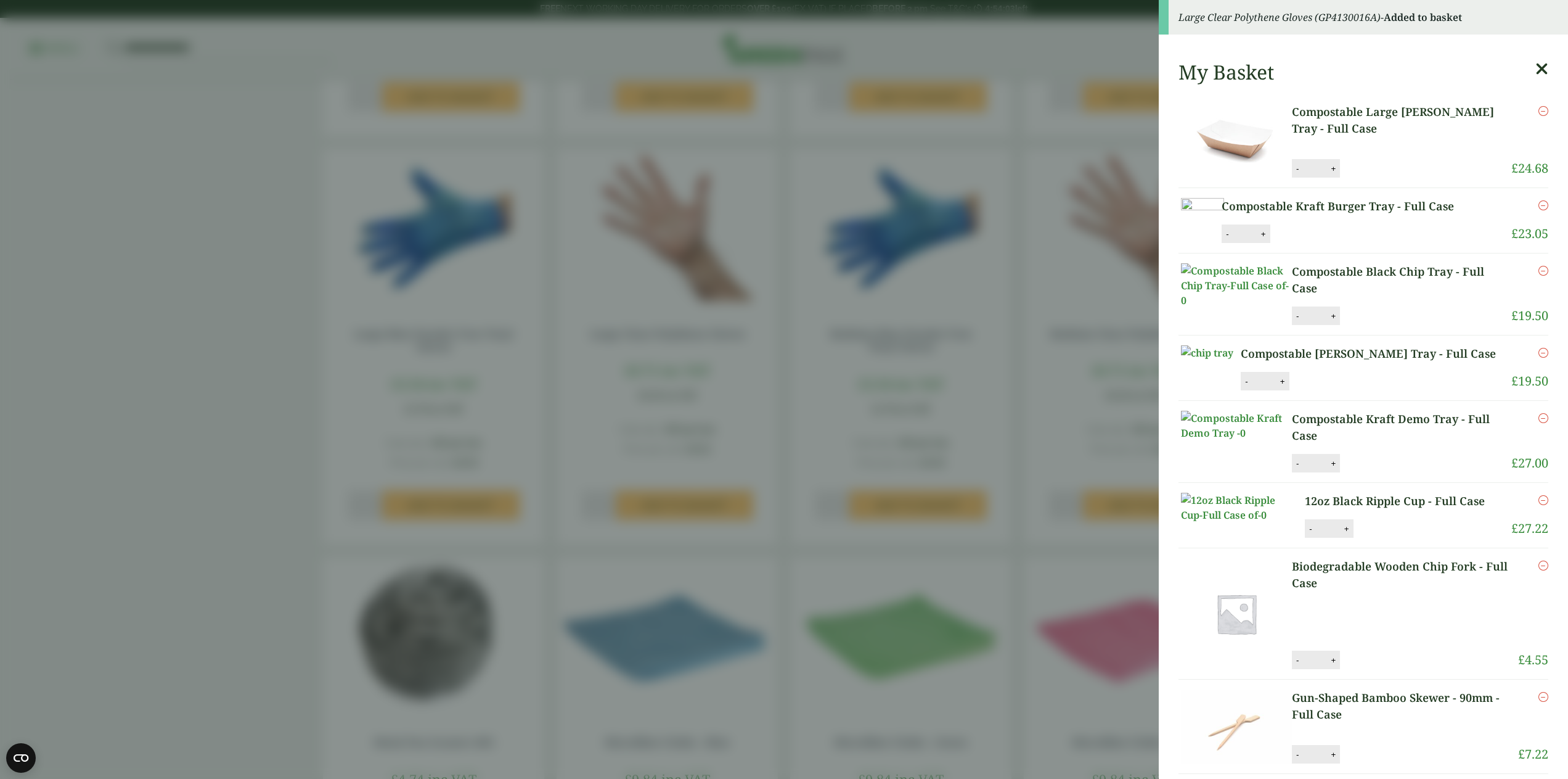
click at [774, 555] on aside "Large Clear Polythene Gloves (GP4130016A) - Added to basket My Basket Compostab…" at bounding box center [784, 390] width 1568 height 779
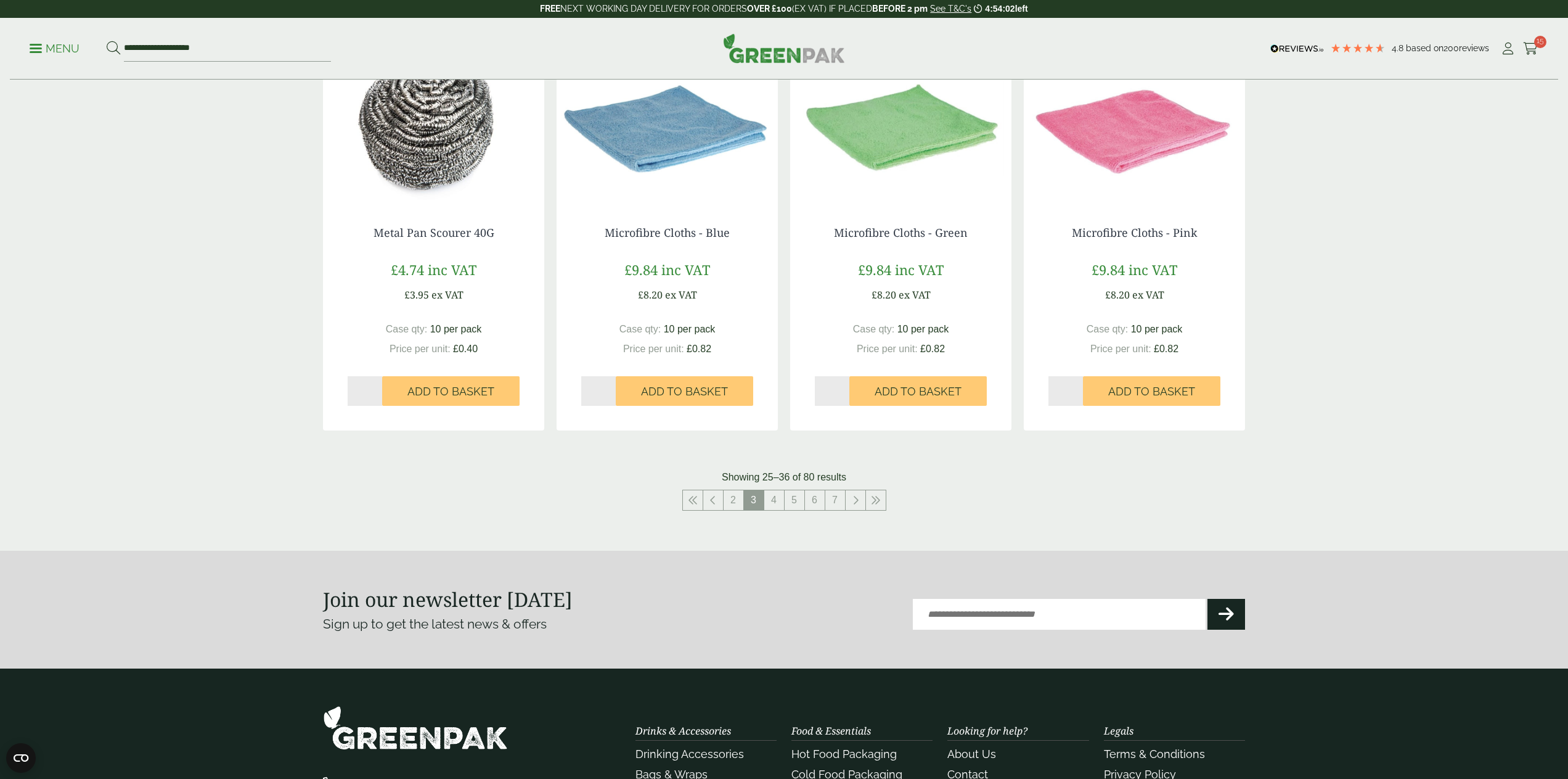
scroll to position [1070, 0]
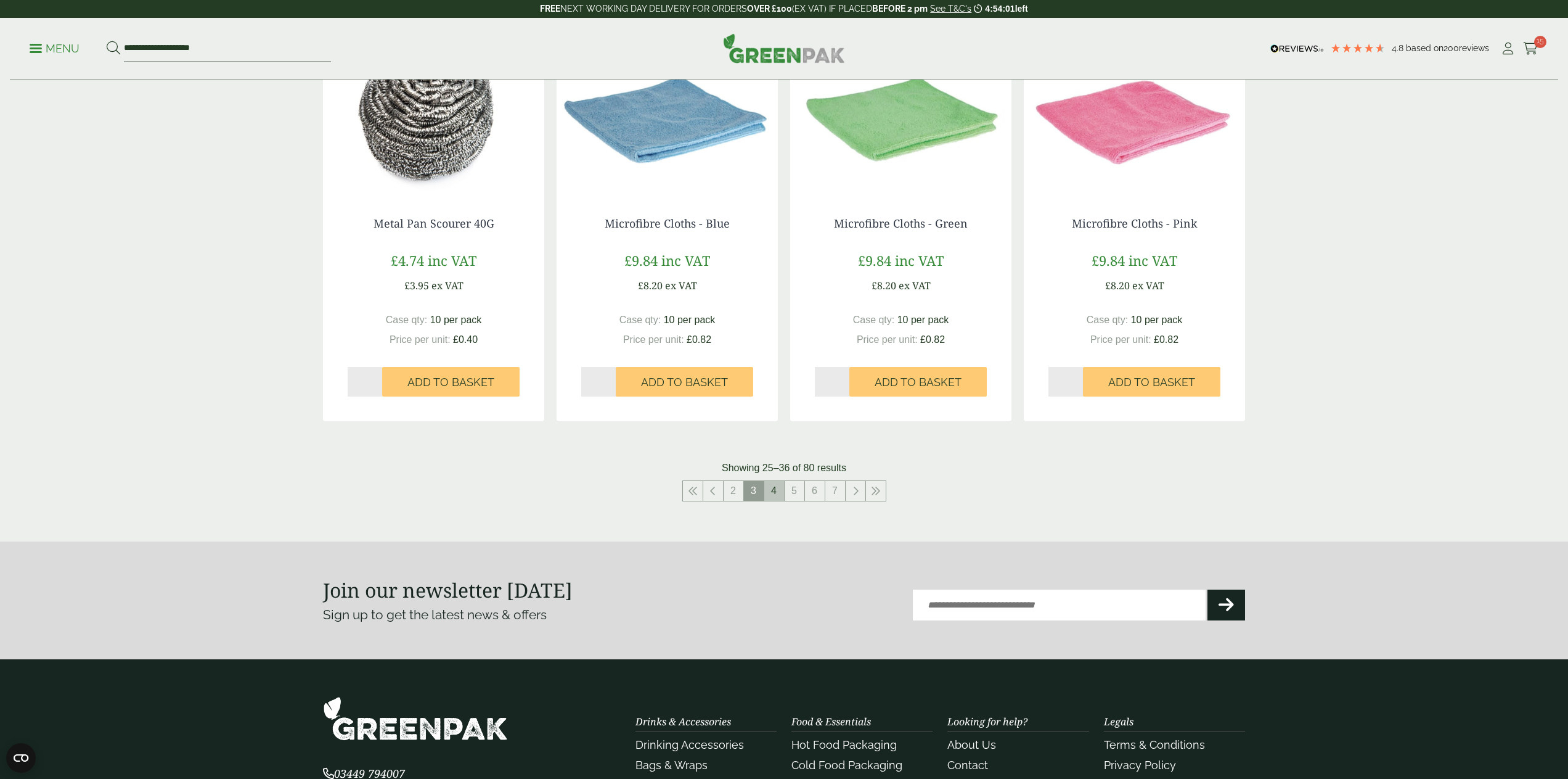
click at [778, 491] on link "4" at bounding box center [774, 490] width 19 height 19
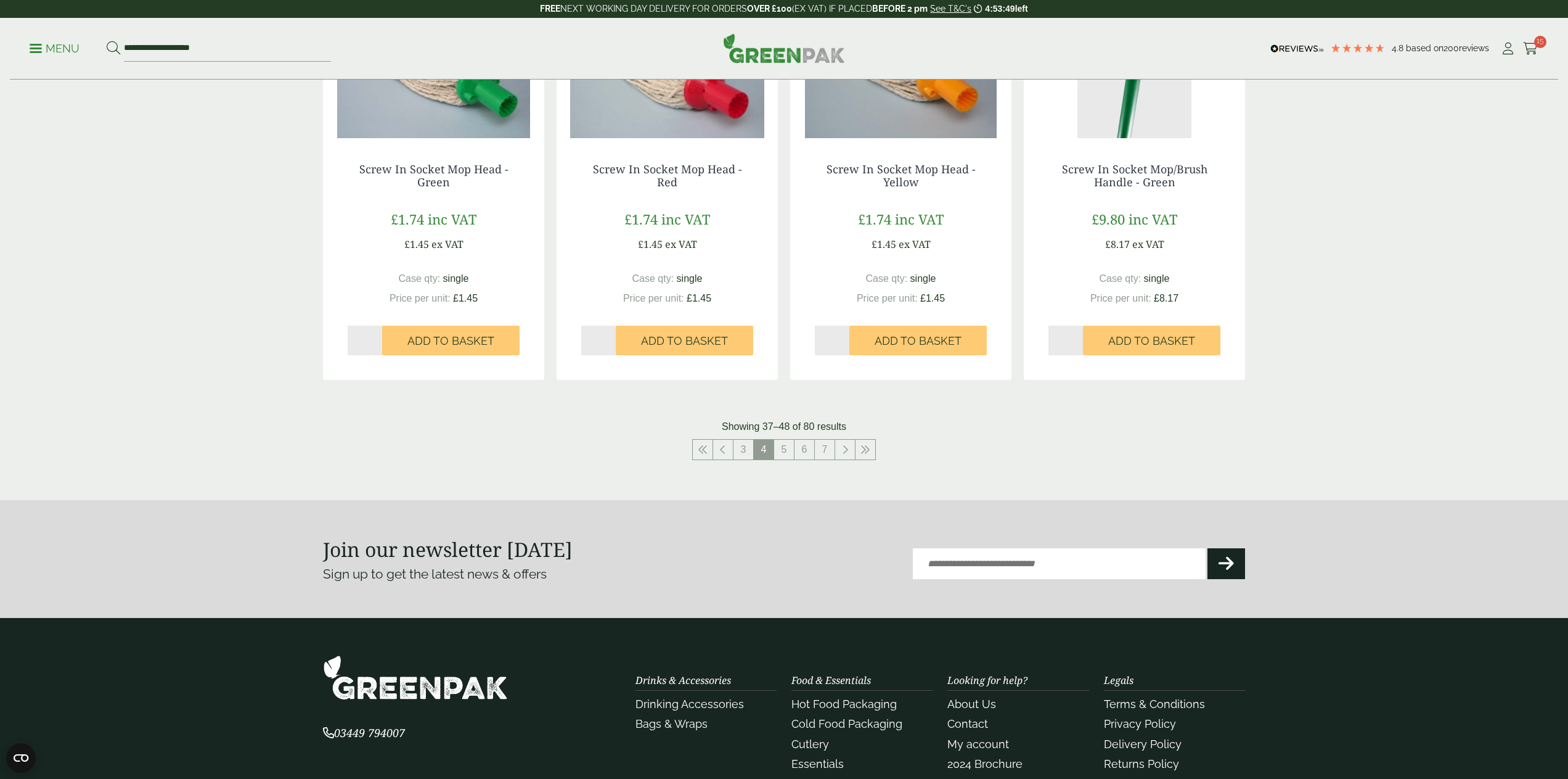
scroll to position [1148, 0]
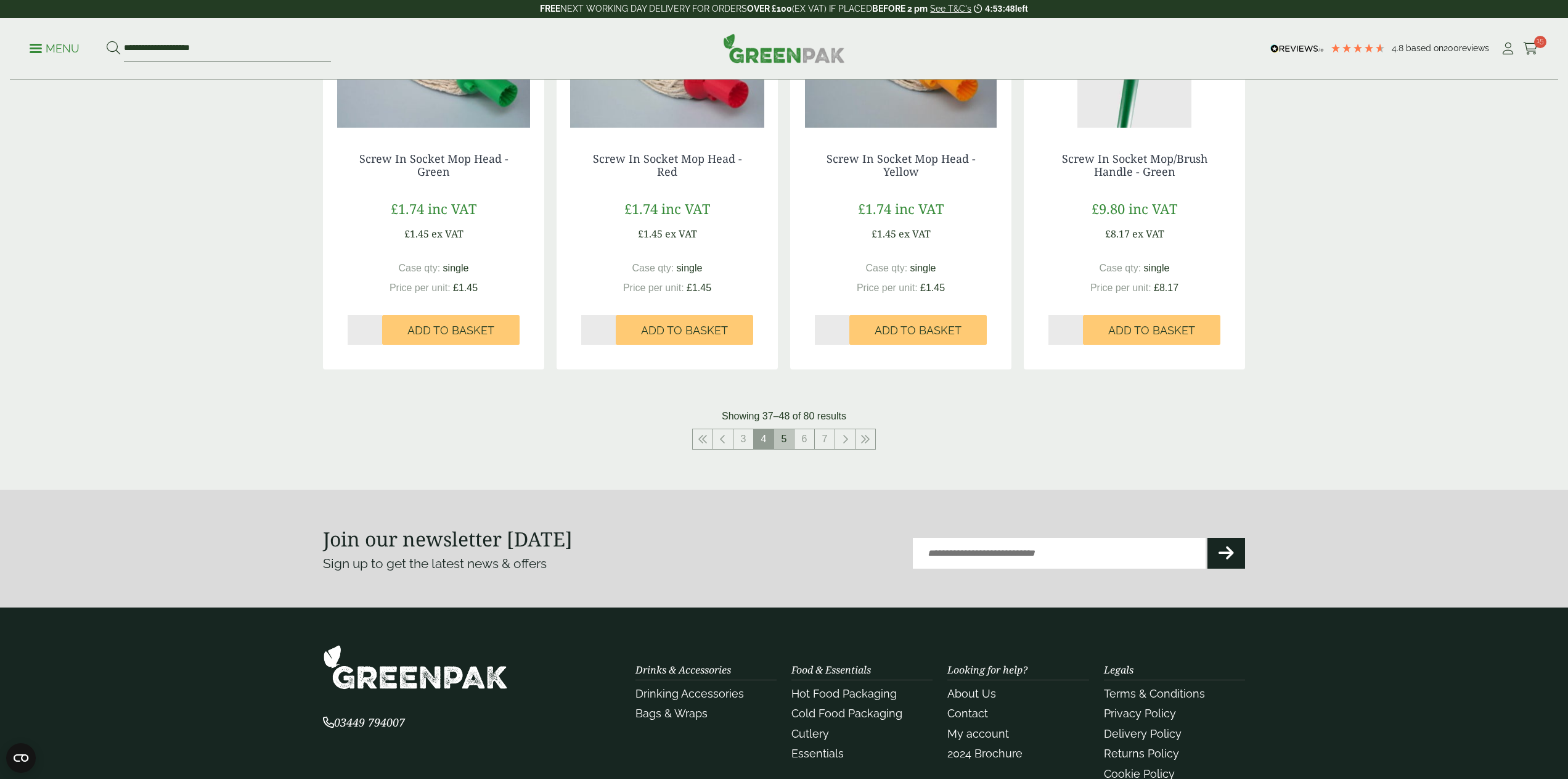
click at [783, 436] on link "5" at bounding box center [784, 438] width 19 height 19
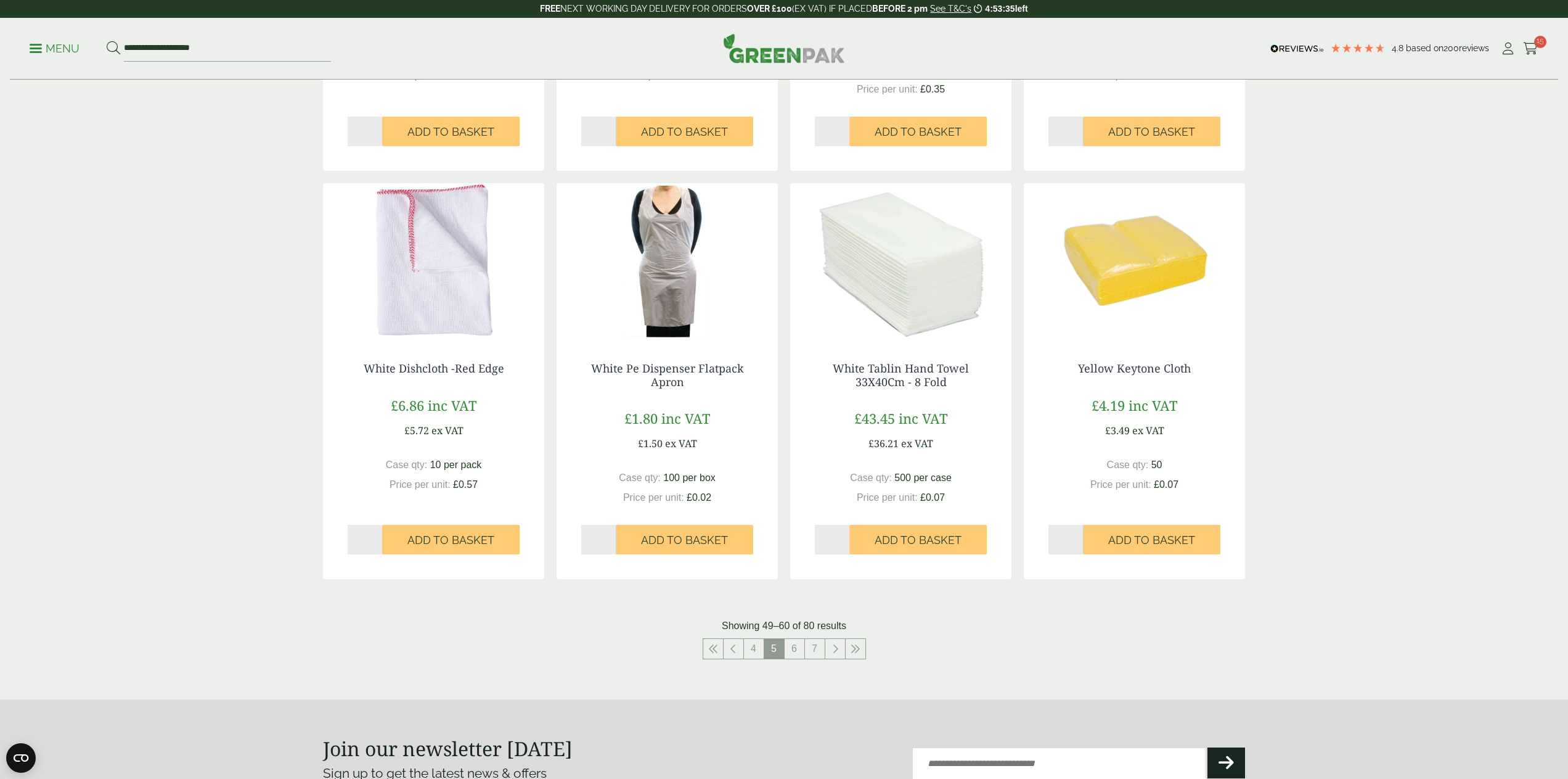
scroll to position [928, 0]
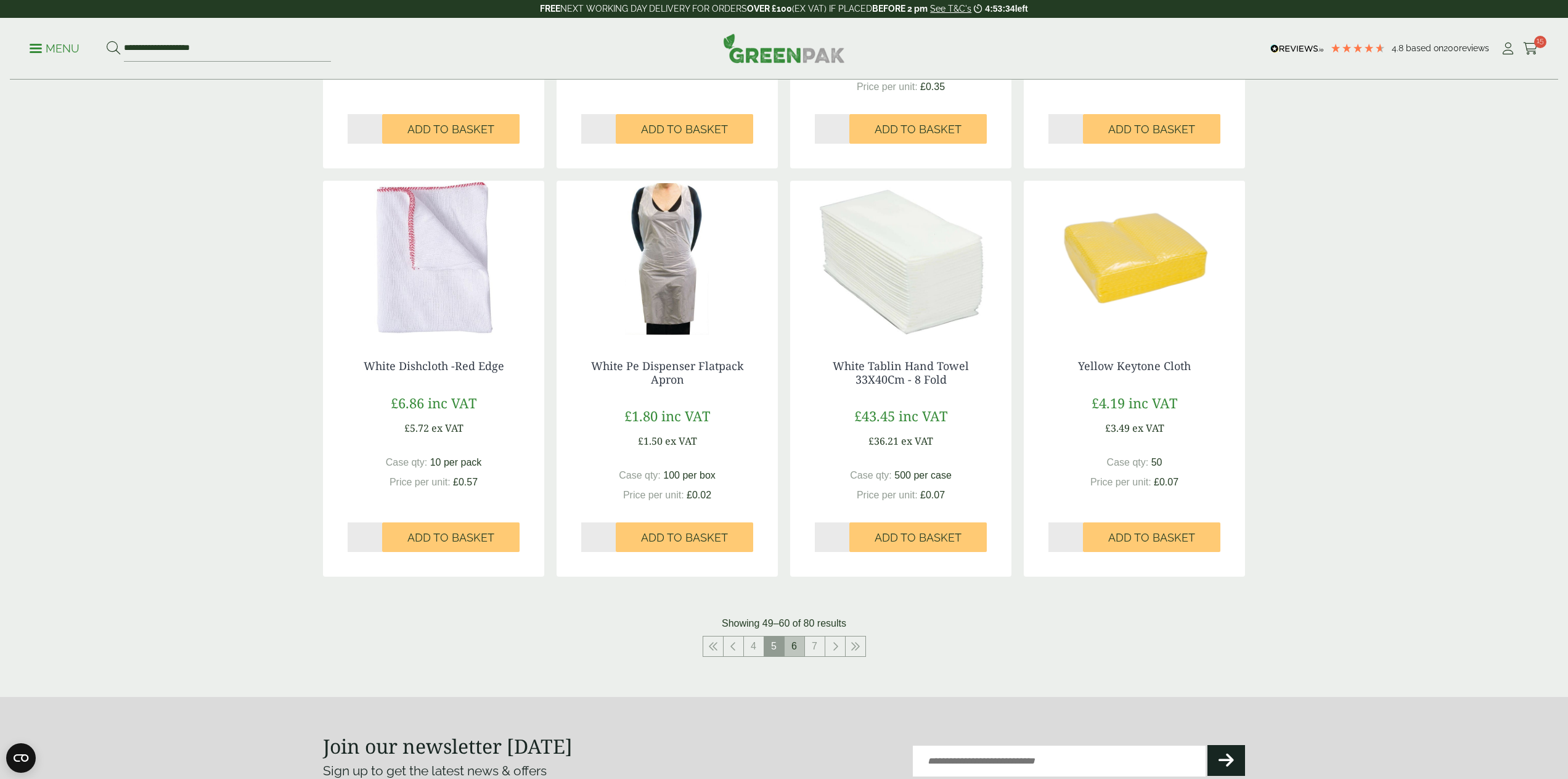
click at [797, 640] on link "6" at bounding box center [794, 645] width 19 height 19
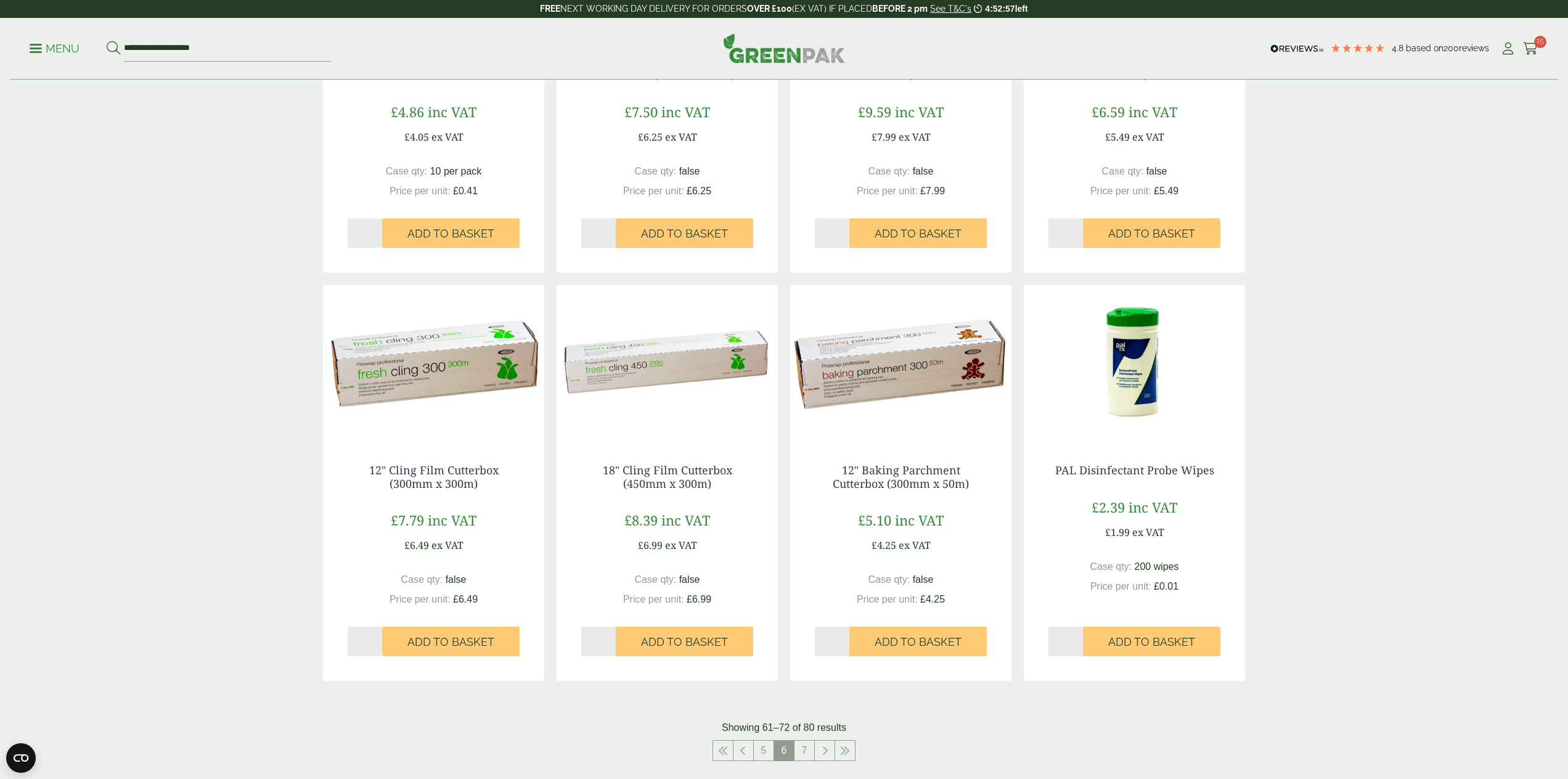
scroll to position [861, 0]
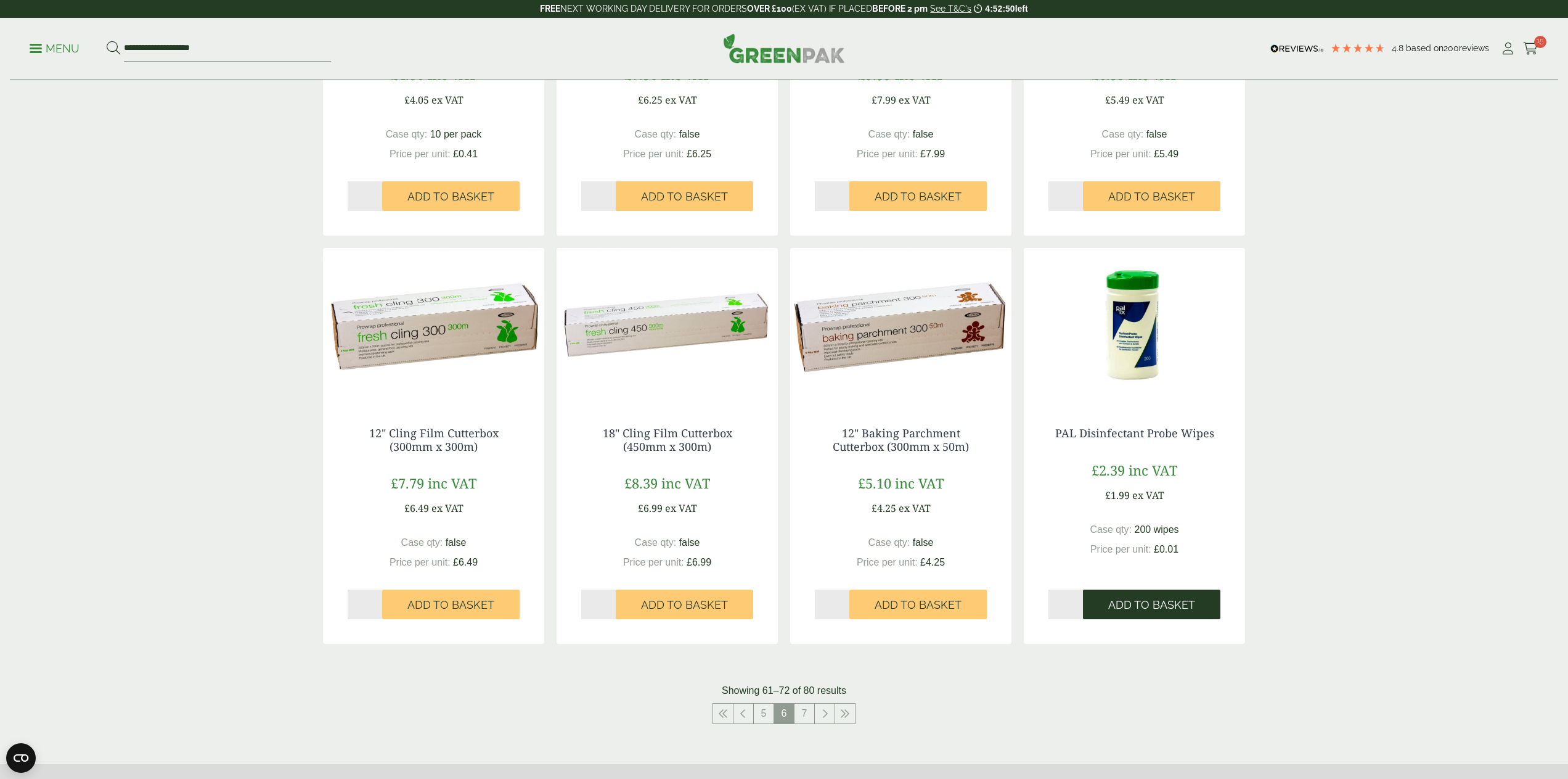
click at [1133, 602] on span "Add to Basket" at bounding box center [1151, 604] width 87 height 14
click at [797, 709] on link "7" at bounding box center [804, 713] width 19 height 19
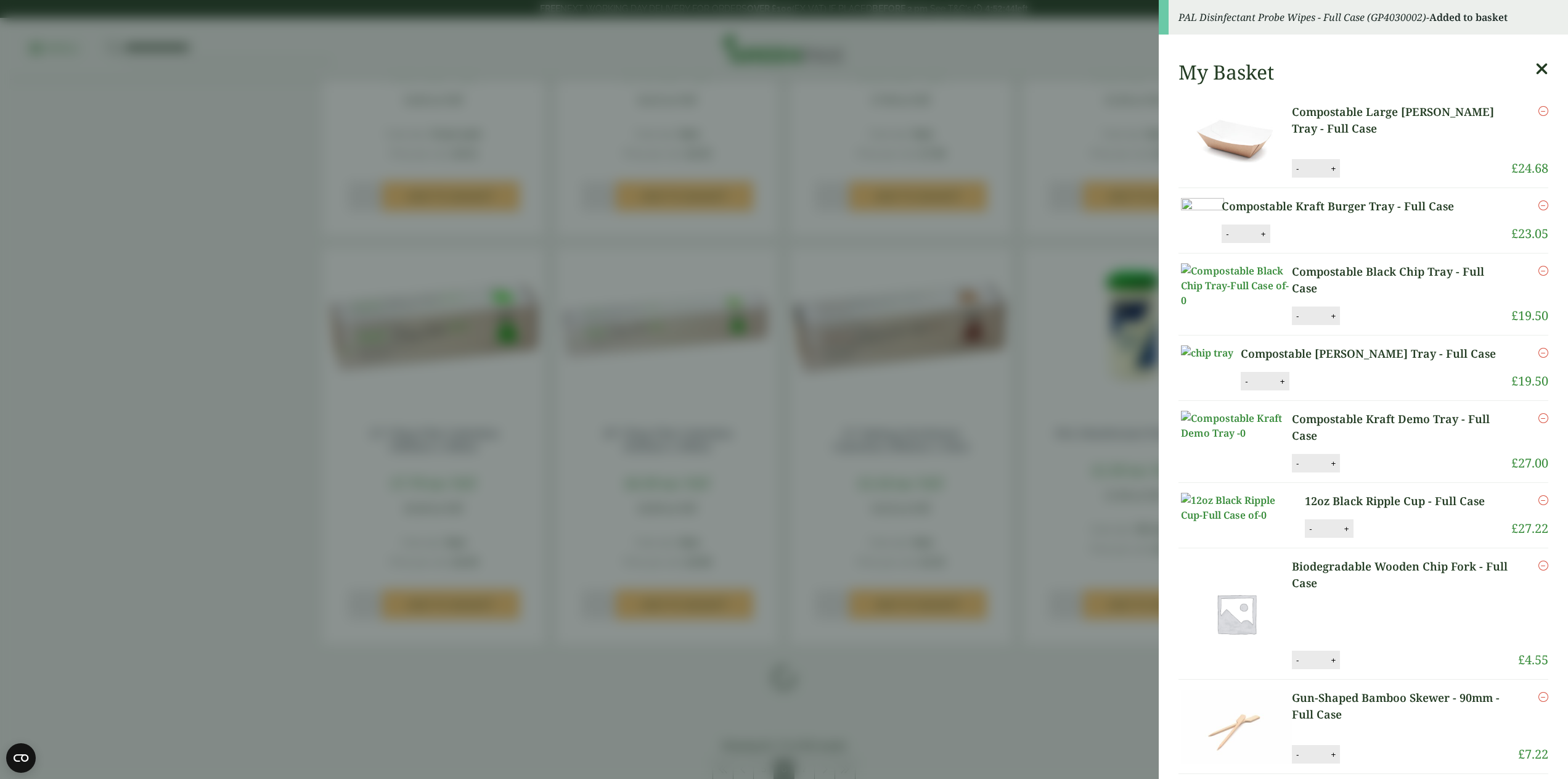
click at [939, 696] on aside "PAL Disinfectant Probe Wipes - Full Case (GP4030002) - Added to basket My Baske…" at bounding box center [784, 390] width 1568 height 779
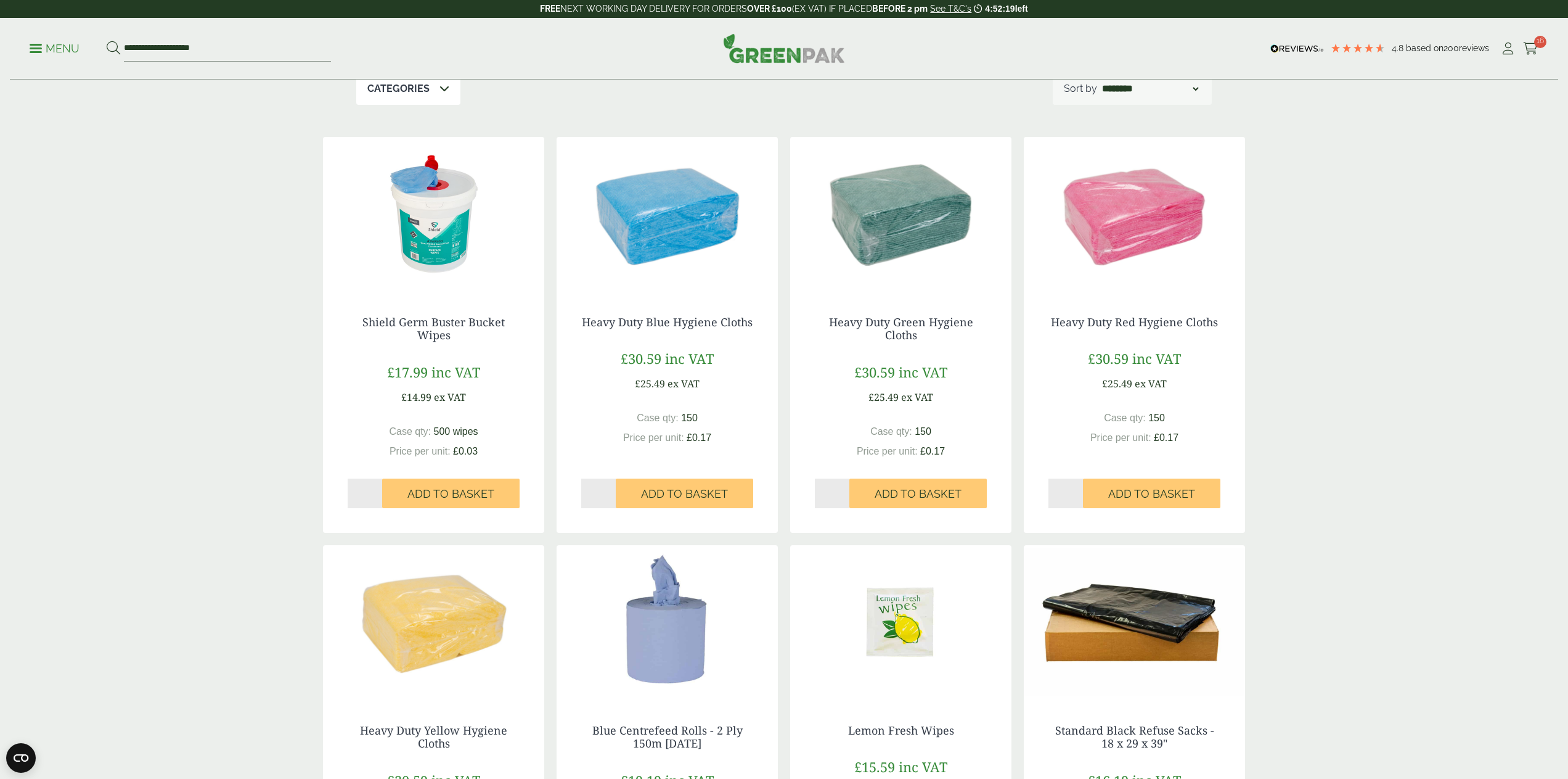
scroll to position [91, 0]
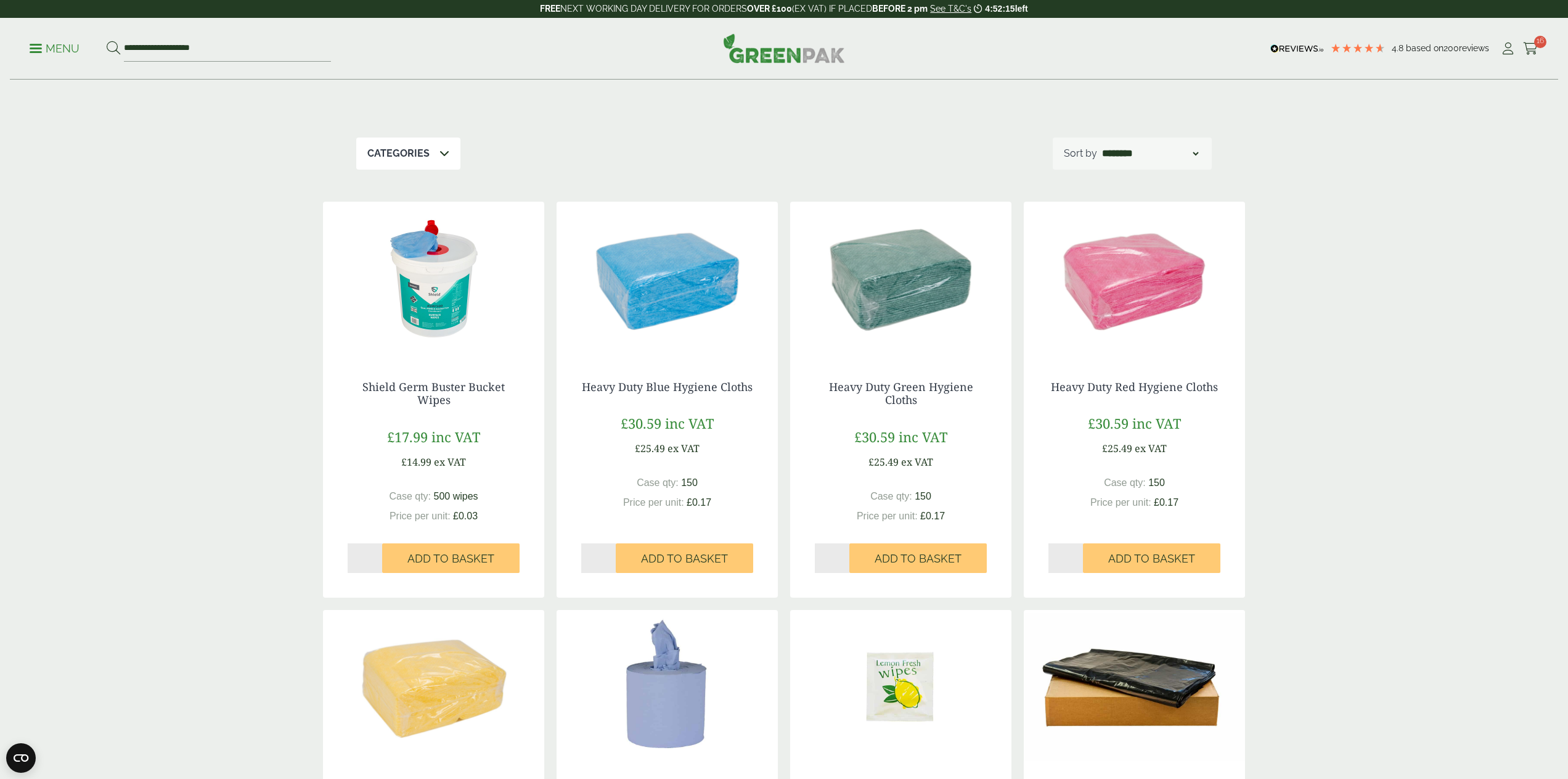
click at [56, 52] on p "Menu" at bounding box center [54, 48] width 50 height 15
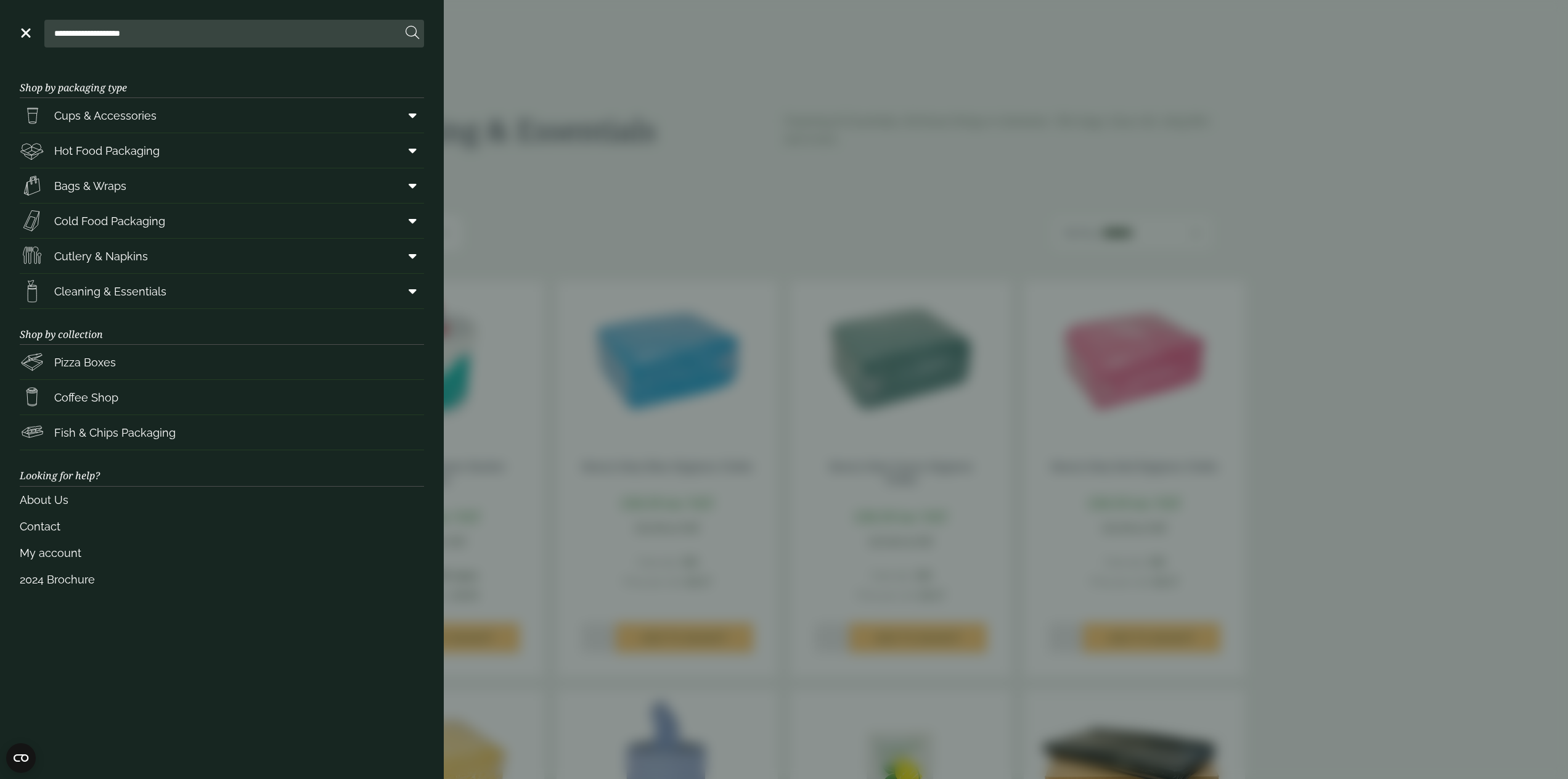
scroll to position [0, 0]
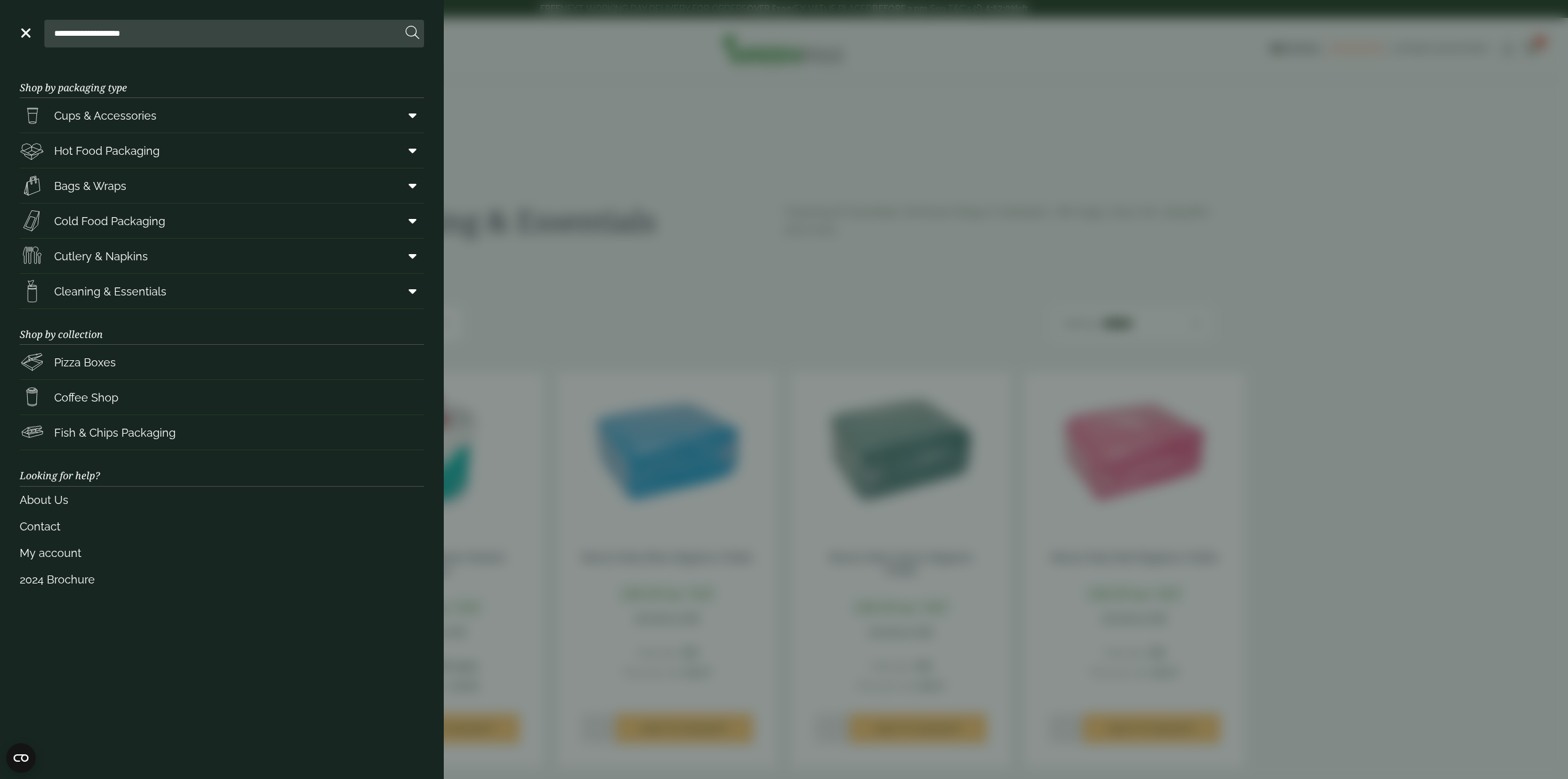
click at [1266, 153] on aside "**********" at bounding box center [784, 390] width 1568 height 779
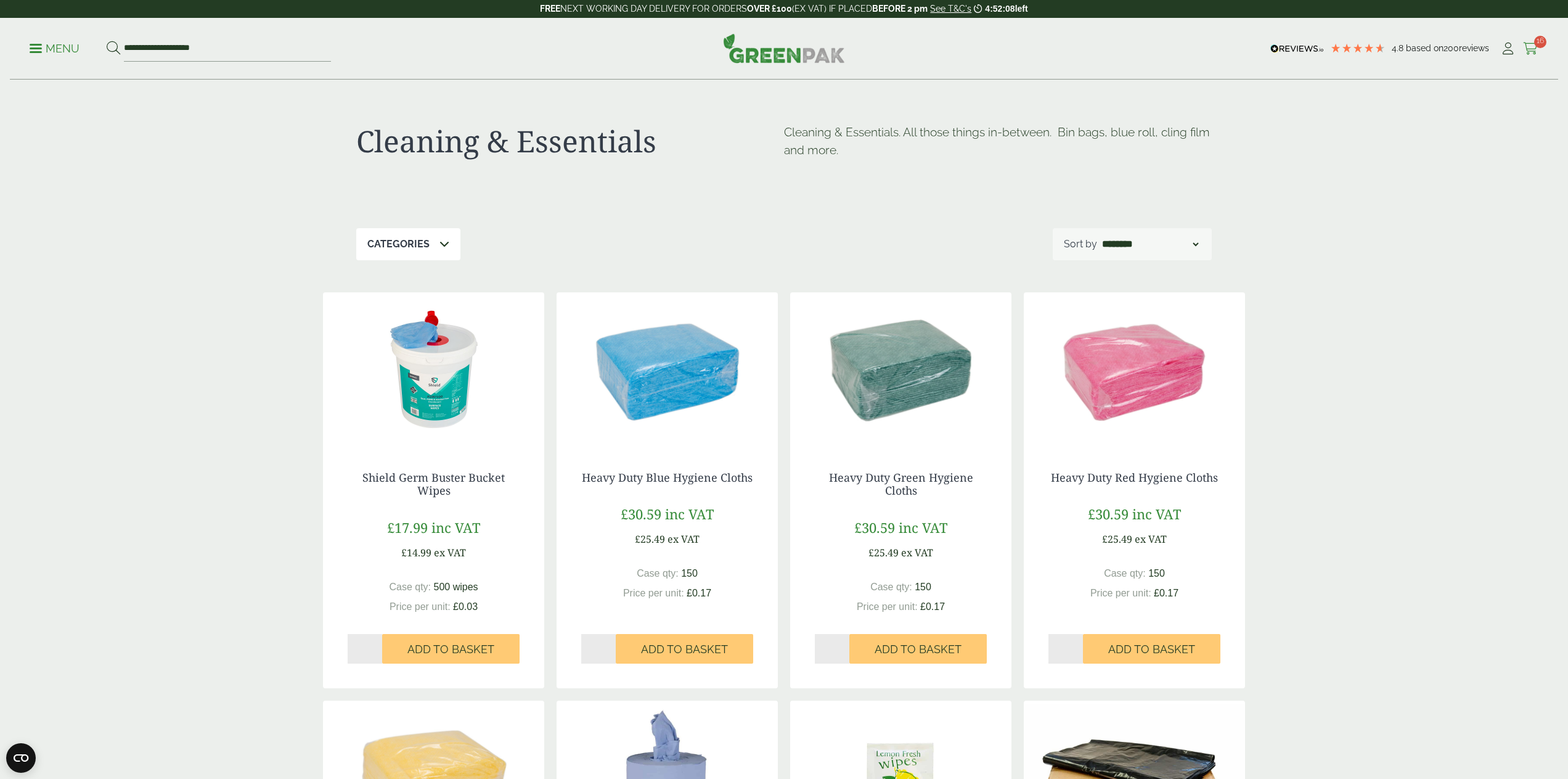
click at [1538, 46] on span "16" at bounding box center [1539, 42] width 12 height 12
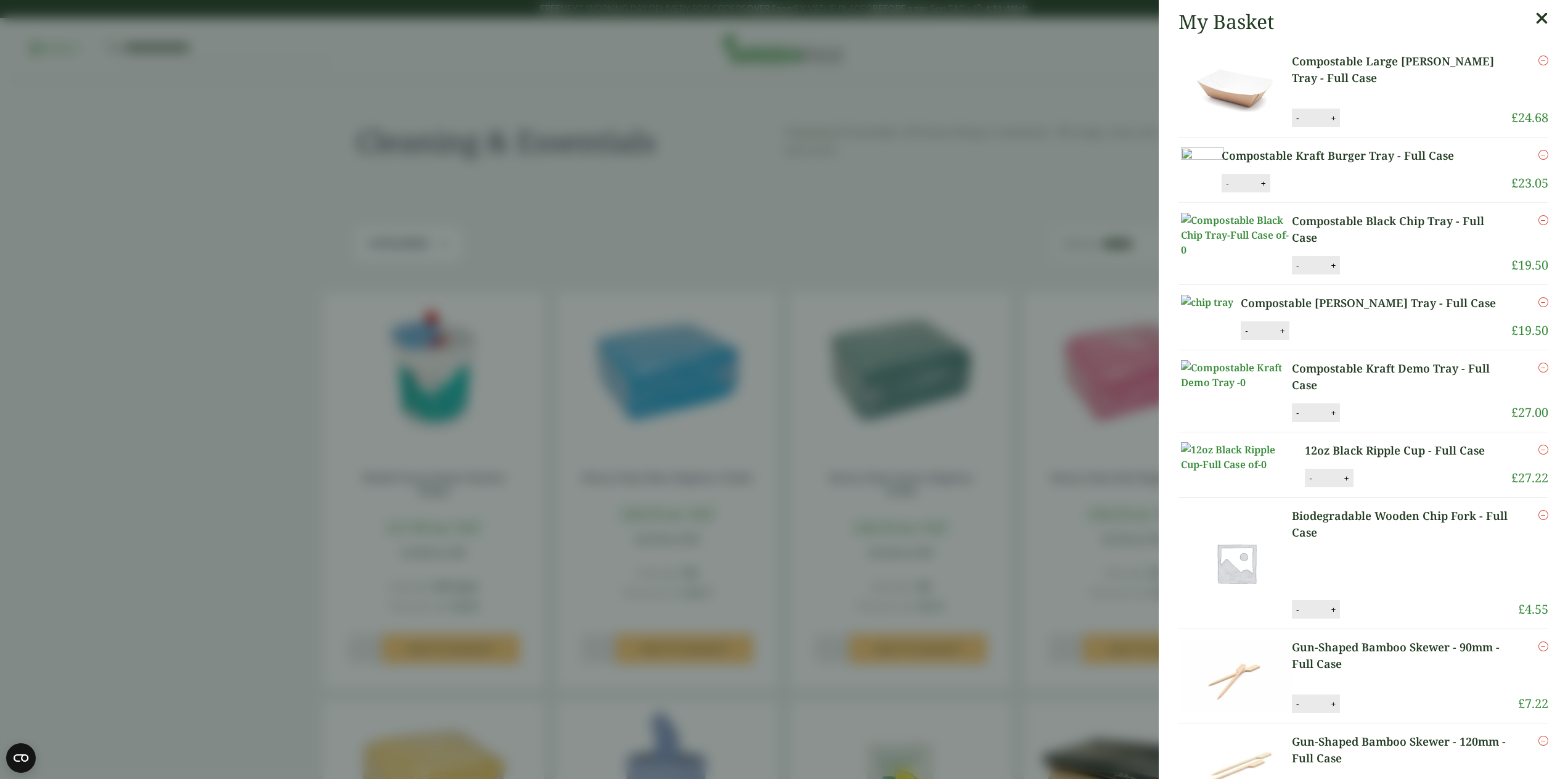
click at [979, 128] on aside "My Basket Compostable Large Kraft Chip Tray - Full Case Compostable Large Kraft…" at bounding box center [784, 390] width 1568 height 779
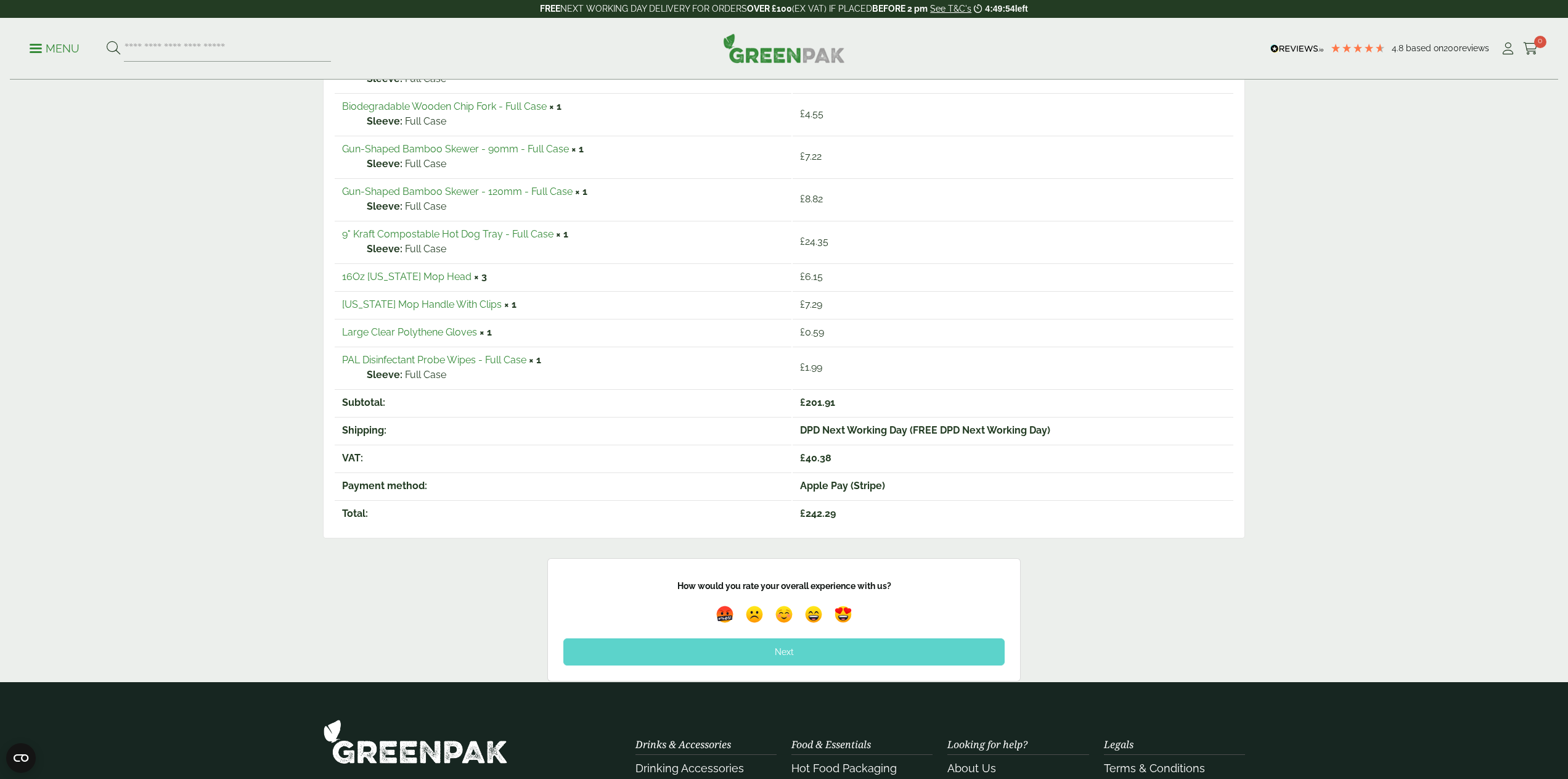
scroll to position [524, 0]
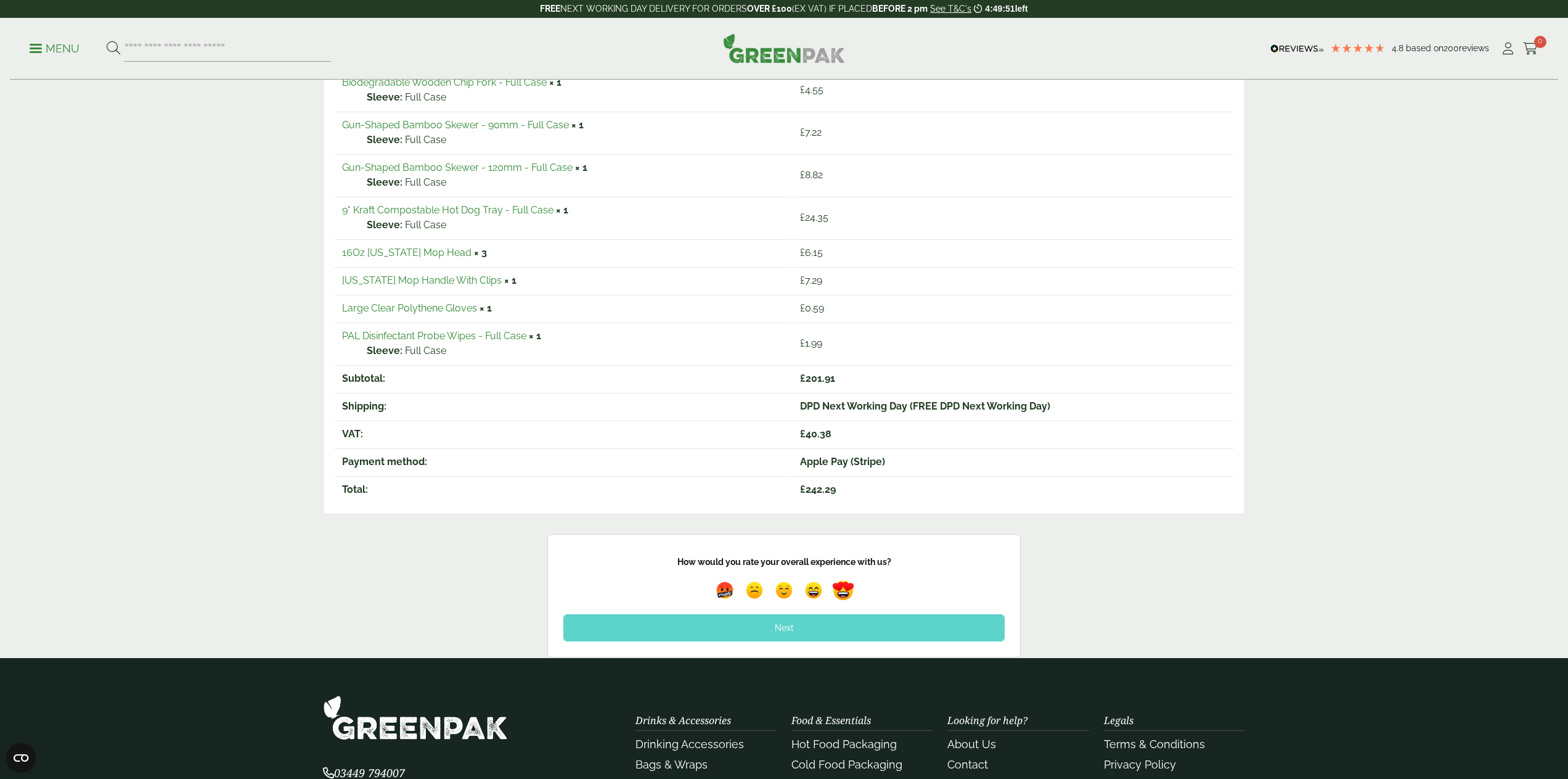
click at [843, 589] on img at bounding box center [843, 589] width 28 height 28
click at [832, 641] on div "Thank you for your feedback! How would you rate your overall experience with us…" at bounding box center [784, 599] width 447 height 91
click at [842, 630] on div "Next" at bounding box center [784, 627] width 441 height 27
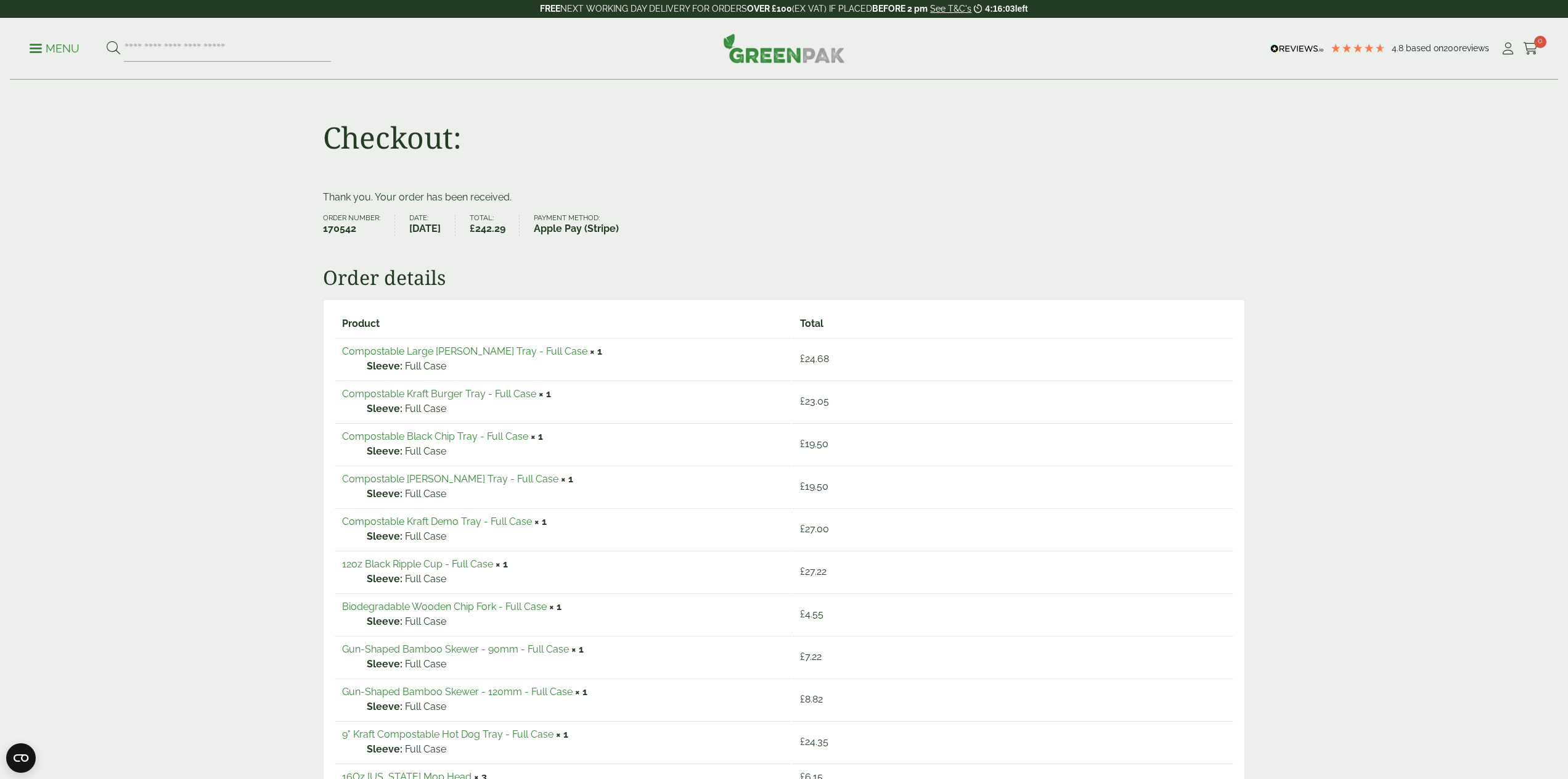
scroll to position [0, 0]
